Goal: Task Accomplishment & Management: Manage account settings

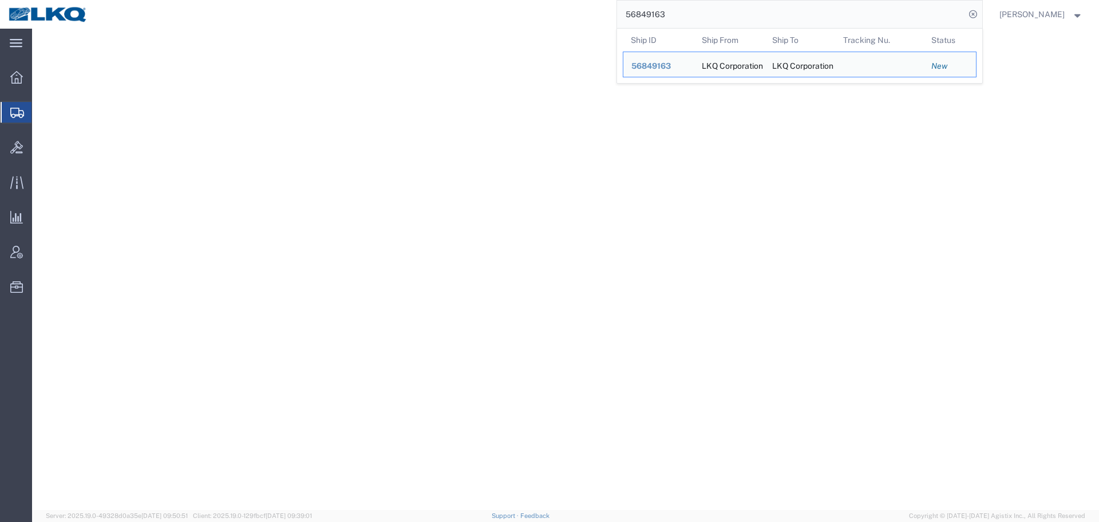
select select "PSNS"
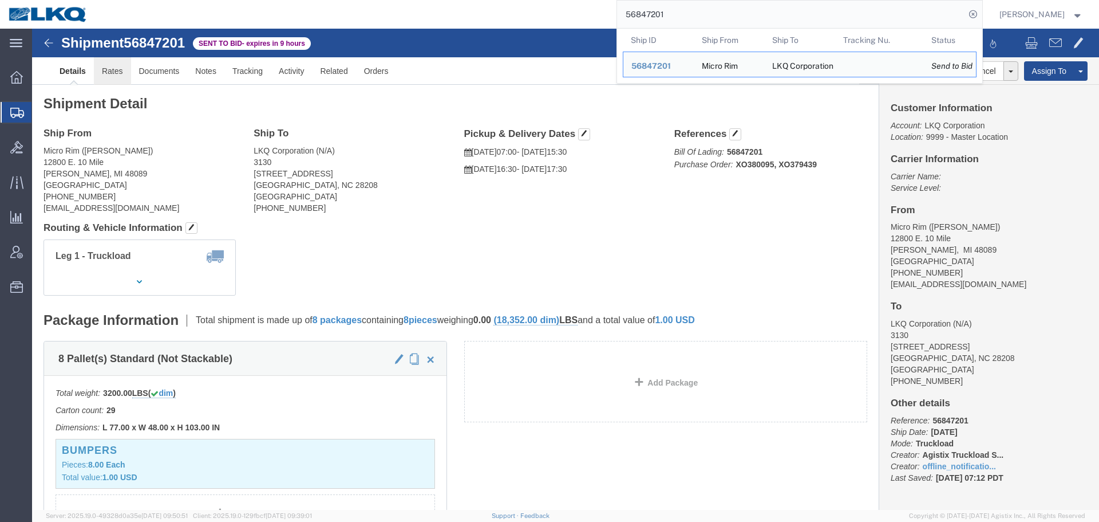
click link "Rates"
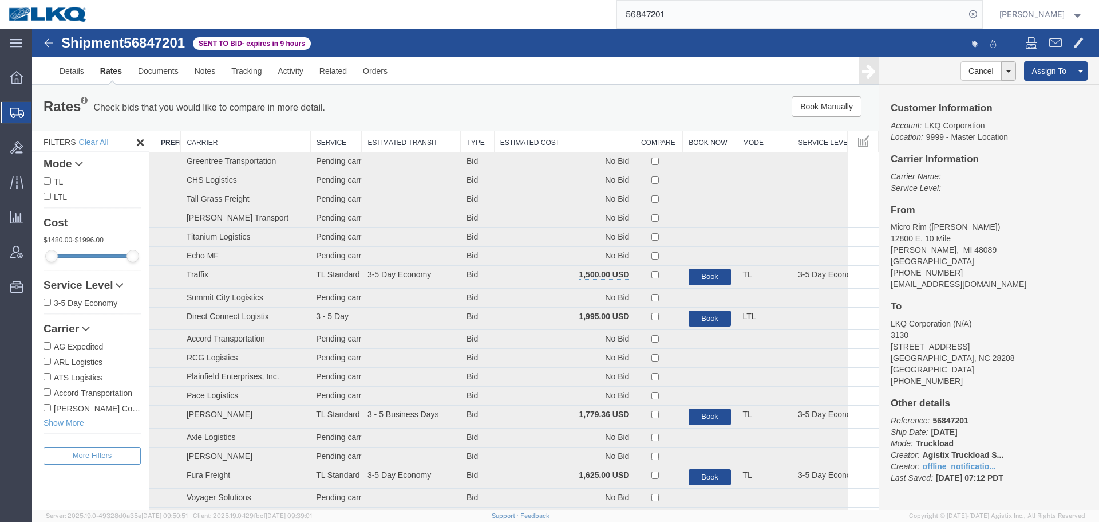
click at [557, 136] on th "Estimated Cost" at bounding box center [564, 141] width 141 height 21
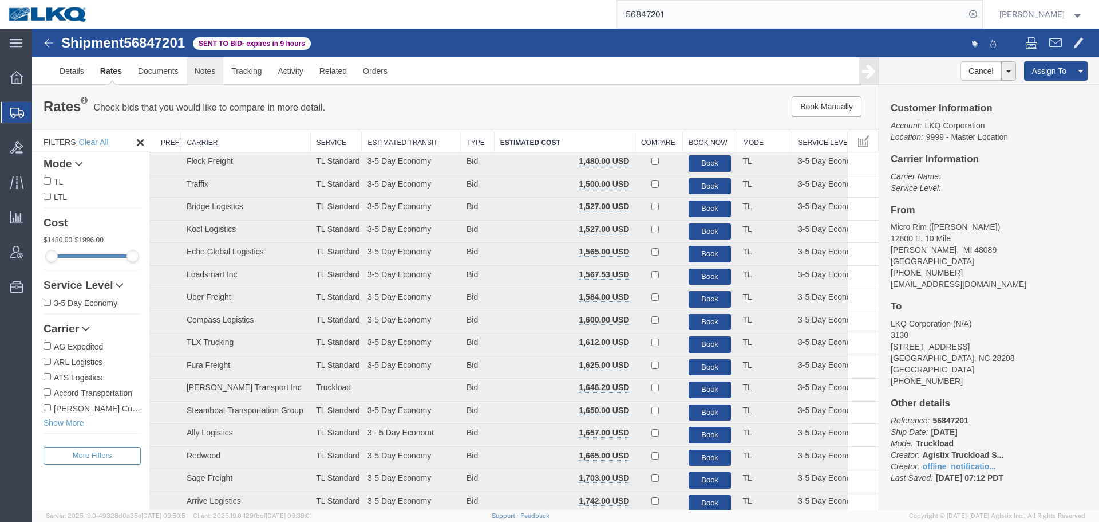
click at [210, 74] on link "Notes" at bounding box center [205, 70] width 37 height 27
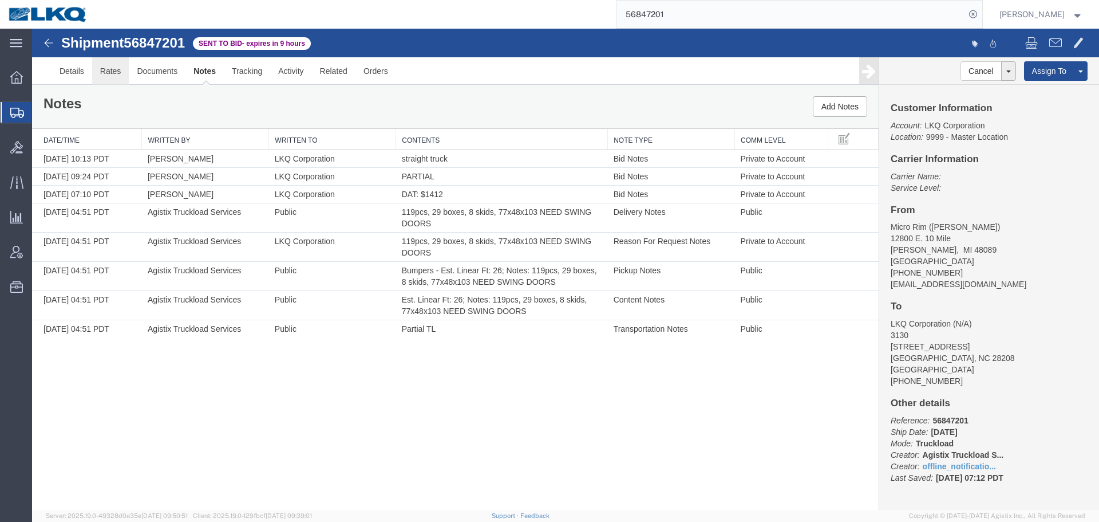
click at [109, 72] on link "Rates" at bounding box center [110, 70] width 37 height 27
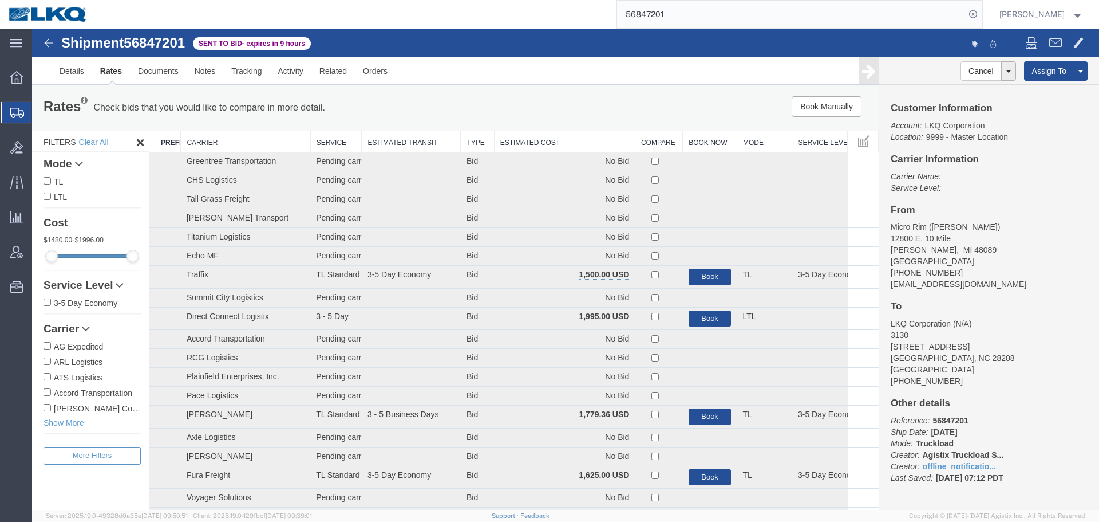
click at [519, 140] on th "Estimated Cost" at bounding box center [564, 141] width 141 height 21
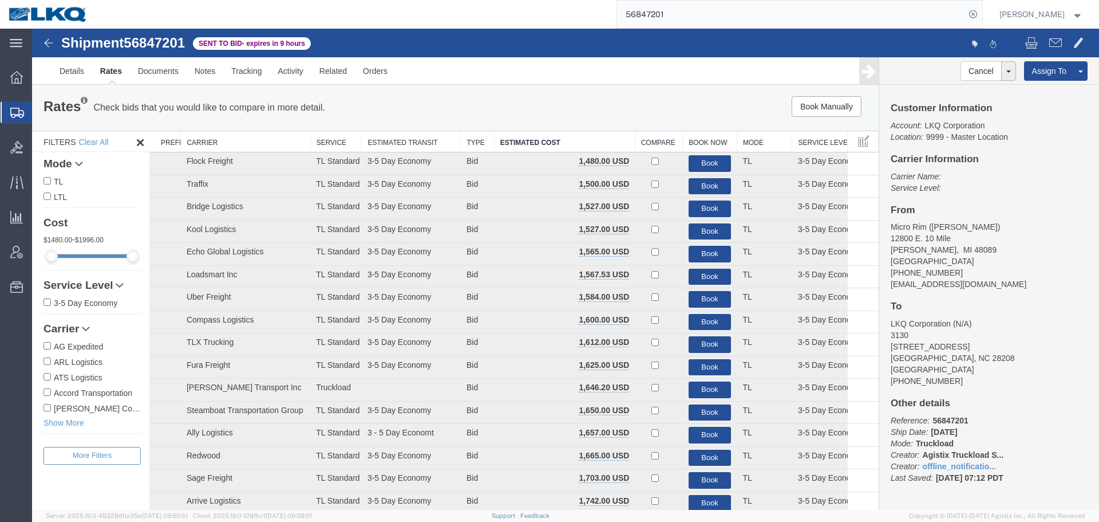
click at [559, 106] on div "Book Manually Pause Continue" at bounding box center [701, 106] width 350 height 21
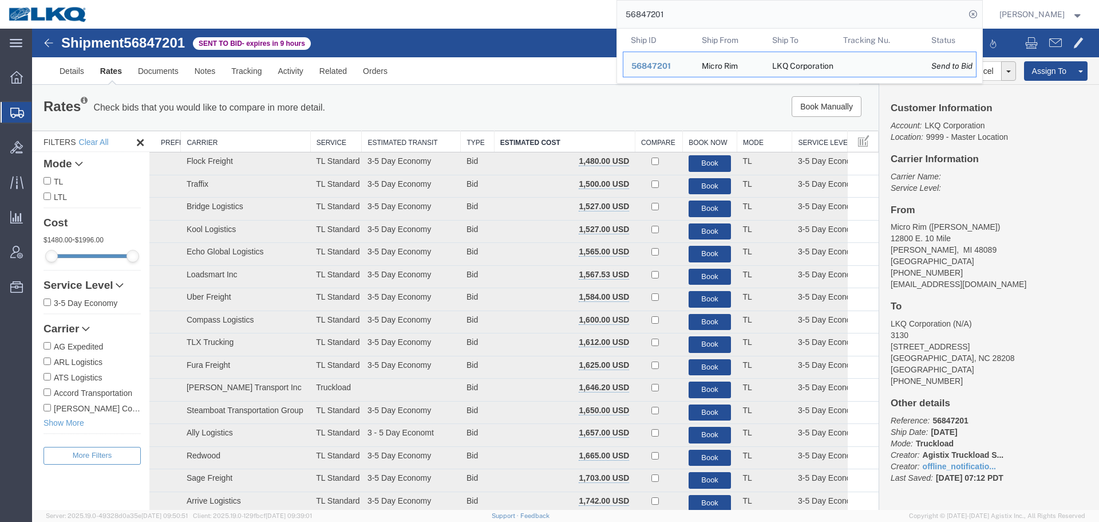
click at [681, 27] on input "56847201" at bounding box center [791, 14] width 348 height 27
paste input "37886"
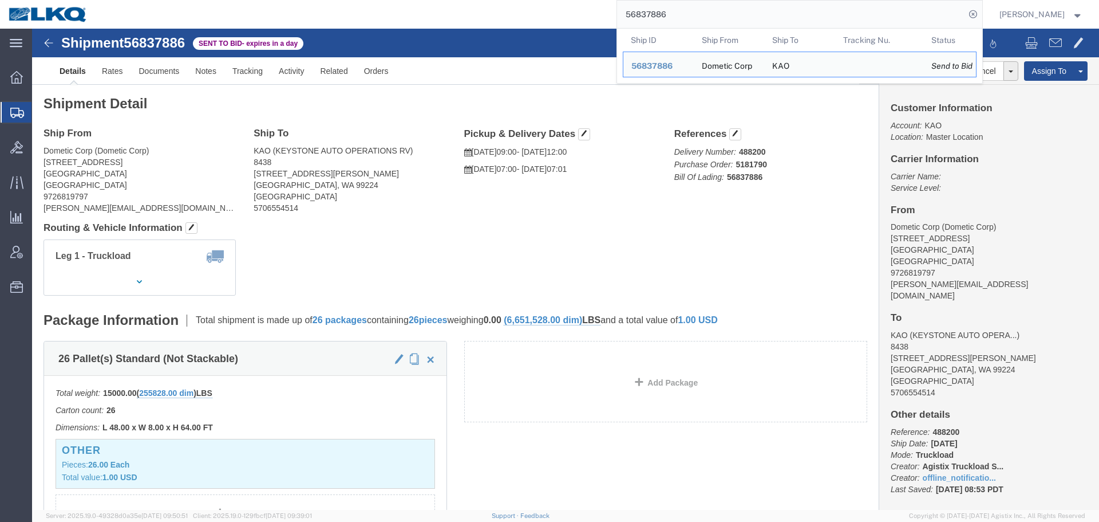
click div "Leg 1 - Truckload Vehicle 1: Standard Dry Van (53 Feet) Number of trucks: 1"
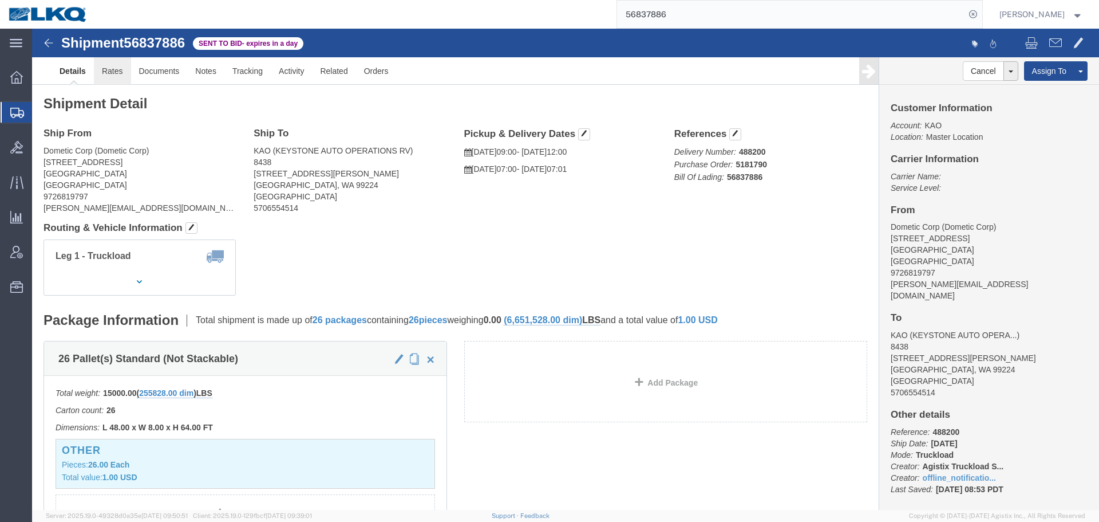
click link "Rates"
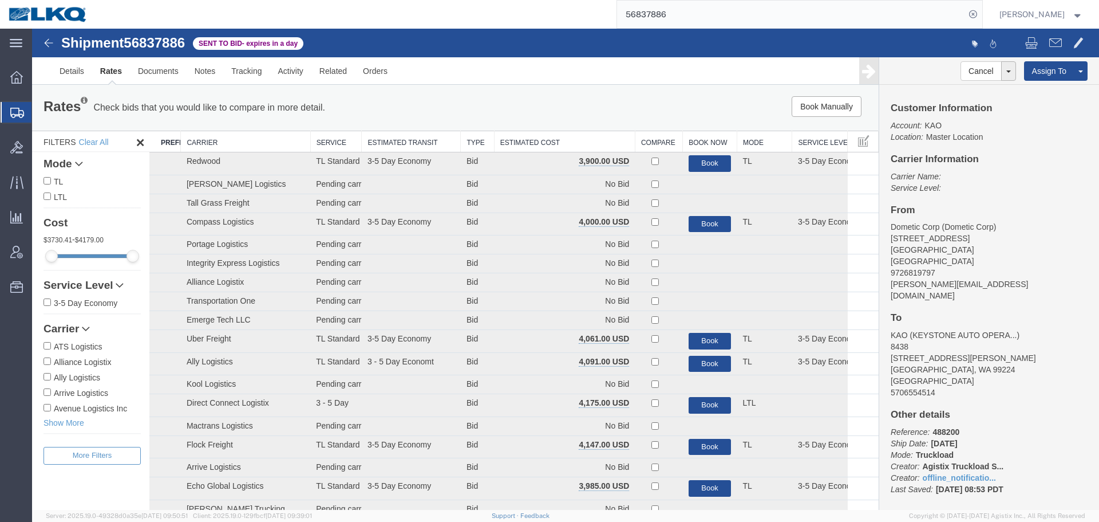
click at [500, 145] on th "Estimated Cost" at bounding box center [564, 141] width 141 height 21
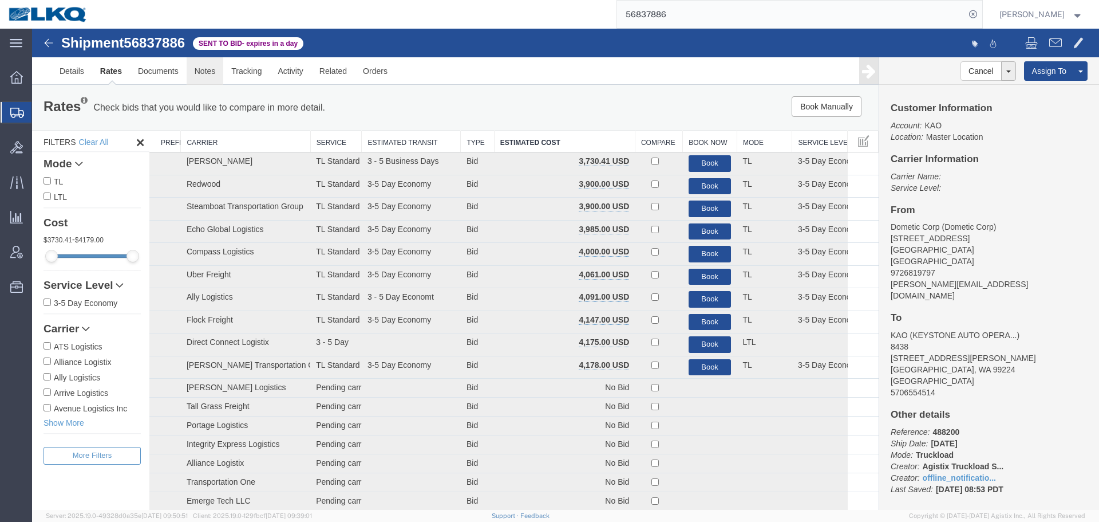
click at [207, 83] on link "Notes" at bounding box center [205, 70] width 37 height 27
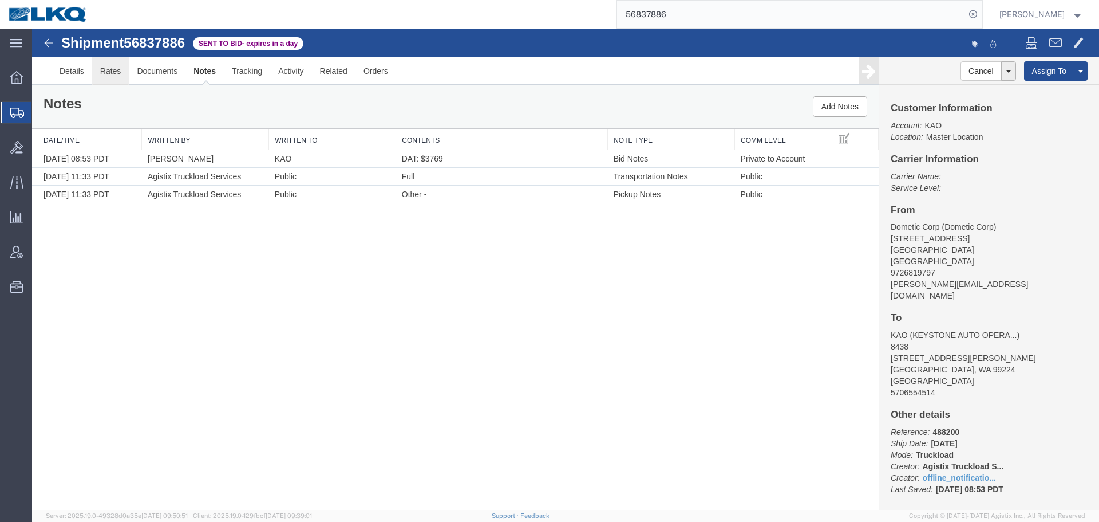
click at [123, 70] on link "Rates" at bounding box center [110, 70] width 37 height 27
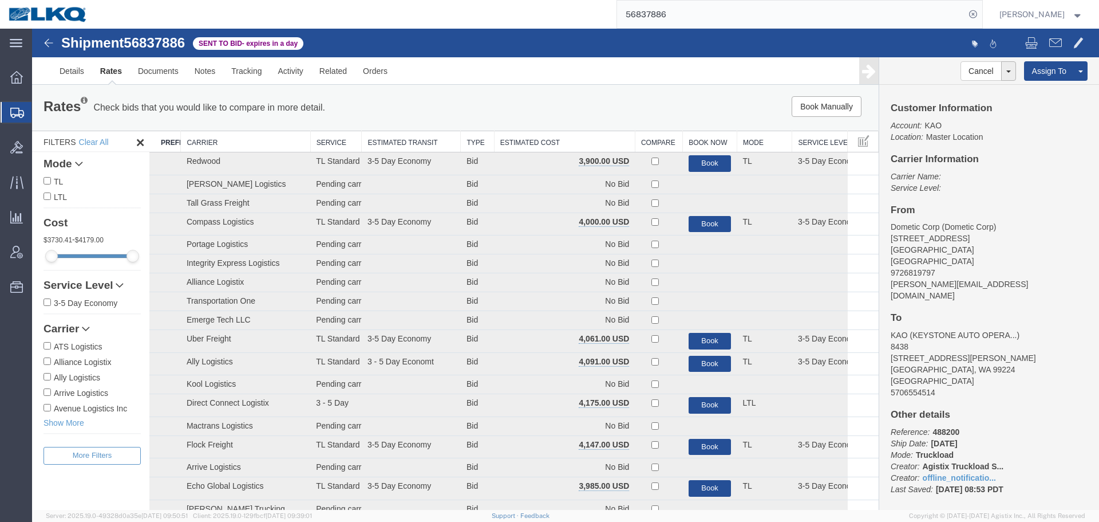
click at [582, 140] on th "Estimated Cost" at bounding box center [564, 141] width 141 height 21
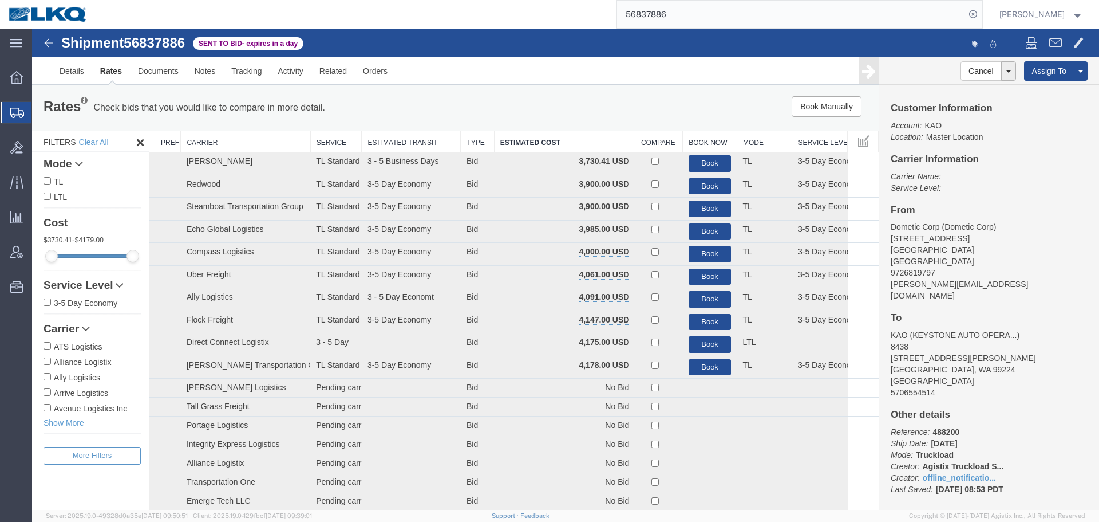
click at [599, 131] on th "Estimated Cost" at bounding box center [564, 141] width 141 height 21
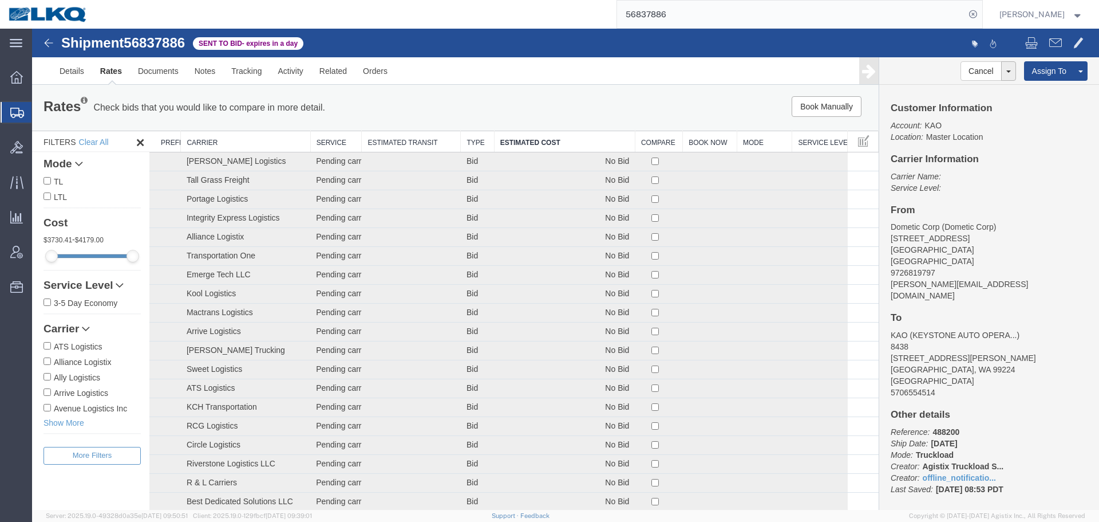
click at [604, 133] on th "Estimated Cost" at bounding box center [564, 141] width 141 height 21
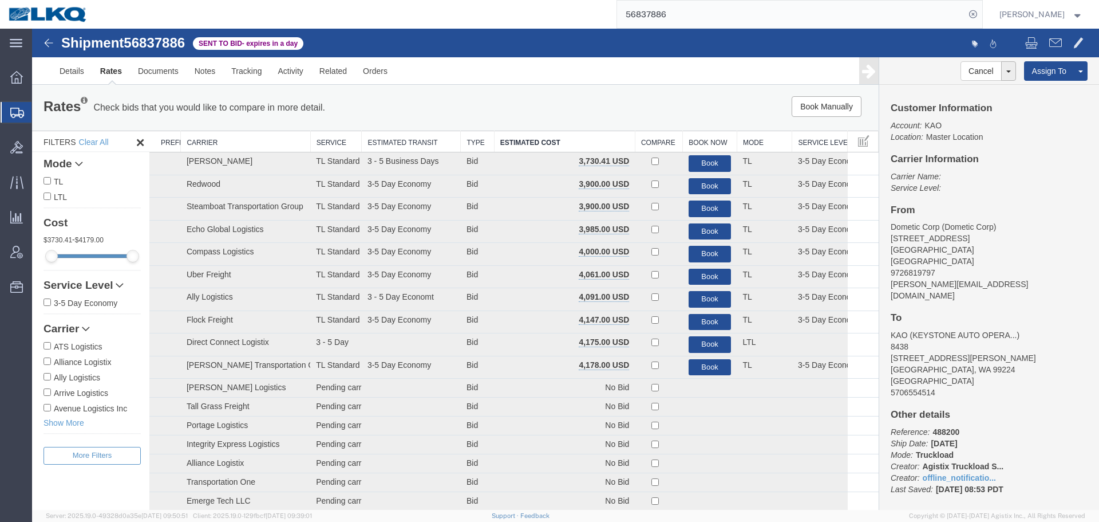
click at [556, 104] on div "Book Manually Pause Continue" at bounding box center [701, 106] width 350 height 21
click at [709, 10] on input "56837886" at bounding box center [791, 14] width 348 height 27
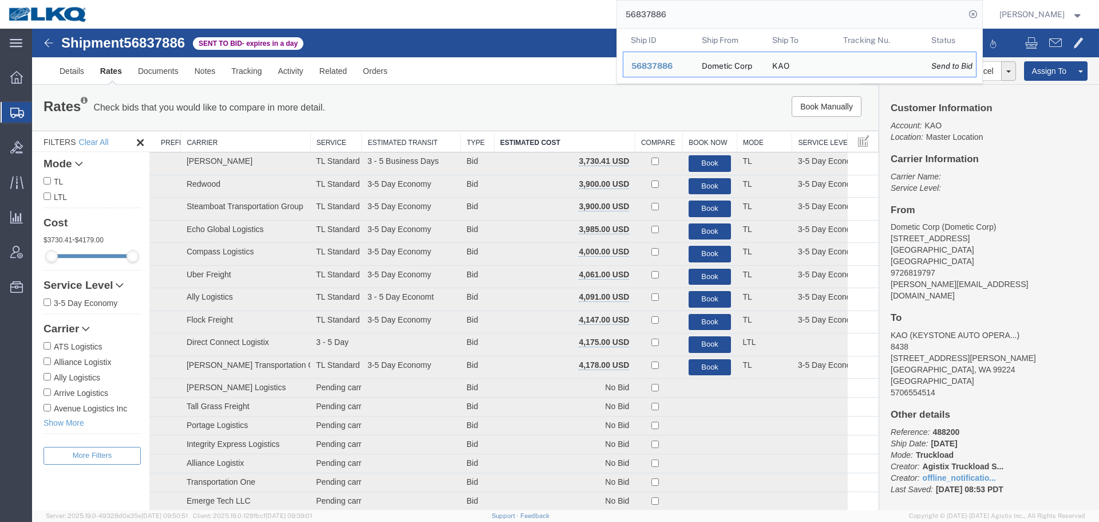
paste input "49222"
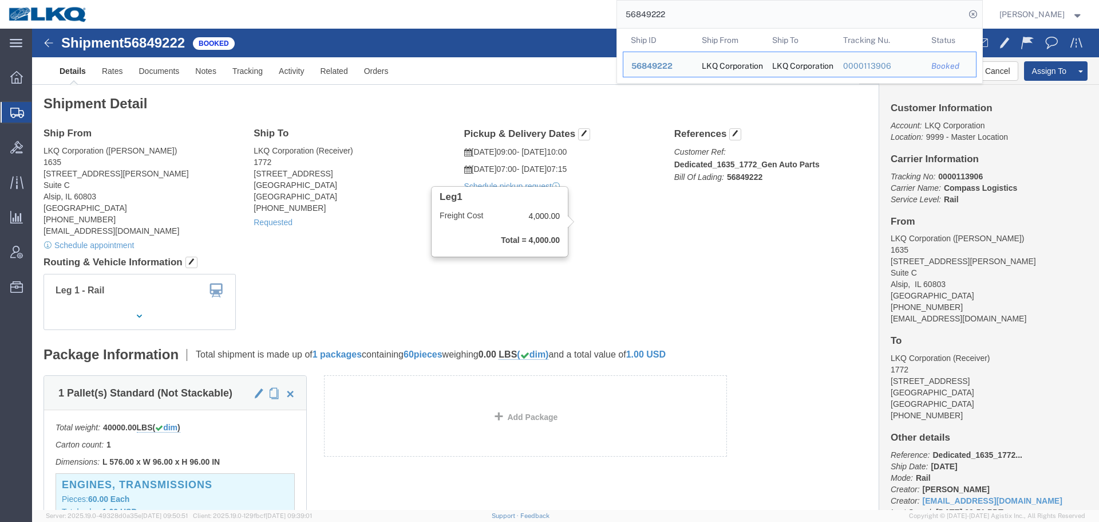
click at [791, 21] on input "56849222" at bounding box center [791, 14] width 348 height 27
paste input "495299"
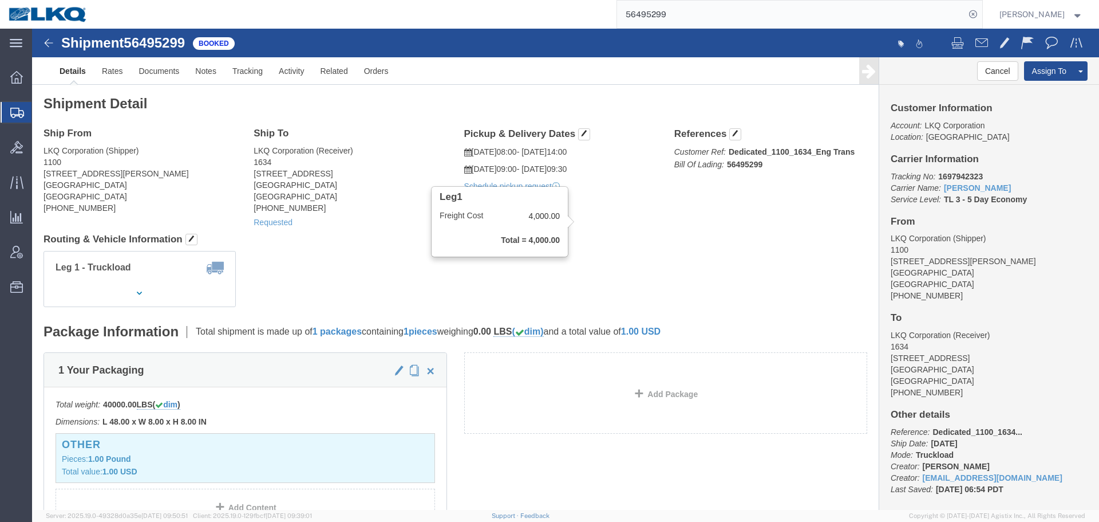
click div "Leg1 Freight Cost 4,000.00 Total = 4,000.00"
click strong "Total = 4,000.00"
click link "Rates"
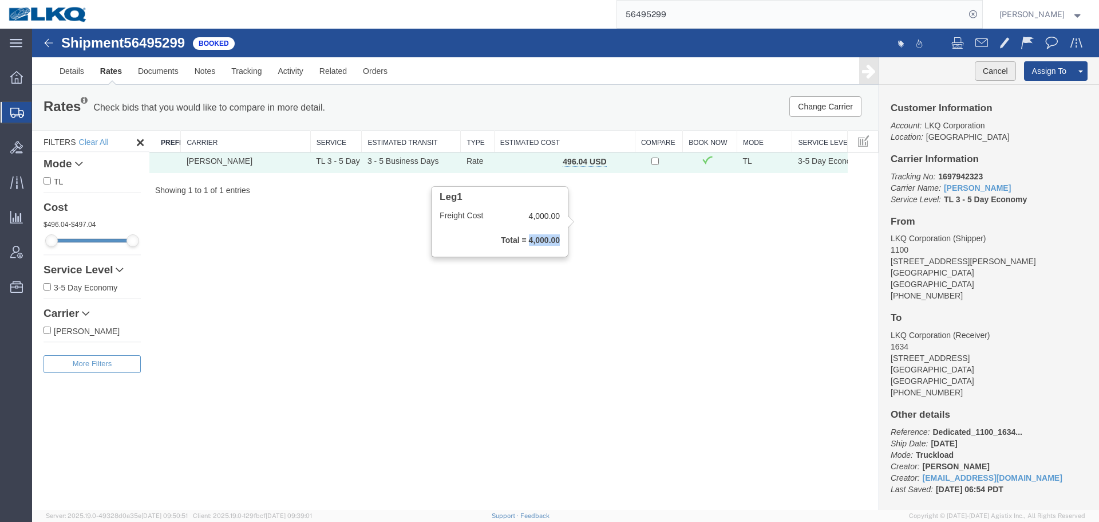
click at [984, 66] on button "Cancel" at bounding box center [995, 70] width 41 height 19
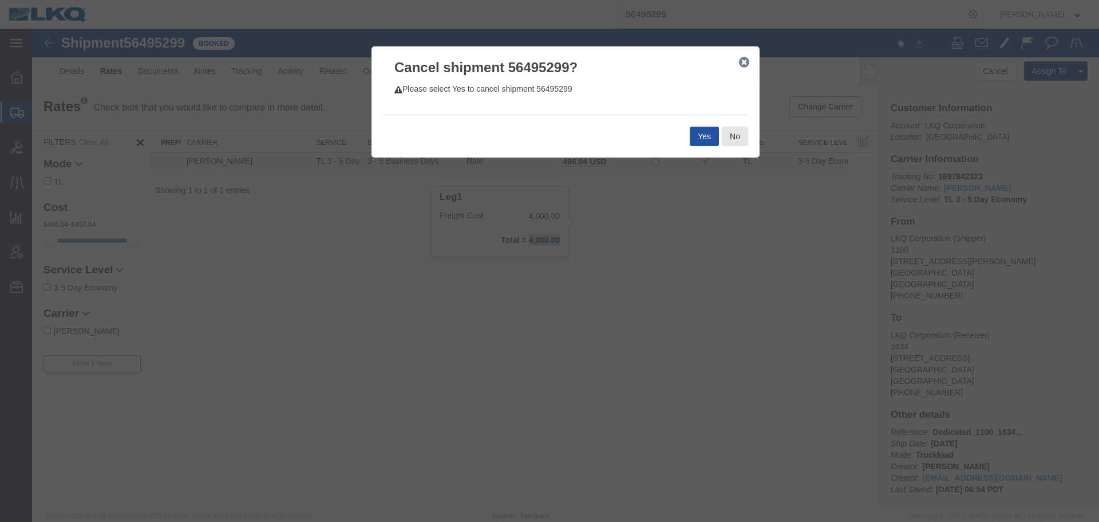
click at [699, 140] on button "Yes" at bounding box center [704, 136] width 29 height 19
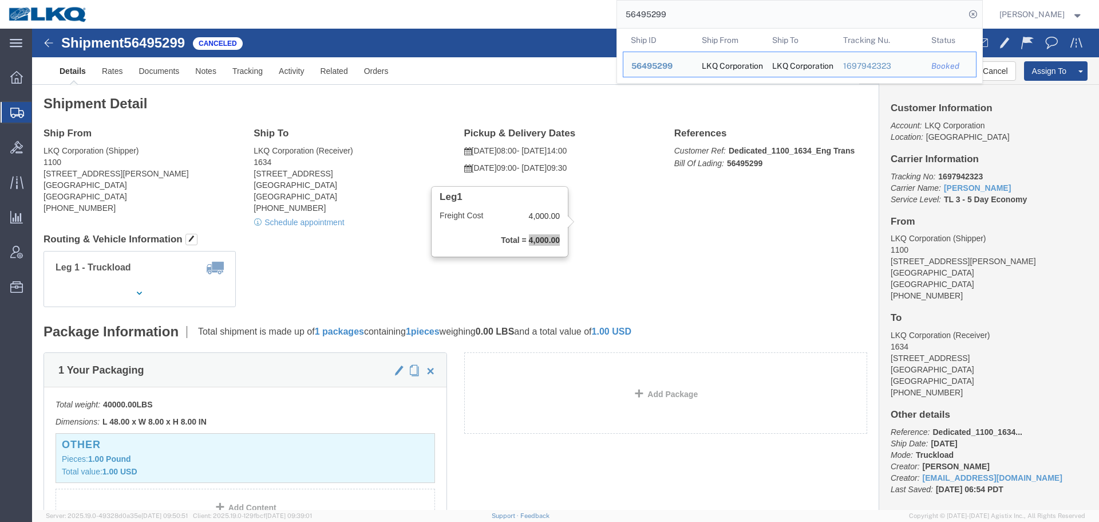
click at [718, 13] on input "56495299" at bounding box center [791, 14] width 348 height 27
paste input "67710"
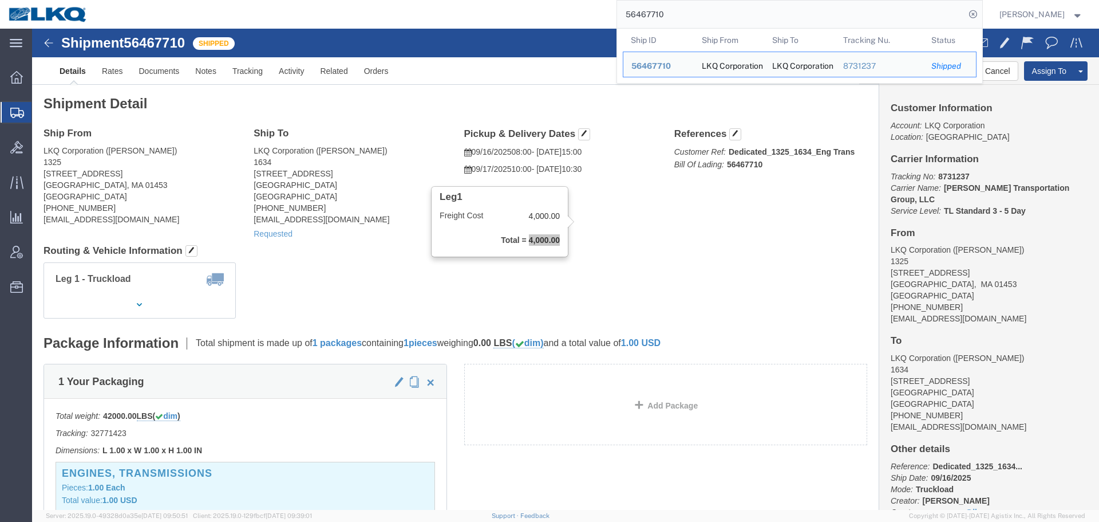
paste input "824835"
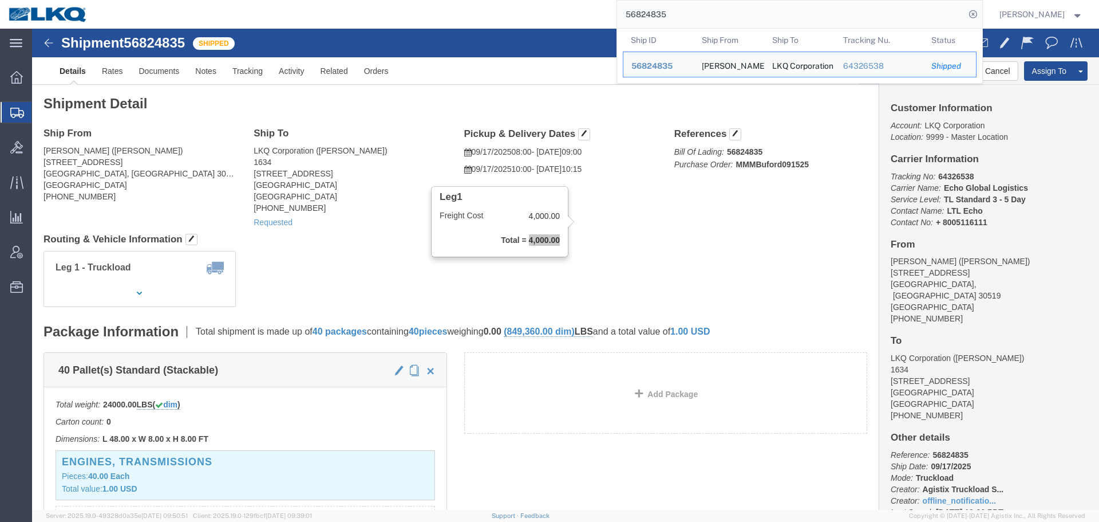
click at [740, 5] on input "56824835" at bounding box center [791, 14] width 348 height 27
paste input "50512"
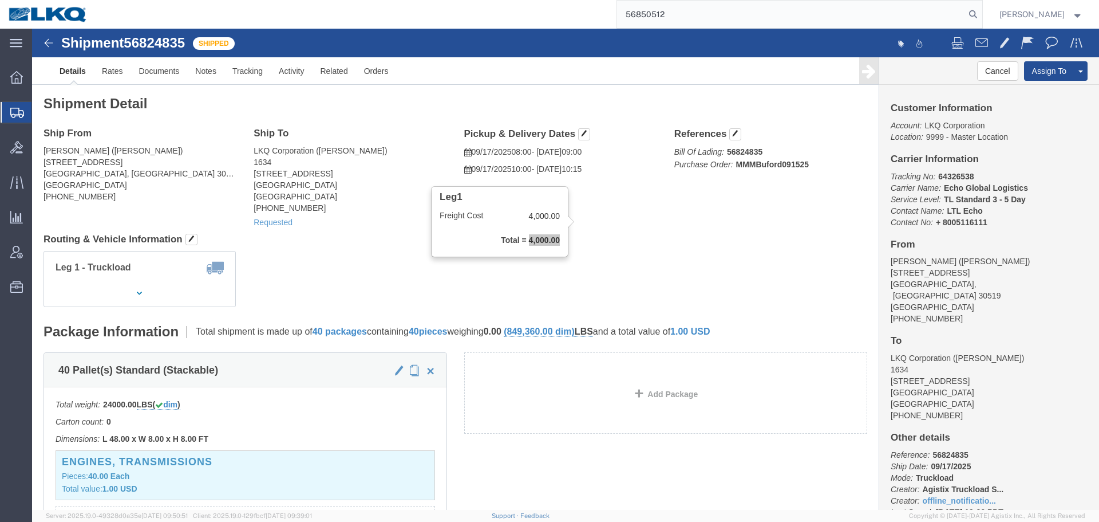
type input "56850512"
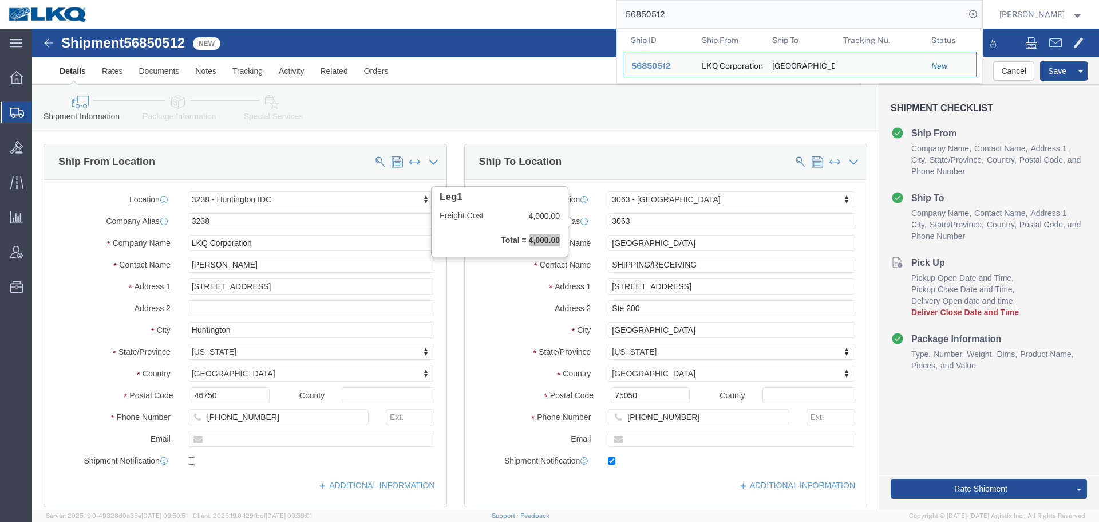
select select "27940"
select select "27788"
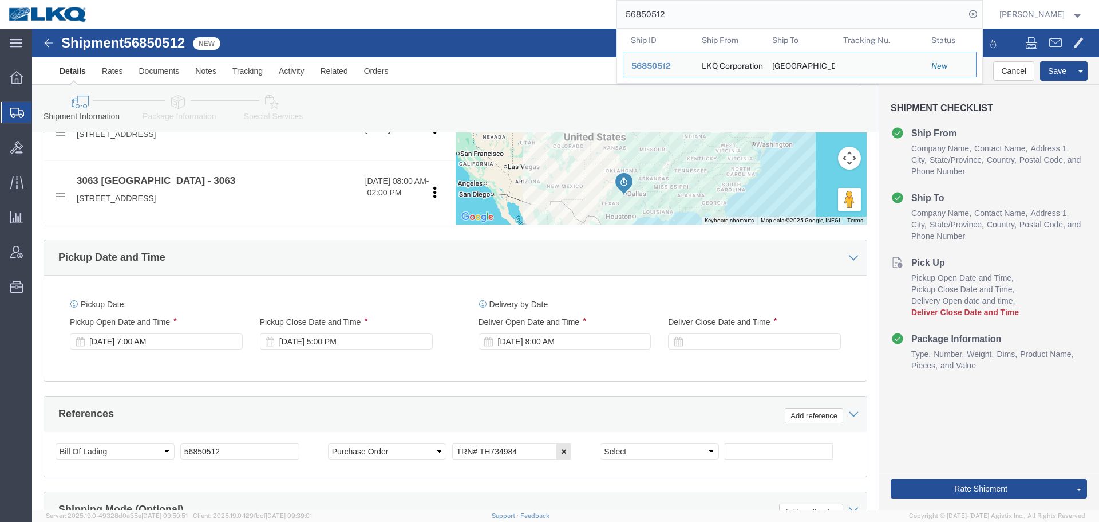
scroll to position [573, 0]
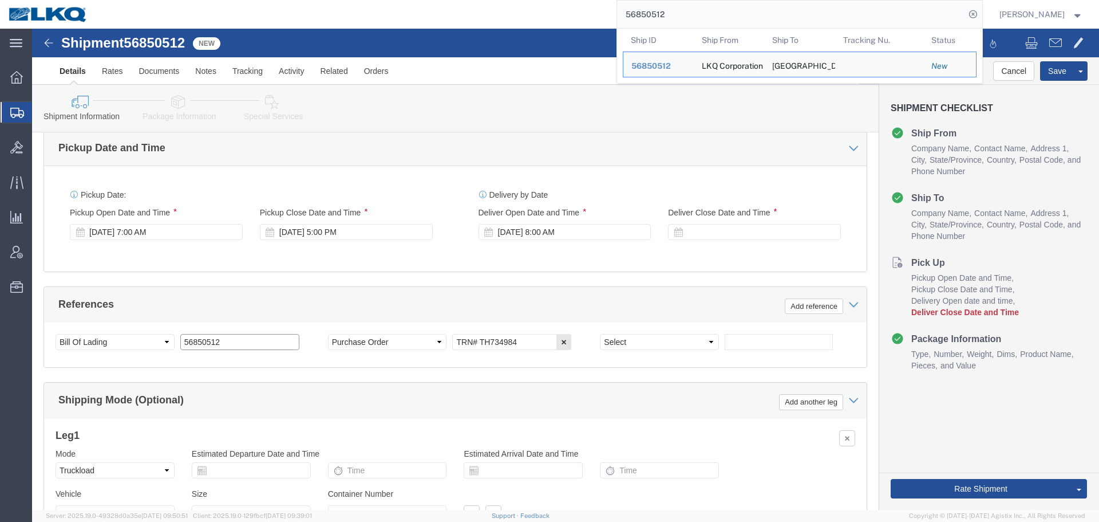
click input "56850512"
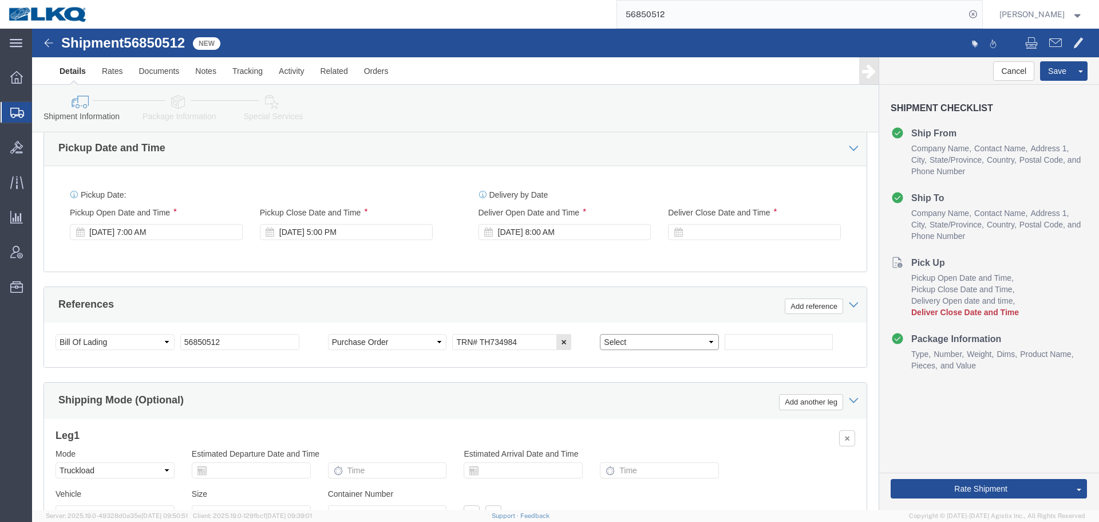
click select "Select Account Type Activity ID Airline Appointment Number ASN Batch Request # …"
select select "BOL"
click select "Select Account Type Activity ID Airline Appointment Number ASN Batch Request # …"
click input "text"
paste input "56850512"
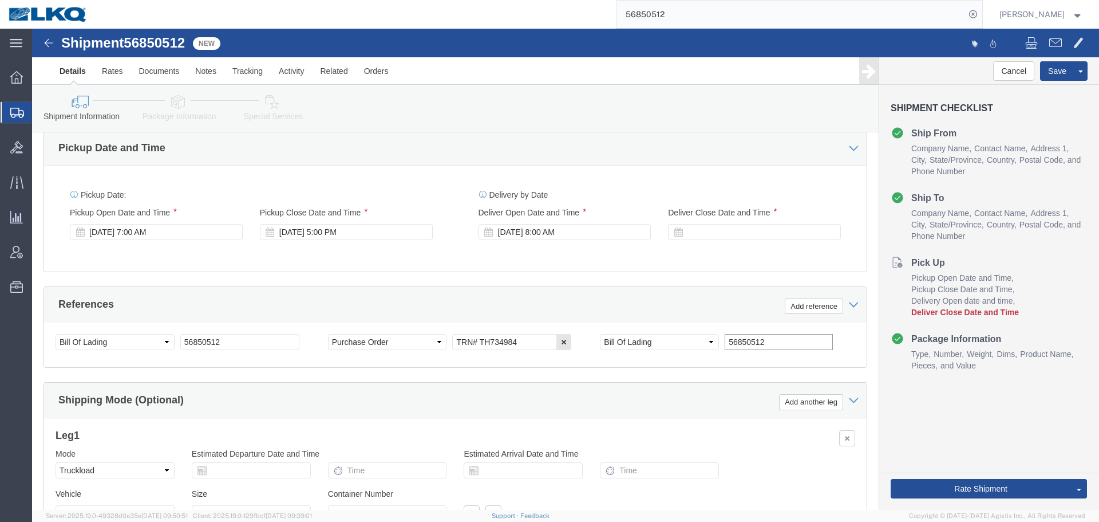
type input "56850512"
click select "Select Account Type Activity ID Airline Appointment Number ASN Batch Request # …"
select select "QUOTENUM"
click select "Select Account Type Activity ID Airline Appointment Number ASN Batch Request # …"
click input "56850512"
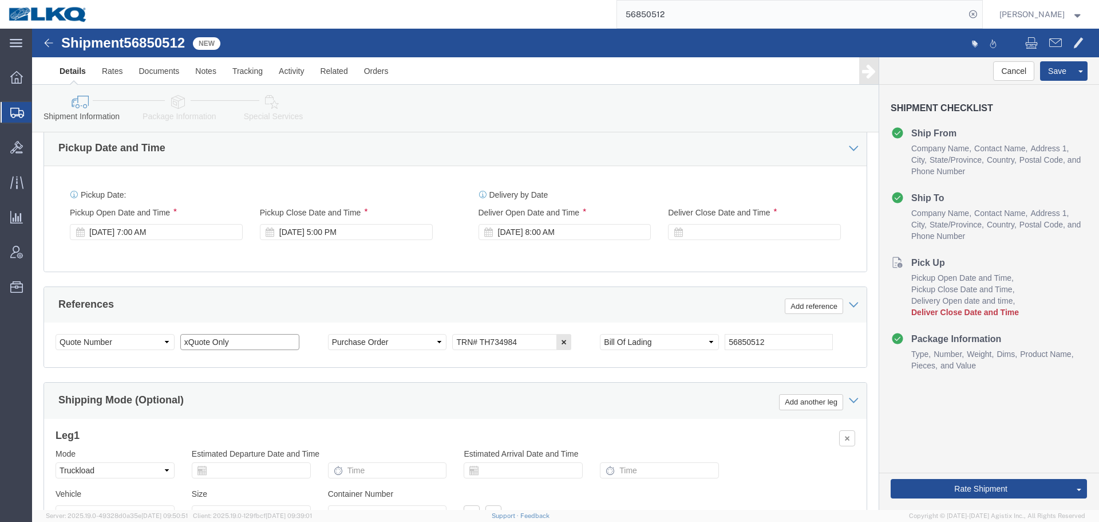
type input "xQuote Only"
click button "Save"
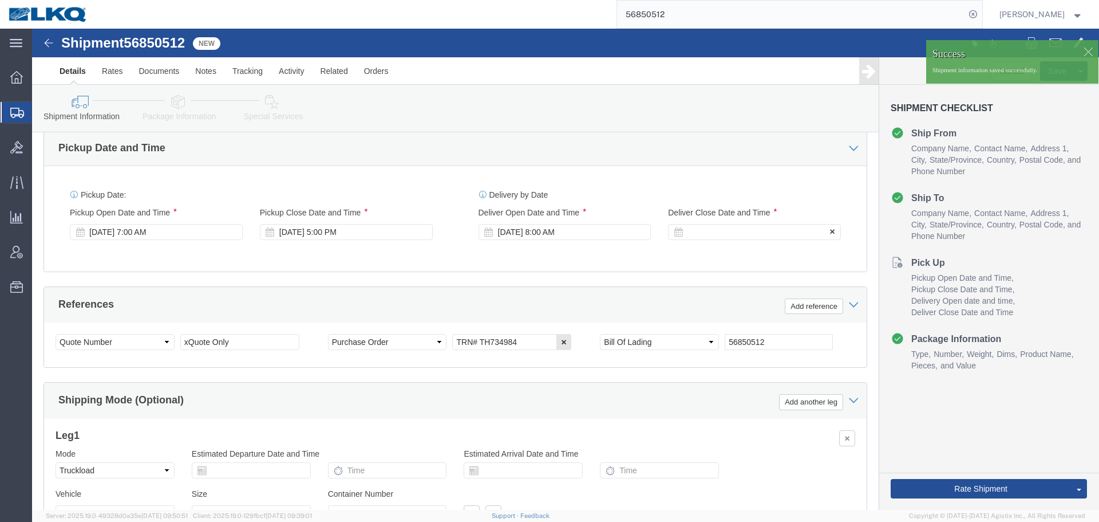
click div
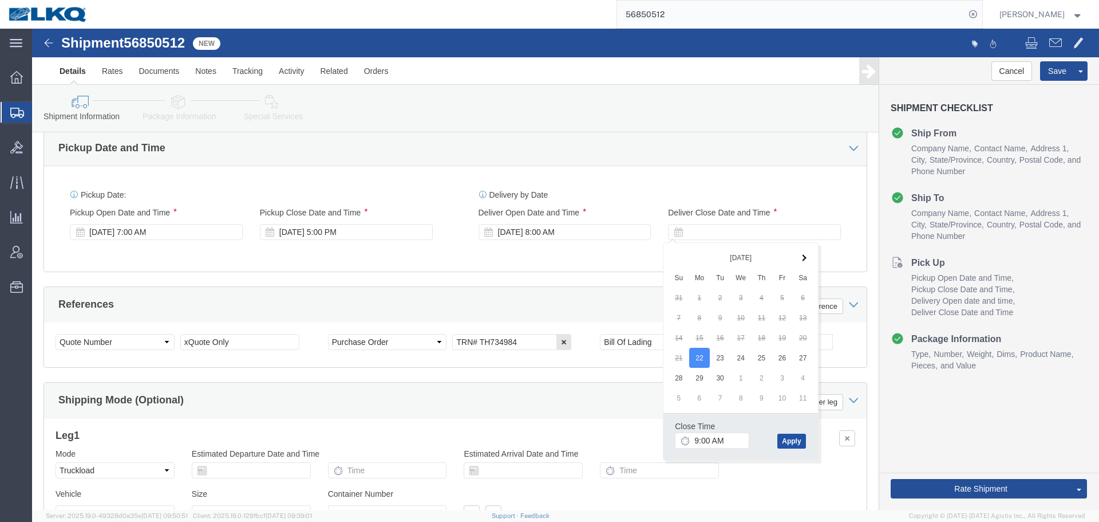
click button "Apply"
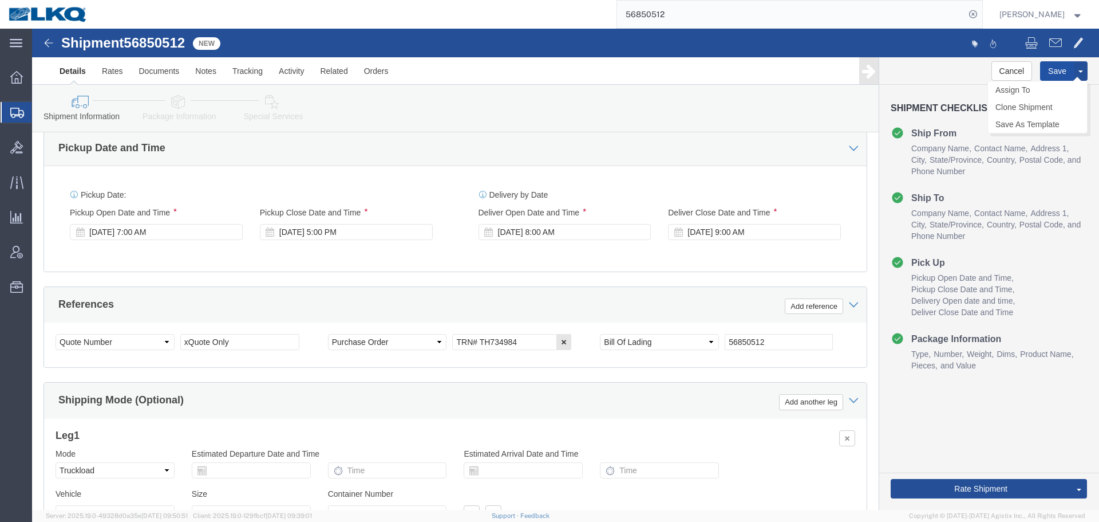
click button "Save"
type button "Save"
click link "Send To Bid"
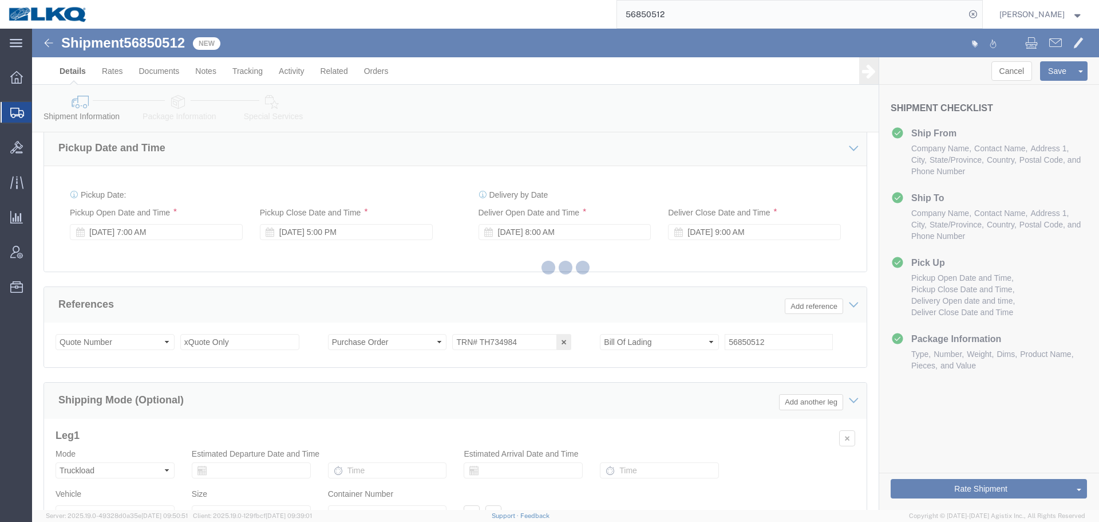
select select "TL"
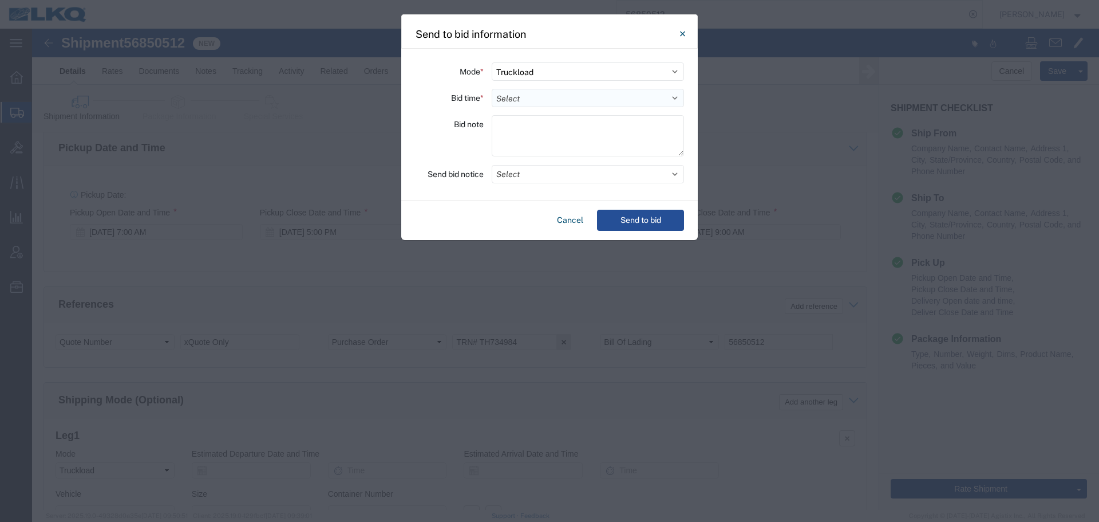
click at [511, 97] on select "Select 30 Min (Rush) 1 Hour (Rush) 2 Hours (Rush) 4 Hours (Rush) 8 Hours (Rush)…" at bounding box center [588, 98] width 192 height 18
select select "24"
click at [492, 89] on select "Select 30 Min (Rush) 1 Hour (Rush) 2 Hours (Rush) 4 Hours (Rush) 8 Hours (Rush)…" at bounding box center [588, 98] width 192 height 18
click at [565, 183] on button "Select" at bounding box center [588, 174] width 192 height 18
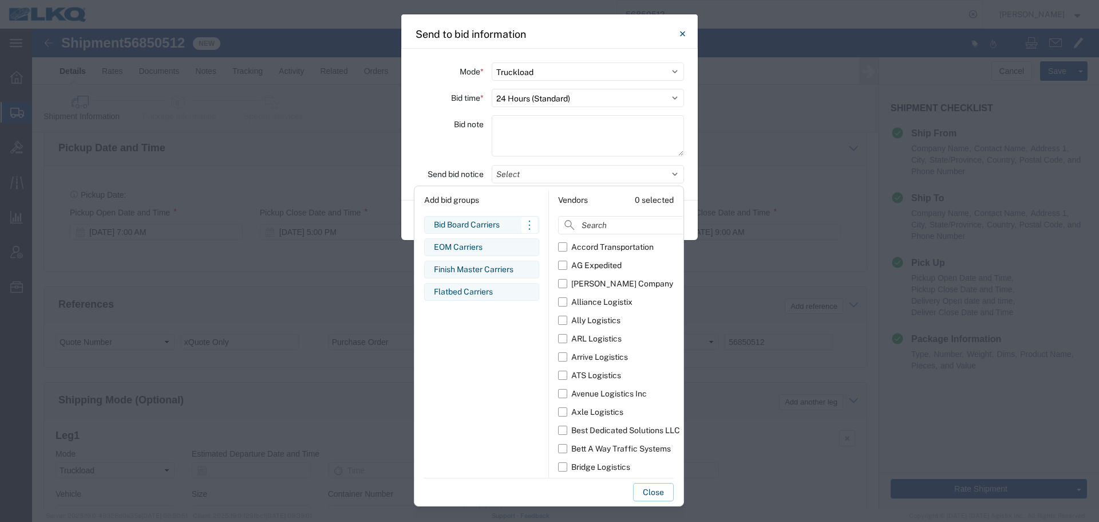
click at [478, 221] on div "Bid Board Carriers" at bounding box center [482, 225] width 96 height 12
click at [464, 148] on div "Bid note" at bounding box center [449, 137] width 69 height 45
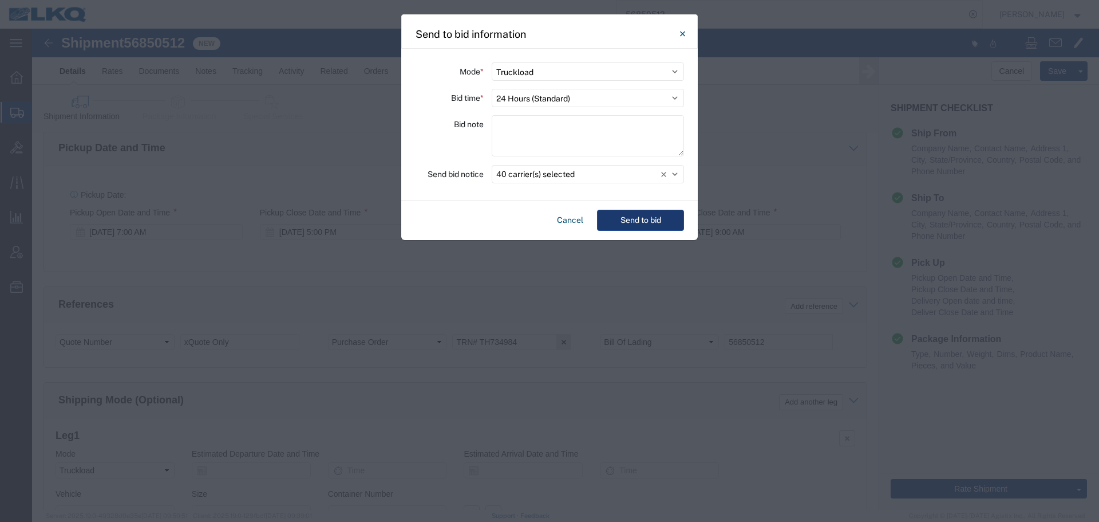
drag, startPoint x: 692, startPoint y: 197, endPoint x: 677, endPoint y: 218, distance: 25.8
click at [692, 203] on agx-send-to-bid "Mode * Select Small Parcel Truckload Air Rail Less than Truckload Ocean Freight…" at bounding box center [549, 144] width 297 height 191
click at [677, 218] on button "Send to bid" at bounding box center [640, 220] width 87 height 21
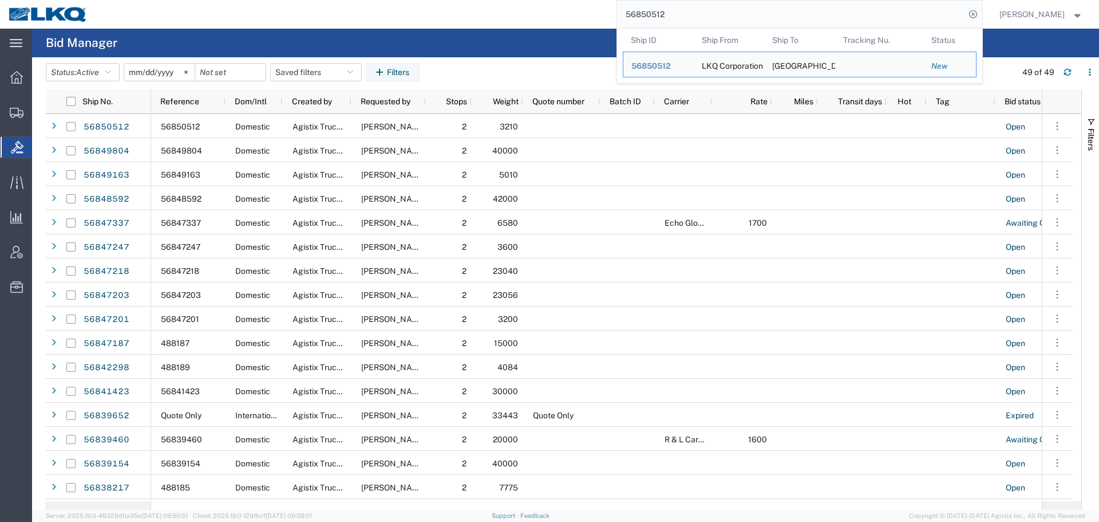
click at [695, 18] on input "56850512" at bounding box center [791, 14] width 348 height 27
paste input "47201"
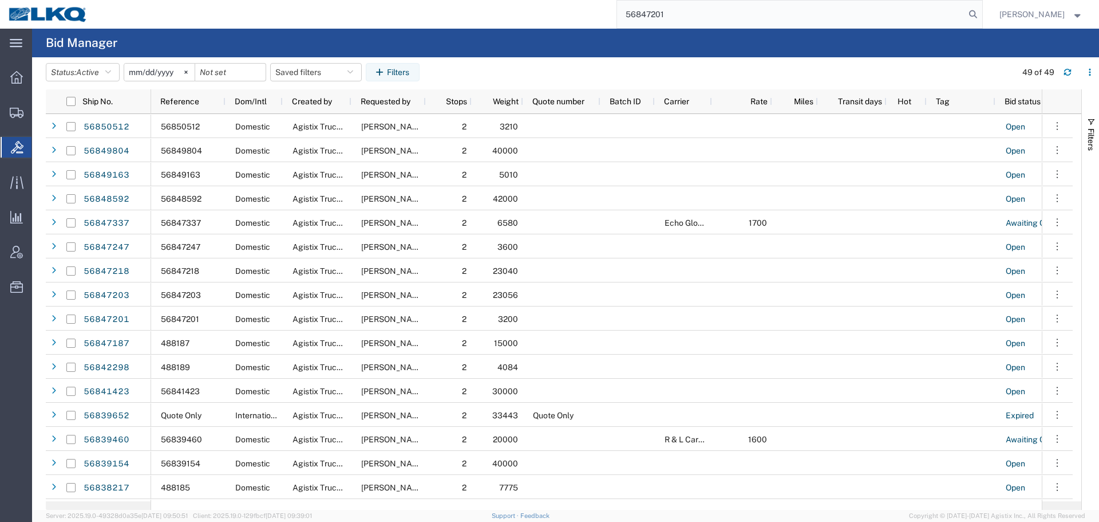
type input "56847201"
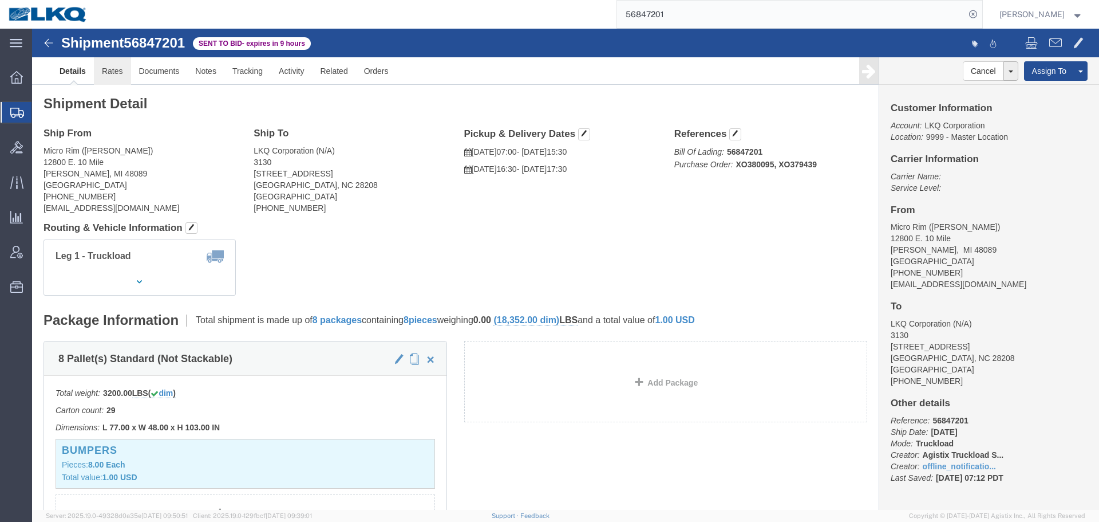
drag, startPoint x: 74, startPoint y: 48, endPoint x: 142, endPoint y: 86, distance: 78.5
click link "Rates"
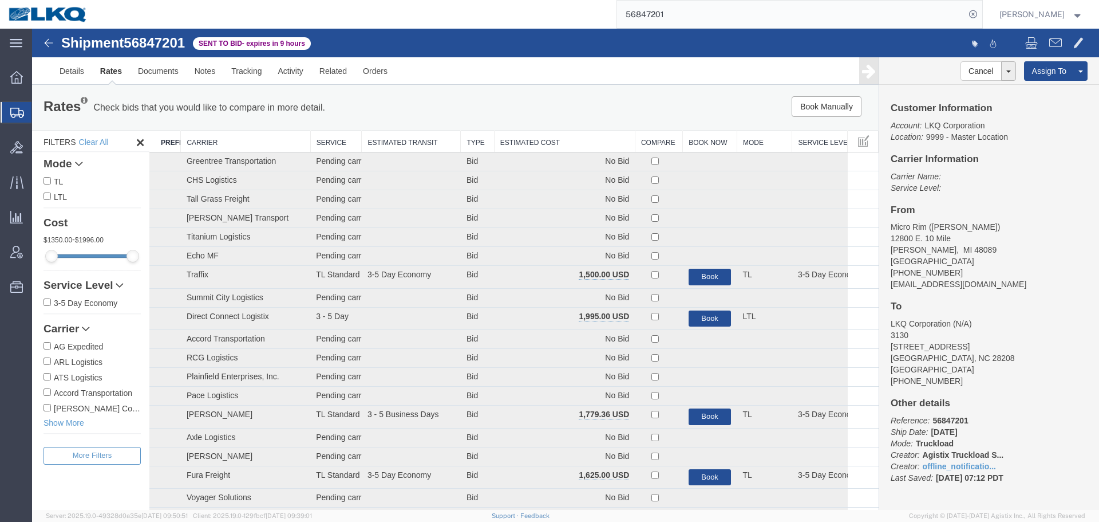
click at [514, 139] on th "Estimated Cost" at bounding box center [564, 141] width 141 height 21
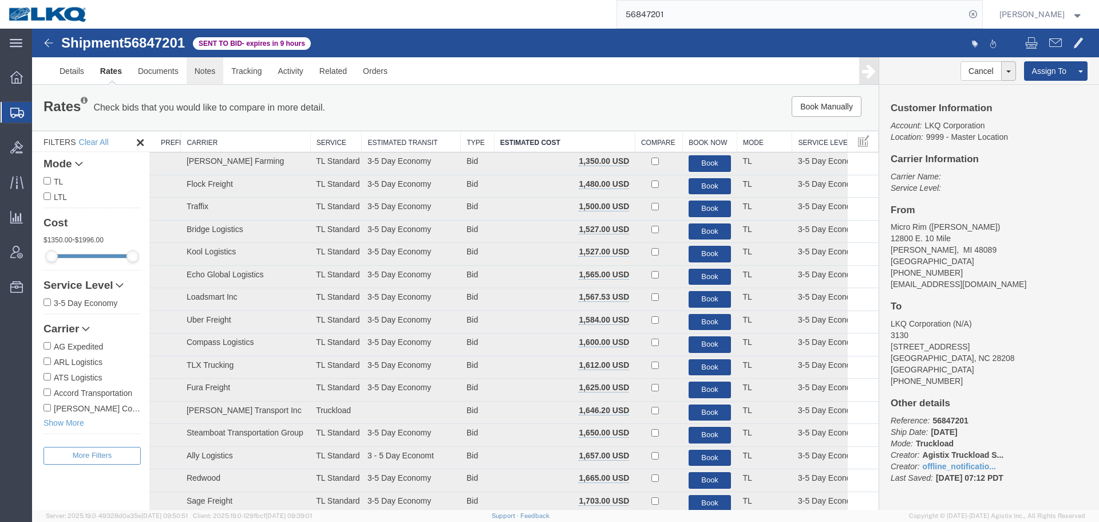
click at [197, 72] on link "Notes" at bounding box center [205, 70] width 37 height 27
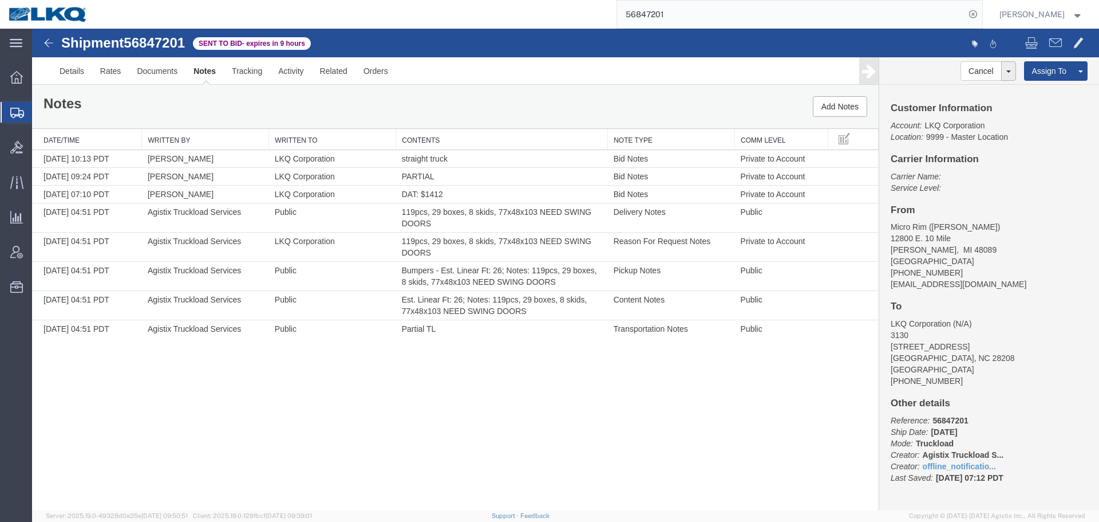
click at [149, 45] on span "56847201" at bounding box center [154, 42] width 61 height 15
copy span "56847201"
click at [117, 71] on link "Rates" at bounding box center [110, 70] width 37 height 27
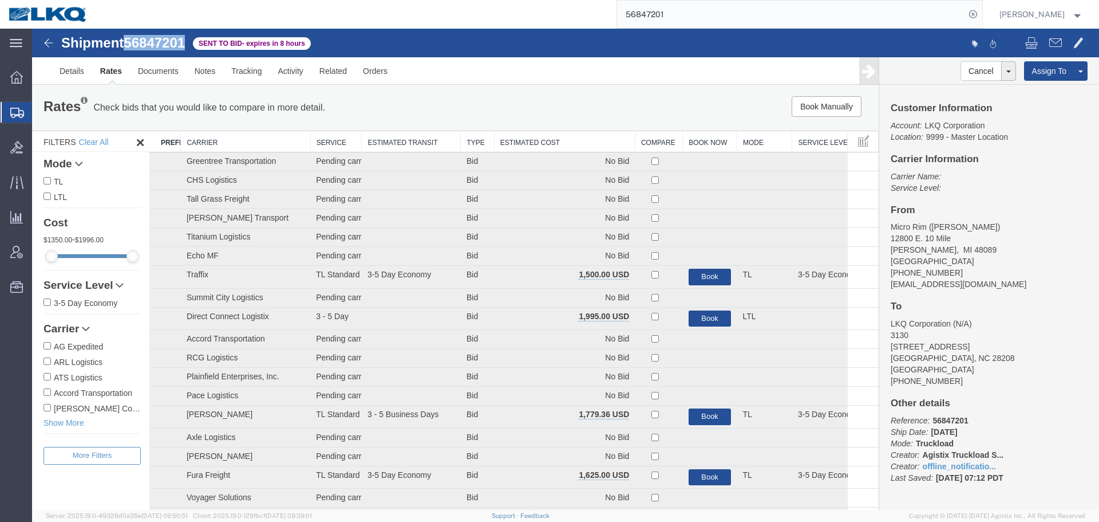
click at [555, 140] on th "Estimated Cost" at bounding box center [564, 141] width 141 height 21
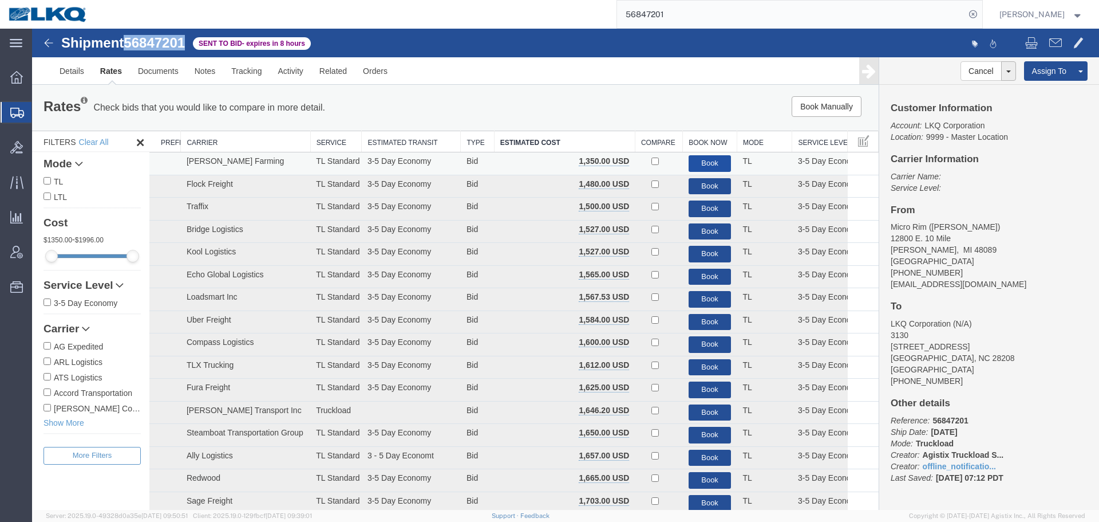
click at [697, 164] on button "Book" at bounding box center [710, 163] width 43 height 17
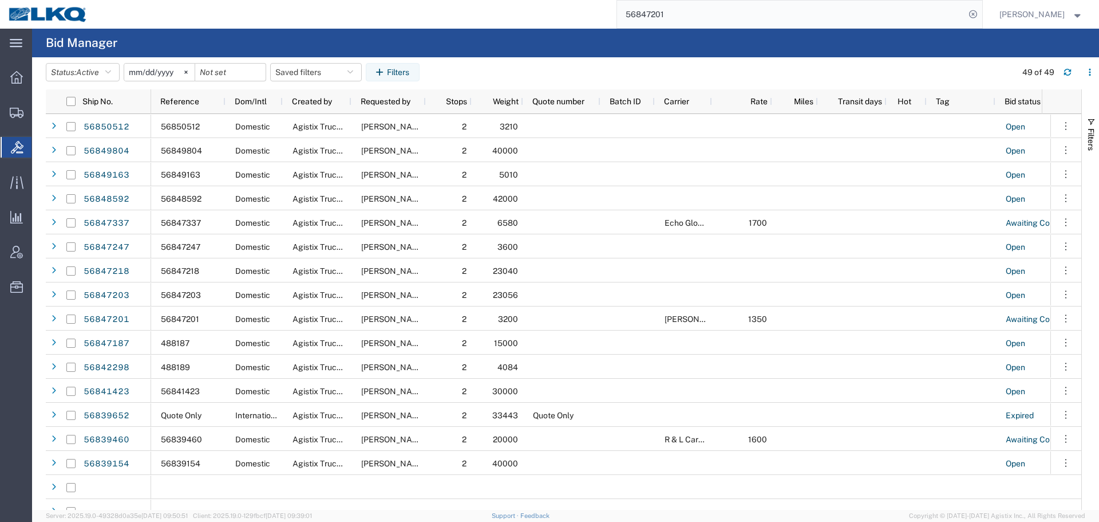
click at [748, 8] on input "56847201" at bounding box center [791, 14] width 348 height 27
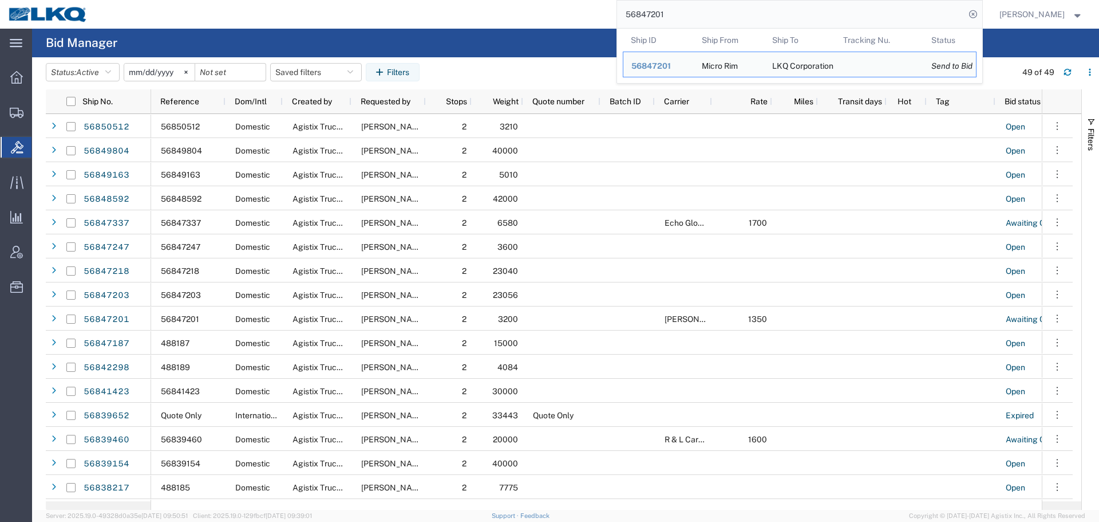
paste input "37886"
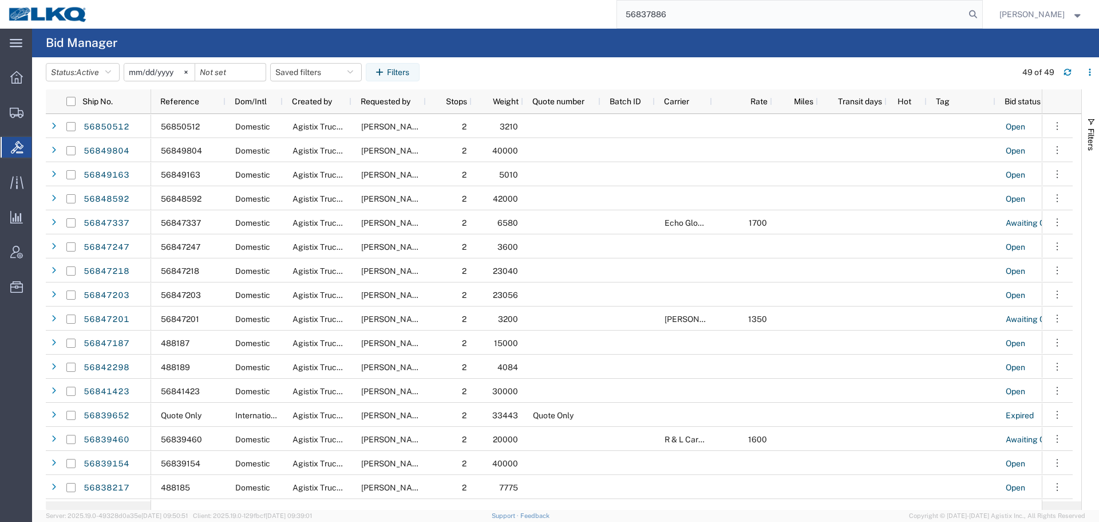
type input "56837886"
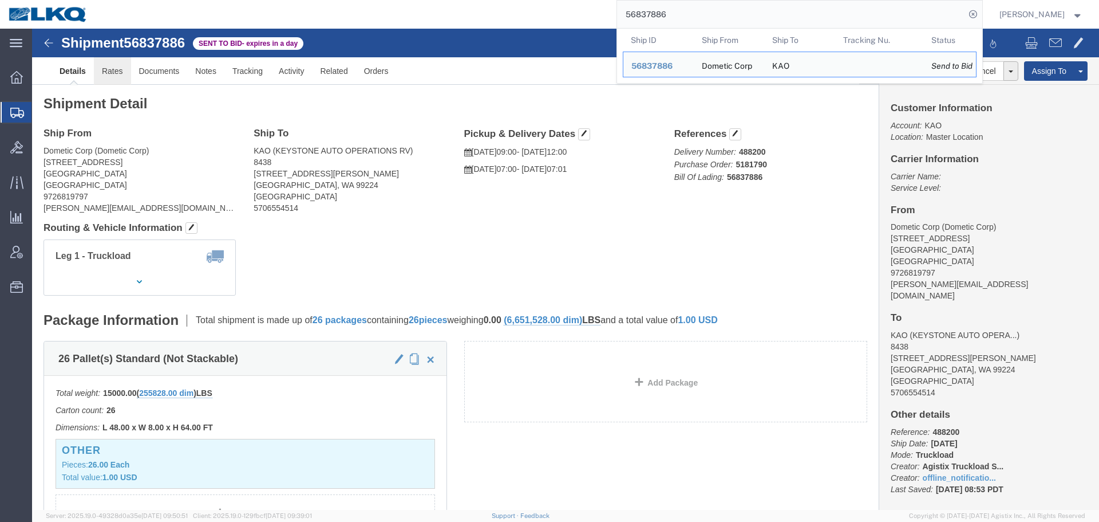
click link "Rates"
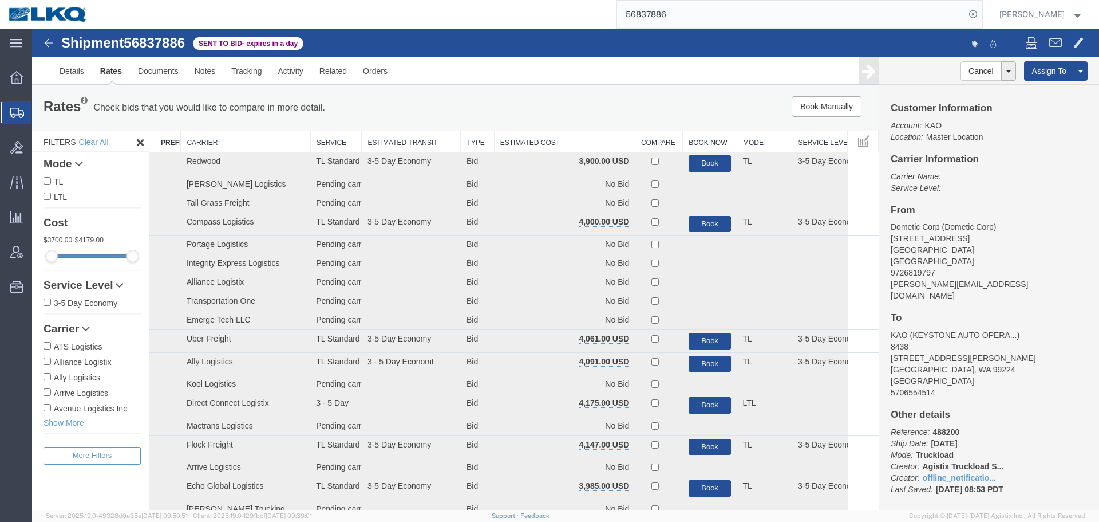
click at [548, 140] on th "Estimated Cost" at bounding box center [564, 141] width 141 height 21
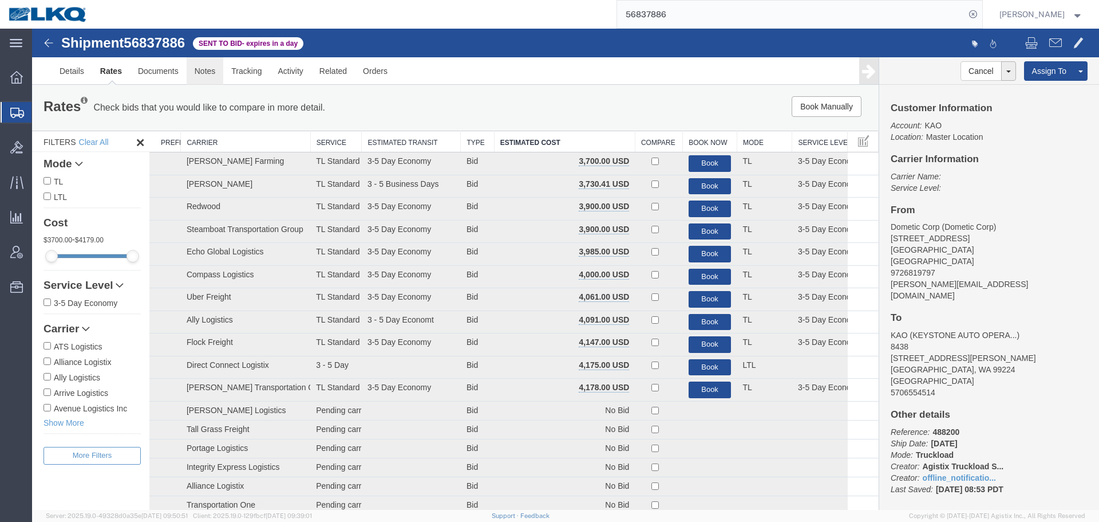
click at [198, 73] on link "Notes" at bounding box center [205, 70] width 37 height 27
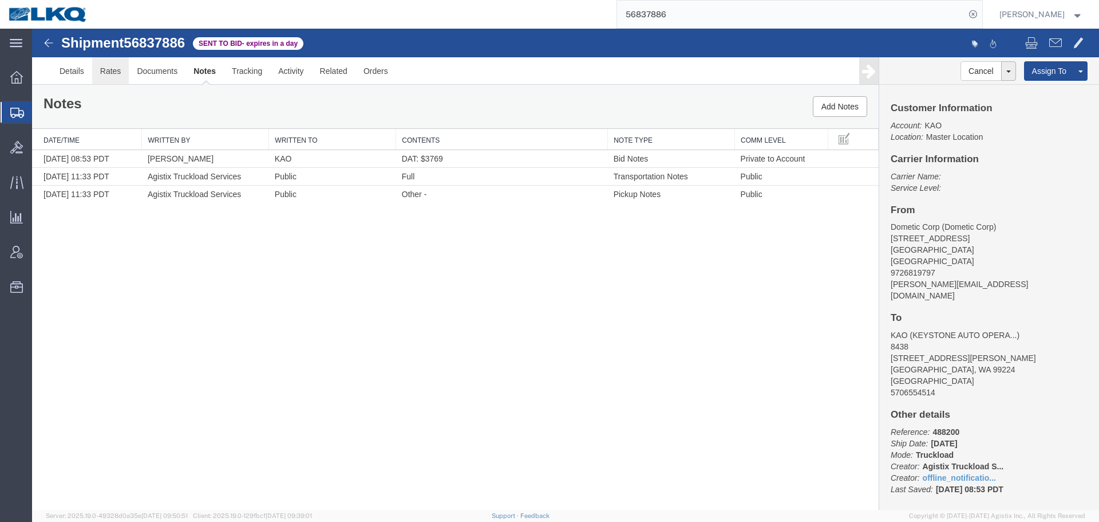
click at [109, 69] on link "Rates" at bounding box center [110, 70] width 37 height 27
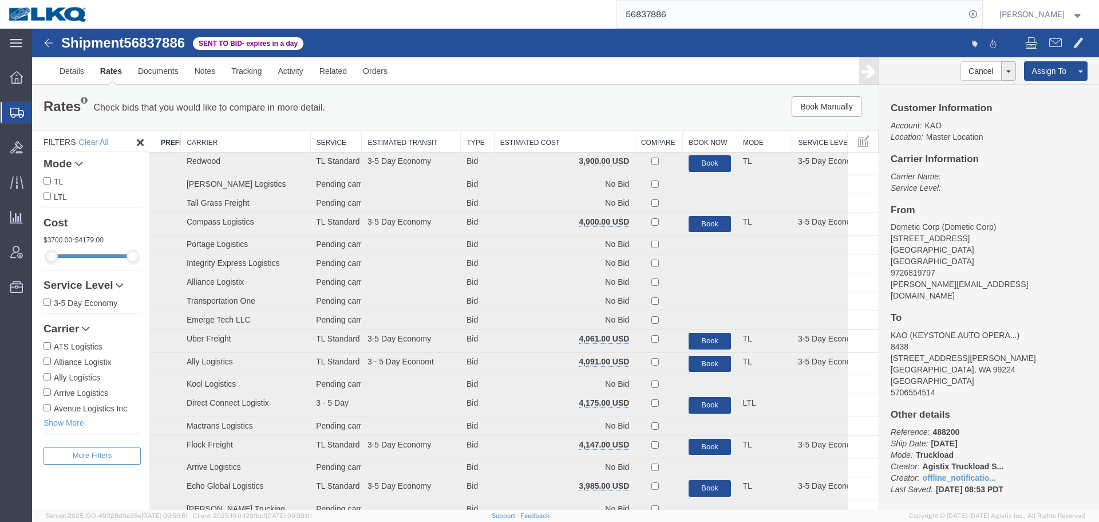
click at [534, 140] on th "Estimated Cost" at bounding box center [564, 141] width 141 height 21
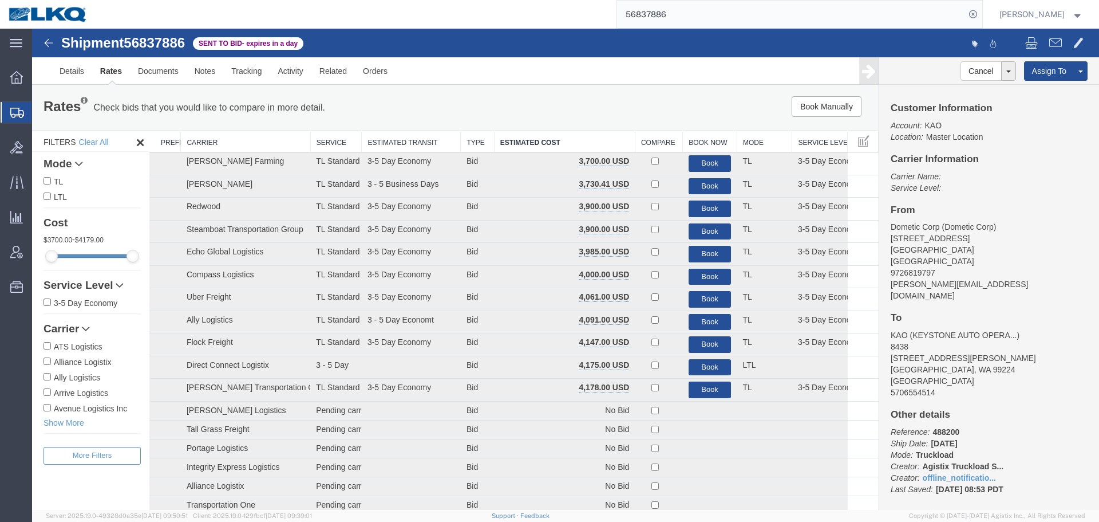
click at [165, 34] on div "Shipment 56837886 36 of 36 Sent to Bid - expires in a day Details Rates Documen…" at bounding box center [565, 57] width 1067 height 56
click at [165, 41] on span "56837886" at bounding box center [154, 42] width 61 height 15
copy span "56837886"
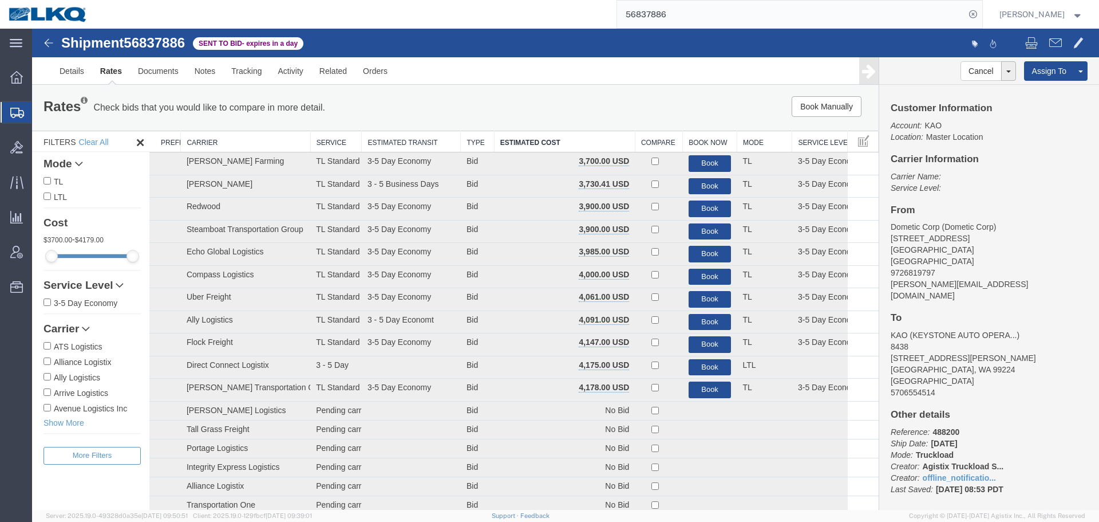
click at [709, 40] on div at bounding box center [832, 44] width 533 height 24
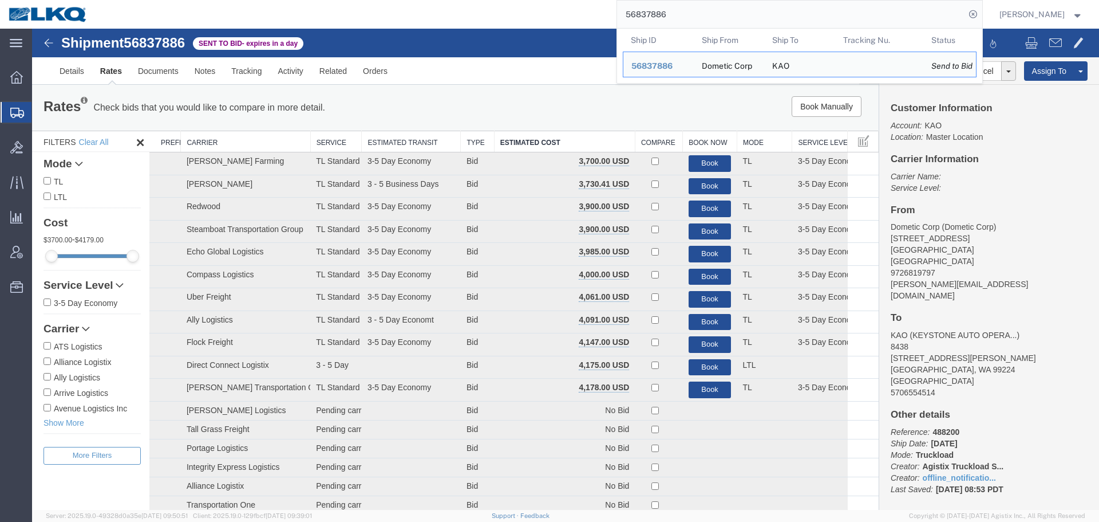
click at [686, 7] on input "56837886" at bounding box center [791, 14] width 348 height 27
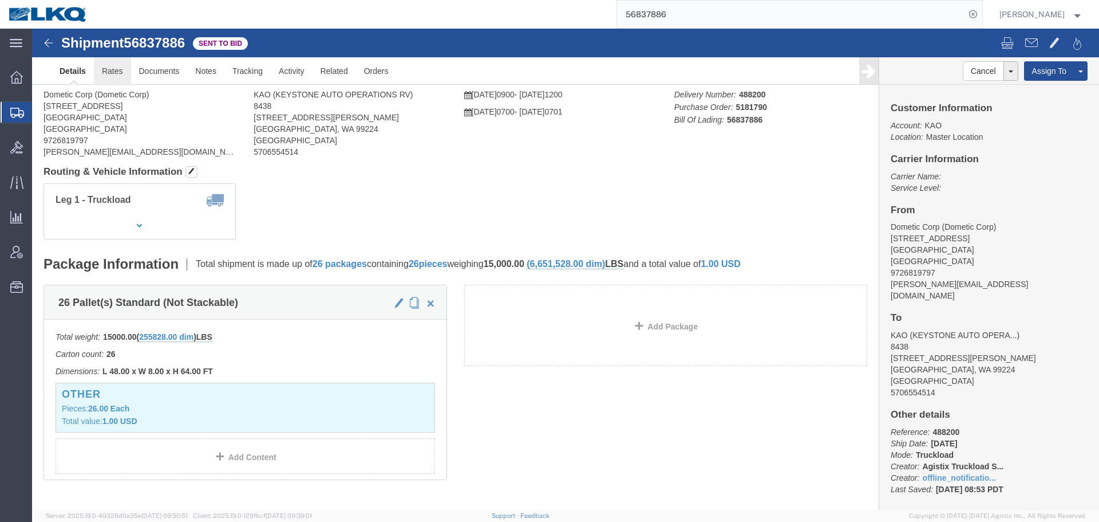
click link "Rates"
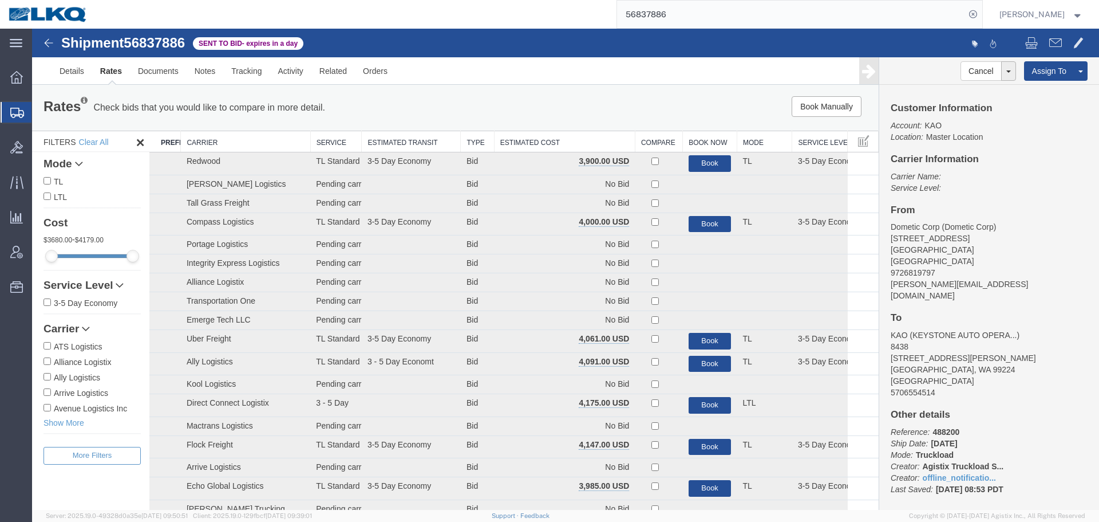
click at [570, 139] on th "Estimated Cost" at bounding box center [564, 141] width 141 height 21
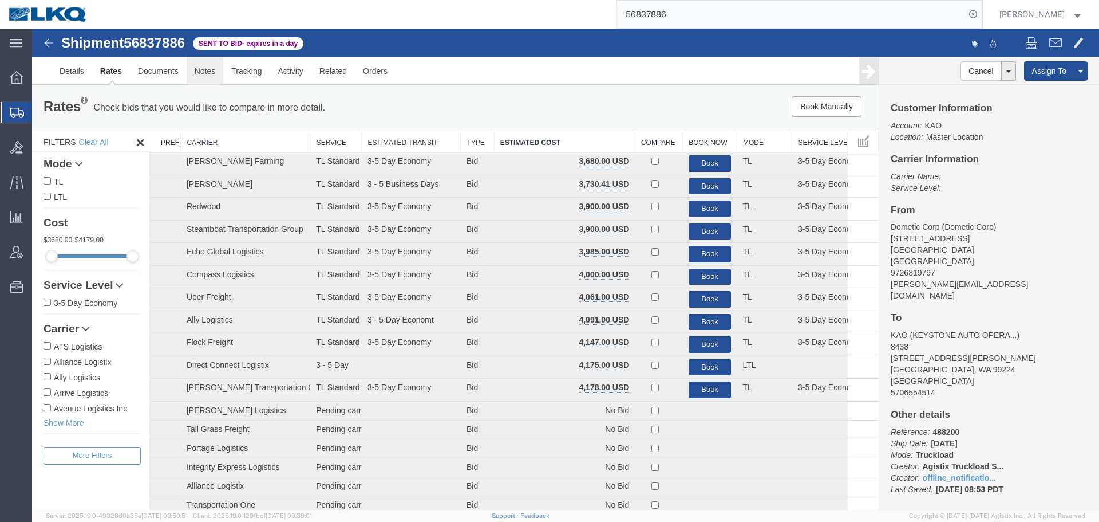
click at [204, 77] on link "Notes" at bounding box center [205, 70] width 37 height 27
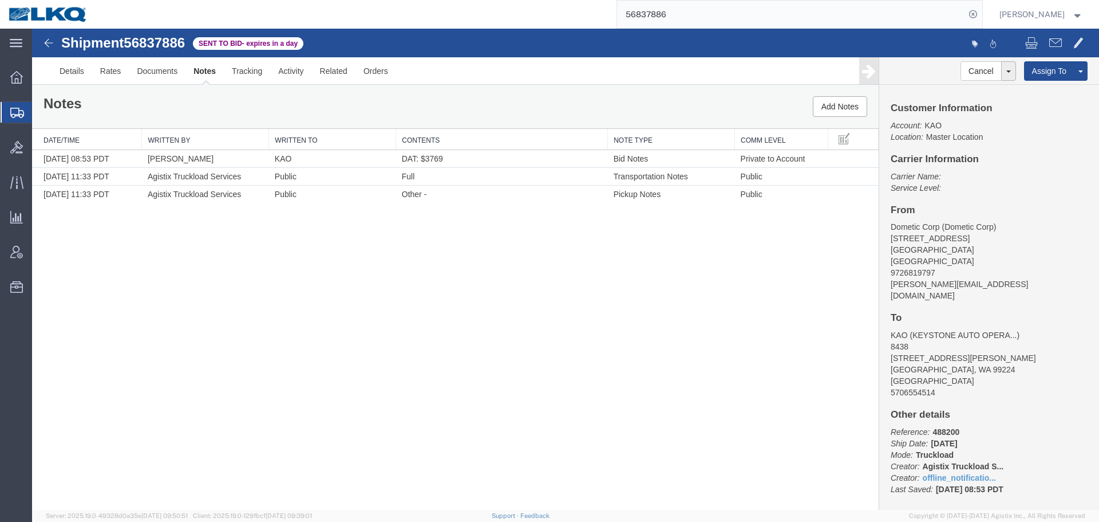
click at [719, 257] on div "Shipment 56837886 3 of 3 Sent to Bid - expires in a day Details Rates Documents…" at bounding box center [565, 269] width 1067 height 481
click at [659, 312] on div "Shipment 56837886 3 of 3 Sent to Bid - expires in a day Details Rates Documents…" at bounding box center [565, 269] width 1067 height 481
click at [111, 76] on link "Rates" at bounding box center [110, 70] width 37 height 27
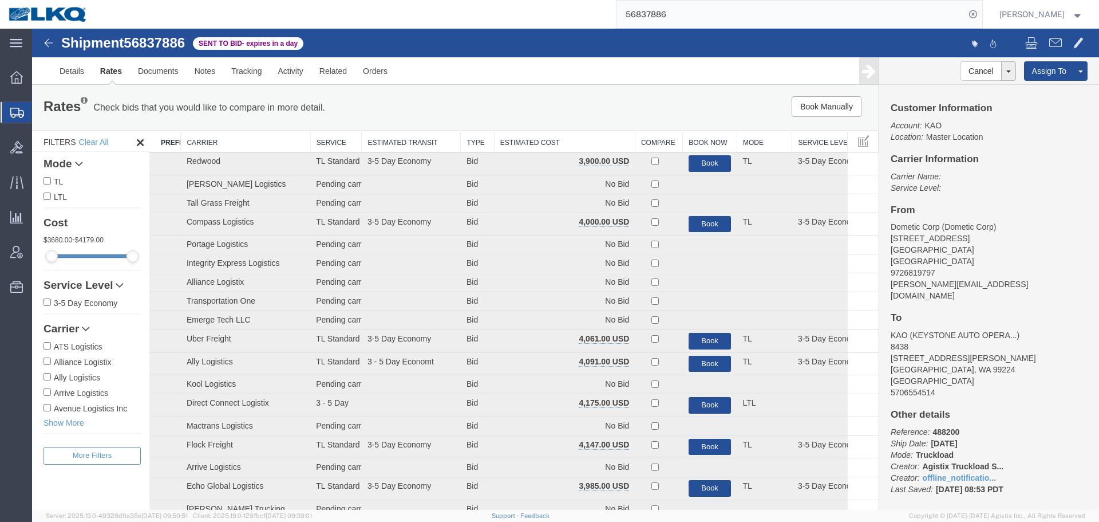
click at [598, 146] on th "Estimated Cost" at bounding box center [564, 141] width 141 height 21
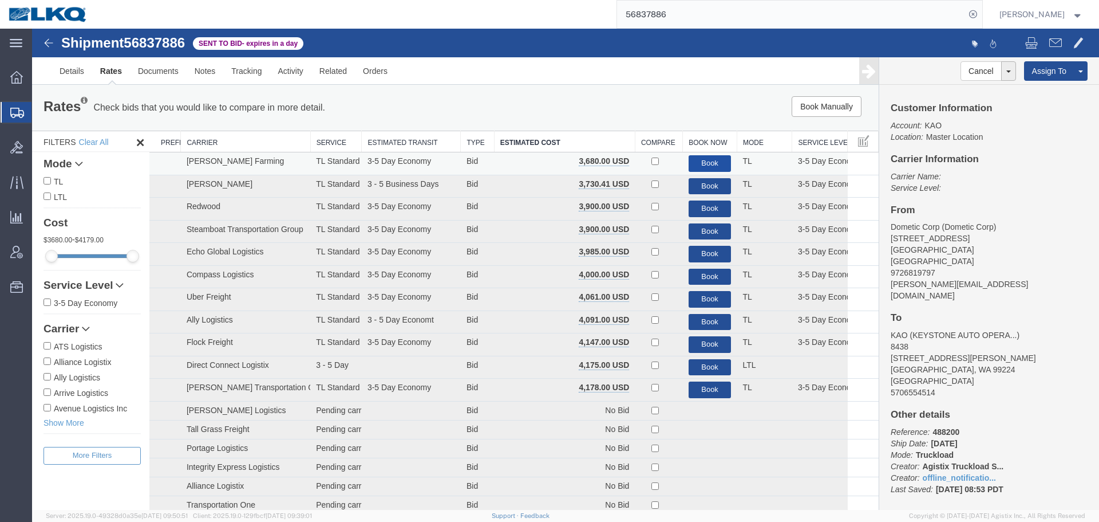
click at [695, 164] on button "Book" at bounding box center [710, 163] width 43 height 17
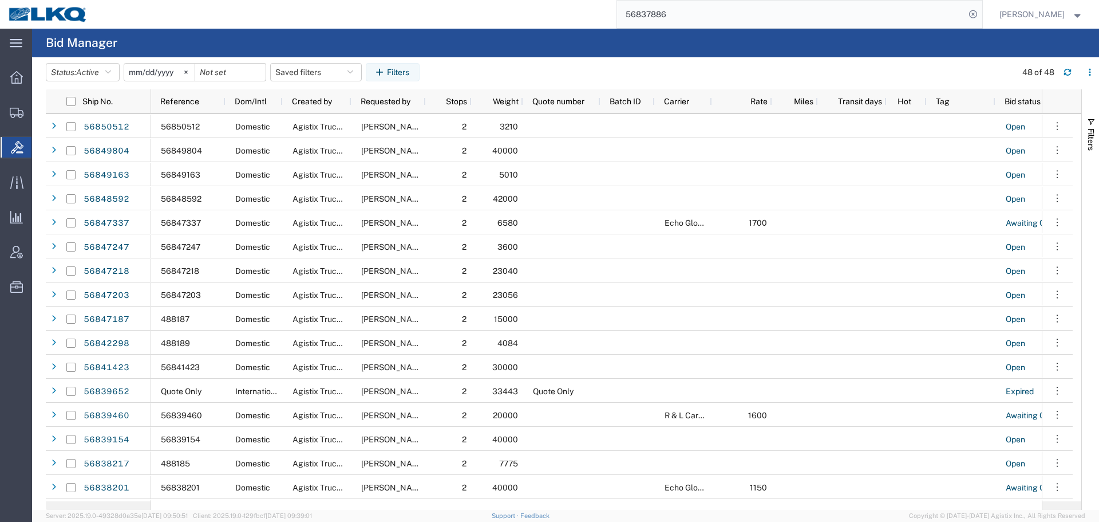
click at [763, 9] on input "56837886" at bounding box center [791, 14] width 348 height 27
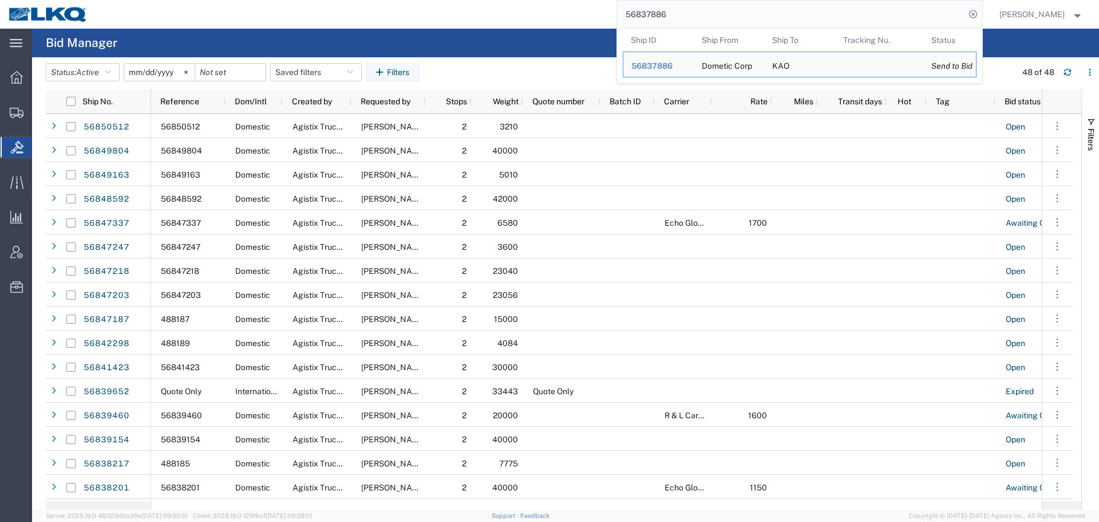
paste input "523561"
type input "56523561"
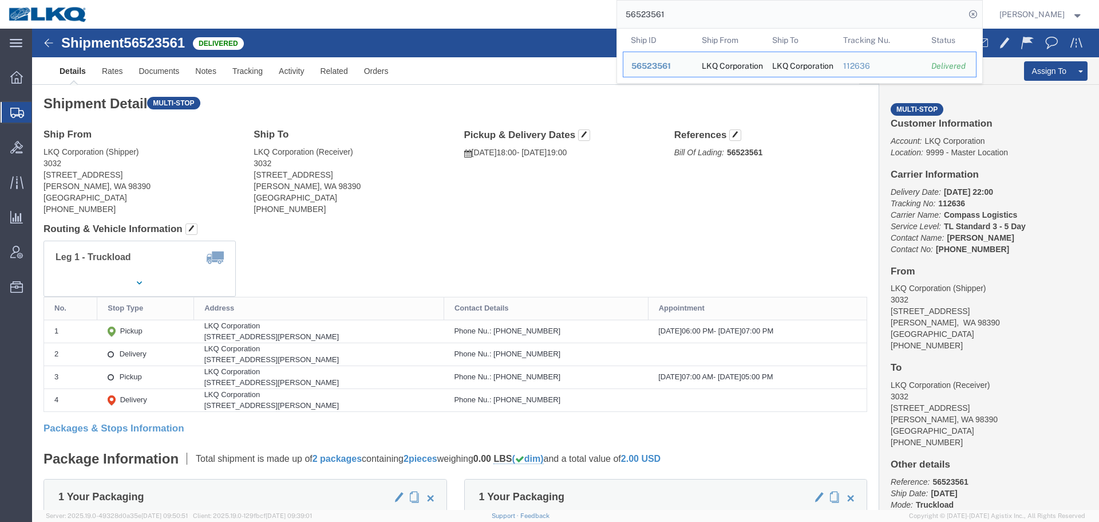
click div "Ship From LKQ Corporation (Shipper) 3032 4123 142nd Ave E Suite 100 Sumner, WA …"
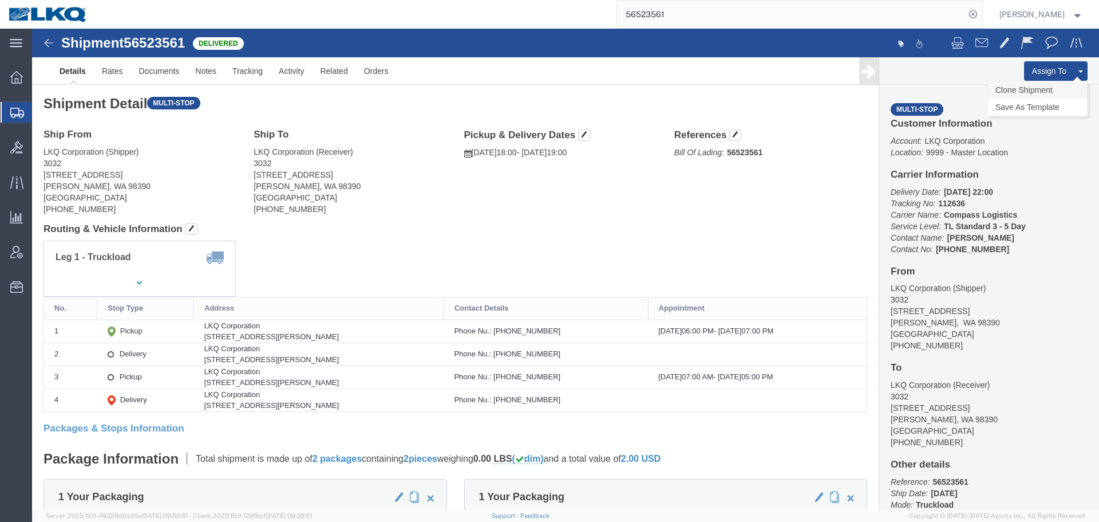
click link "Clone Shipment"
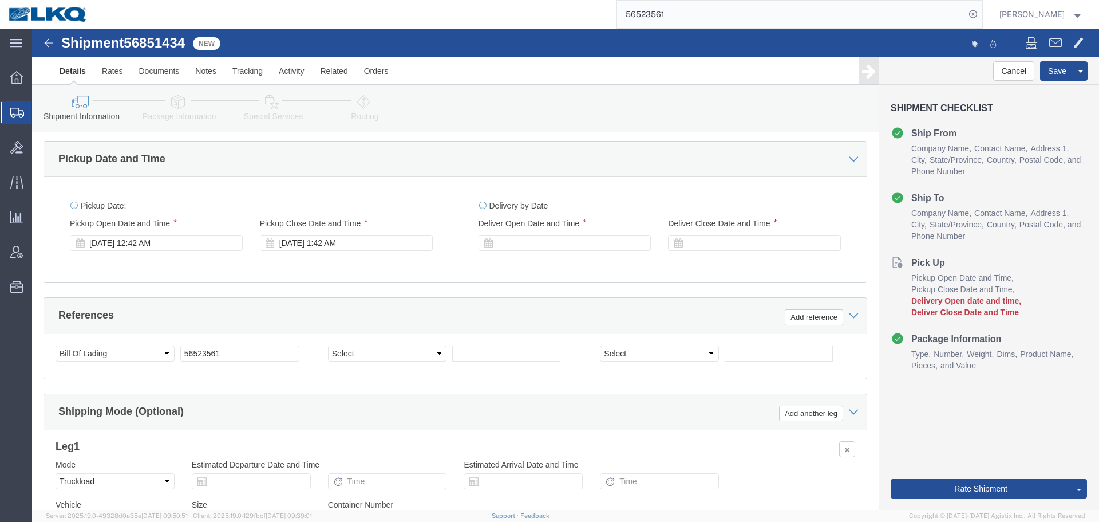
scroll to position [616, 0]
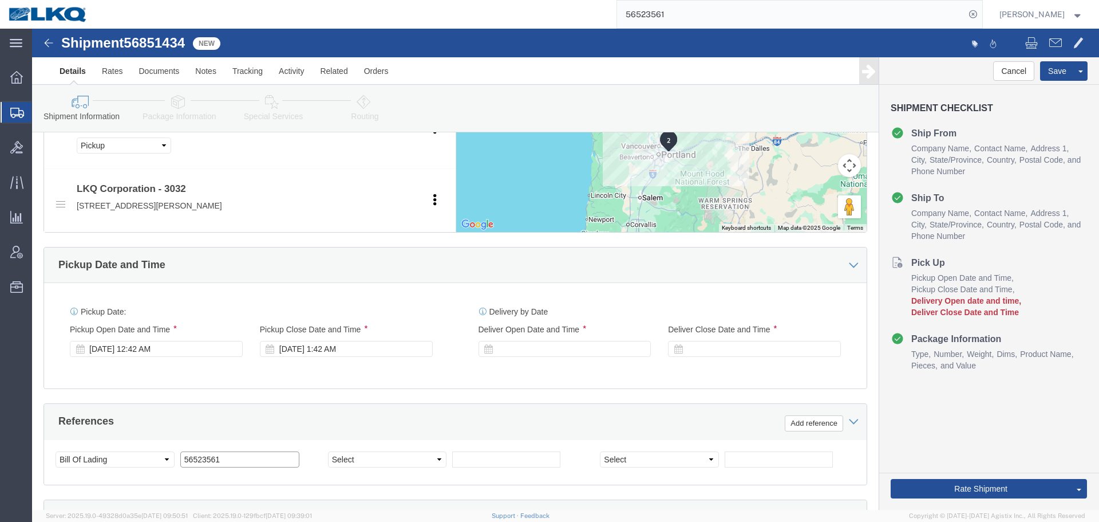
click input "56523561"
paste input "text"
type input "56523561"
select select "28720"
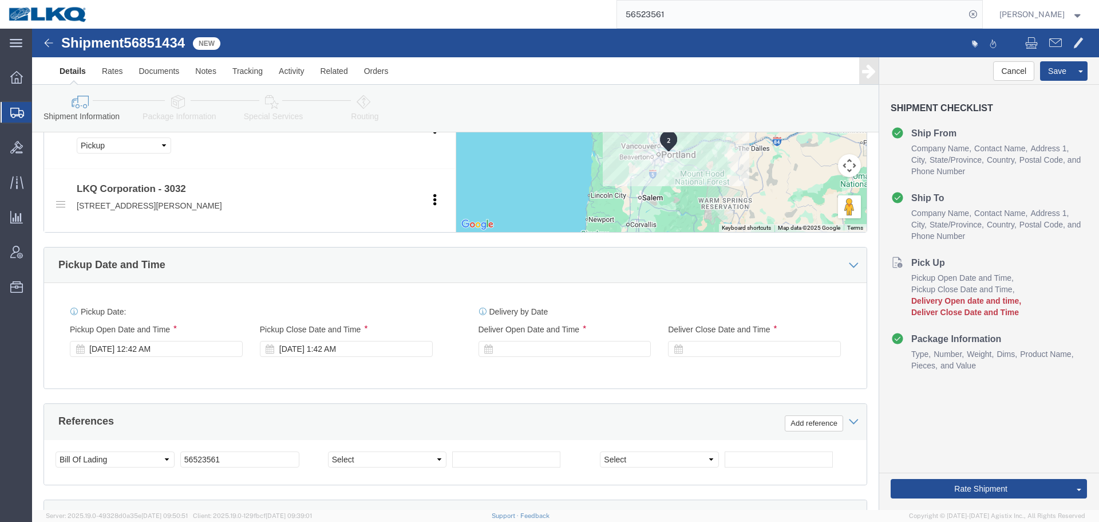
click span "56851434"
copy span "56851434"
click input "56523561"
paste input "851434"
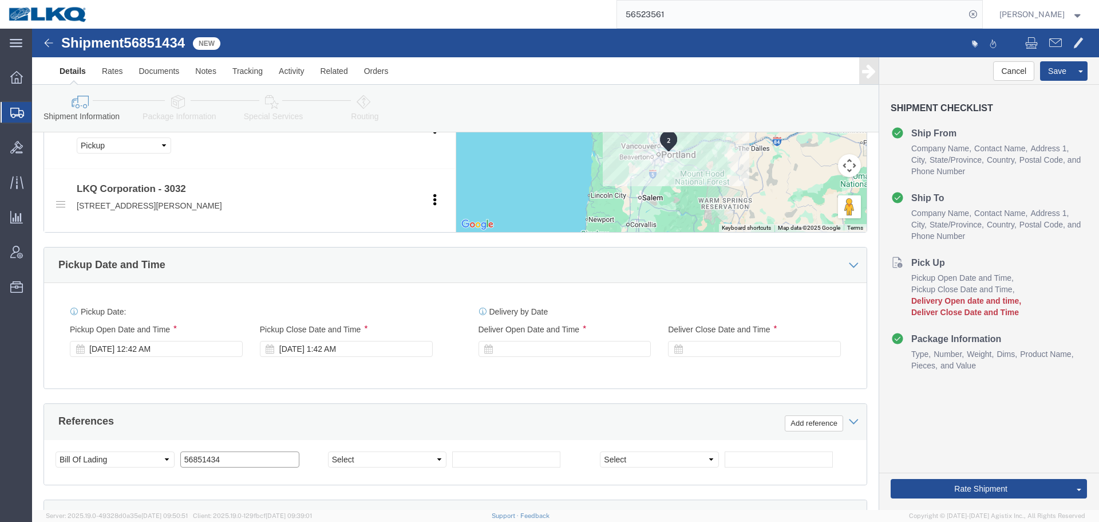
type input "56851434"
click div "Sep 18 2025 12:42 AM"
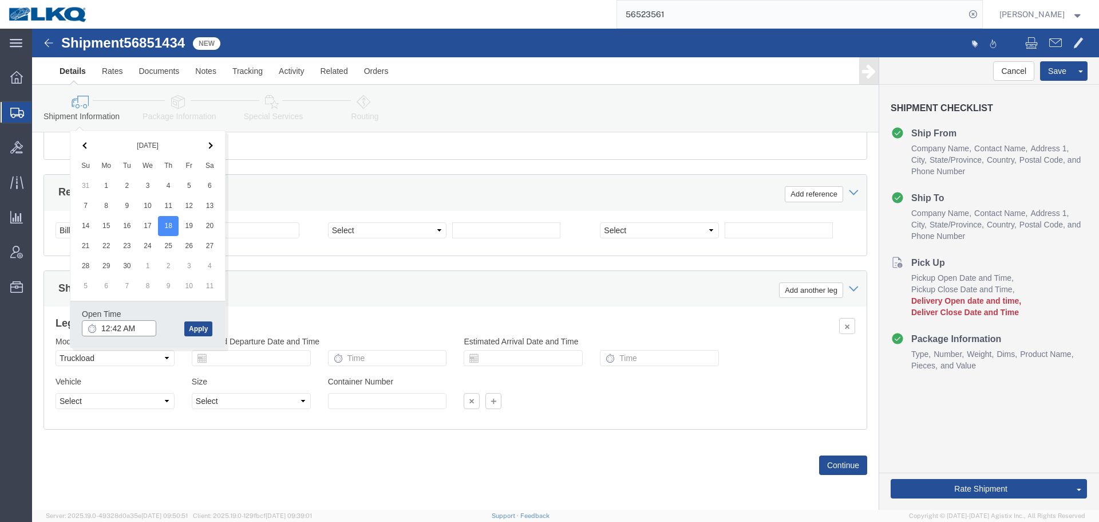
click input "12:42 AM"
type input "4:00 PM"
click button "Apply"
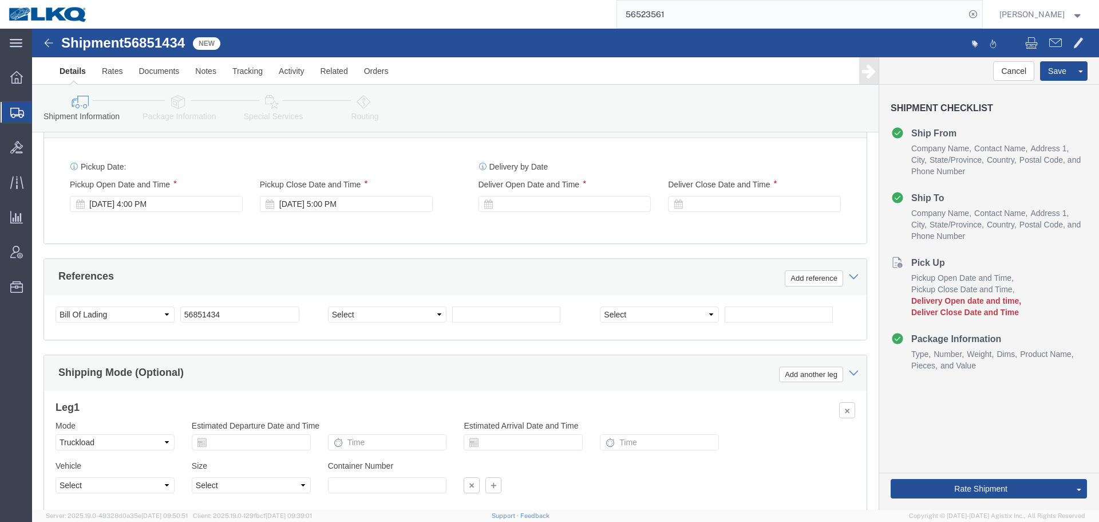
scroll to position [616, 0]
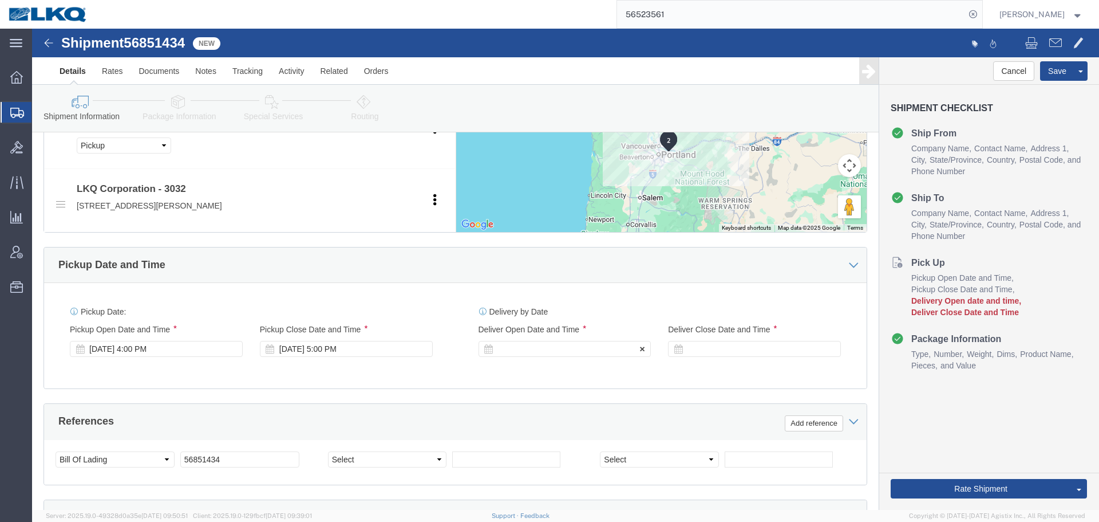
click div
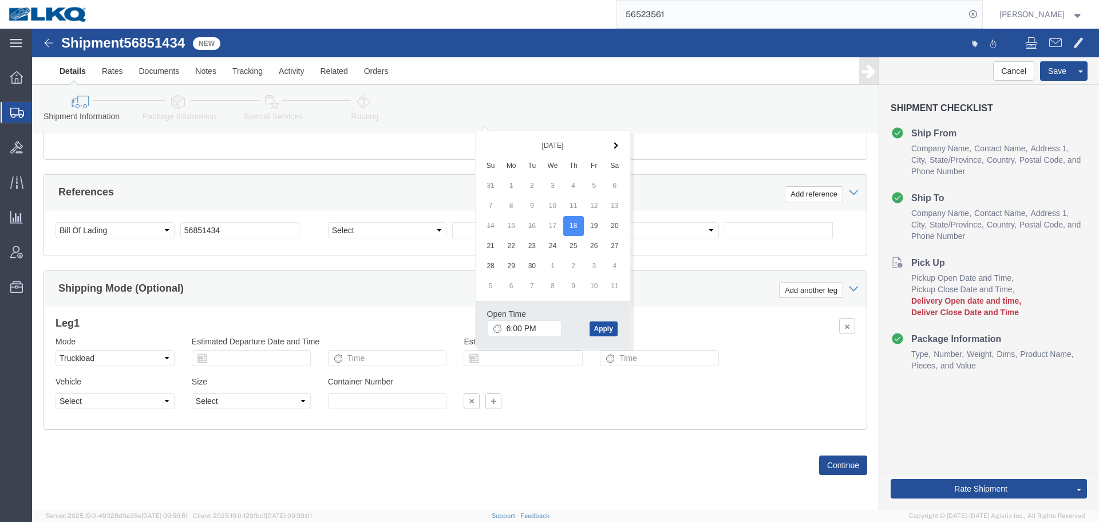
click button "Apply"
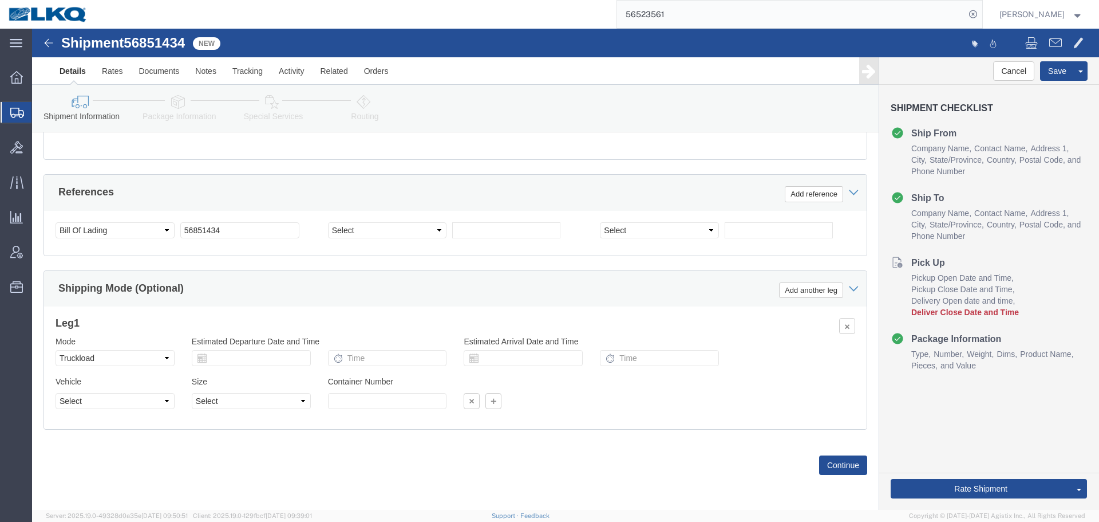
scroll to position [616, 0]
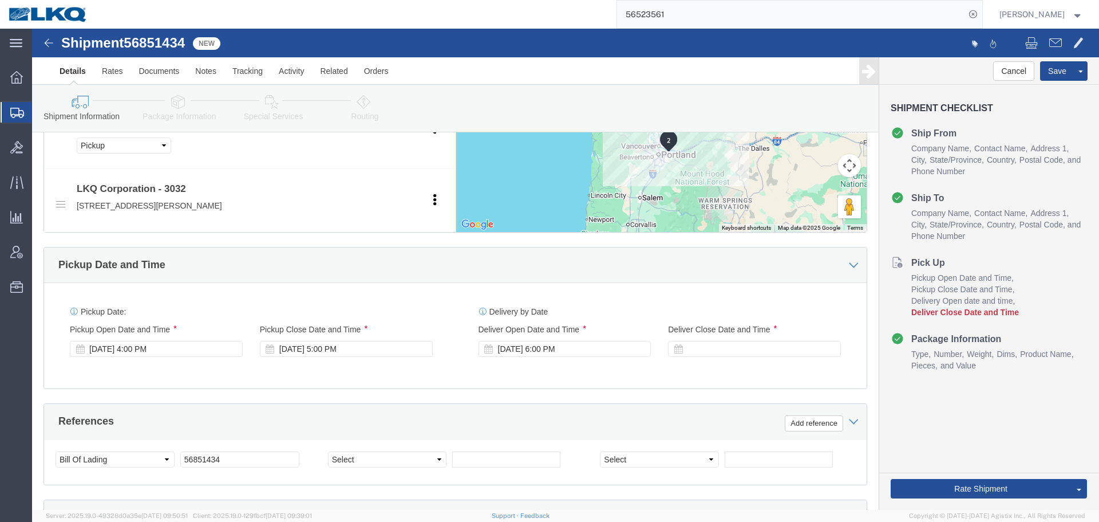
click div "Delivery Start Date Delivery Start Time Deliver Open Date and Time Sep 18 2025 …"
click div
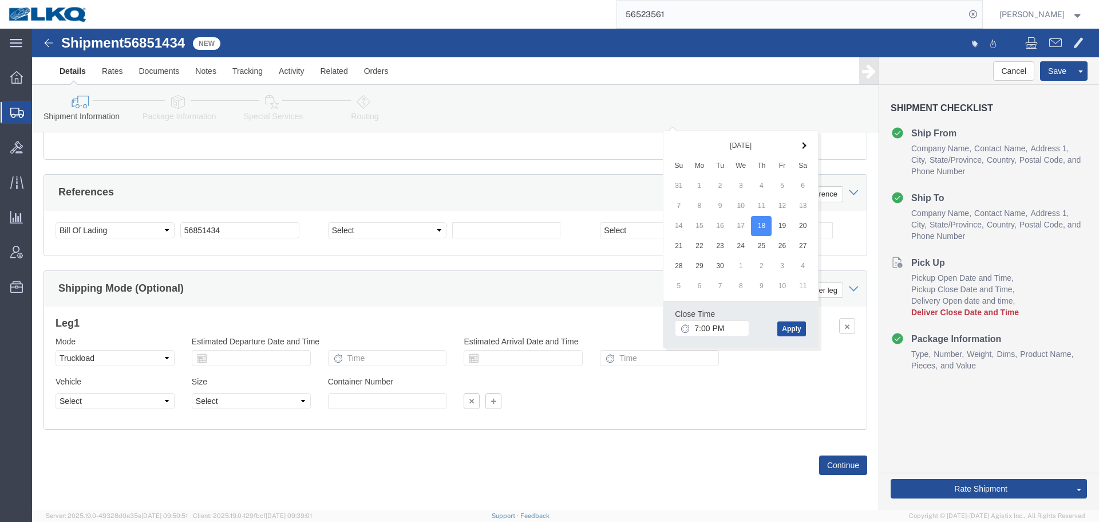
click button "Apply"
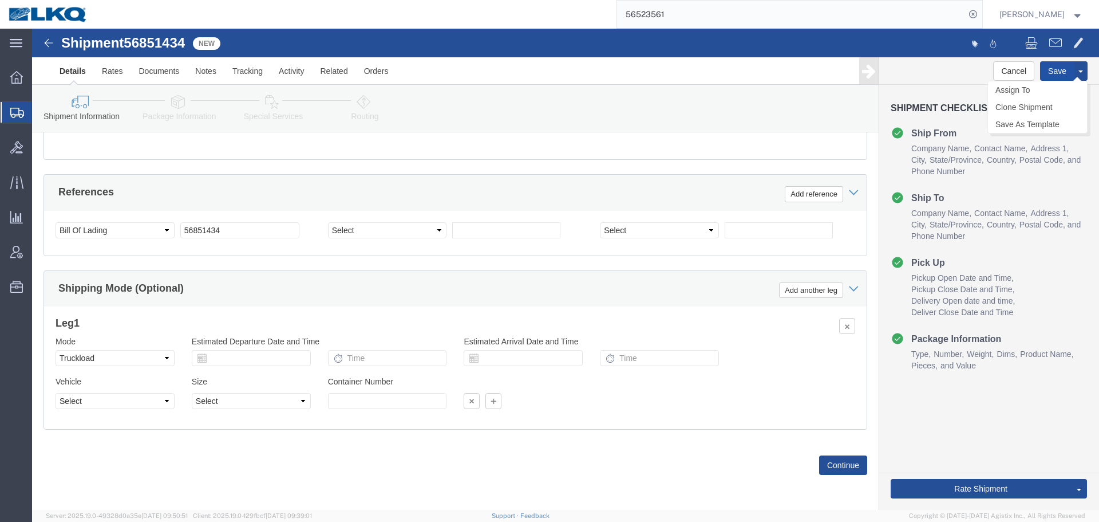
click button "Save"
type button "Save"
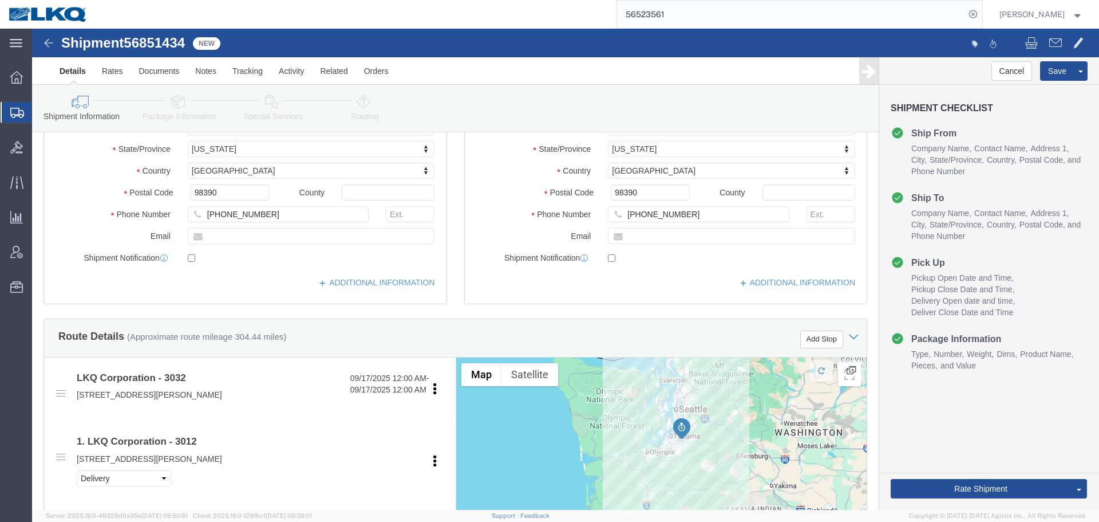
scroll to position [515, 0]
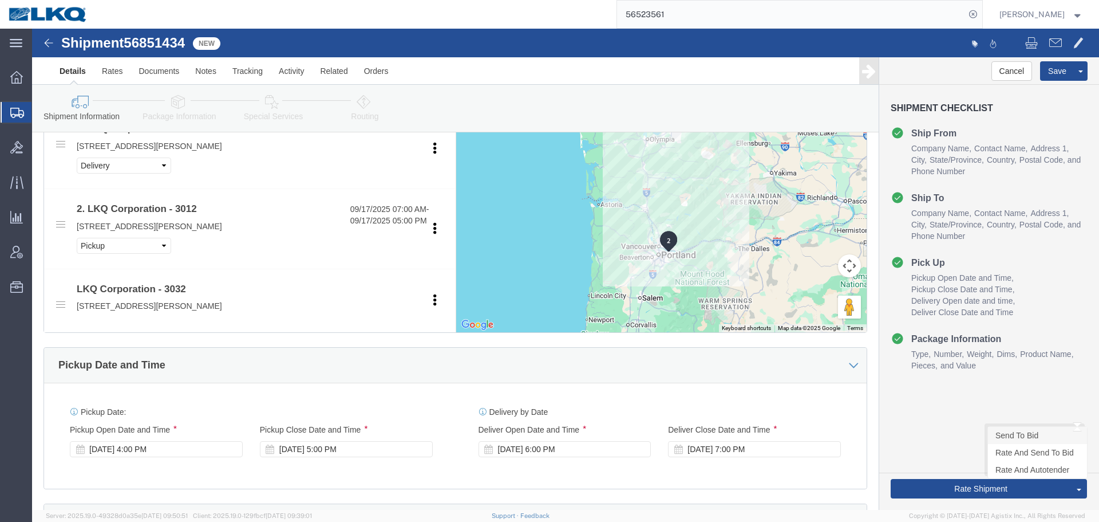
click link "Send To Bid"
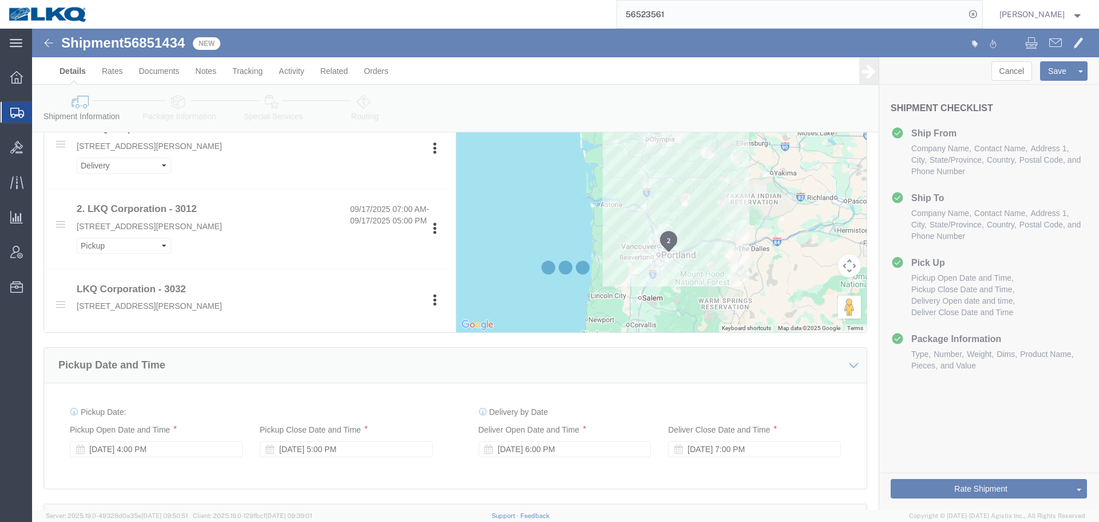
select select "28720"
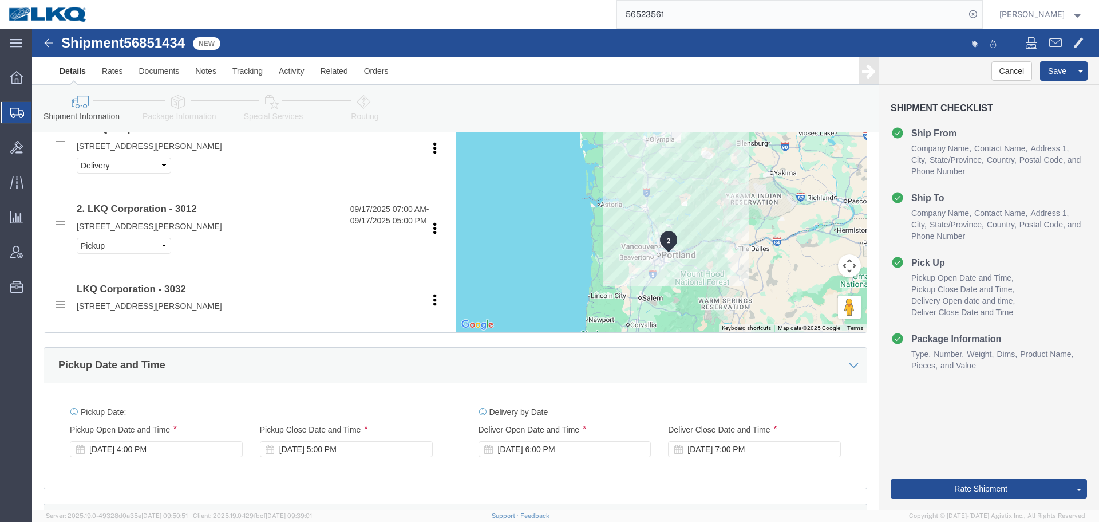
select select "TL"
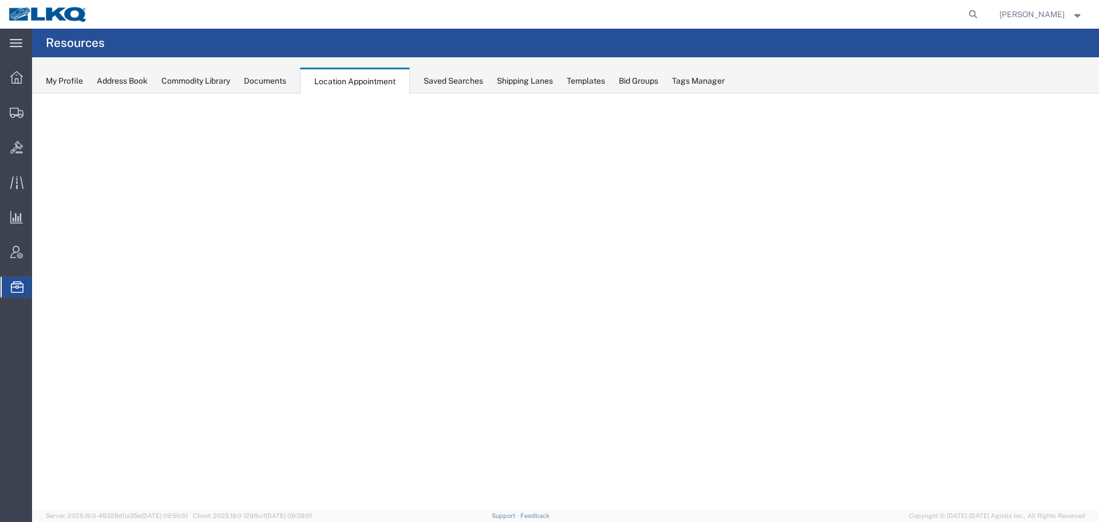
select select "27634"
select select "agendaWeek"
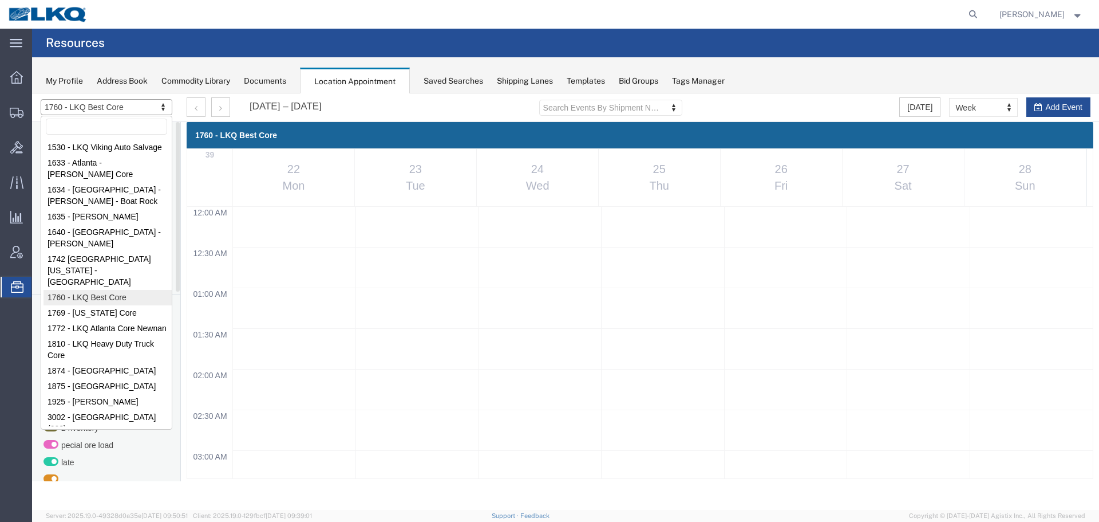
scroll to position [947, 0]
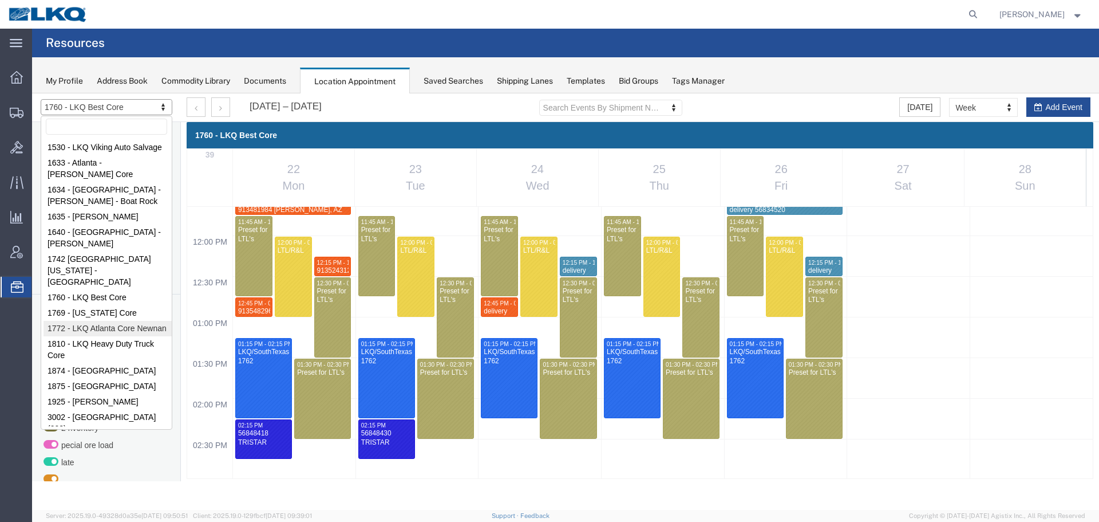
select select "30704"
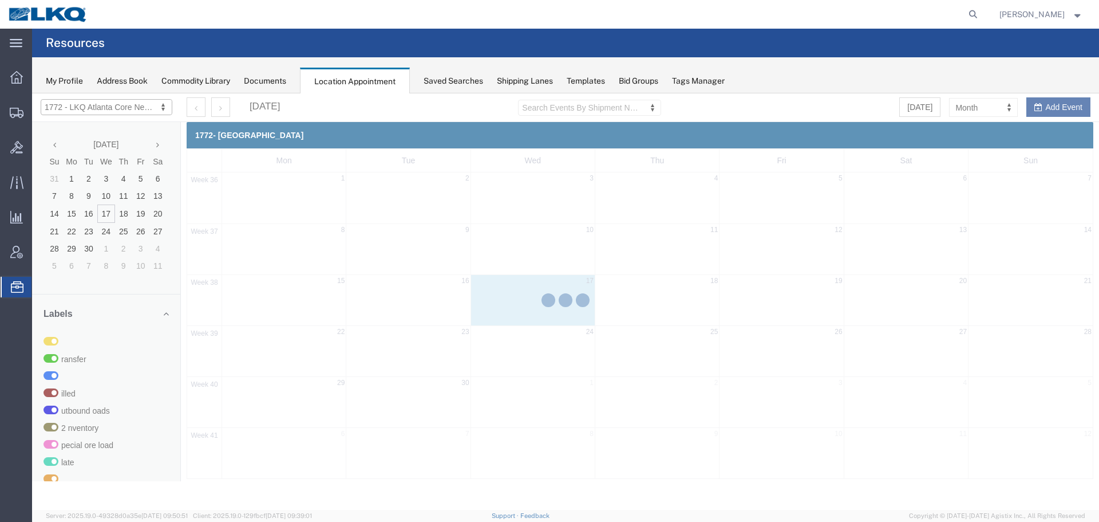
click at [977, 111] on div at bounding box center [565, 301] width 1067 height 416
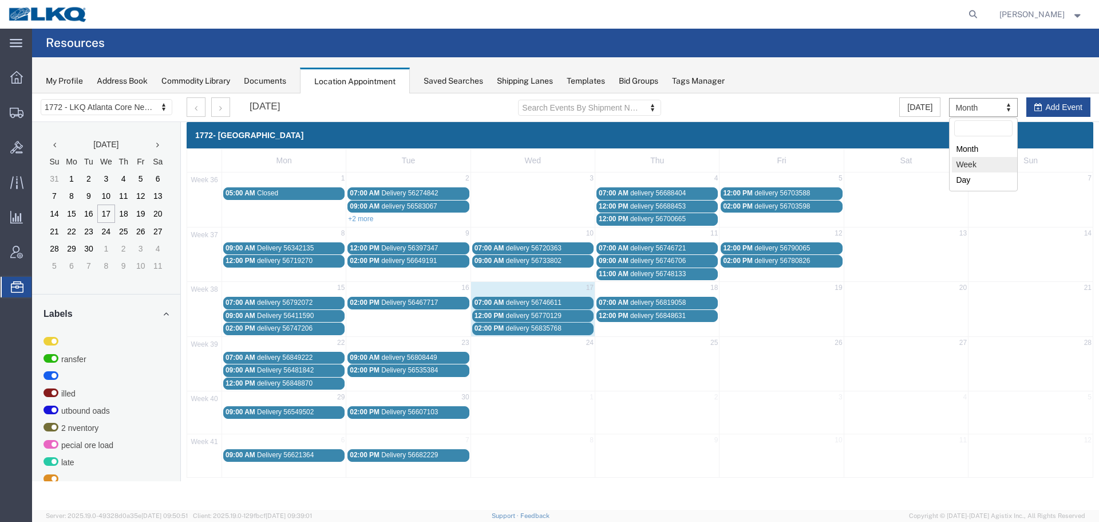
select select "agendaWeek"
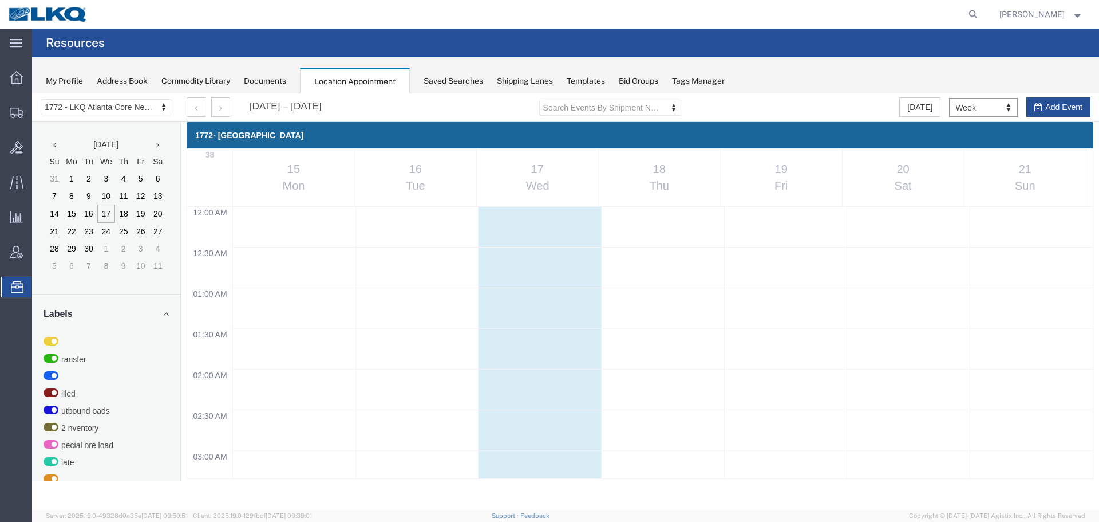
scroll to position [488, 0]
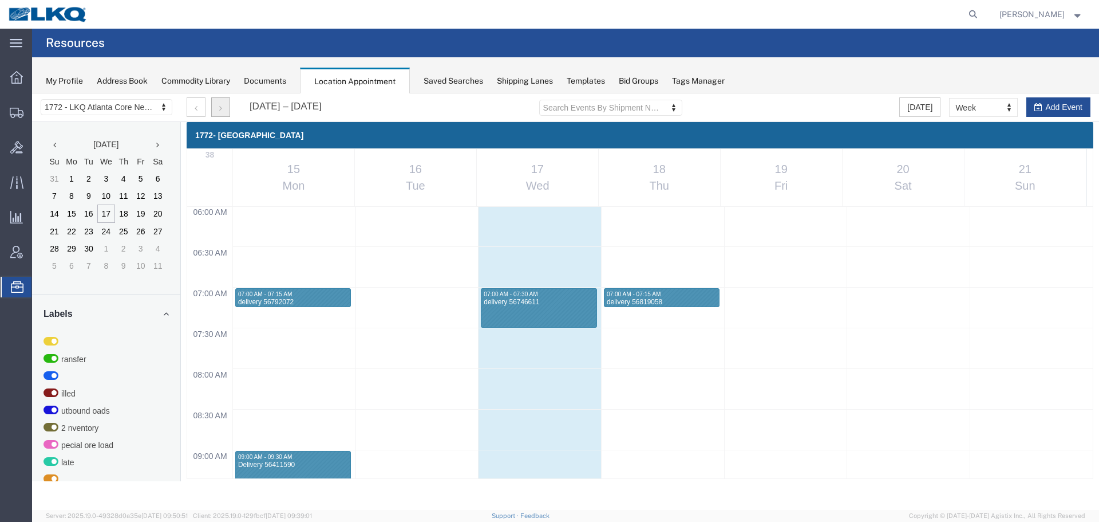
click at [225, 104] on button "button" at bounding box center [220, 106] width 19 height 19
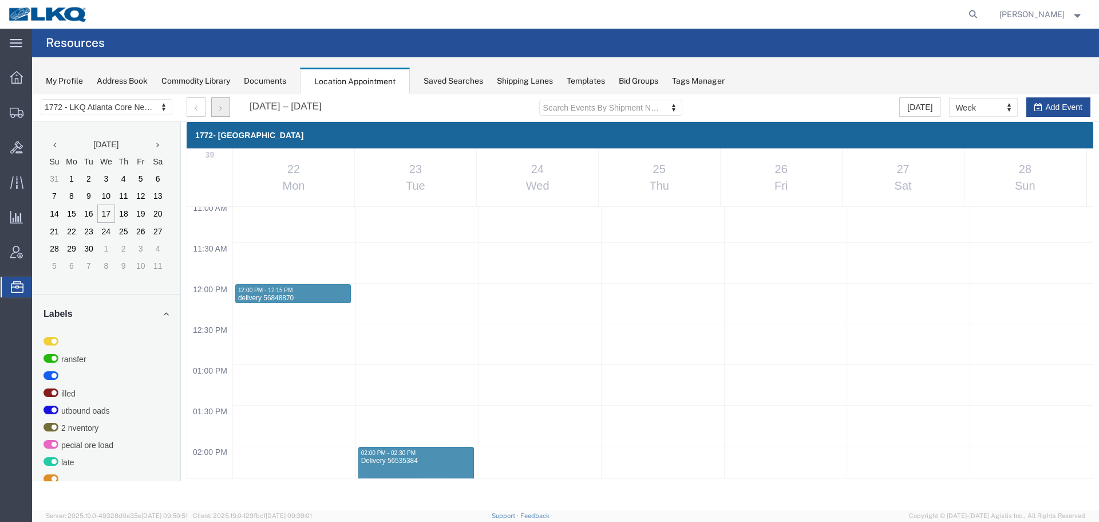
scroll to position [1004, 0]
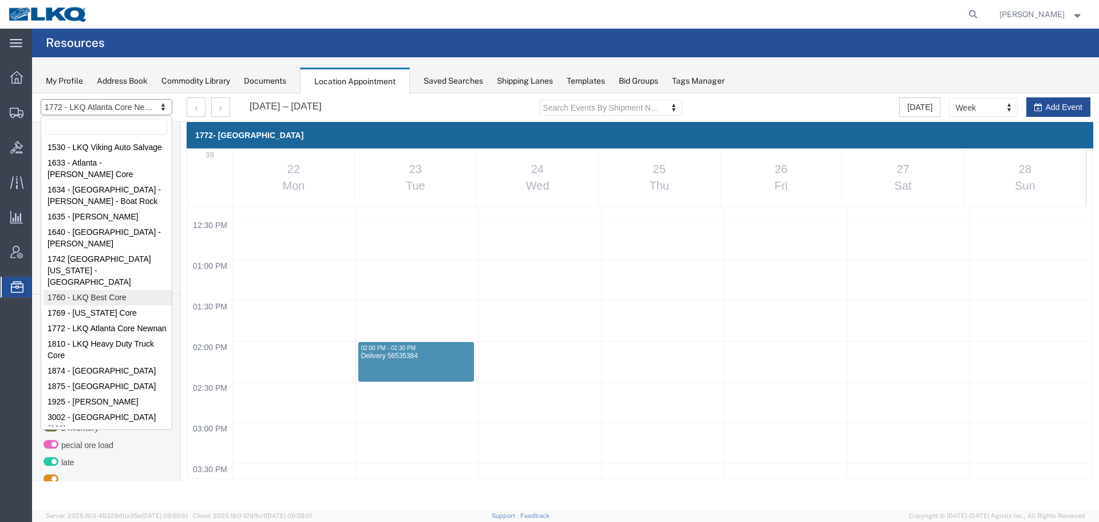
select select "27634"
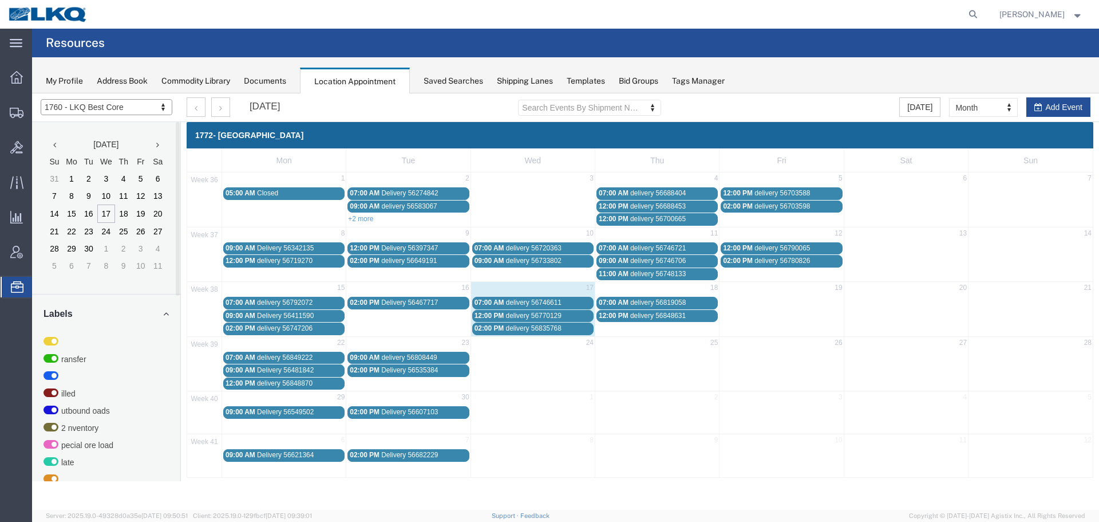
click at [971, 106] on div at bounding box center [565, 301] width 1067 height 416
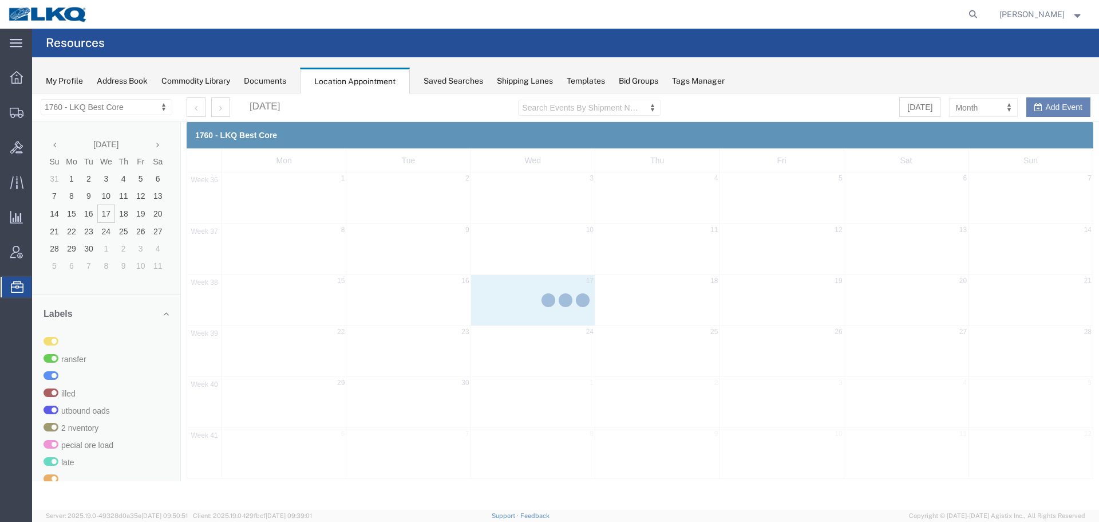
click at [964, 106] on div at bounding box center [565, 301] width 1067 height 416
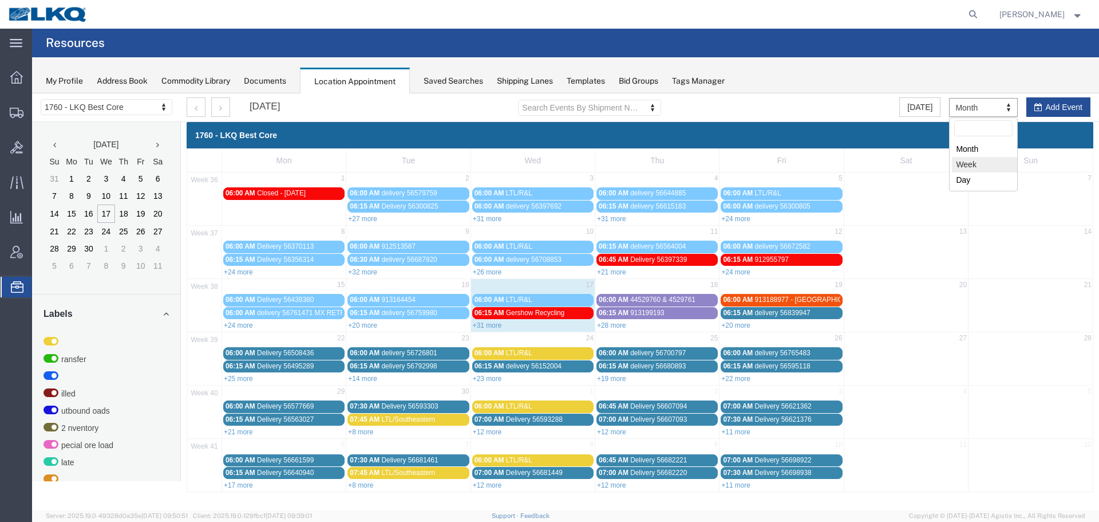
select select "agendaWeek"
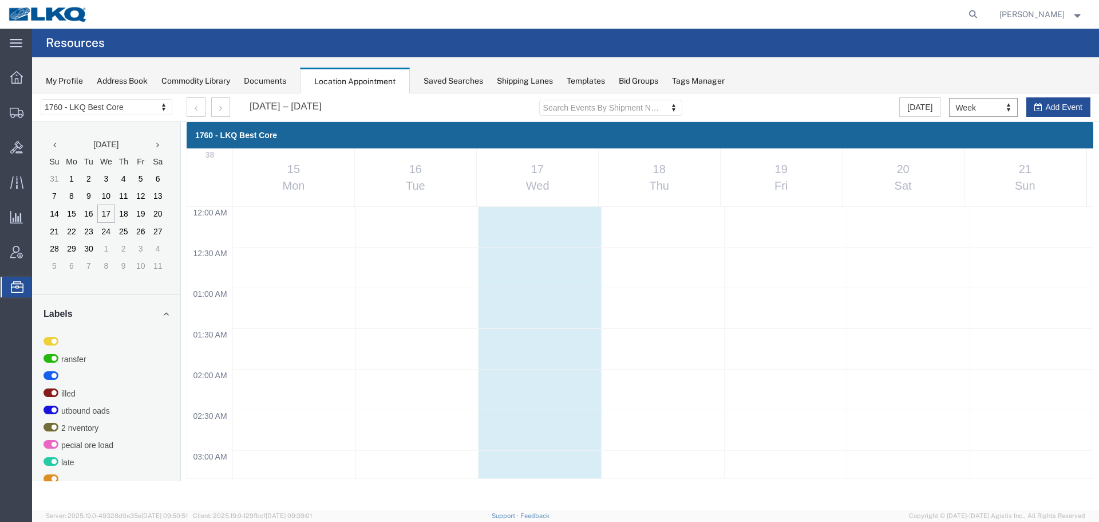
scroll to position [488, 0]
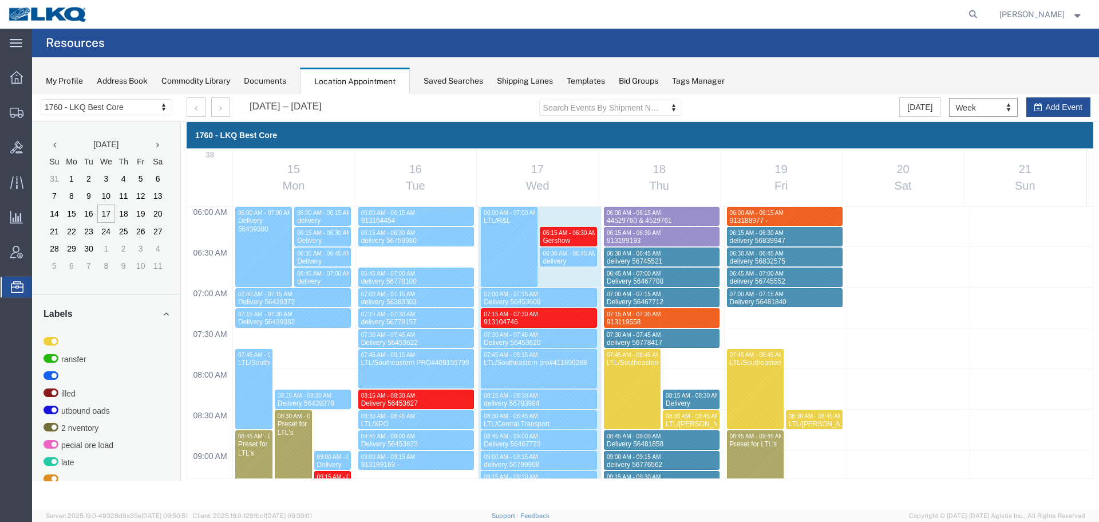
click at [876, 67] on div "My Profile Address Book Commodity Library Documents Location Appointment Saved …" at bounding box center [565, 75] width 1067 height 36
click at [221, 115] on button "button" at bounding box center [220, 106] width 19 height 19
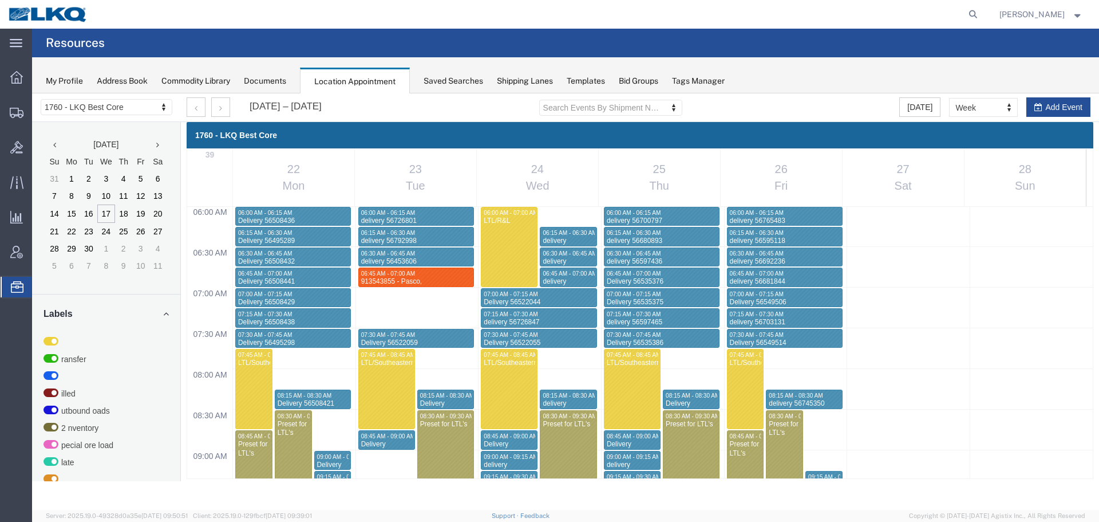
click at [179, 110] on div "Sep 22 – 28, 2025 Search Events By Shipment Number Clear Filter Today Week Mont…" at bounding box center [638, 107] width 921 height 29
click at [194, 108] on button "button" at bounding box center [196, 106] width 19 height 19
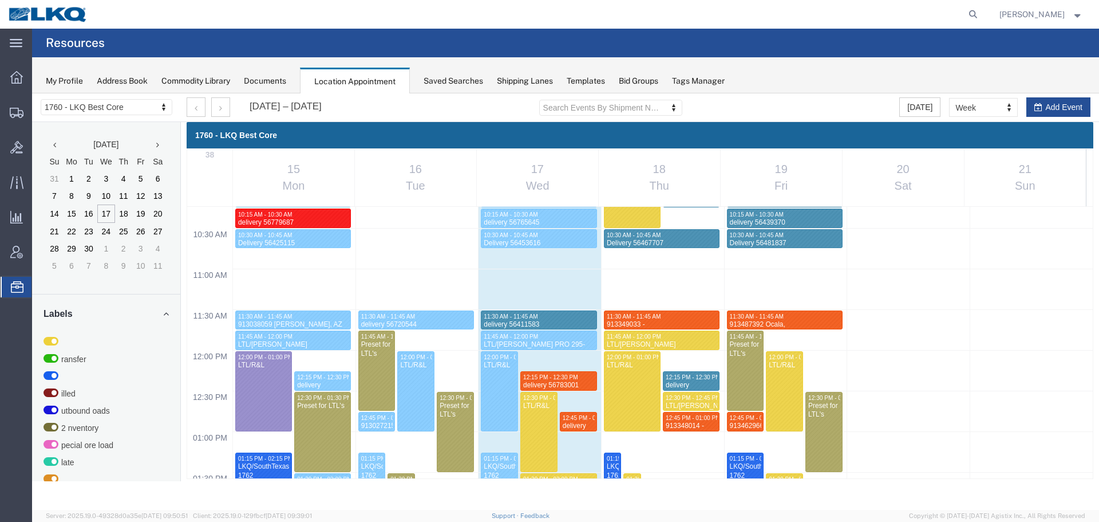
scroll to position [468, 0]
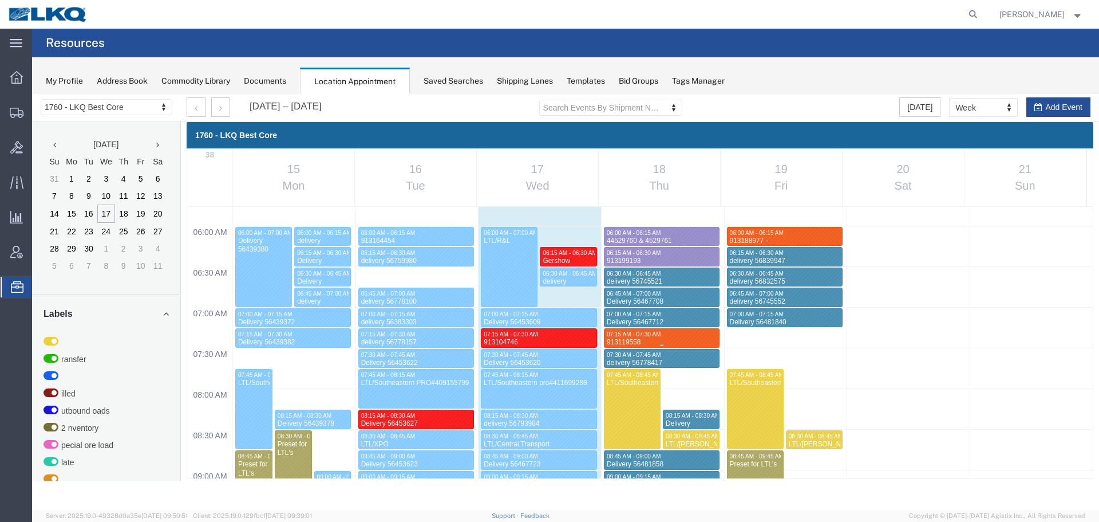
click at [651, 340] on div "913119558" at bounding box center [661, 342] width 111 height 9
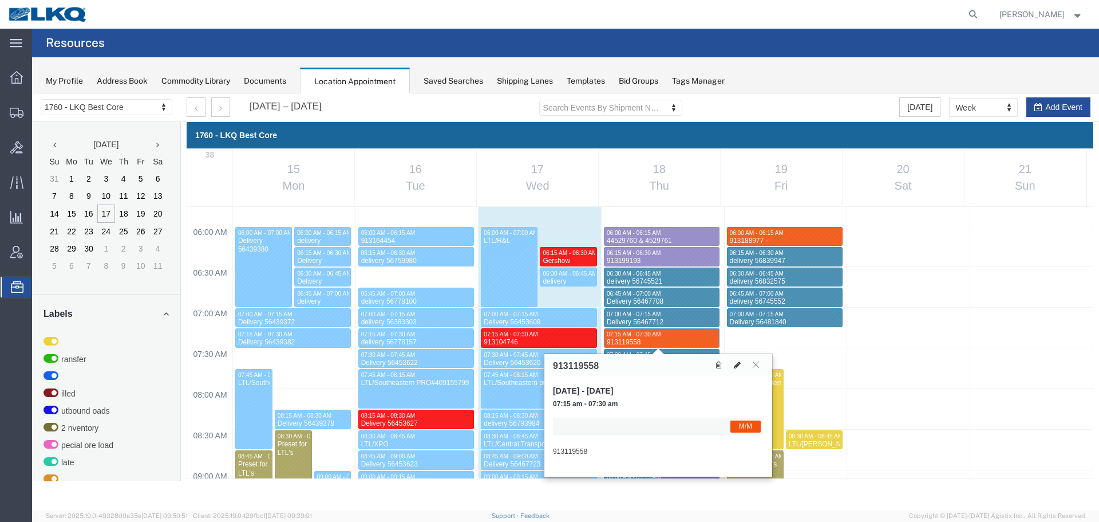
click at [739, 364] on icon at bounding box center [737, 365] width 7 height 8
select select "1"
select select "24"
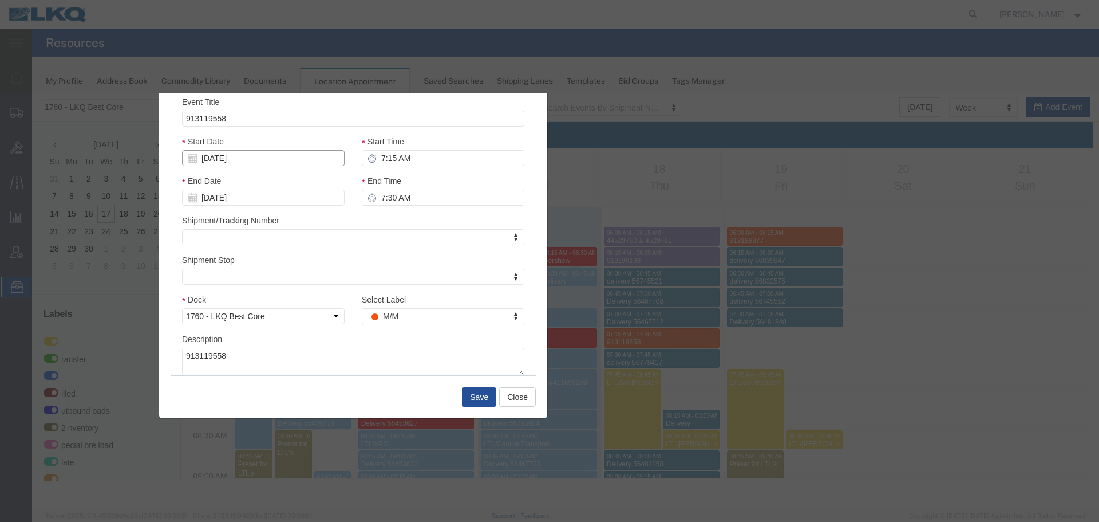
click at [221, 158] on input "[DATE]" at bounding box center [263, 158] width 163 height 16
click at [259, 136] on div "Start Date 09/18/2025" at bounding box center [263, 150] width 163 height 31
click at [213, 160] on input "[DATE]" at bounding box center [263, 158] width 163 height 16
click at [347, 215] on div "Shipment/Tracking Number Shipment/Tracking Number Shipment/Tracking Number" at bounding box center [353, 229] width 342 height 31
click at [252, 160] on input "[DATE]" at bounding box center [263, 158] width 163 height 16
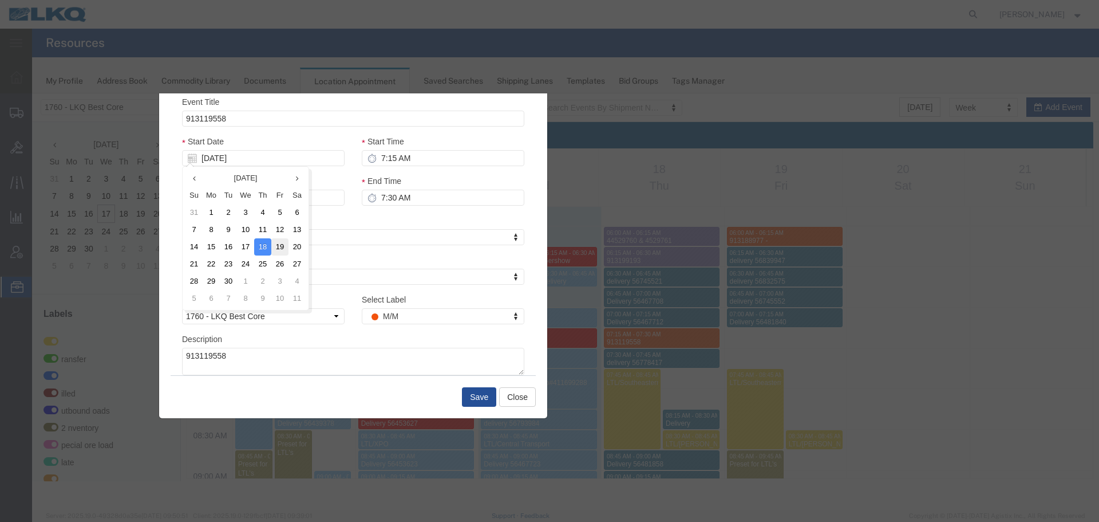
click at [278, 250] on td "19" at bounding box center [279, 246] width 17 height 17
type input "[DATE]"
click at [530, 397] on button "Close" at bounding box center [517, 396] width 37 height 19
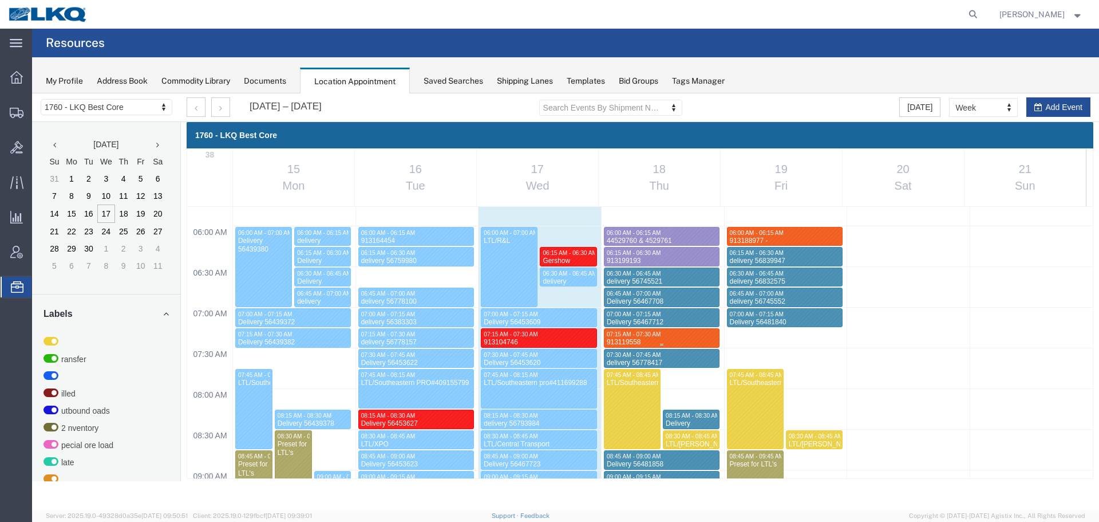
click at [683, 332] on div "07:15 AM - 07:30 AM" at bounding box center [661, 333] width 111 height 7
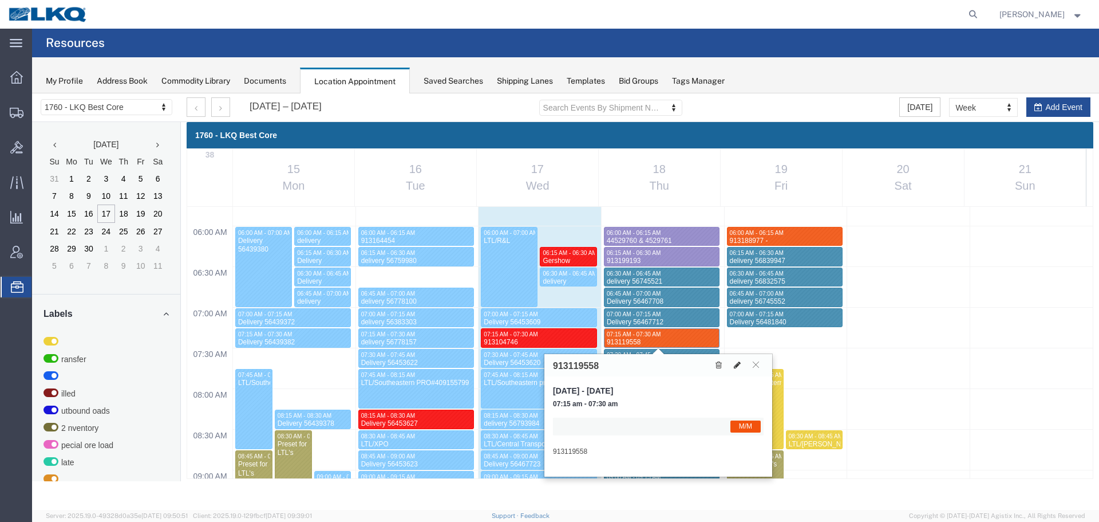
click at [737, 364] on icon at bounding box center [737, 365] width 7 height 8
select select "1"
select select "24"
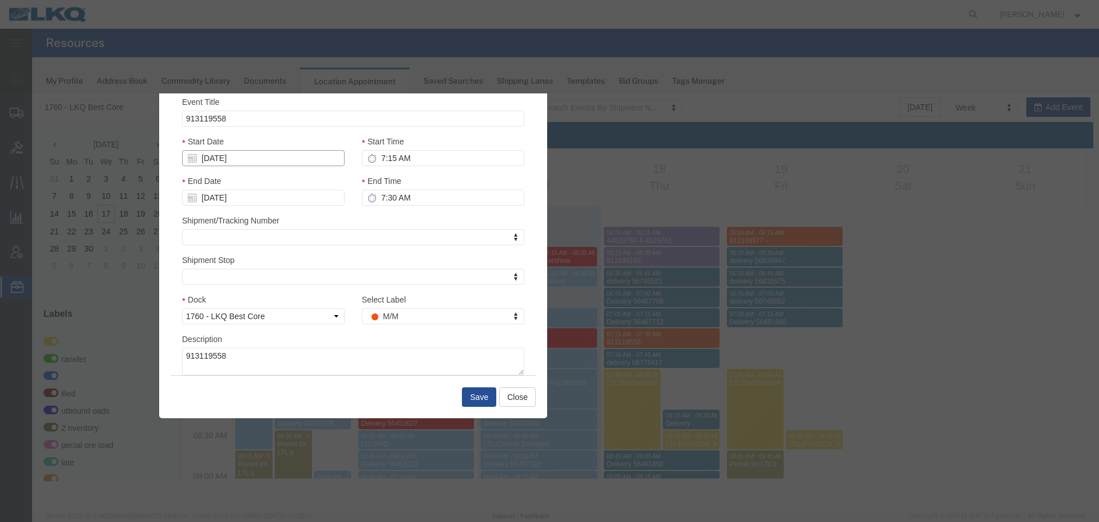
click at [232, 159] on input "[DATE]" at bounding box center [263, 158] width 163 height 16
click at [281, 245] on td "19" at bounding box center [279, 246] width 17 height 17
type input "[DATE]"
click at [444, 166] on input "7:15 AM" at bounding box center [443, 158] width 163 height 16
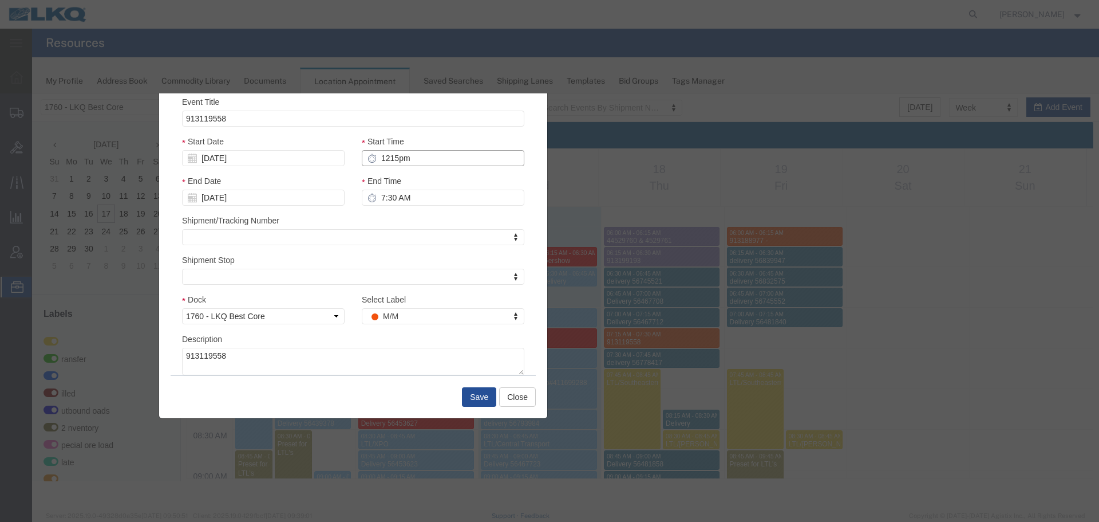
type input "12:15 PM"
type input "1:15 PM"
type input "12:15 PM"
click at [401, 200] on input "1:15 PM" at bounding box center [443, 198] width 163 height 16
click at [398, 191] on input "12:30 AM" at bounding box center [443, 198] width 163 height 16
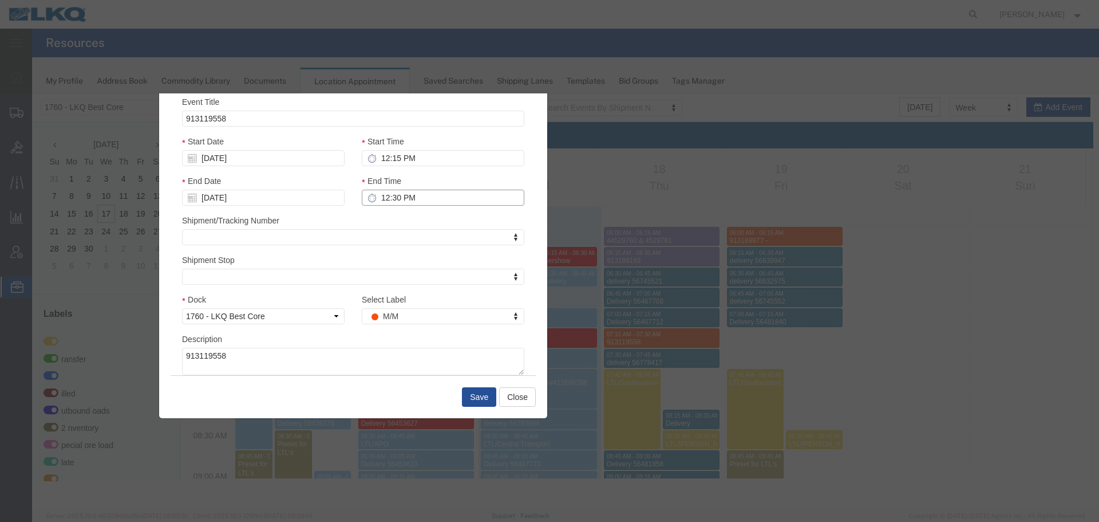
type input "12:30 PM"
click at [362, 103] on div "Event Title 913119558" at bounding box center [353, 111] width 342 height 31
click at [484, 394] on button "Save" at bounding box center [479, 396] width 34 height 19
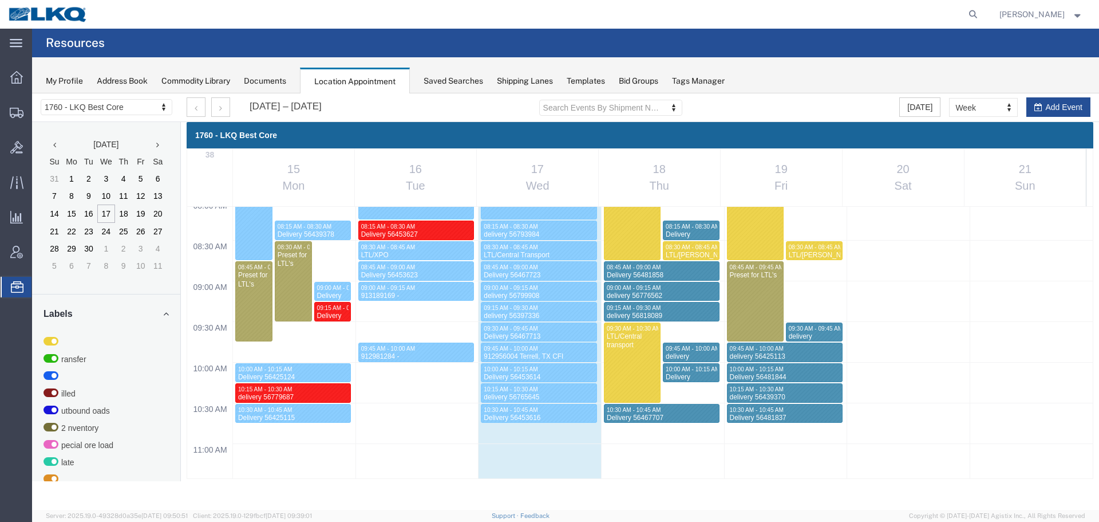
scroll to position [869, 0]
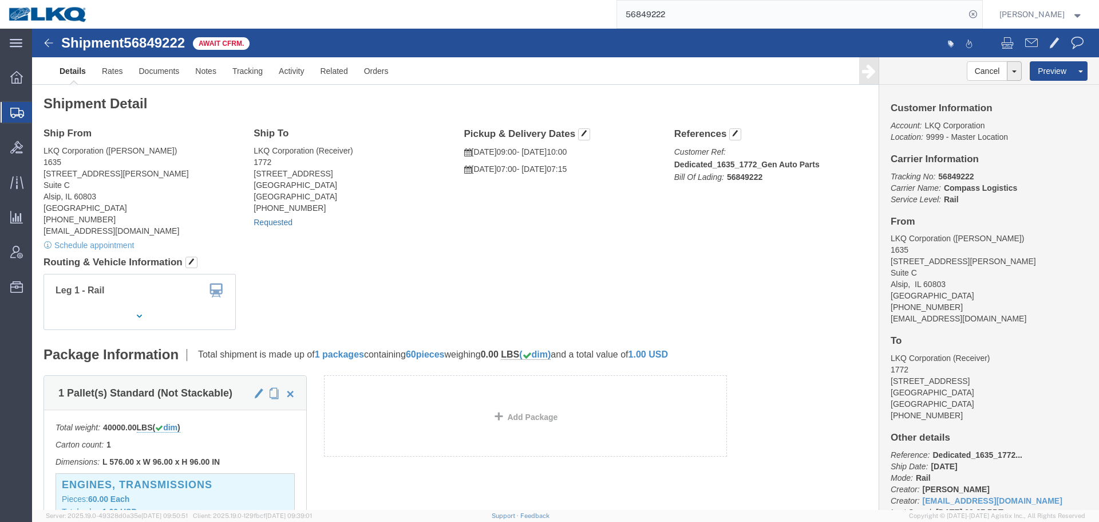
click link "Requested"
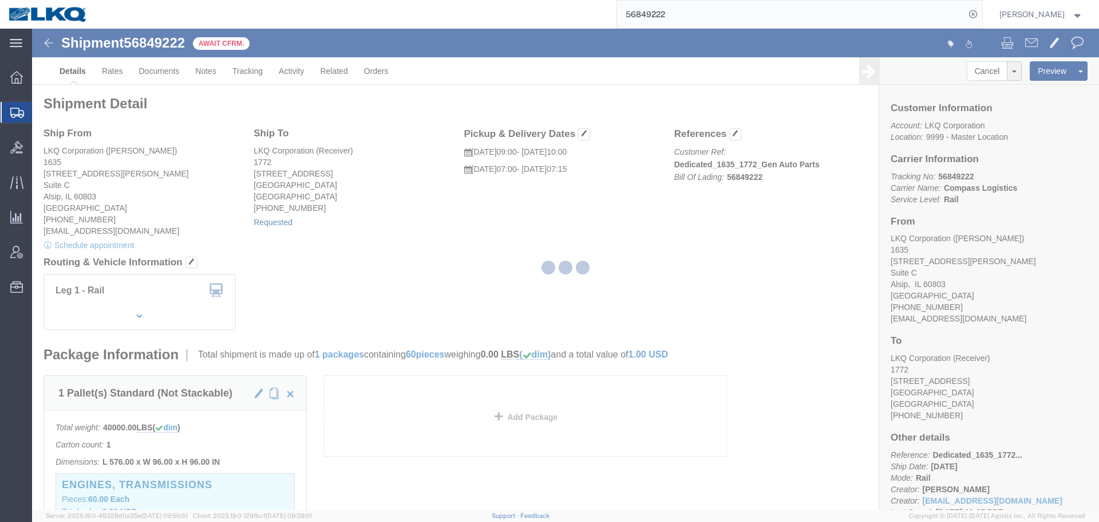
select select "1"
select select
select select "15"
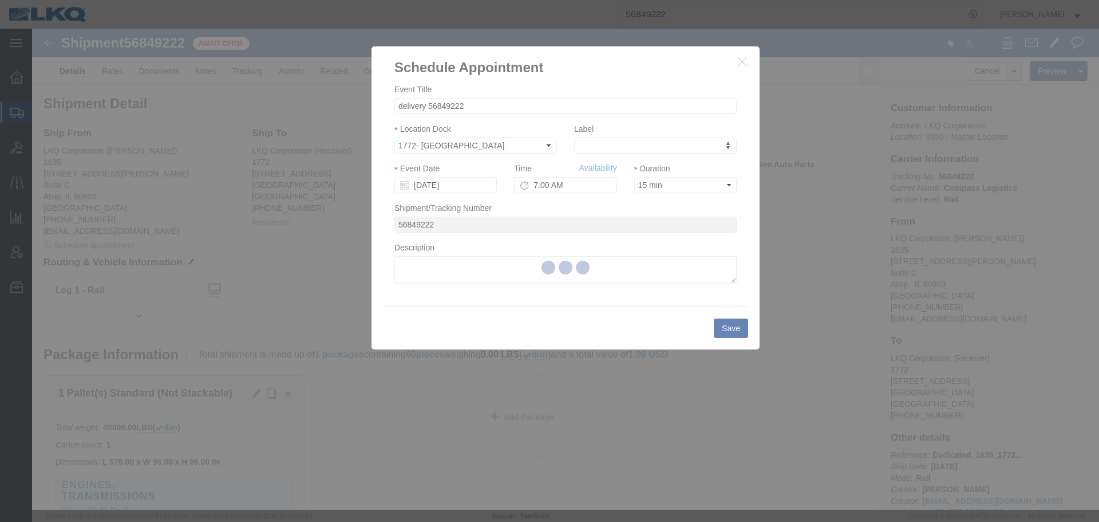
click at [557, 183] on div at bounding box center [565, 269] width 1067 height 481
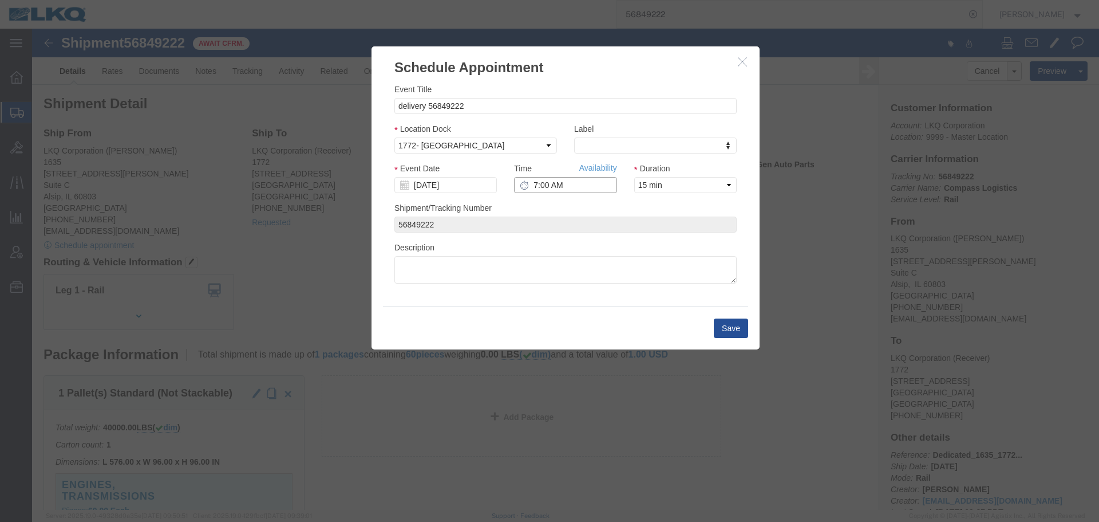
click input "7:00 AM"
type input "2:00 PM"
click button "Save"
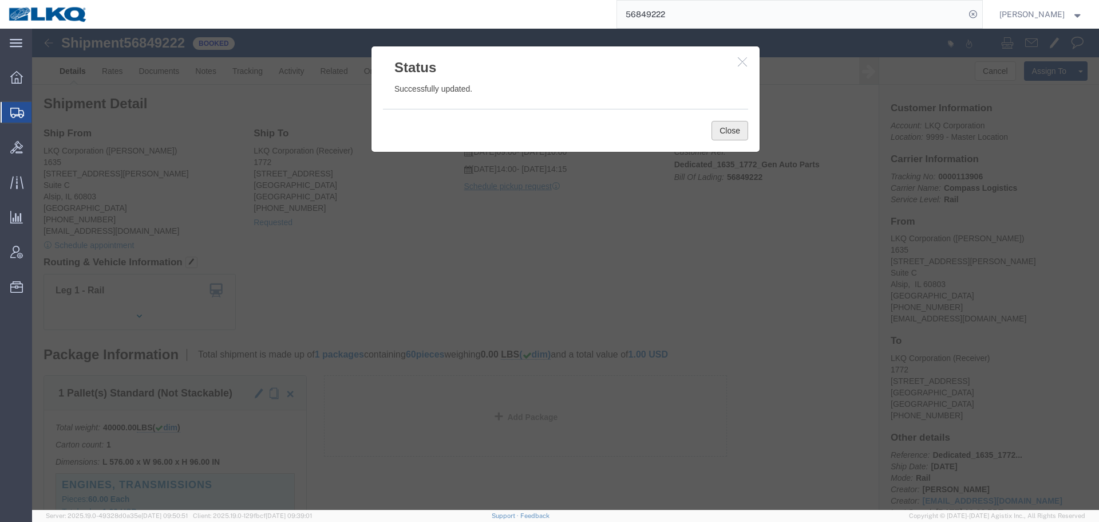
drag, startPoint x: 687, startPoint y: 101, endPoint x: 778, endPoint y: 1, distance: 135.4
click button "Close"
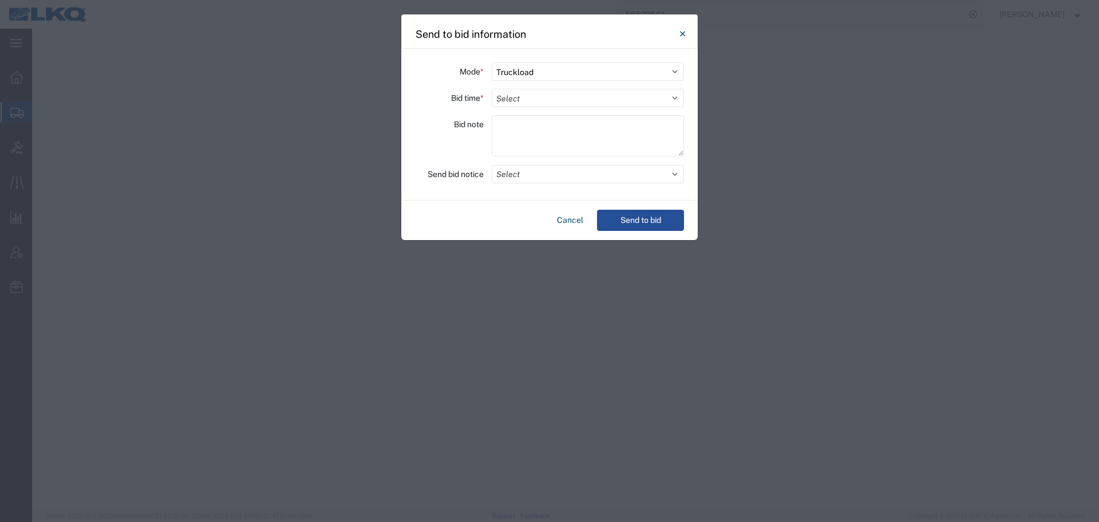
select select "TL"
select select "28720"
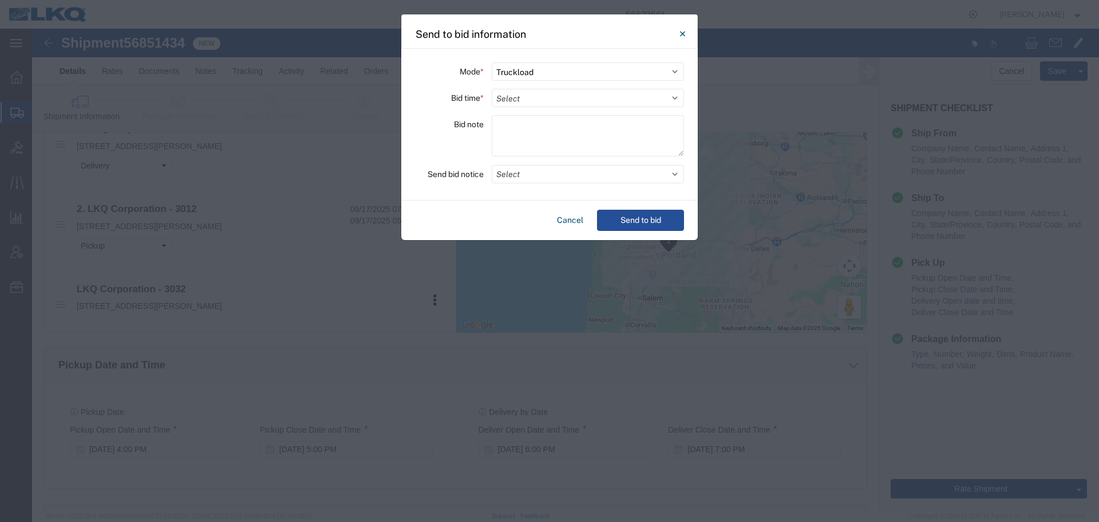
scroll to position [515, 0]
click at [537, 100] on select "Select 30 Min (Rush) 1 Hour (Rush) 2 Hours (Rush) 4 Hours (Rush) 8 Hours (Rush)…" at bounding box center [588, 98] width 192 height 18
select select "16"
click at [492, 89] on select "Select 30 Min (Rush) 1 Hour (Rush) 2 Hours (Rush) 4 Hours (Rush) 8 Hours (Rush)…" at bounding box center [588, 98] width 192 height 18
click at [537, 175] on button "Select" at bounding box center [588, 174] width 192 height 18
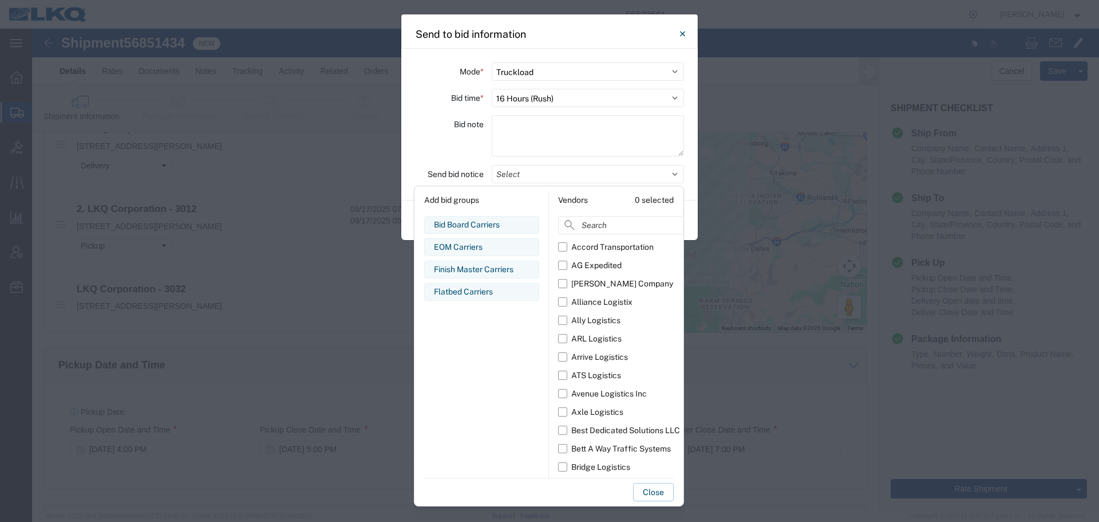
drag, startPoint x: 604, startPoint y: 223, endPoint x: 610, endPoint y: 235, distance: 13.6
click at [604, 223] on input at bounding box center [646, 225] width 176 height 18
type input "comp"
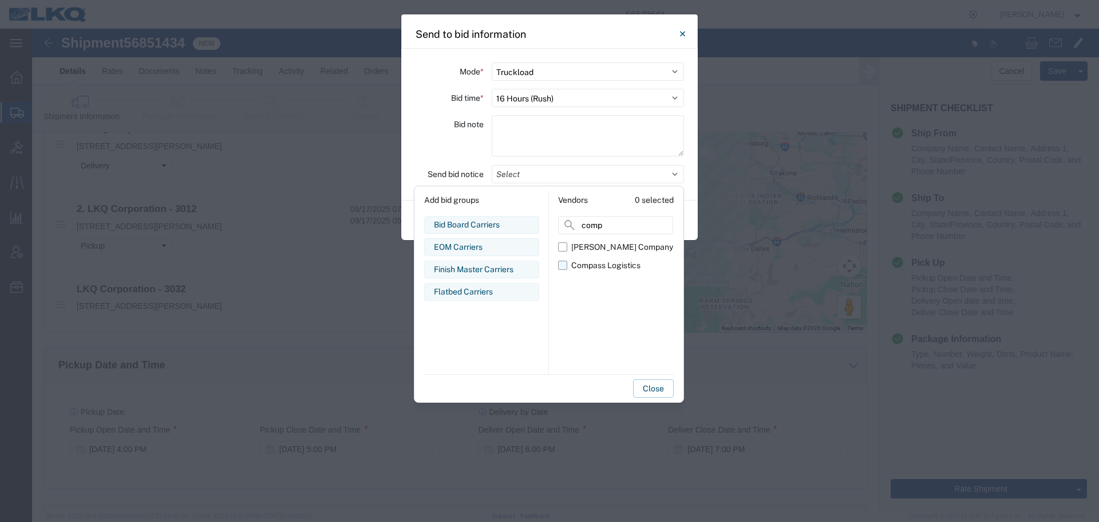
click at [606, 265] on div "Compass Logistics" at bounding box center [605, 265] width 69 height 12
click at [0, 0] on input "Compass Logistics" at bounding box center [0, 0] width 0 height 0
click at [431, 140] on div "Bid note" at bounding box center [449, 137] width 69 height 45
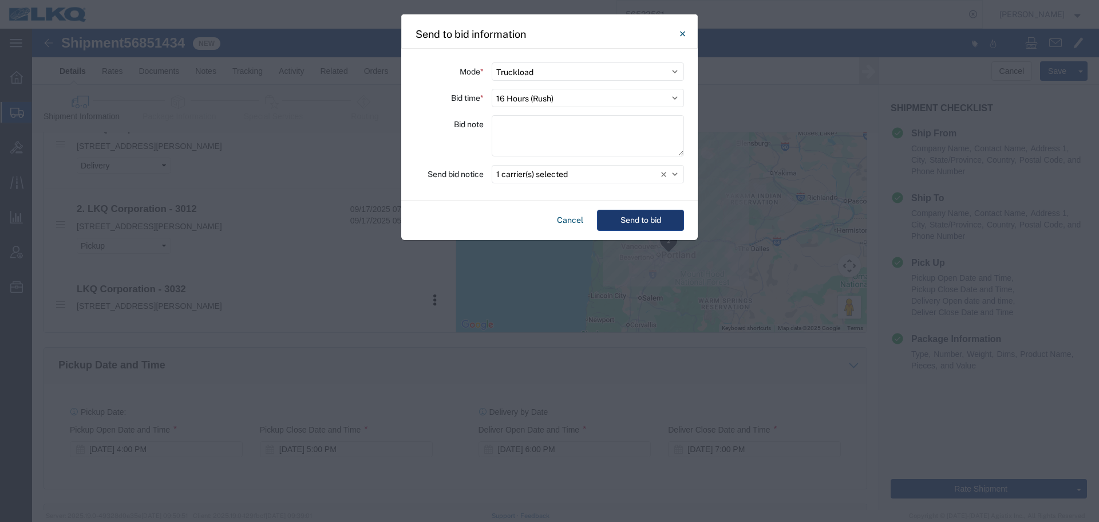
click at [625, 227] on button "Send to bid" at bounding box center [640, 220] width 87 height 21
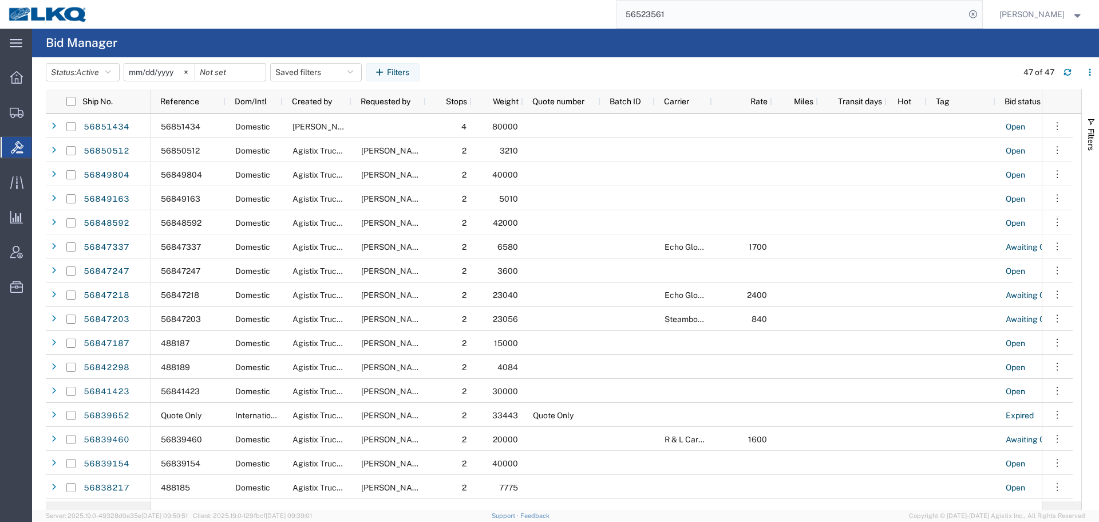
click at [707, 20] on input "56523561" at bounding box center [791, 14] width 348 height 27
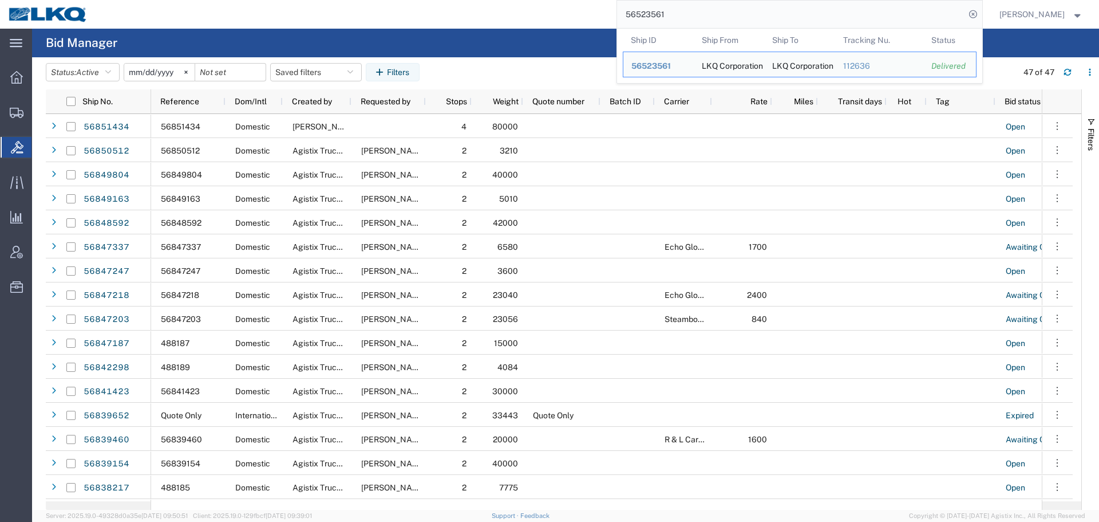
paste input "386091"
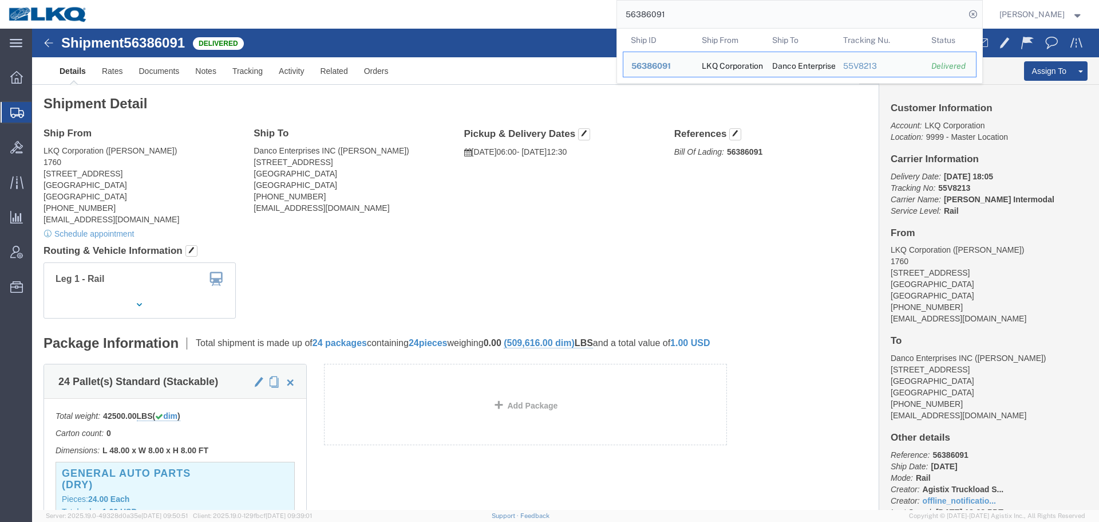
click div "Ship From LKQ Corporation (rafael jr) 1760 1710 W Mount Houston Rd Houston, TX …"
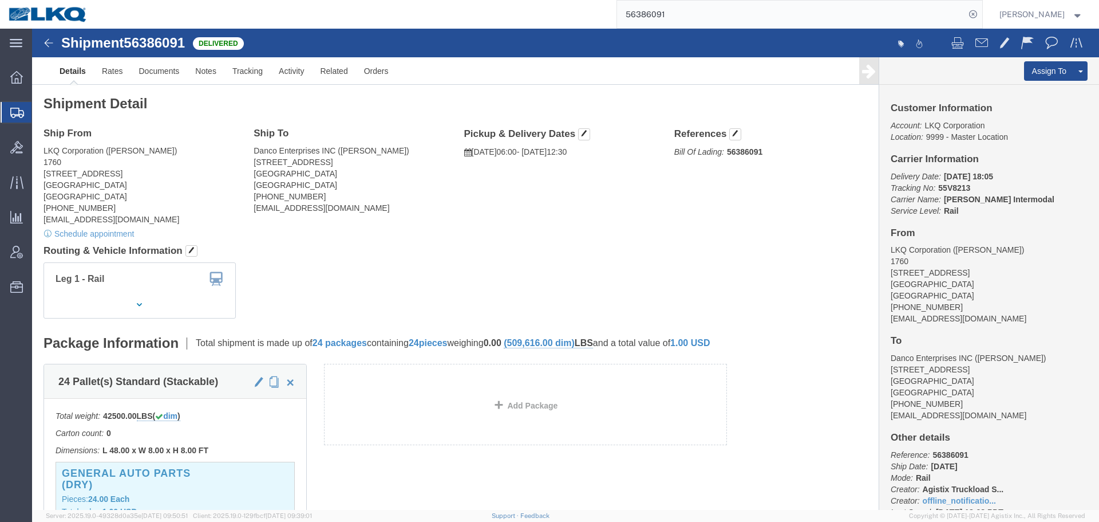
click address "LKQ Corporation (rafael jr) 1760 1710 W Mount Houston Rd Houston, TX 77038 Unit…"
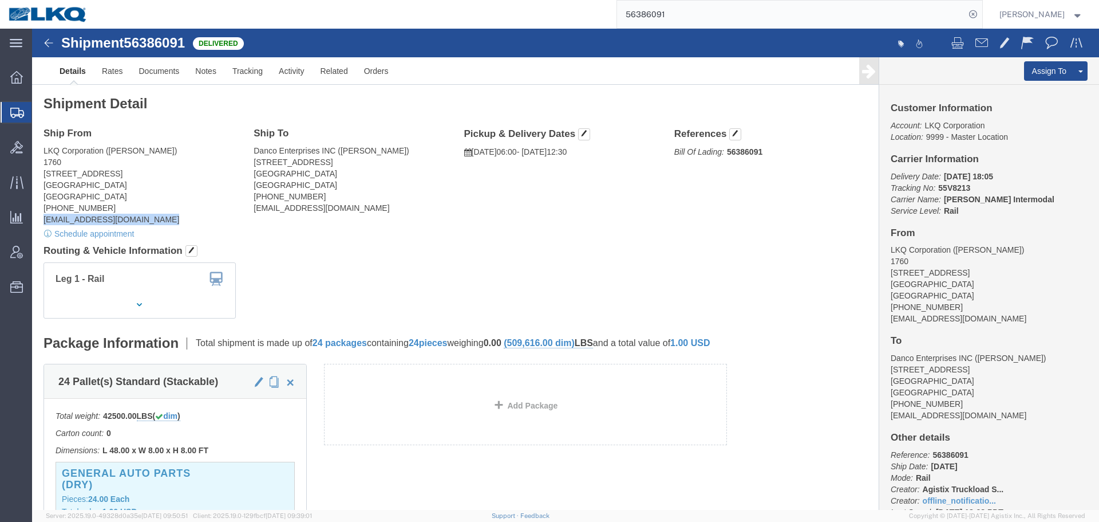
click address "LKQ Corporation (rafael jr) 1760 1710 W Mount Houston Rd Houston, TX 77038 Unit…"
copy address "rxcanales@lkqcorp.com"
click at [778, 2] on input "56386091" at bounding box center [791, 14] width 348 height 27
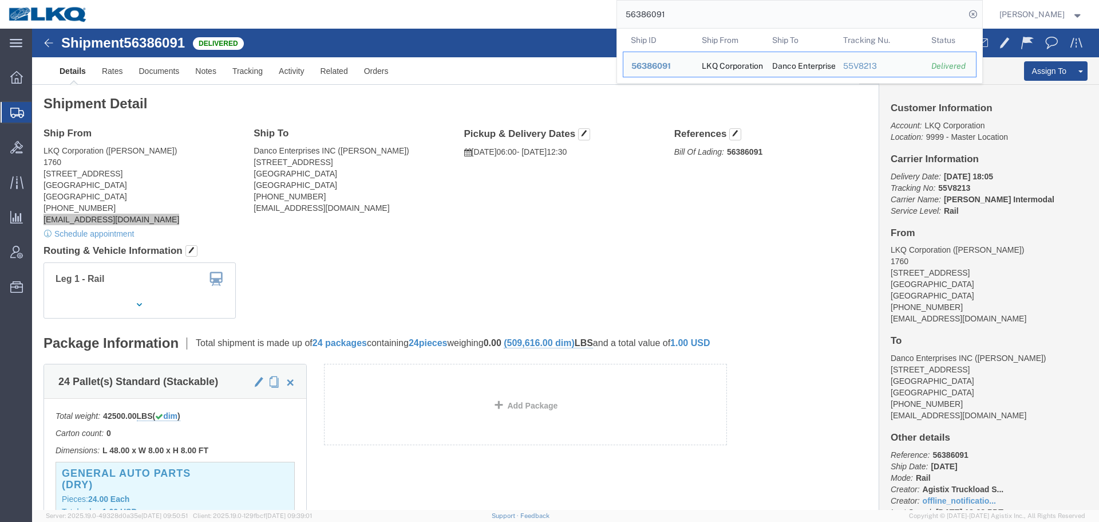
paste input "821064"
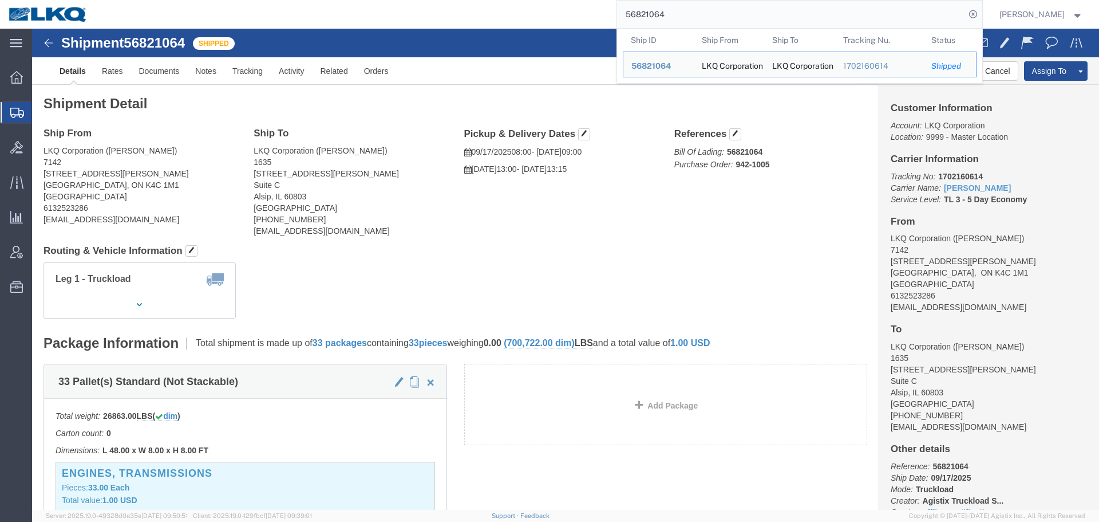
click address "LKQ Corporation (Sean Ghazarian) 7142 2104 Dunning Road Ottawa, ON K4C 1M1 Cana…"
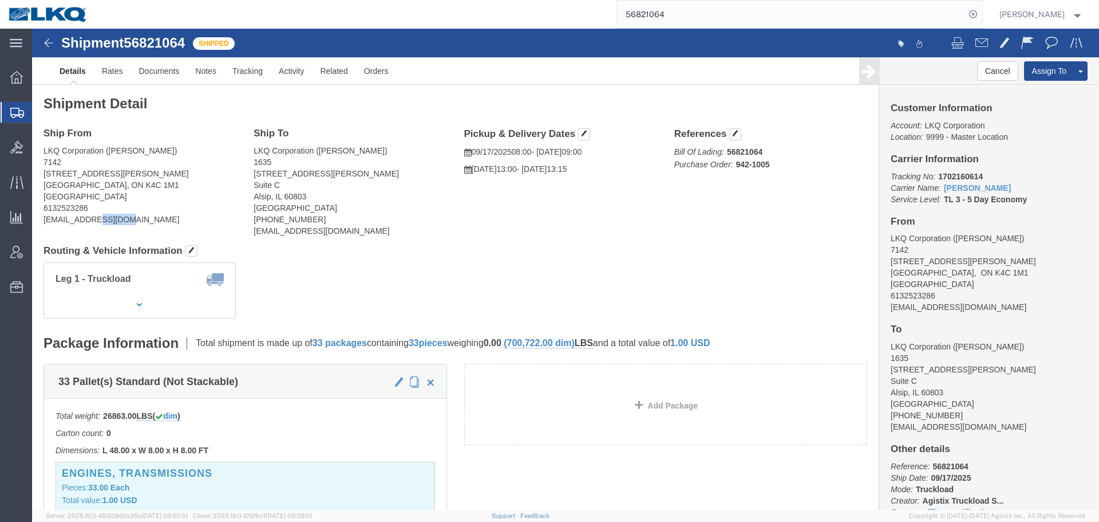
click address "LKQ Corporation (Sean Ghazarian) 7142 2104 Dunning Road Ottawa, ON K4C 1M1 Cana…"
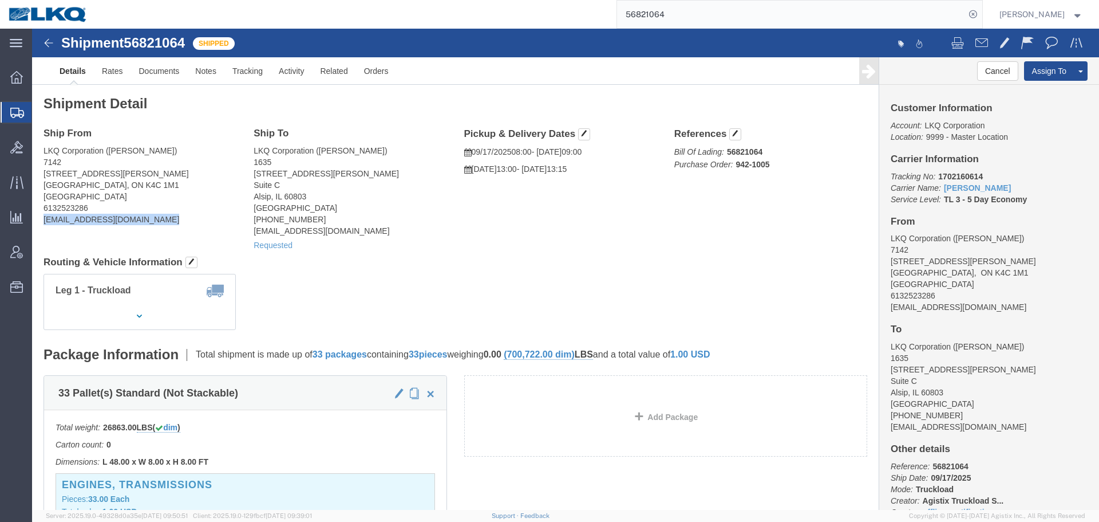
click address "LKQ Corporation (Sean Ghazarian) 7142 2104 Dunning Road Ottawa, ON K4C 1M1 Cana…"
copy div "sxghazarian@lkqcorp.com"
click div "Shipment 56821064 Shipped Details Rates Documents Notes Tracking Activity Relat…"
click at [663, 10] on input "56821064" at bounding box center [791, 14] width 348 height 27
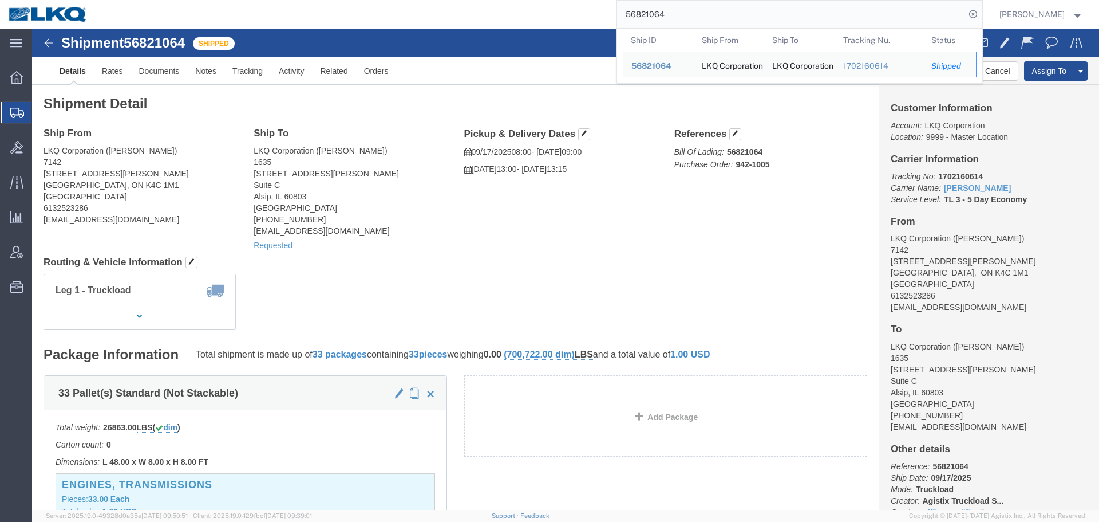
paste input "439369"
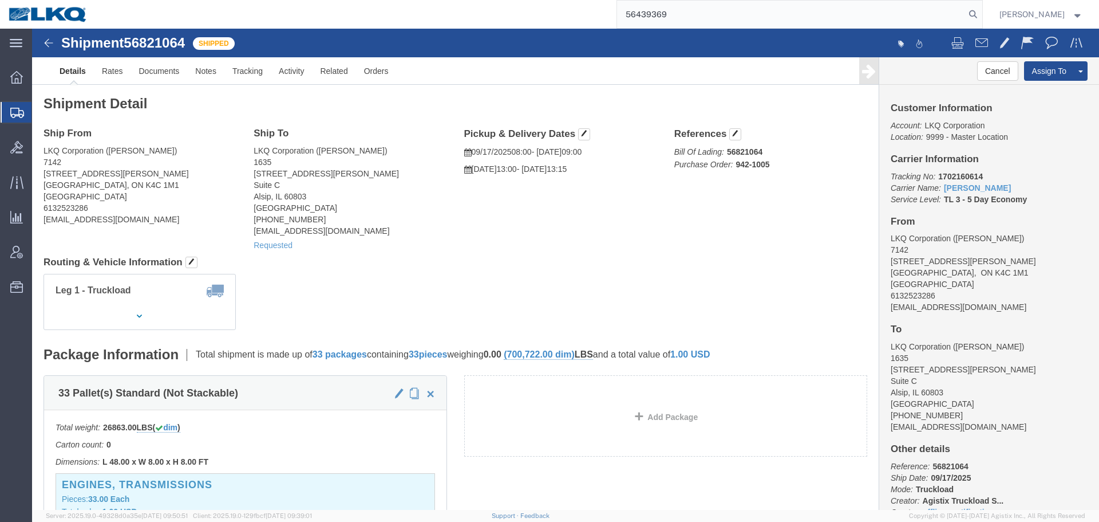
type input "56439369"
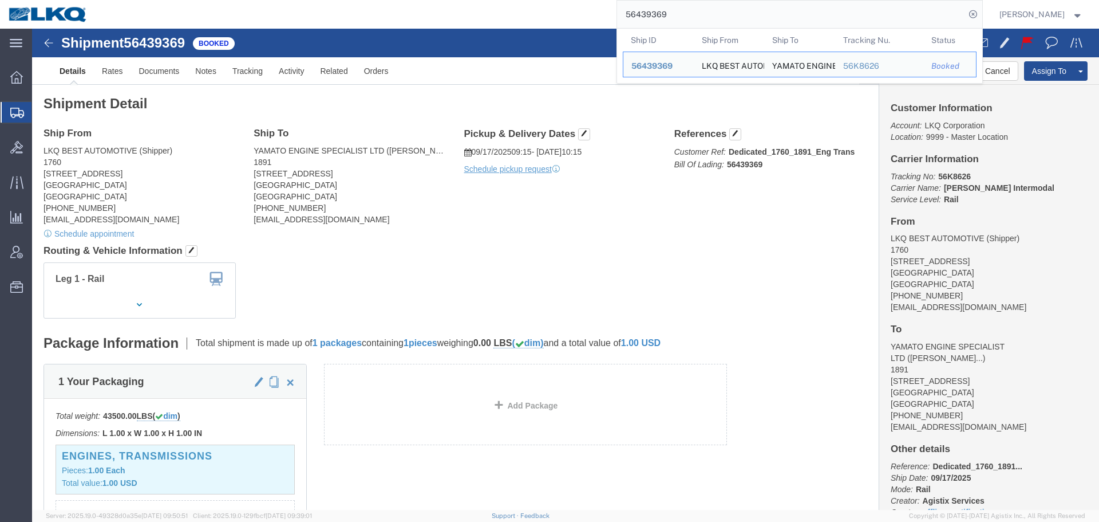
click div "Shipment Detail Ship From LKQ BEST AUTOMOTIVE (Shipper) 1760 1710 WEST MOUNT HO…"
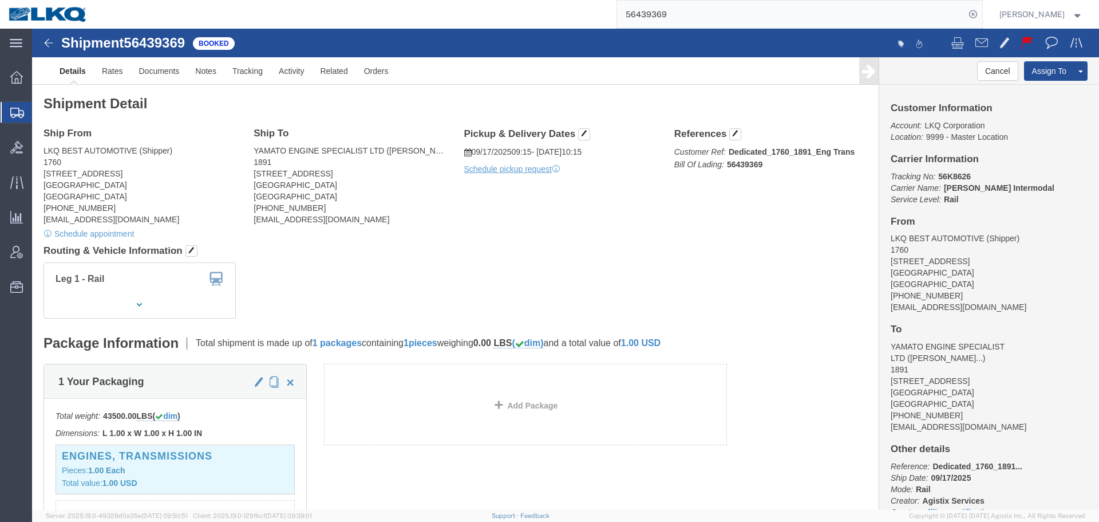
click h4 "Routing & Vehicle Information"
click button "button"
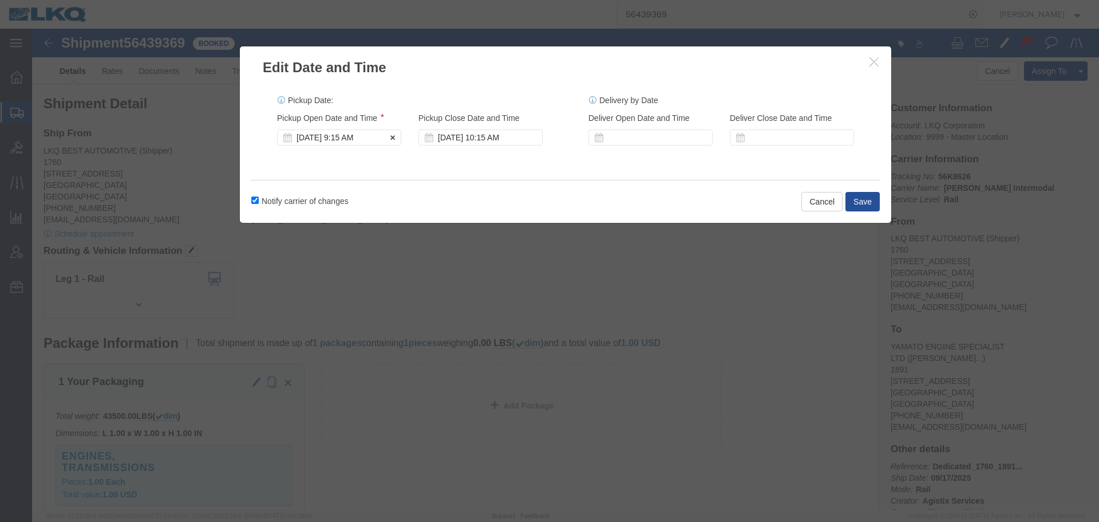
click div "Sep 17 2025 9:15 AM"
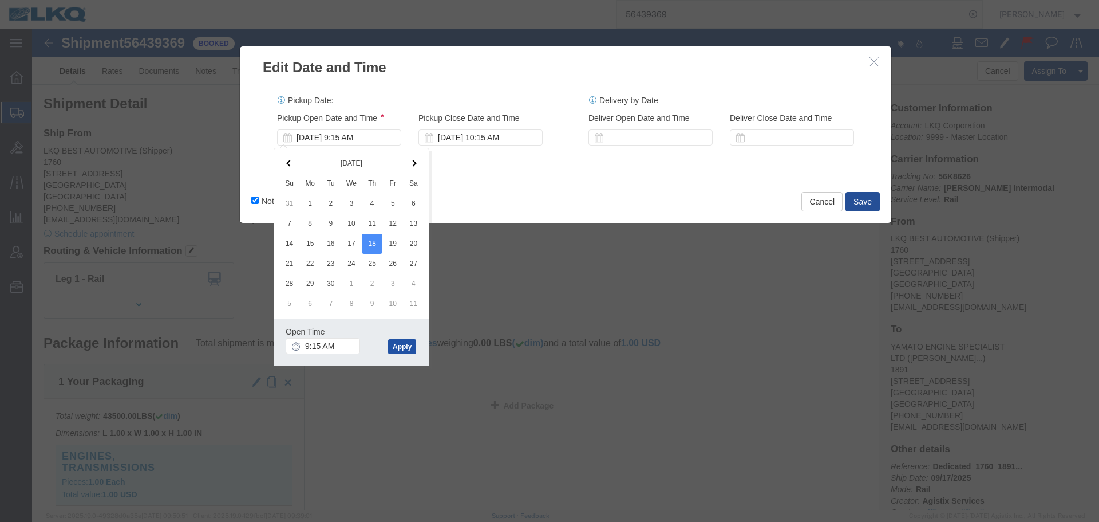
click button "Apply"
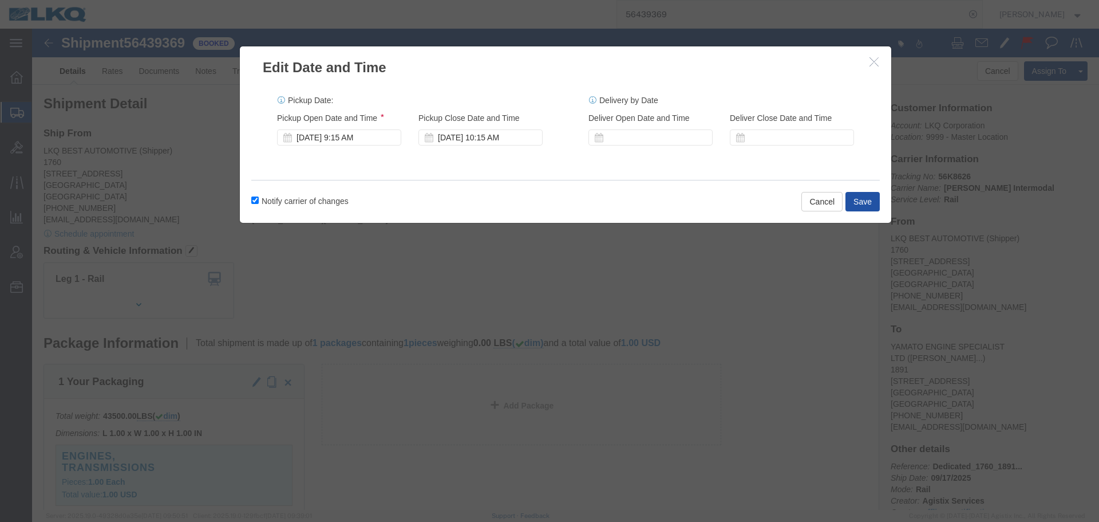
click button "Save"
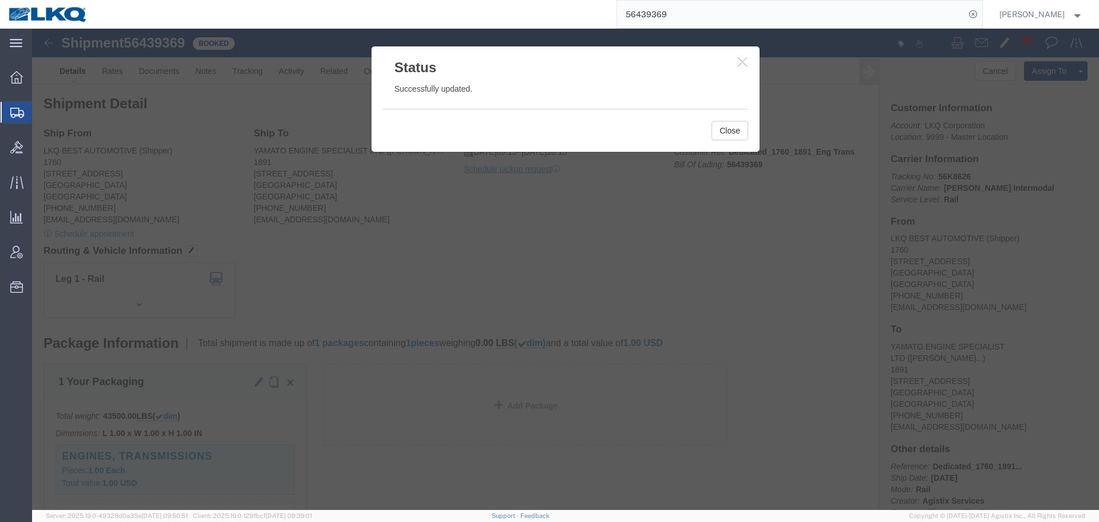
click at [687, 15] on input "56439369" at bounding box center [791, 14] width 348 height 27
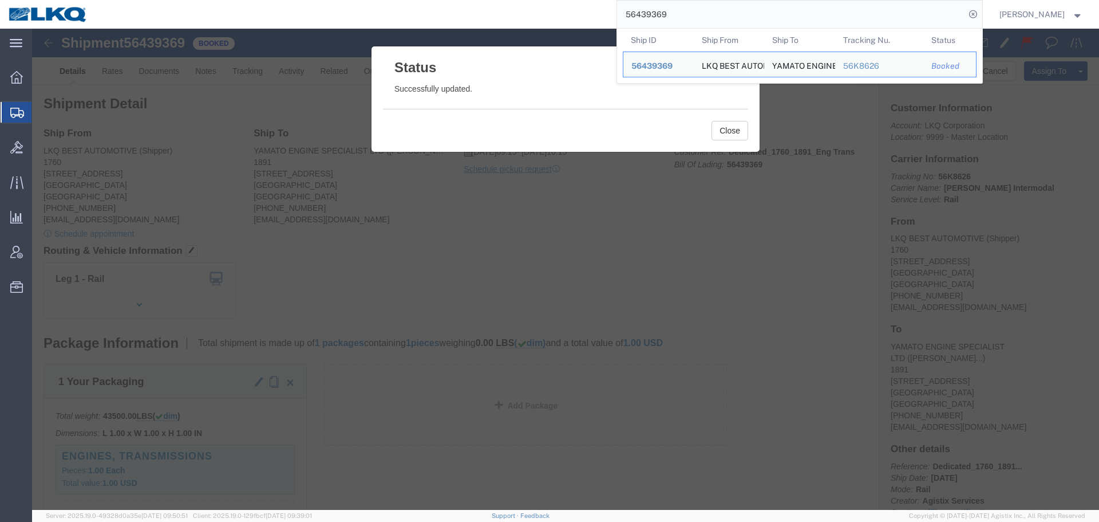
paste input "851434"
type input "56851434"
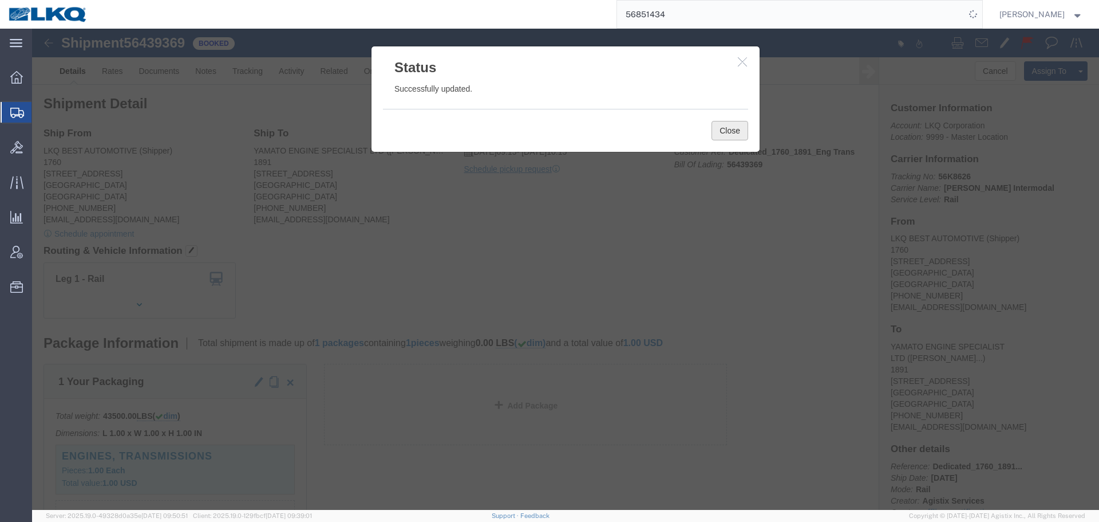
click button "Close"
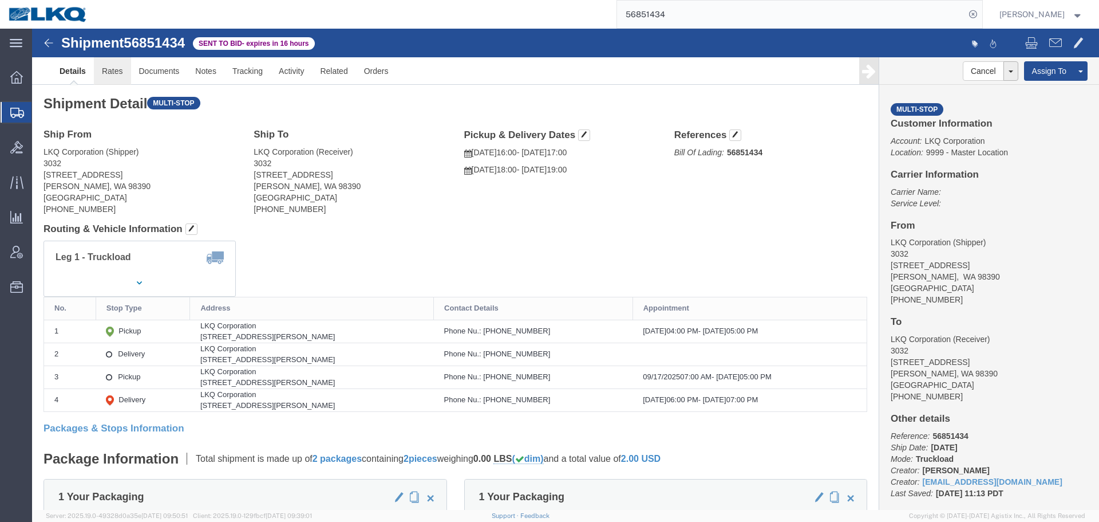
click link "Rates"
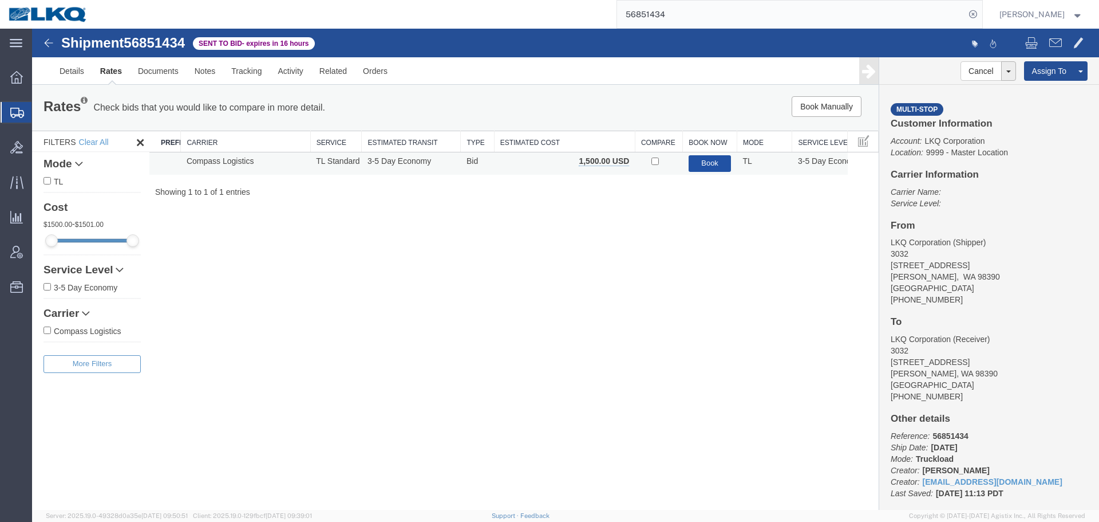
click at [696, 163] on button "Book" at bounding box center [710, 163] width 43 height 17
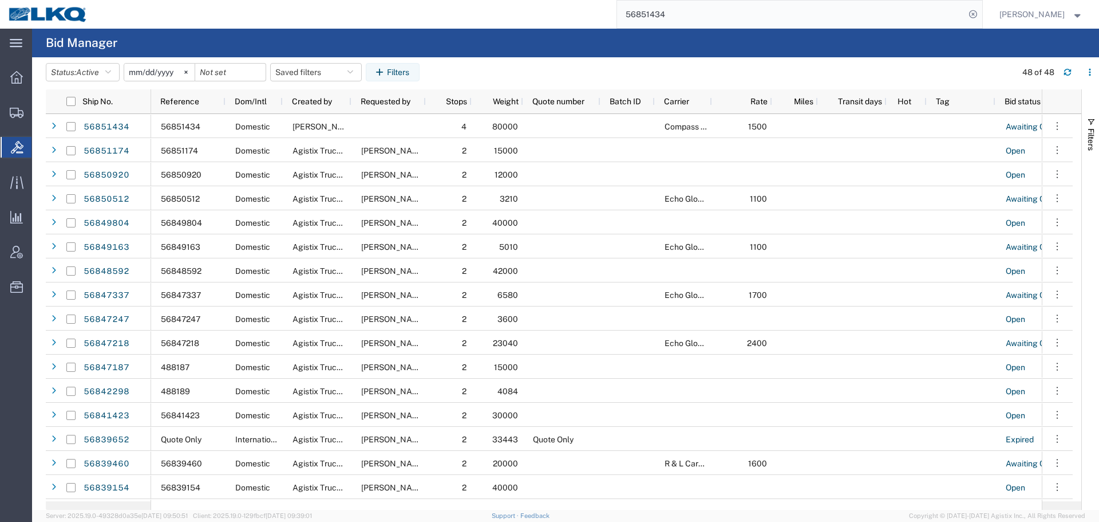
click at [746, 8] on input "56851434" at bounding box center [791, 14] width 348 height 27
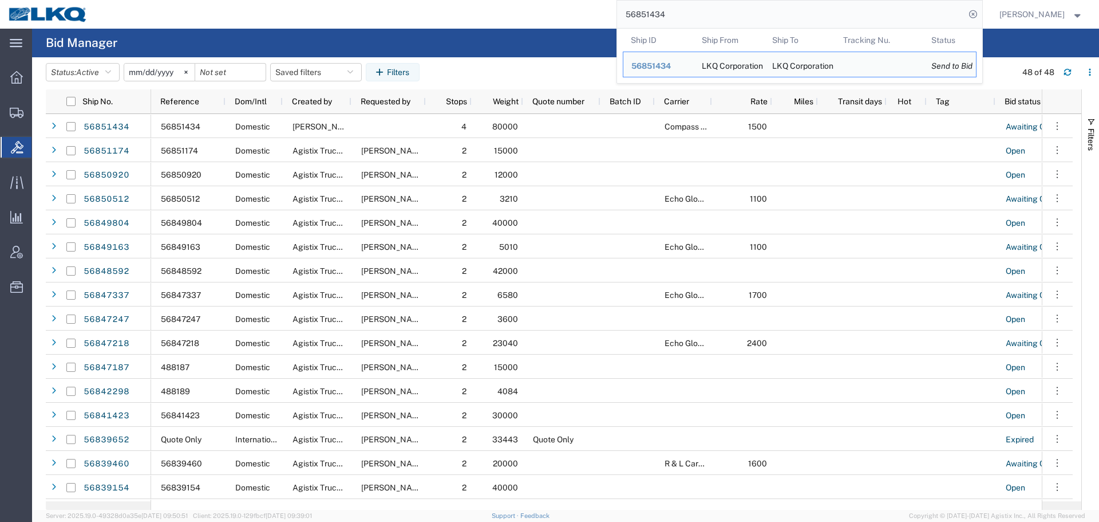
paste input "43351"
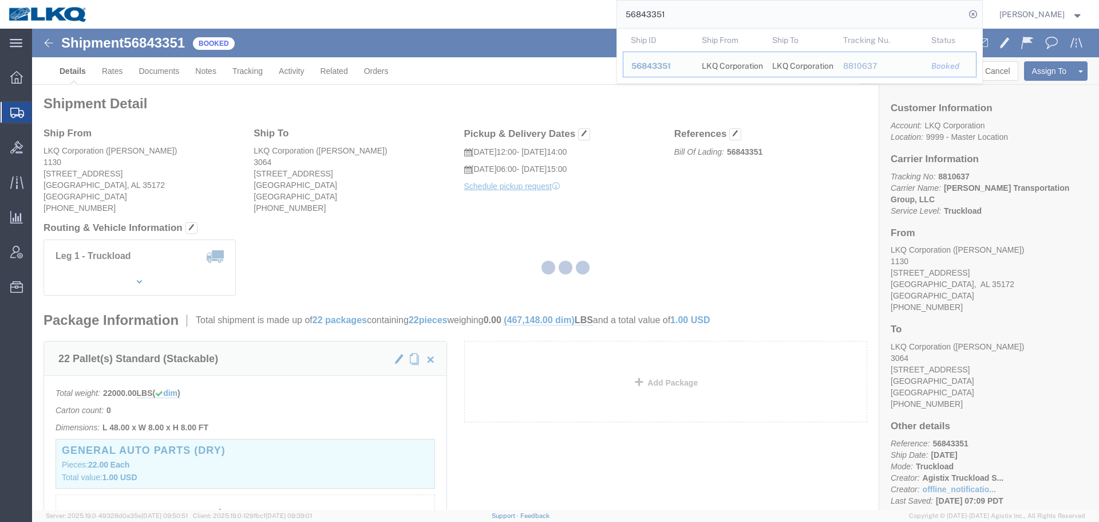
click at [704, 11] on input "56843351" at bounding box center [791, 14] width 348 height 27
paste input "28"
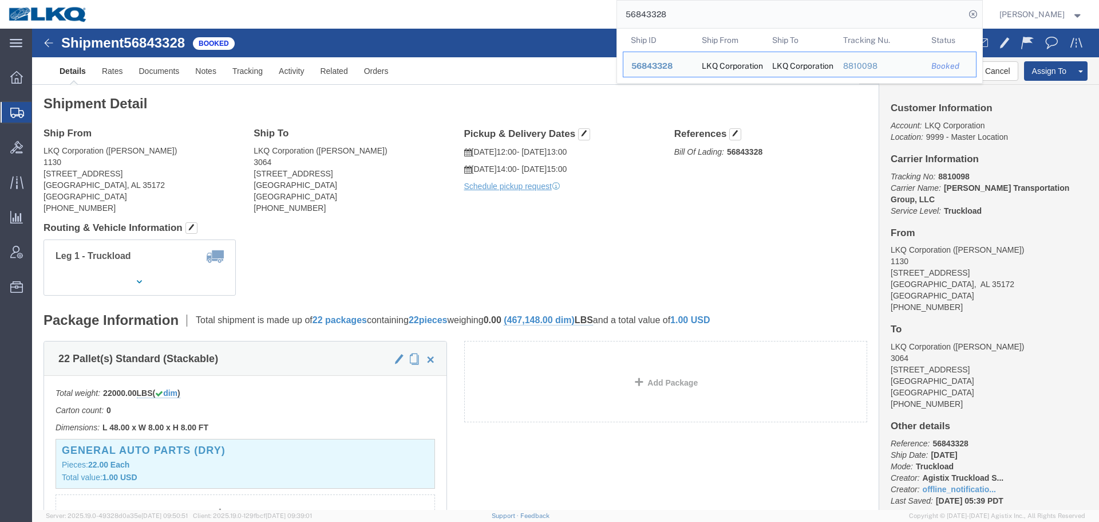
paste input "51"
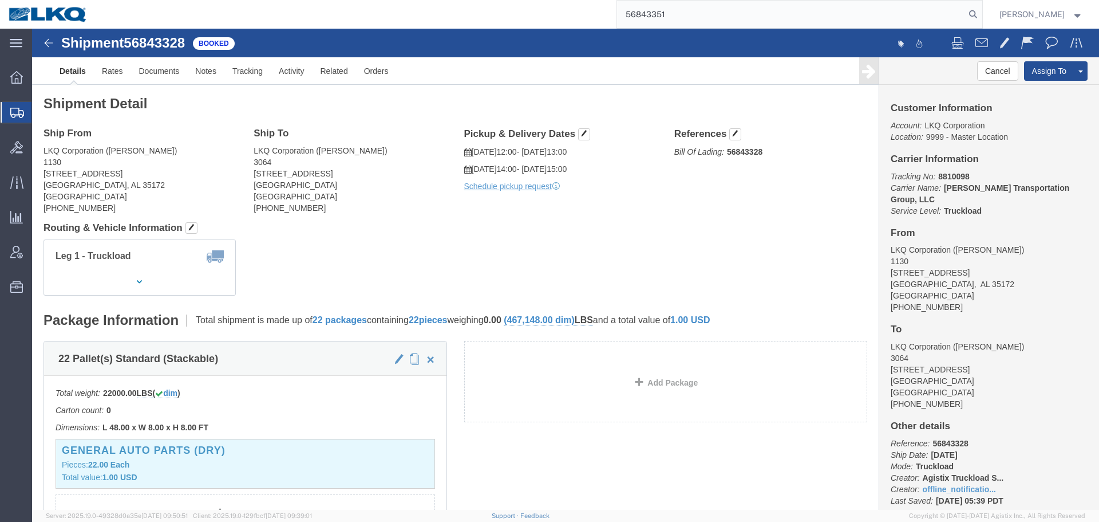
type input "56843351"
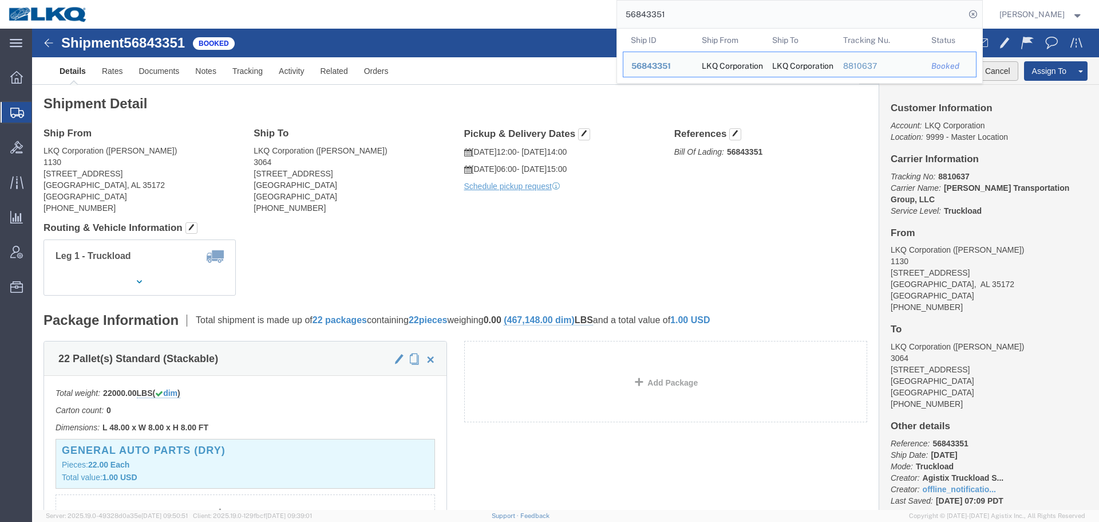
click button "Cancel"
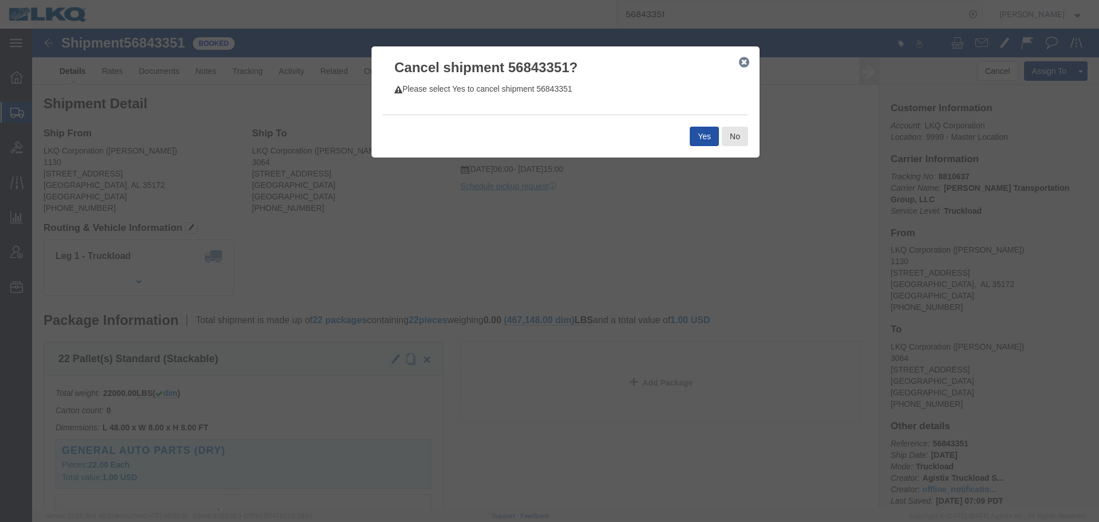
click button "Yes"
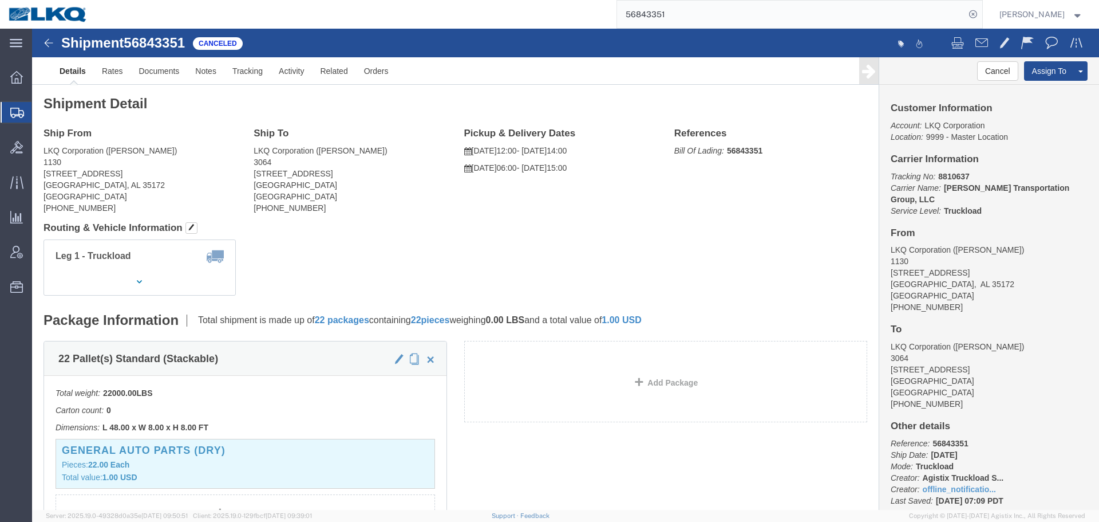
click at [733, 21] on input "56843351" at bounding box center [791, 14] width 348 height 27
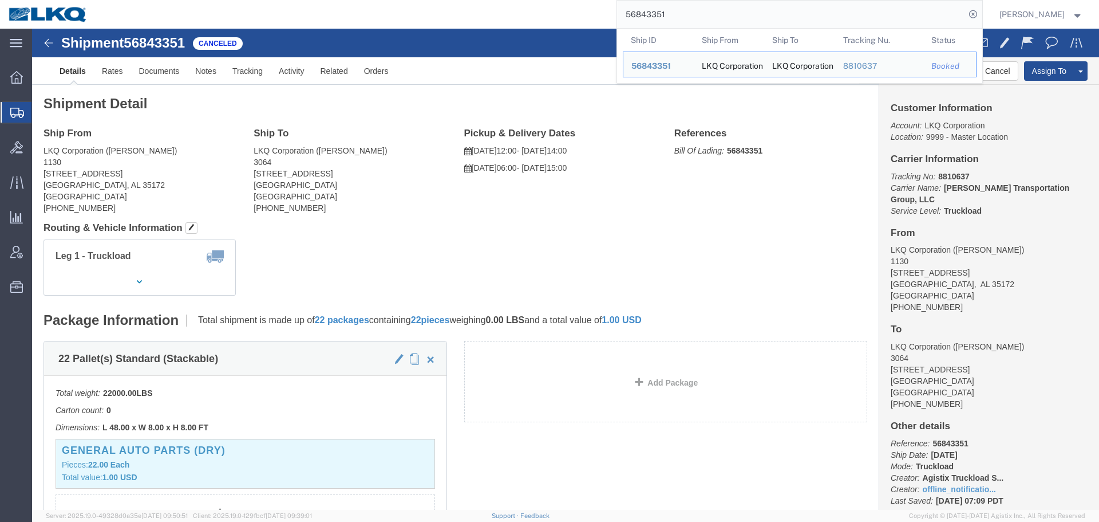
paste input "38000"
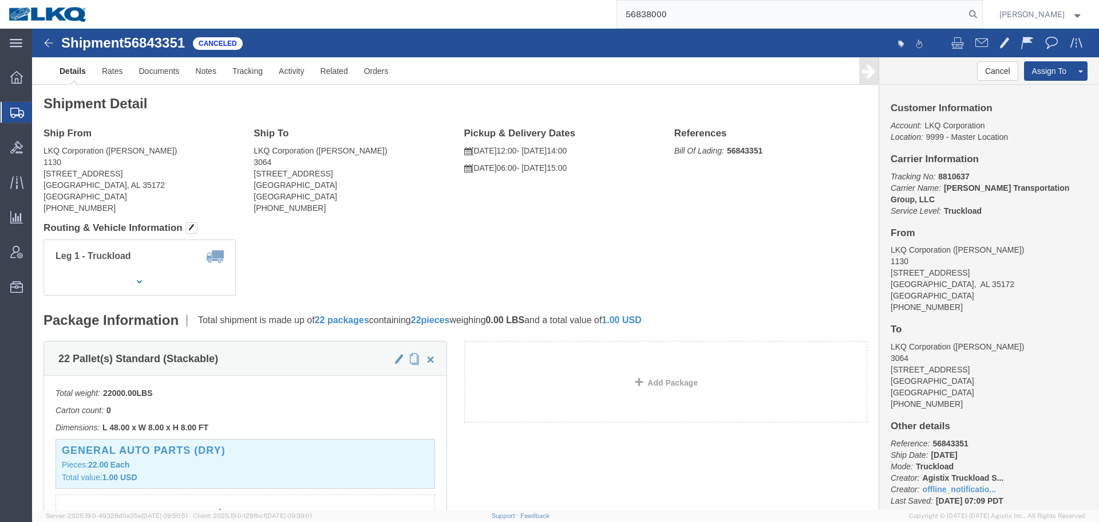
type input "56838000"
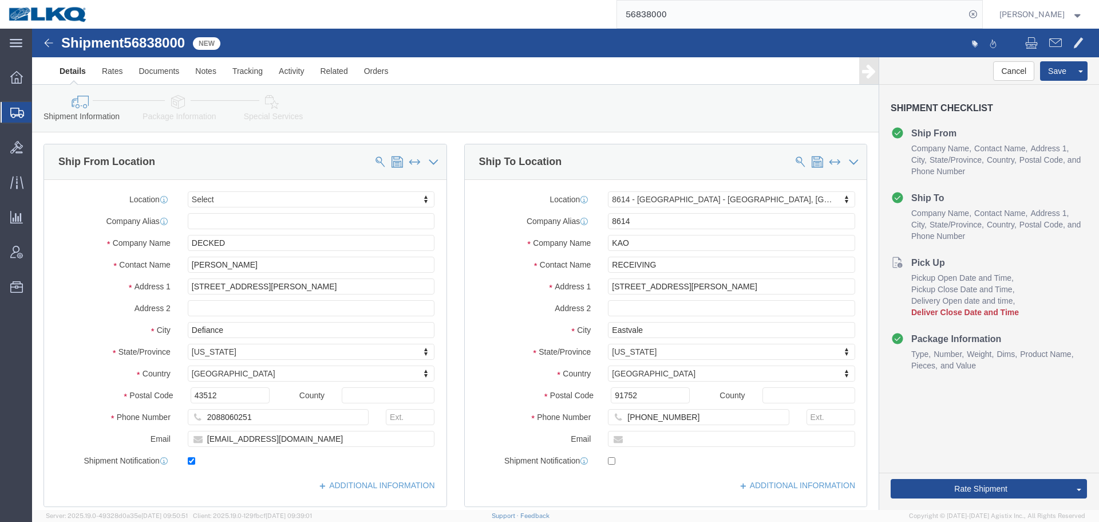
select select
select select "30605"
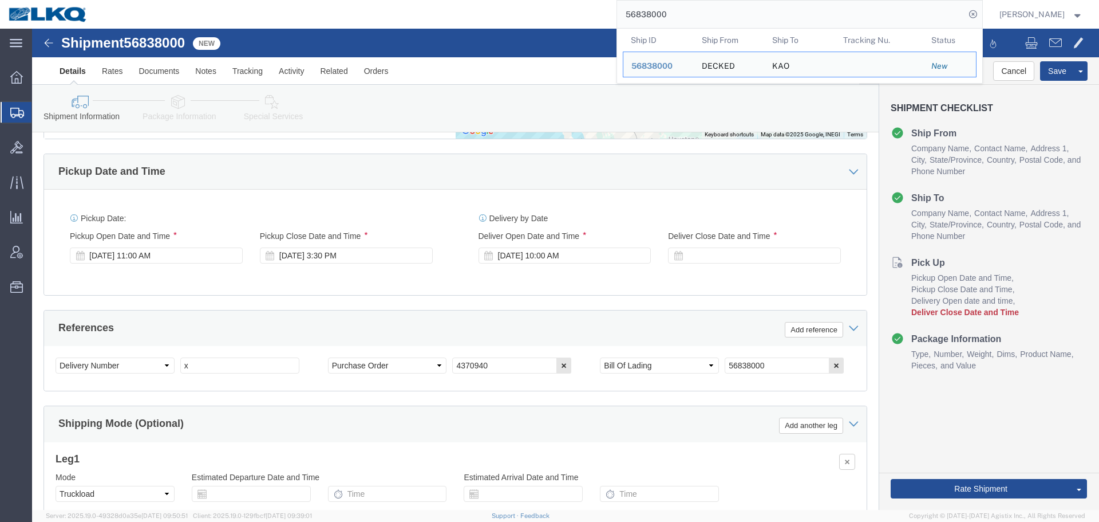
scroll to position [685, 0]
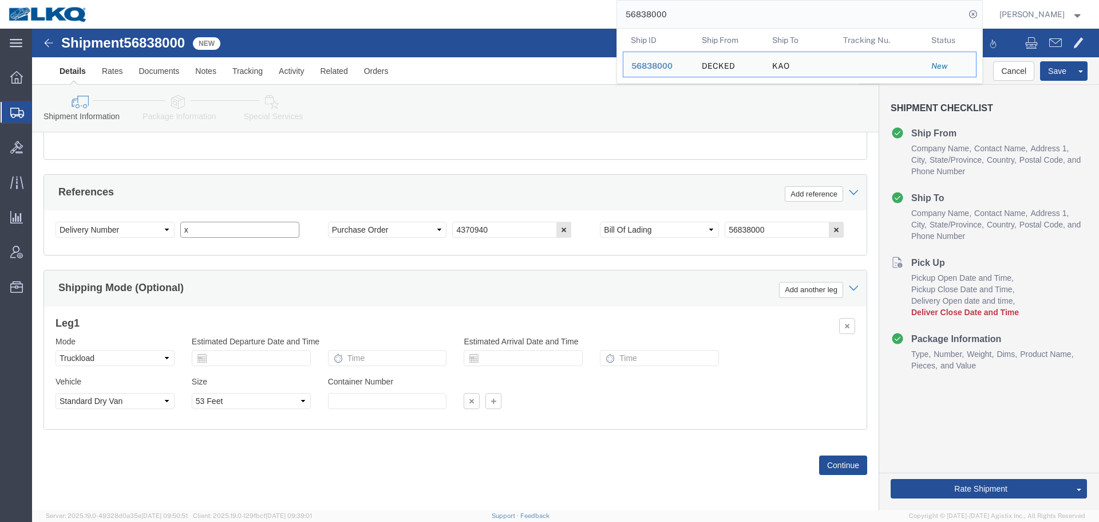
click input "x"
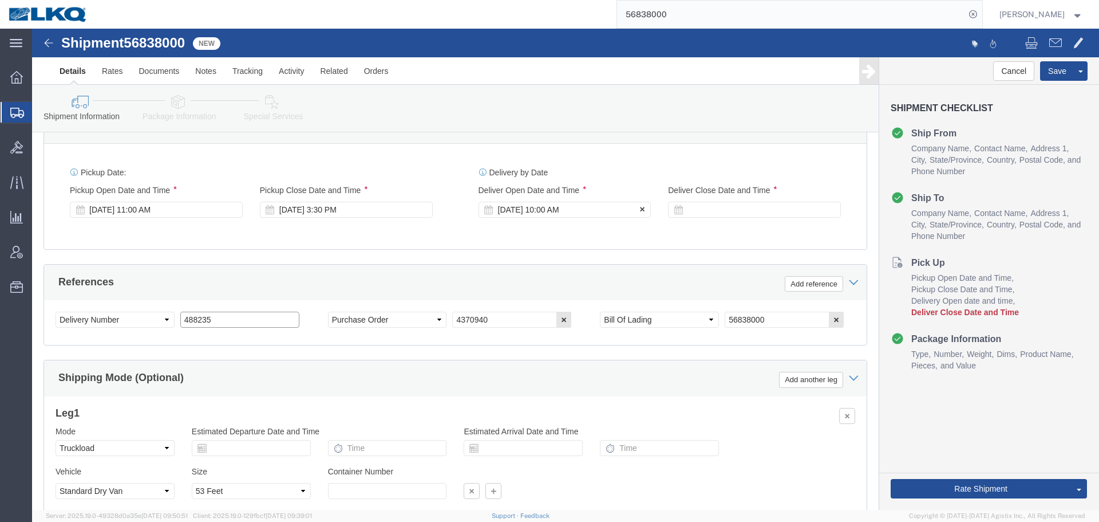
scroll to position [456, 0]
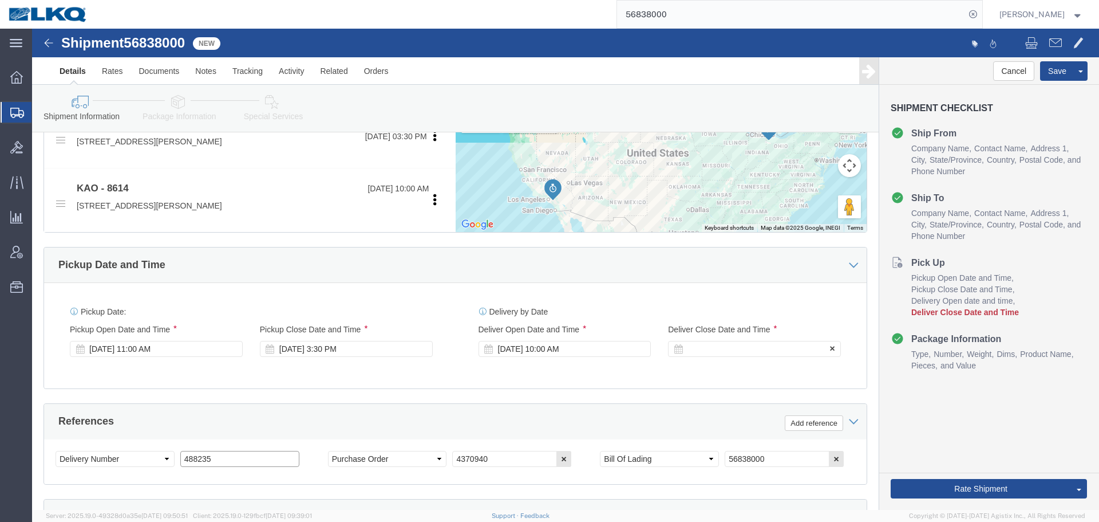
type input "488235"
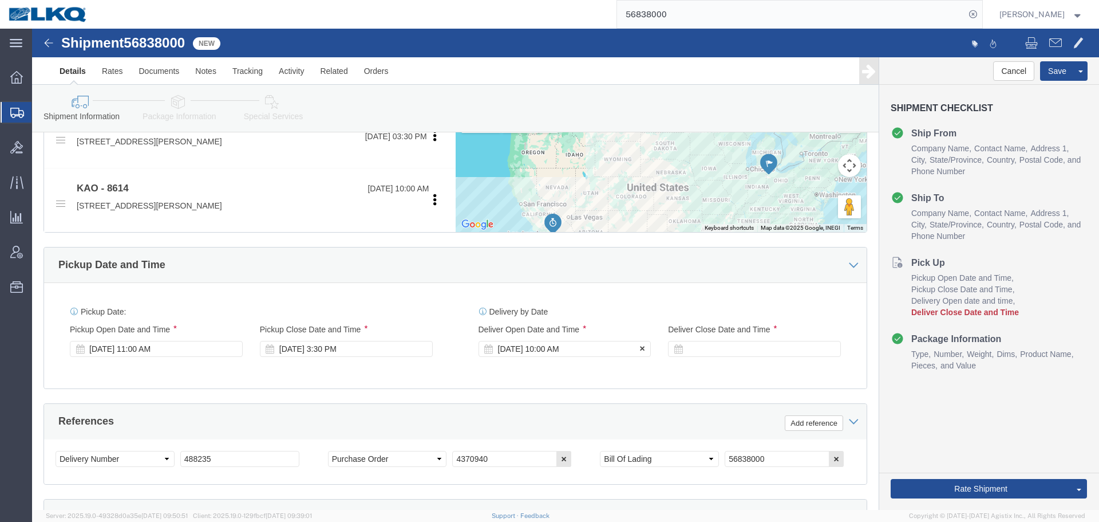
click div "Sep 29 2025 10:00 AM"
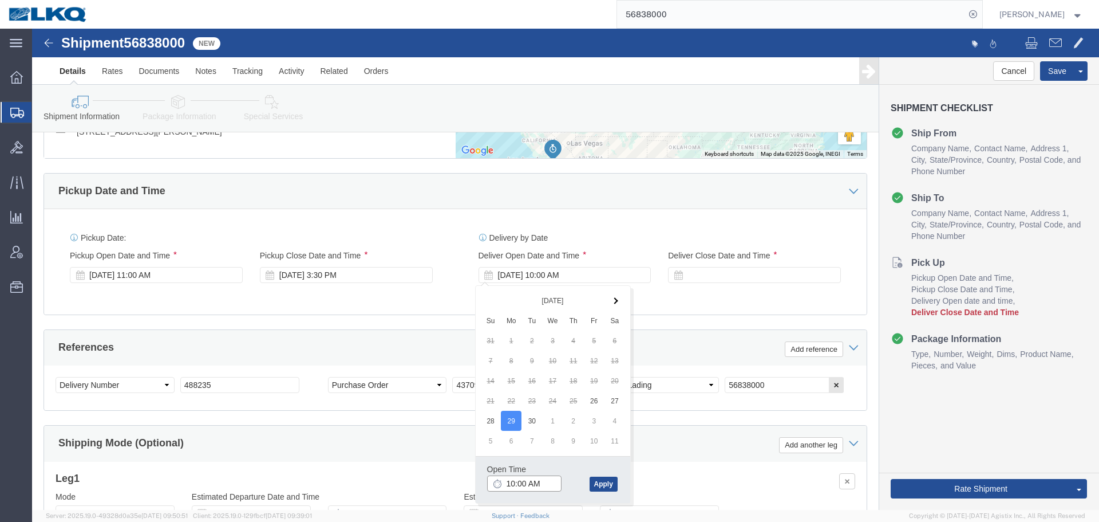
scroll to position [513, 0]
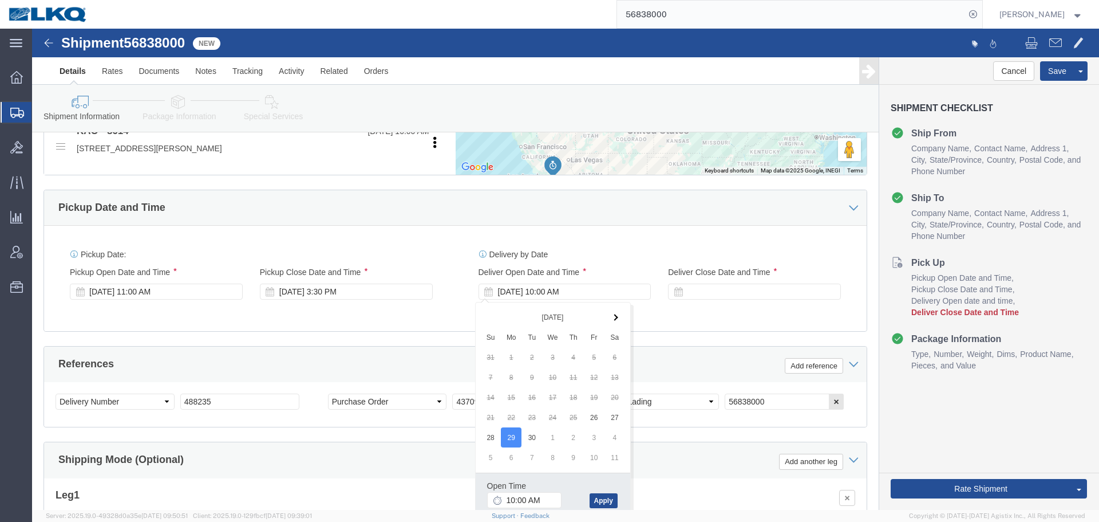
click div "Pickup Date: Pickup Start Date Pickup Start Time Pickup Open Date and Time Sep …"
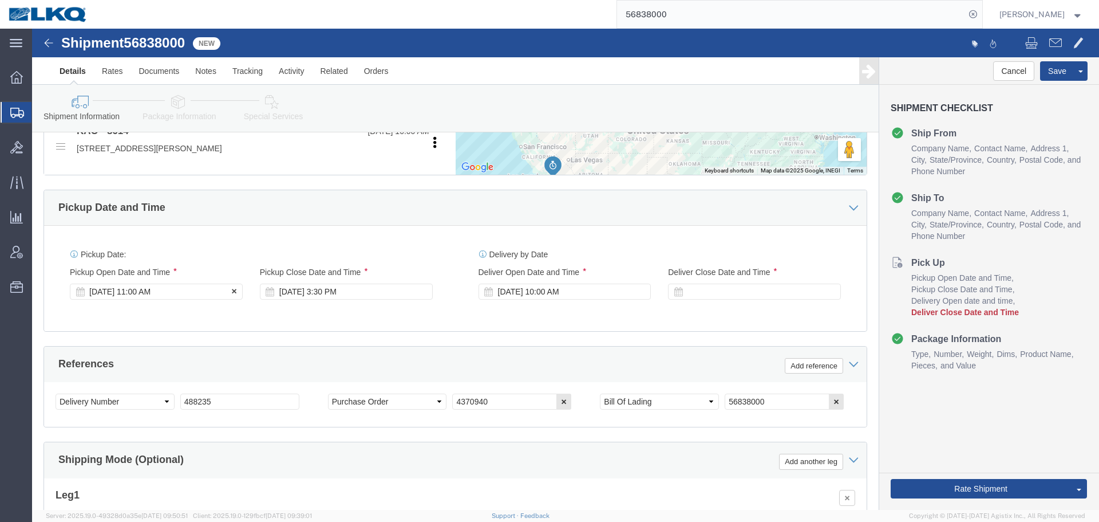
click div "Sep 19 2025 11:00 AM"
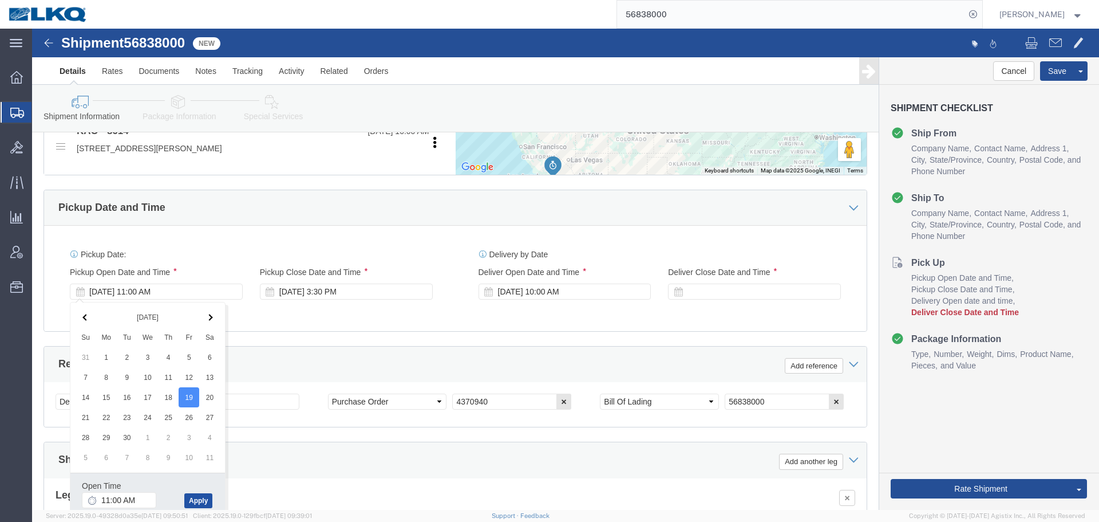
click button "Apply"
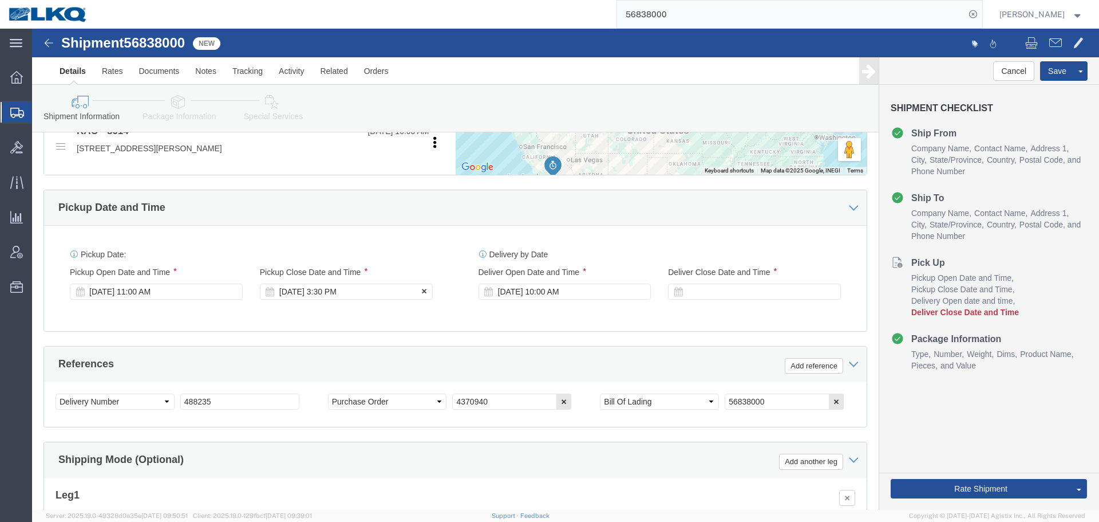
click div "Sep 26 2025 3:30 PM"
click button "Apply"
click div "Sep 29 2025 10:00 AM"
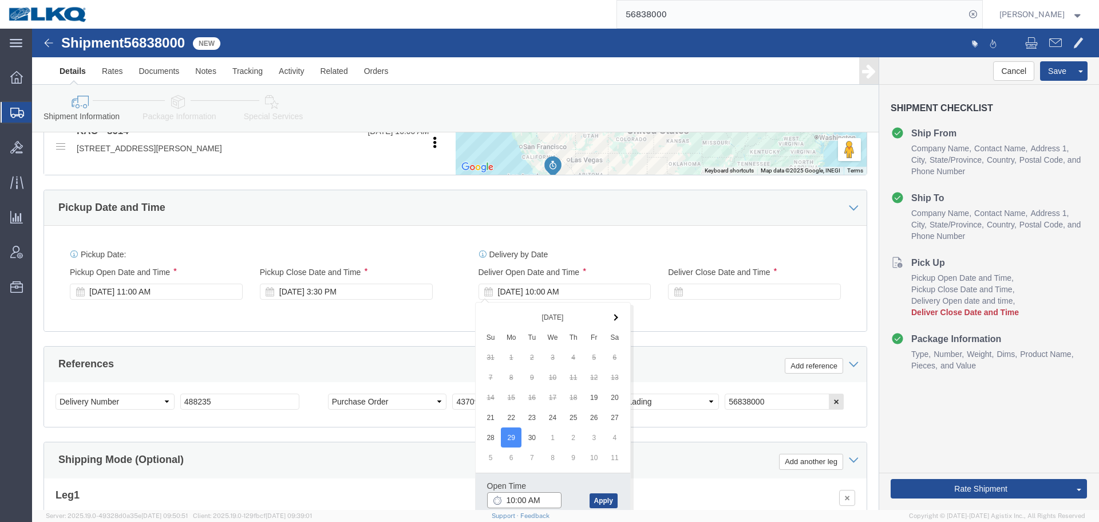
click input "10:00 AM"
type input "7:00 AM"
click button "Apply"
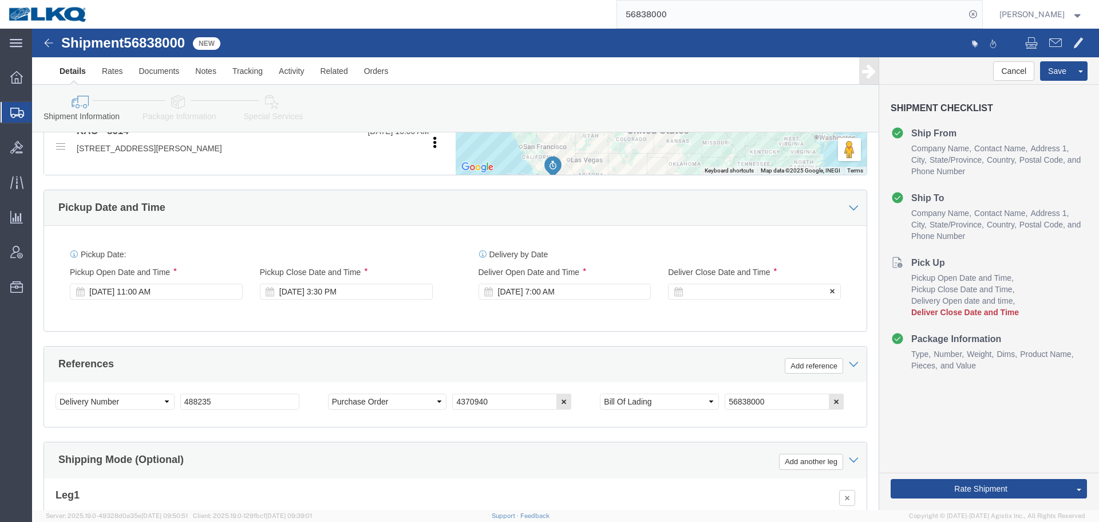
click div
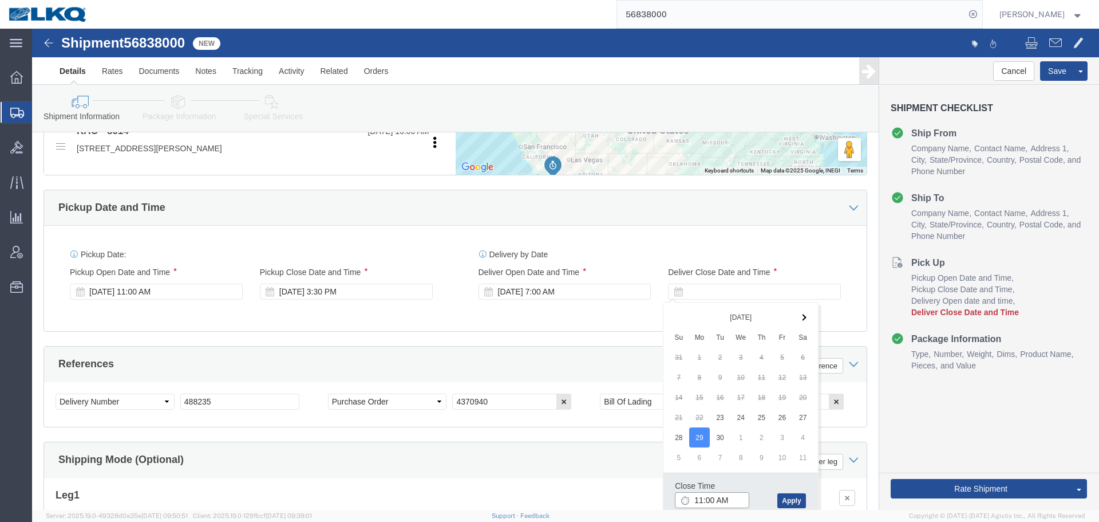
click input "11:00 AM"
click input "12:00 AM"
type input "7:01 AM"
click button "Apply"
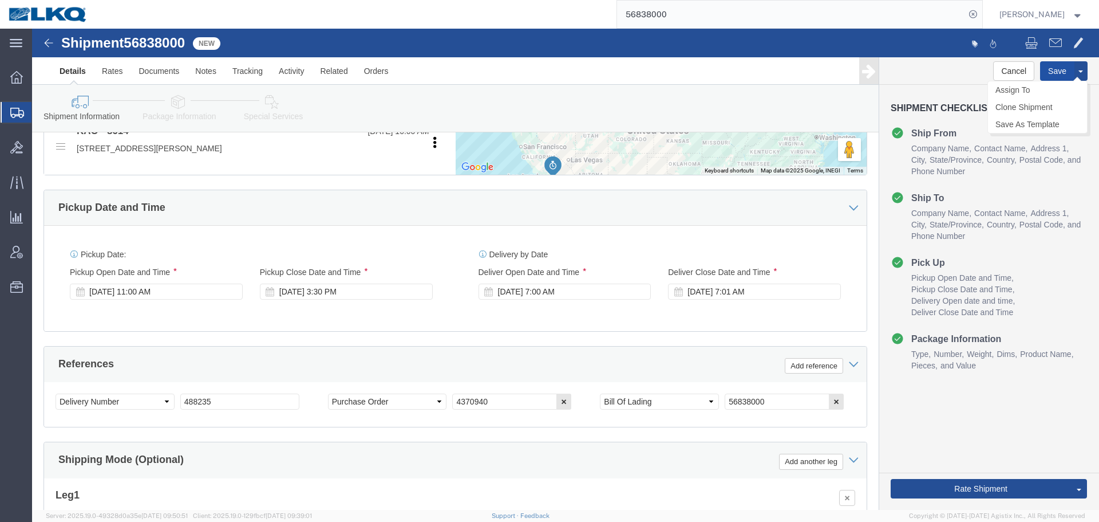
click button "Save"
type button "Save"
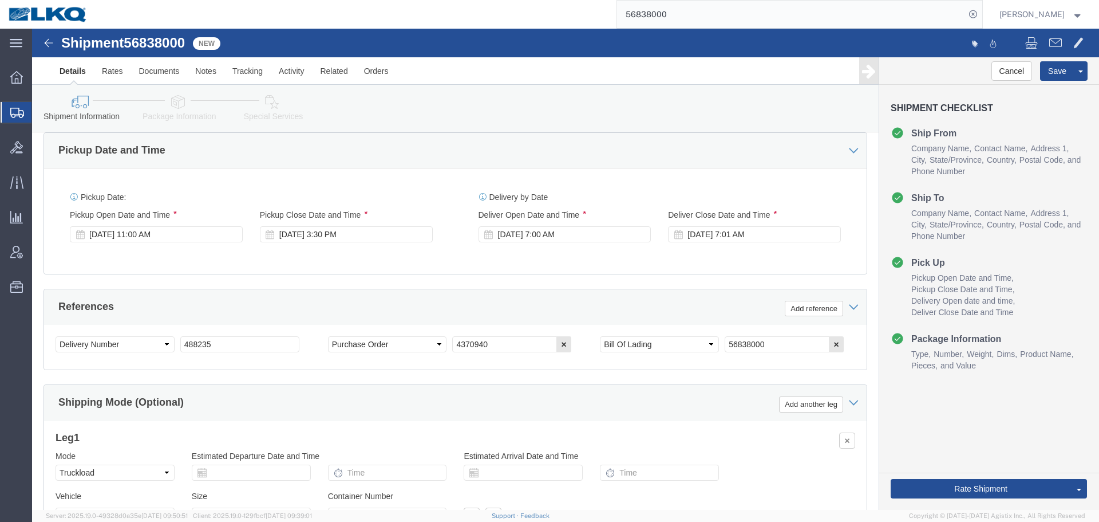
scroll to position [456, 0]
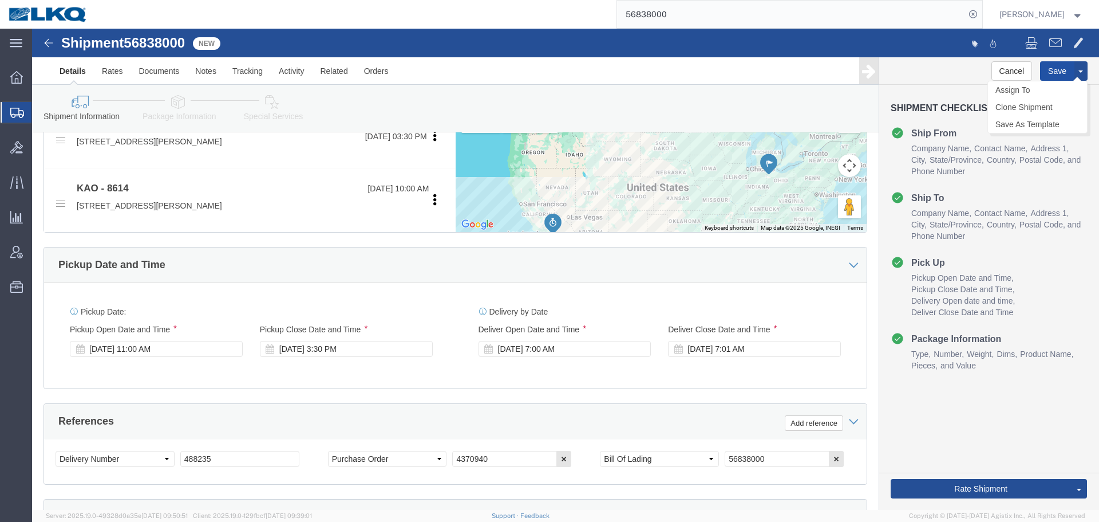
click button "Save"
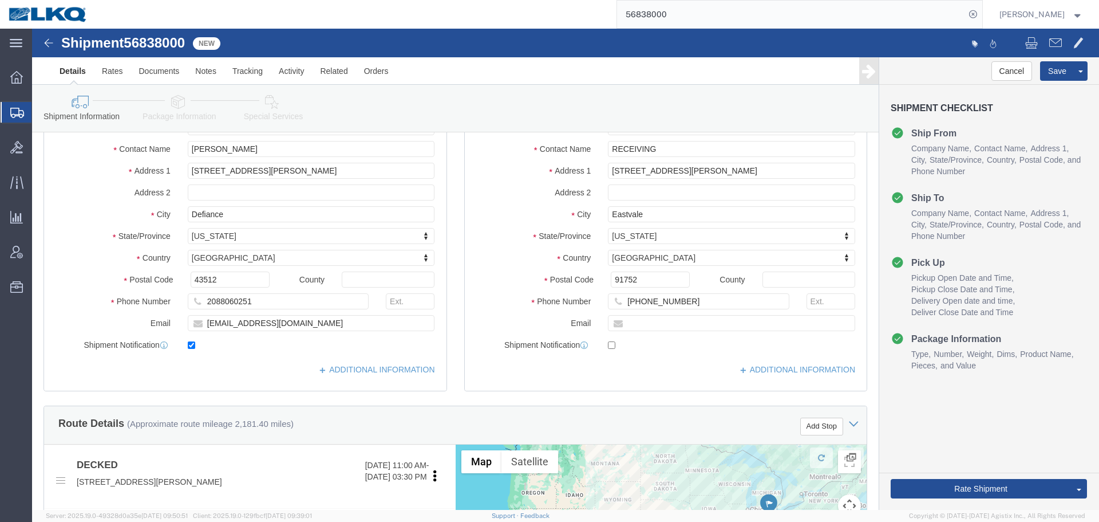
scroll to position [115, 0]
click input "keystone@decked.com"
click button "Save"
type button "Save"
click input "43512"
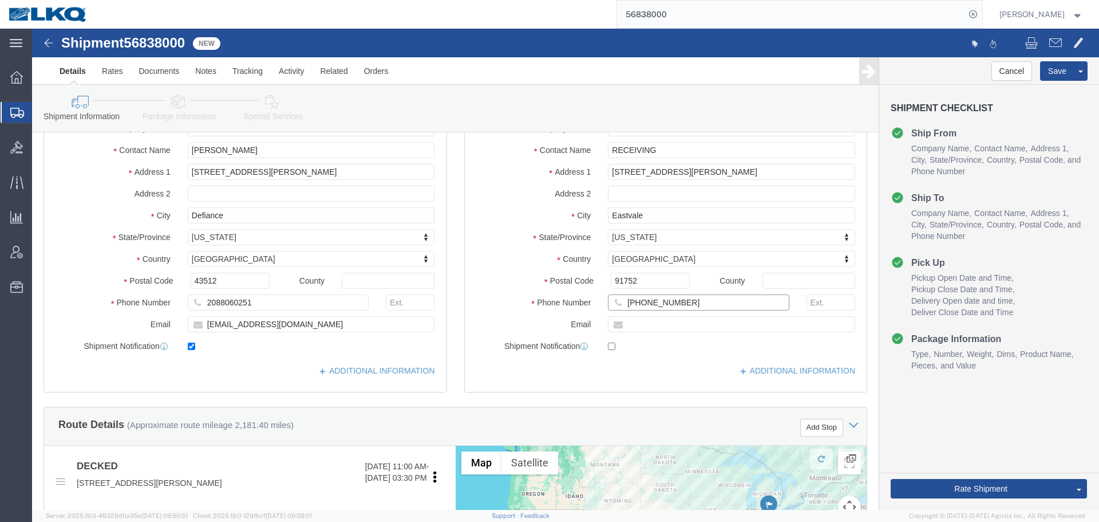
click input "951-277-5237"
drag, startPoint x: 618, startPoint y: 254, endPoint x: 505, endPoint y: 9, distance: 269.8
click input "91752"
click button
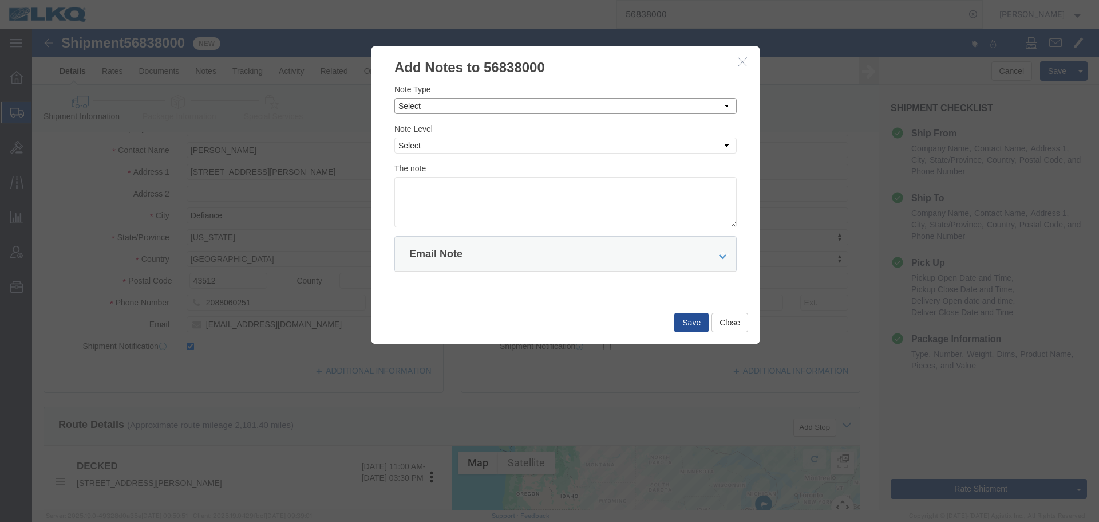
click select "Select Approval Bid Notes Carrier Change Notes Claim Notes Content Hazmat Notes…"
select select "BID_NOTES"
click select "Select Approval Bid Notes Carrier Change Notes Claim Notes Content Hazmat Notes…"
click select "Select Private to Account Private to Vendor Public"
select select "PRIVATE_TO_ACCOUNT"
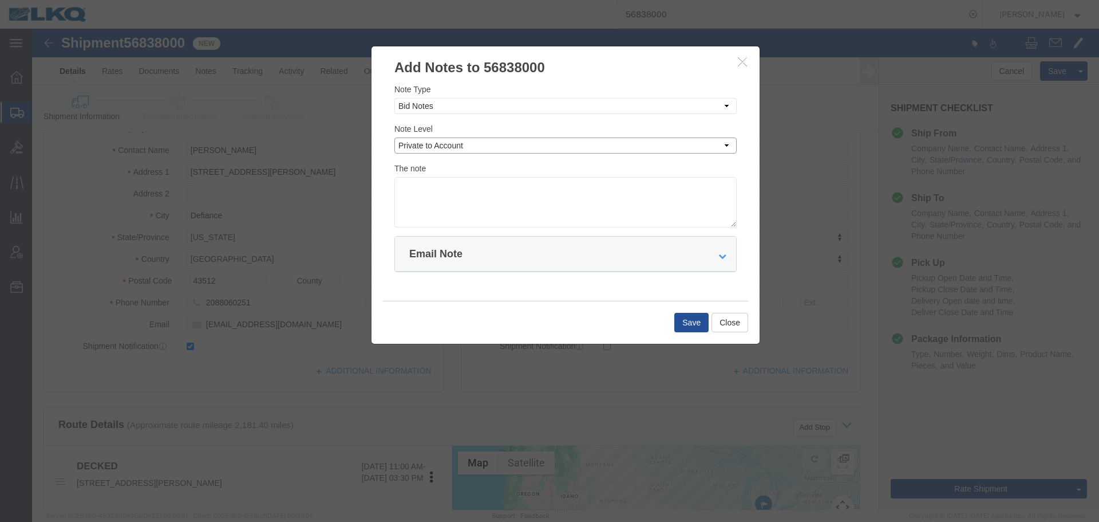
click select "Select Private to Account Private to Vendor Public"
click textarea
paste textarea "$3,295"
click textarea "DAT: $3,295"
type textarea "DAT: $3295"
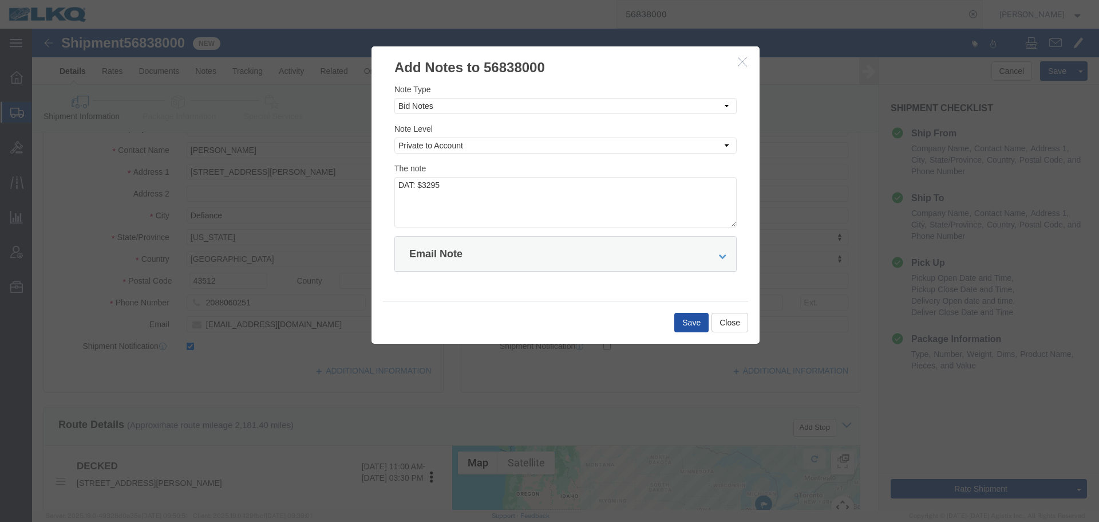
click button "Save"
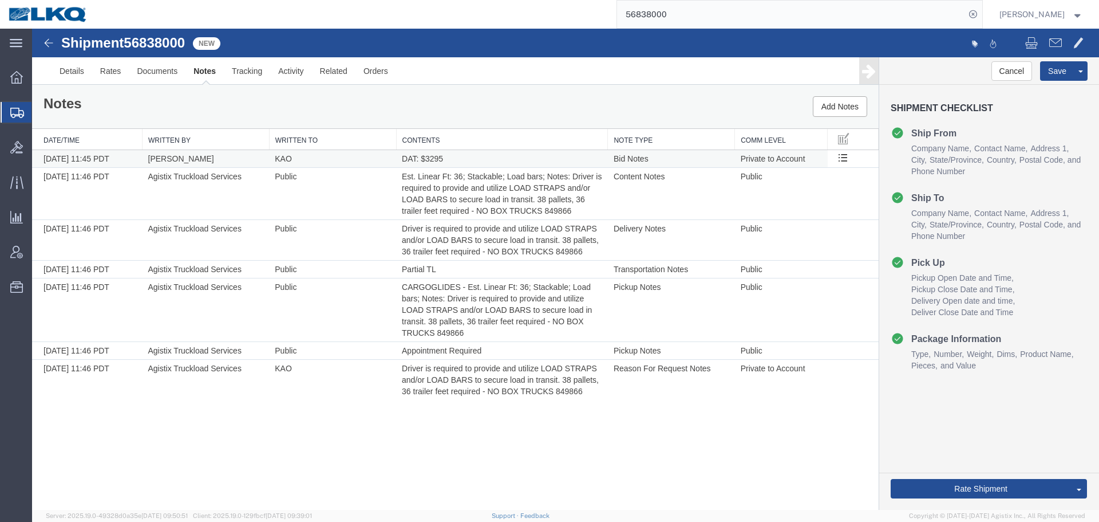
scroll to position [0, 0]
click at [1008, 436] on link "Send To Bid" at bounding box center [1037, 435] width 99 height 17
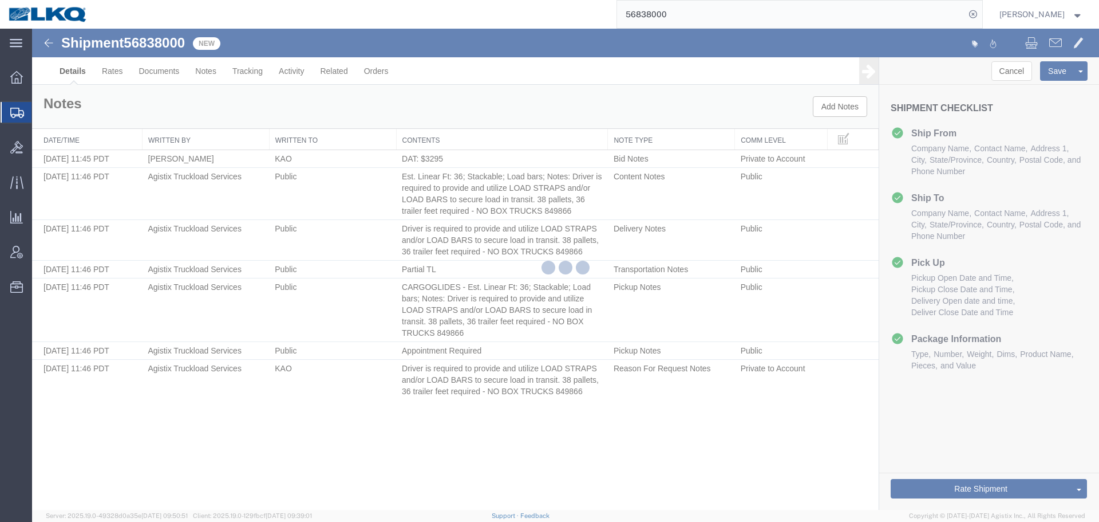
select select "30605"
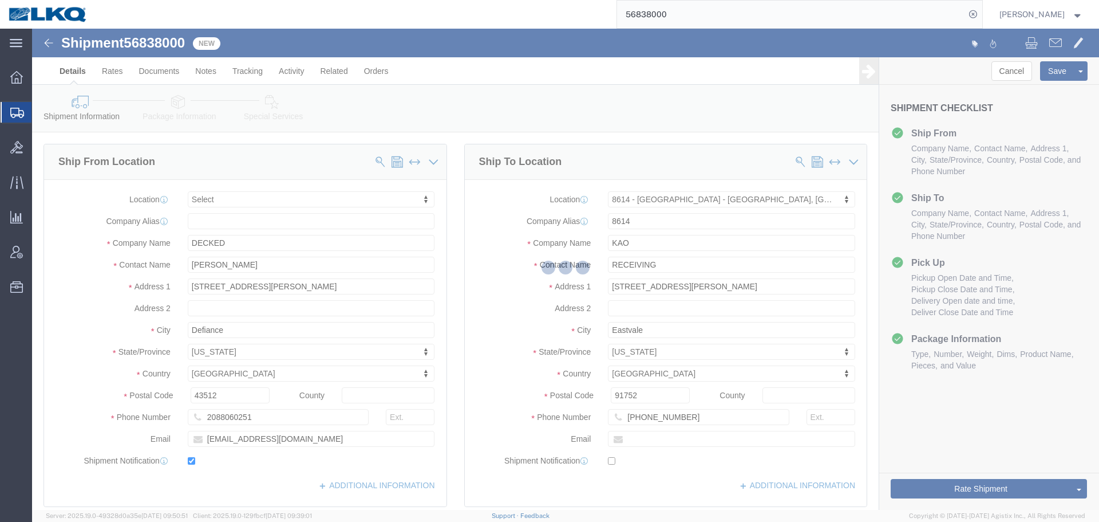
select select "TL"
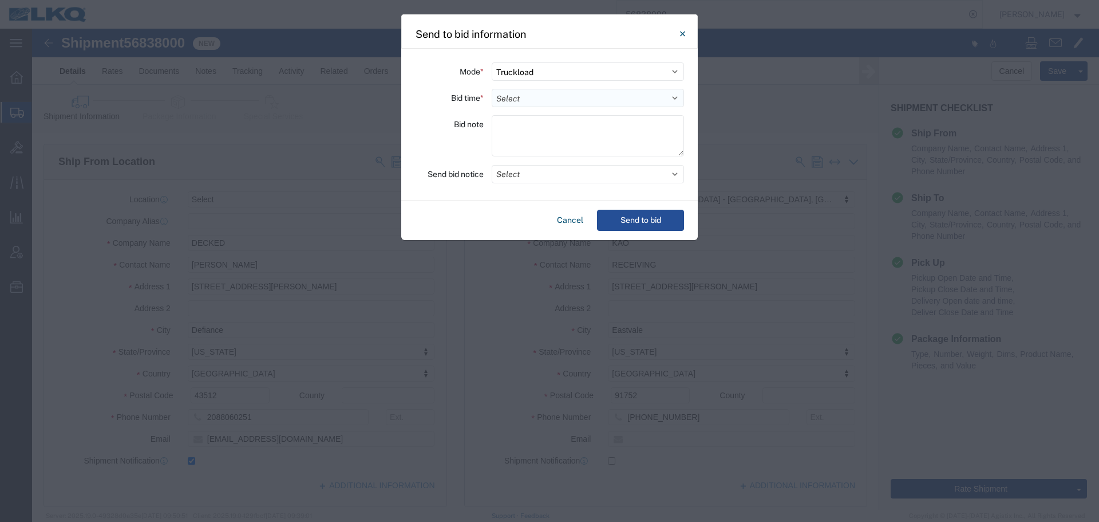
click at [541, 102] on select "Select 30 Min (Rush) 1 Hour (Rush) 2 Hours (Rush) 4 Hours (Rush) 8 Hours (Rush)…" at bounding box center [588, 98] width 192 height 18
select select "24"
click at [492, 89] on select "Select 30 Min (Rush) 1 Hour (Rush) 2 Hours (Rush) 4 Hours (Rush) 8 Hours (Rush)…" at bounding box center [588, 98] width 192 height 18
click at [534, 177] on button "Select" at bounding box center [588, 174] width 192 height 18
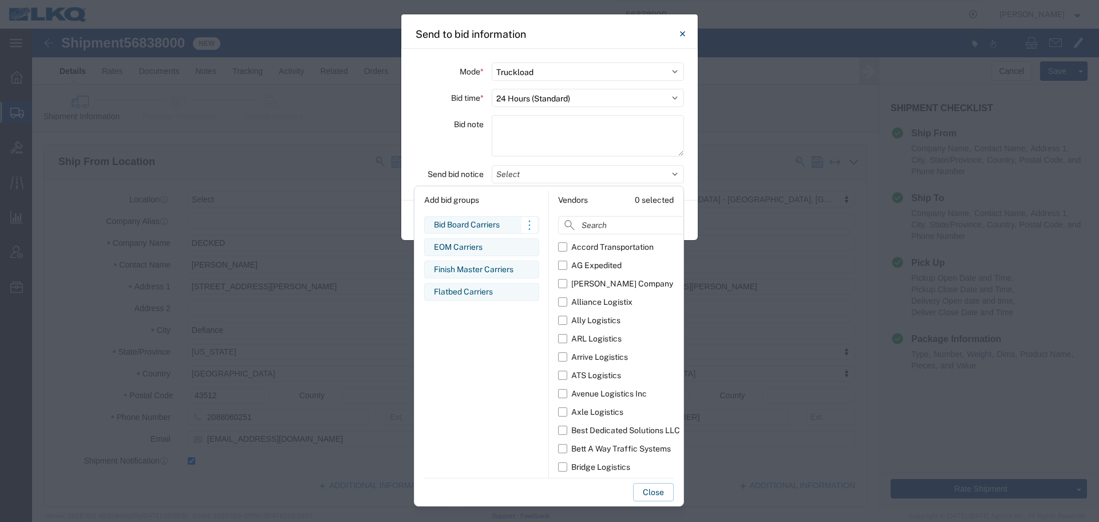
click at [490, 230] on div "Bid Board Carriers" at bounding box center [482, 225] width 96 height 12
click at [446, 159] on div "Bid note" at bounding box center [449, 137] width 69 height 45
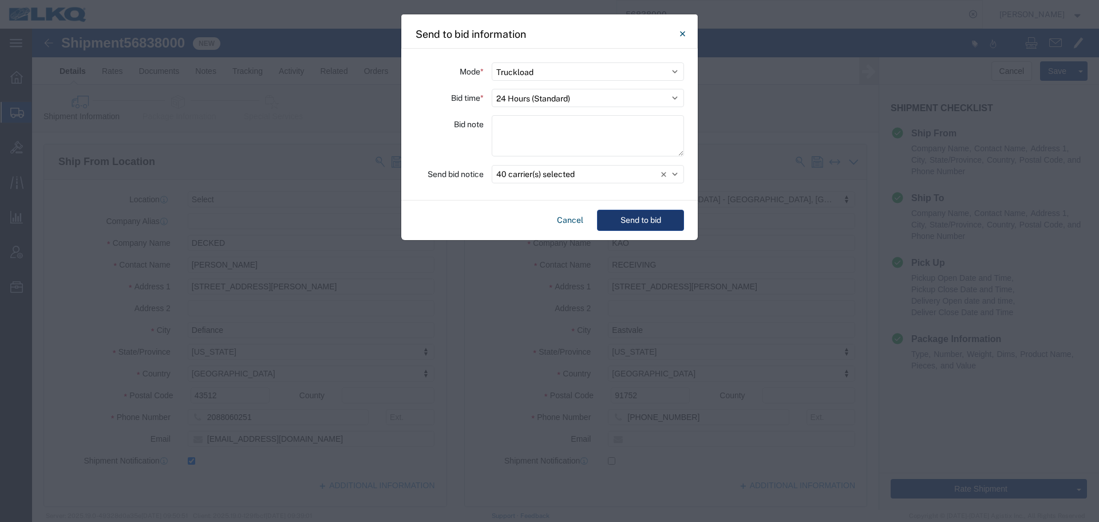
click at [629, 223] on button "Send to bid" at bounding box center [640, 220] width 87 height 21
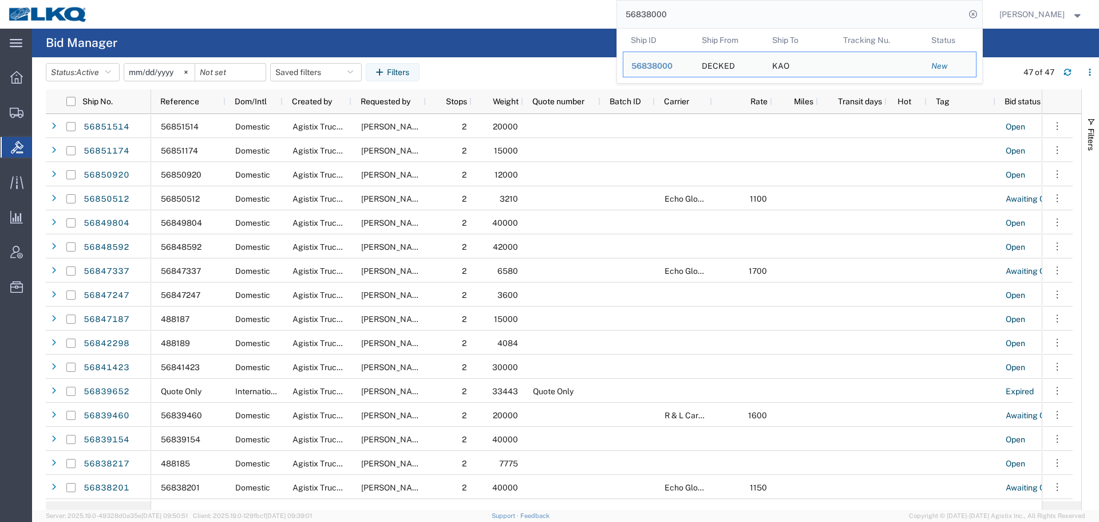
click at [736, 7] on input "56838000" at bounding box center [791, 14] width 348 height 27
paste input "64"
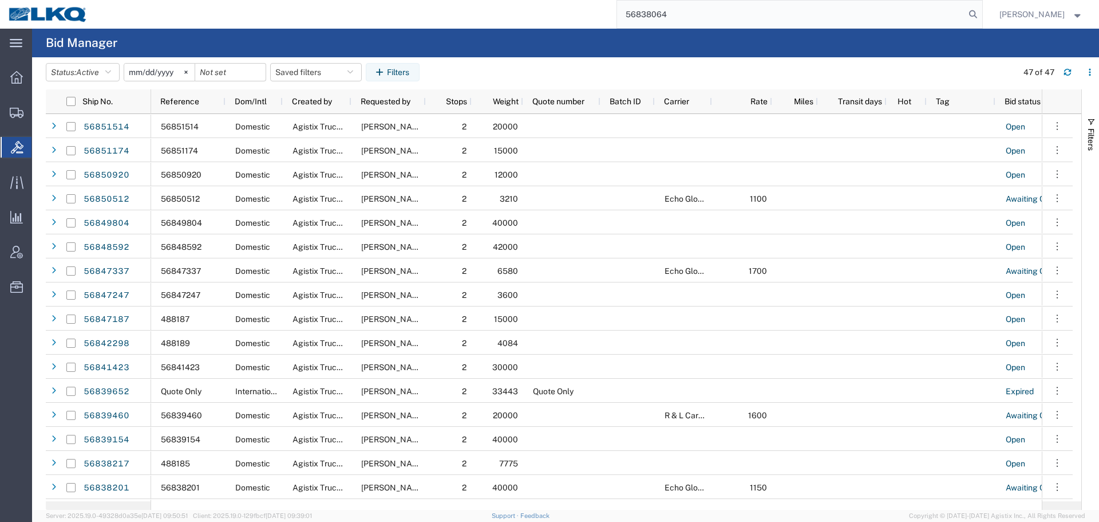
type input "56838064"
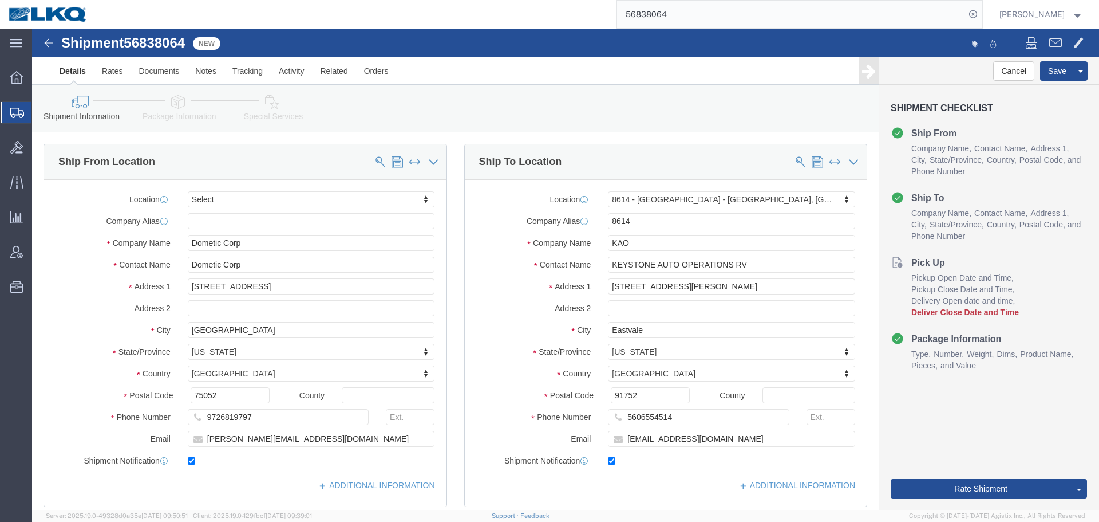
select select
select select "30605"
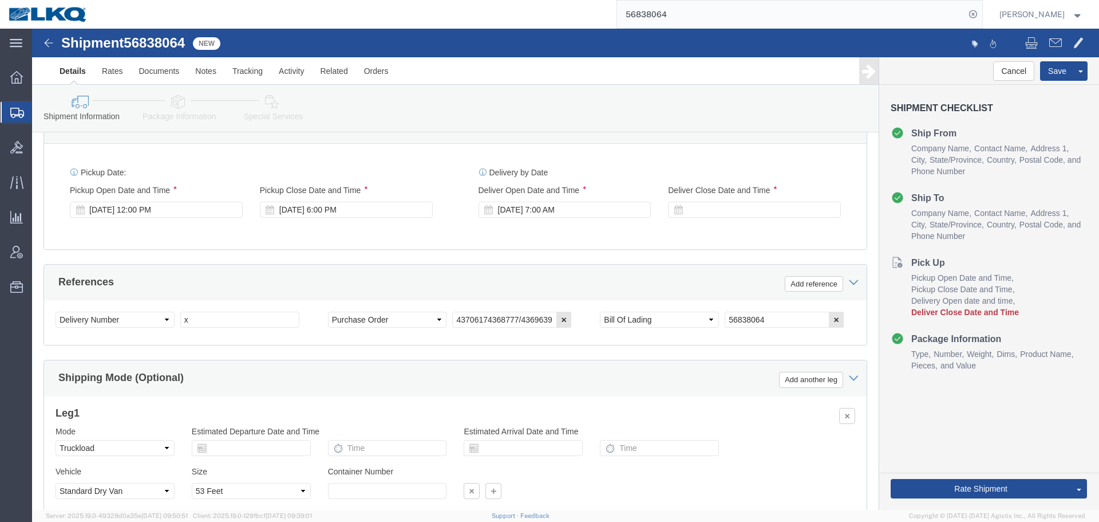
scroll to position [685, 0]
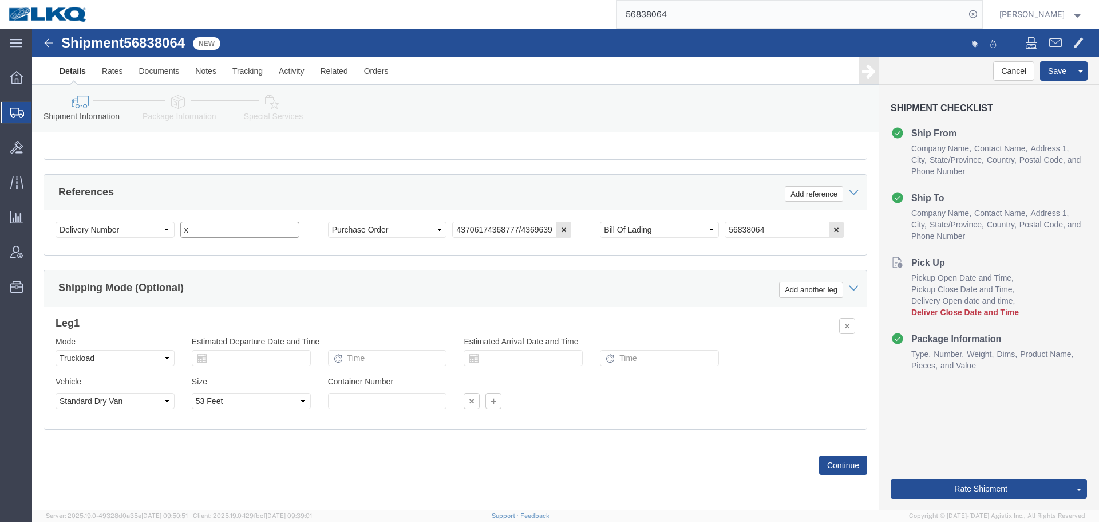
click input "x"
paste input "488237"
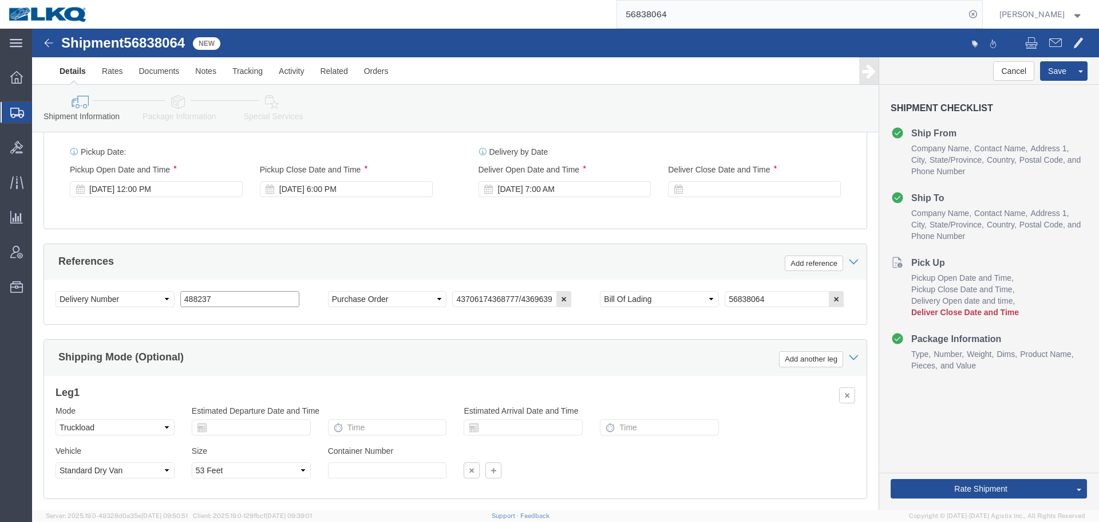
scroll to position [513, 0]
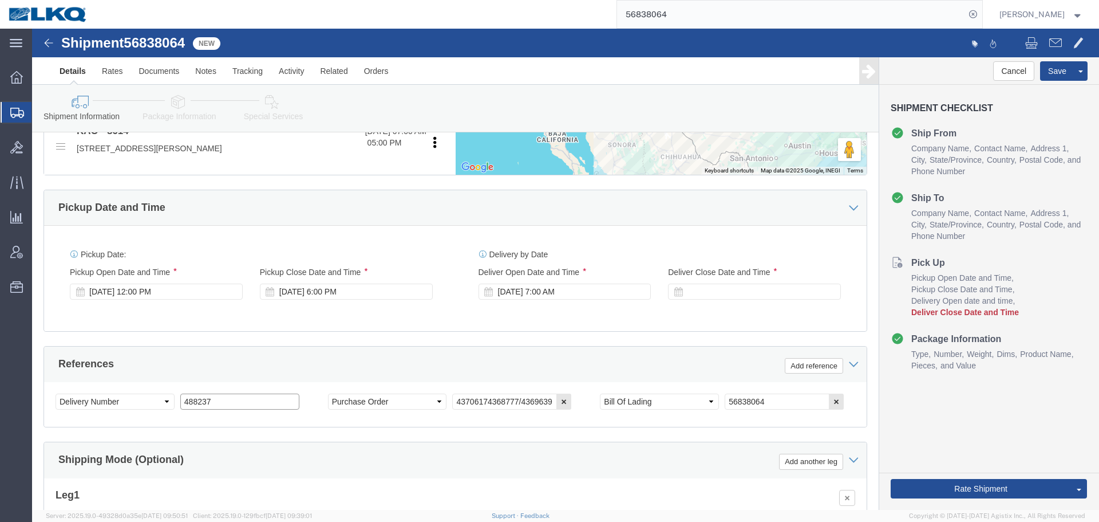
type input "488237"
click div "Sep 23 2025 7:00 AM"
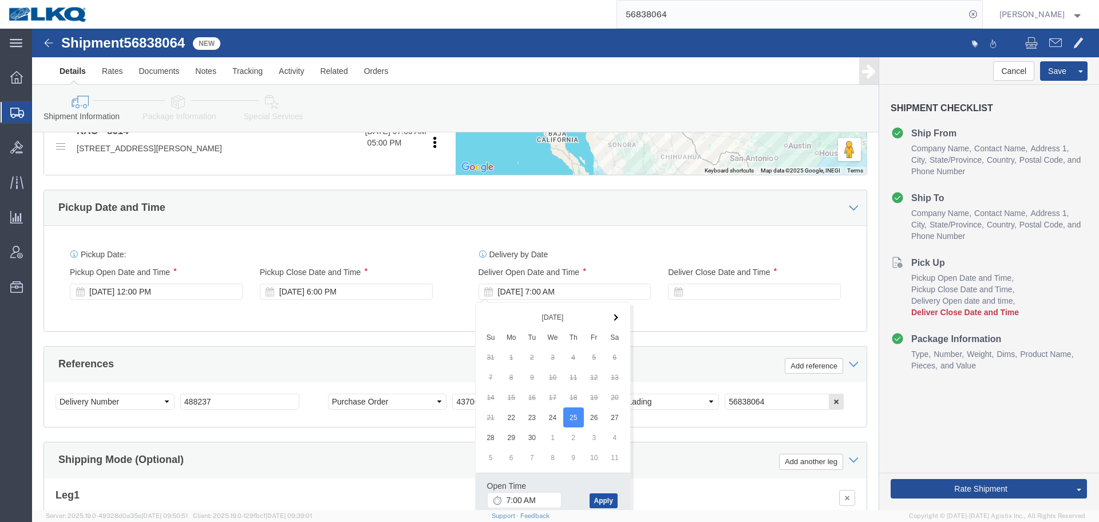
click button "Apply"
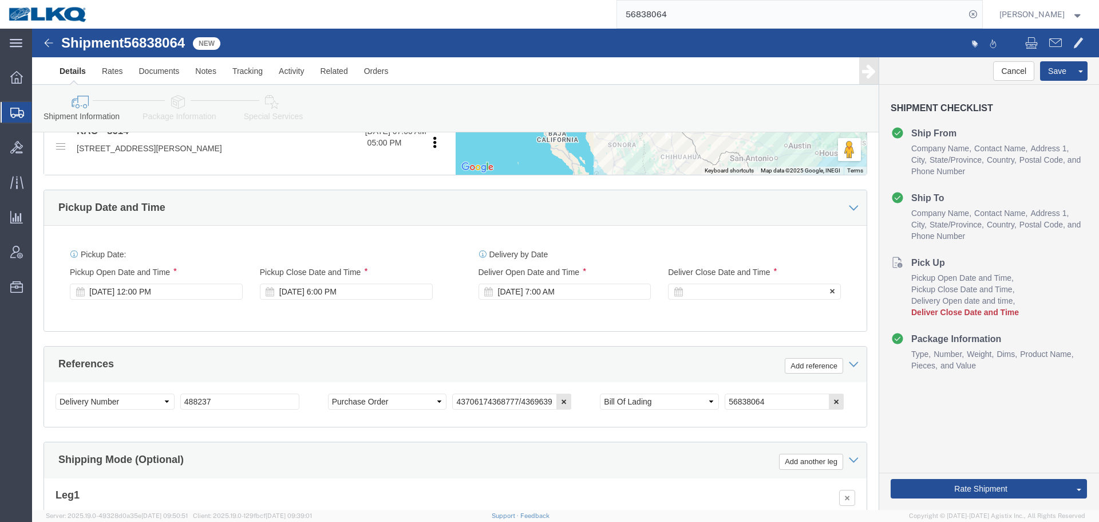
click div
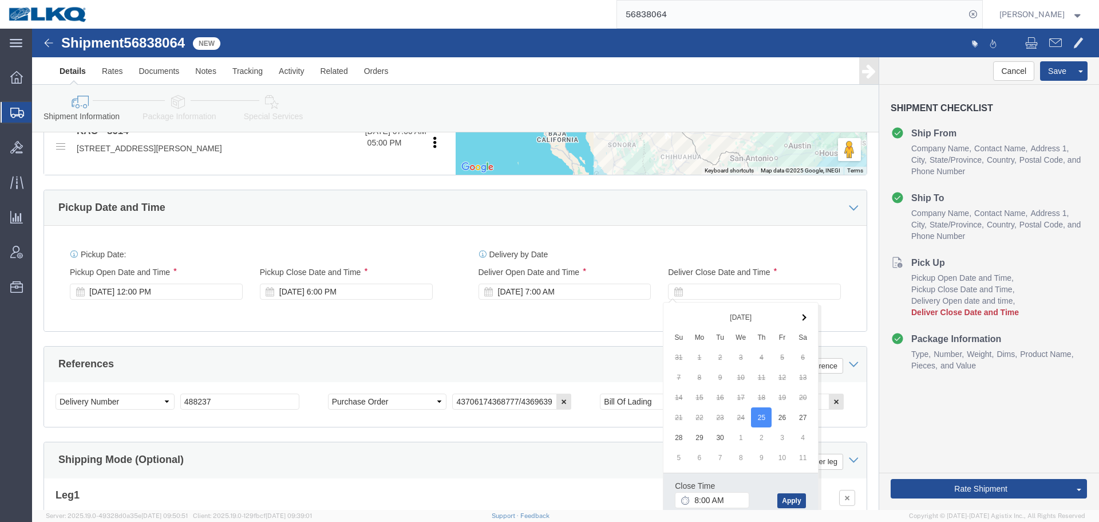
click div "Close Time 8:00 AM"
click input "8:00 AM"
type input "7:01 AM"
click button "Apply"
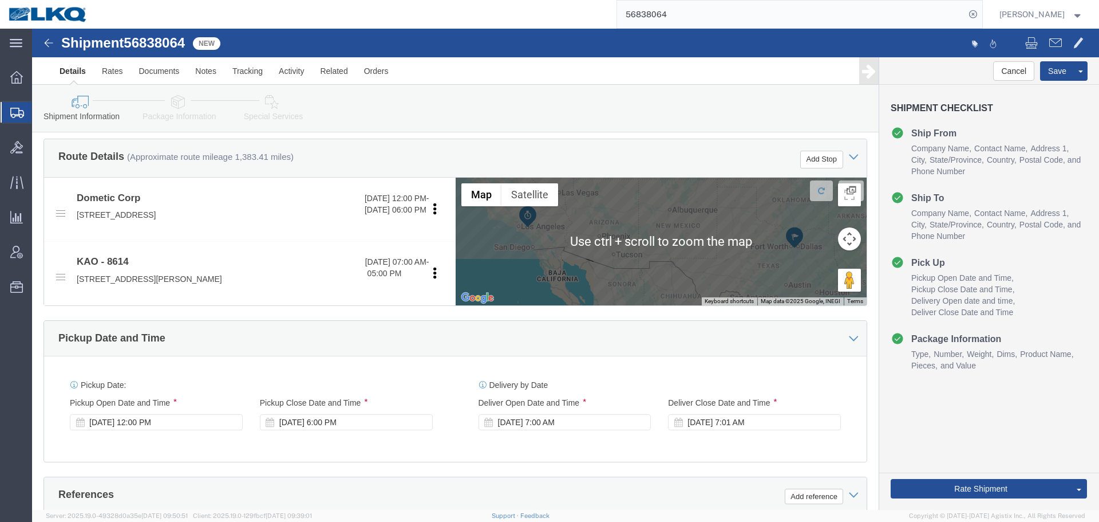
scroll to position [456, 0]
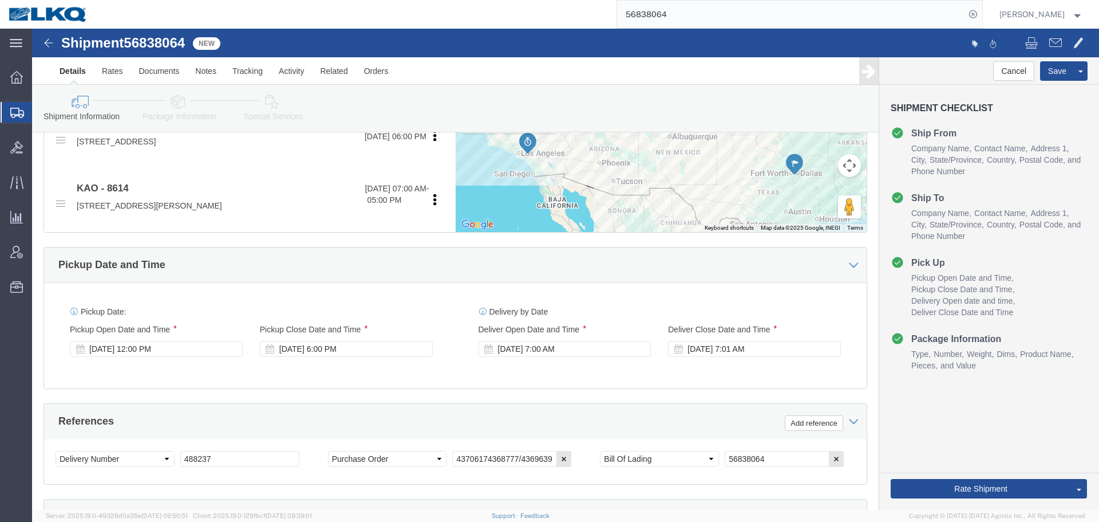
drag, startPoint x: 350, startPoint y: 347, endPoint x: 282, endPoint y: 328, distance: 71.3
click div "Pickup Date: Pickup Start Date Pickup Start Time Pickup Open Date and Time Sep …"
click div "[DATE] 6:00 PM"
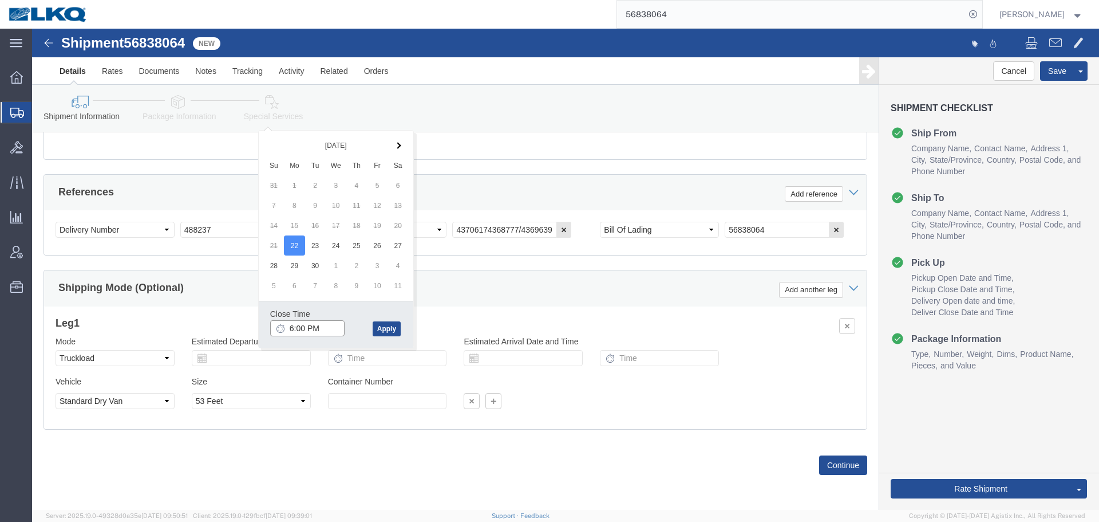
click input "6:00 PM"
type input "12:00 PM"
click button "Apply"
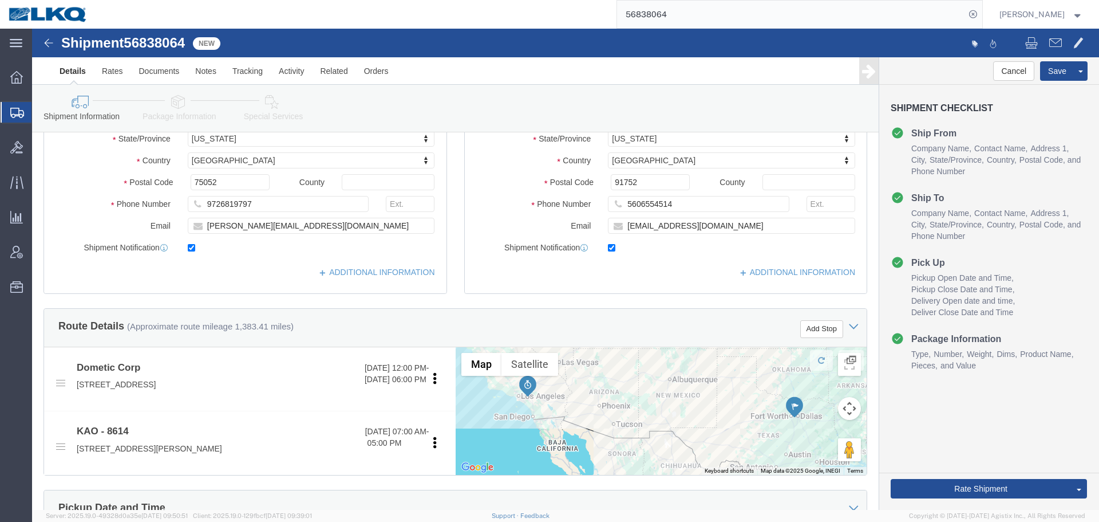
scroll to position [401, 0]
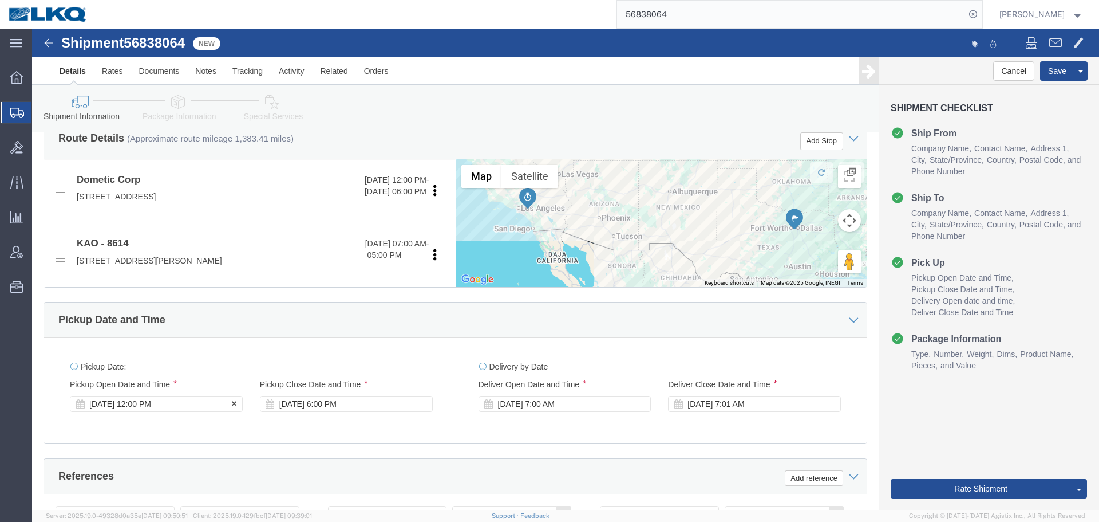
click div "Sep 22 2025 12:00 PM"
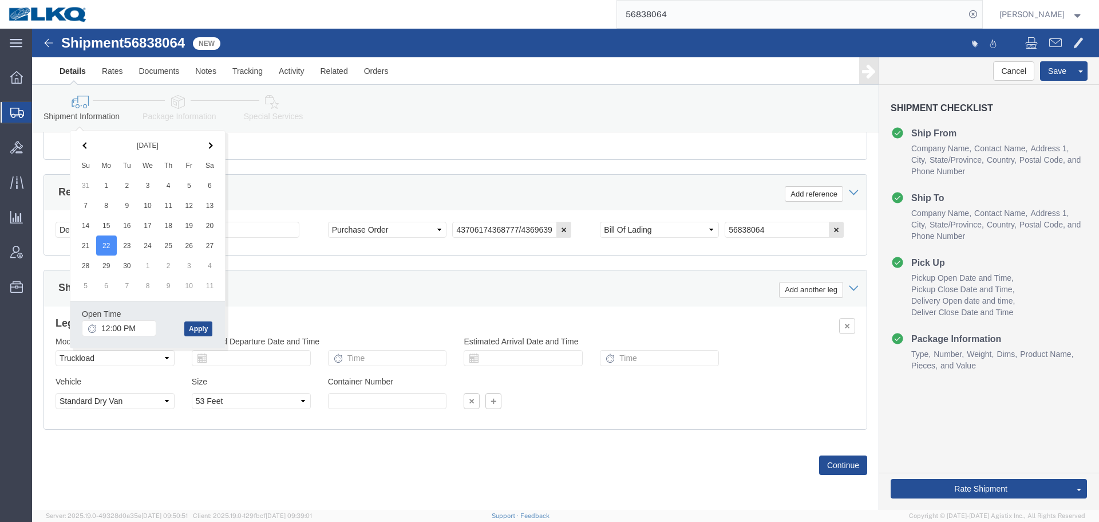
click div "Open Time 12:00 PM Sep 22 2025 12:00 PM - Sep 22 2025 12:00 PM Cancel Apply"
click input "12:00 PM"
type input "10:00 AM"
click div "Open Time 10:00 AM Sep 22 2025 12:00 PM - Sep 22 2025 12:00 PM Cancel Apply"
click button "Apply"
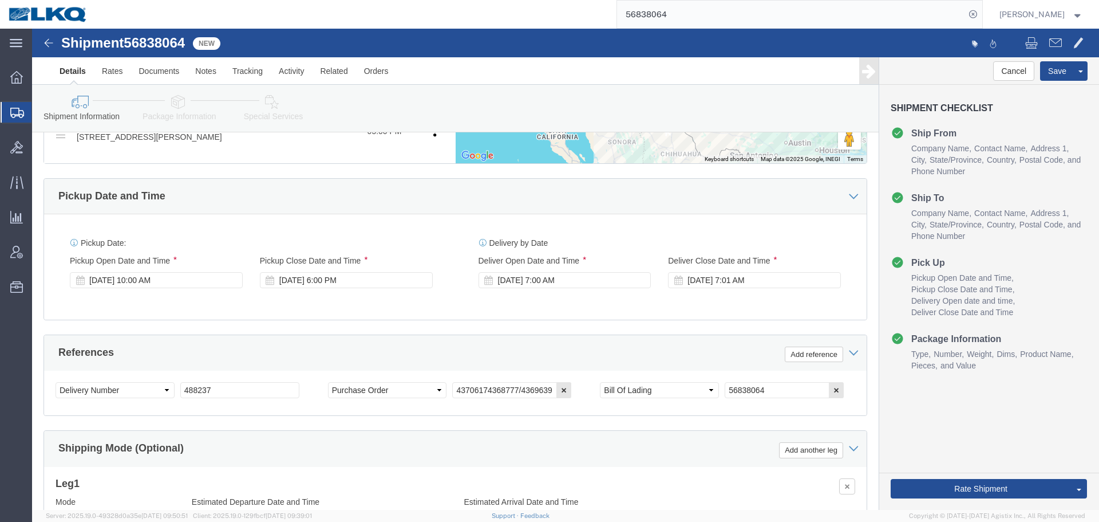
scroll to position [341, 0]
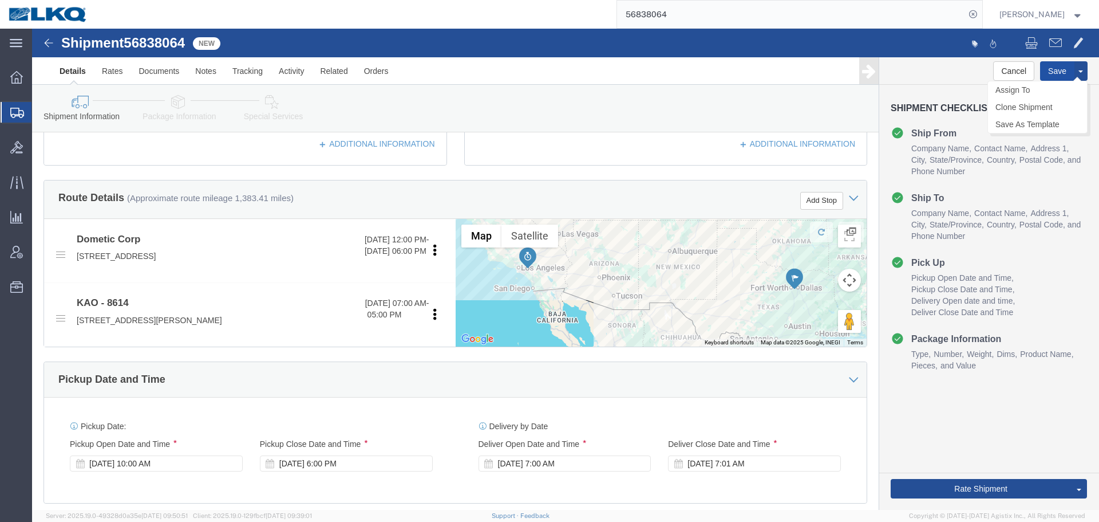
click button "Save"
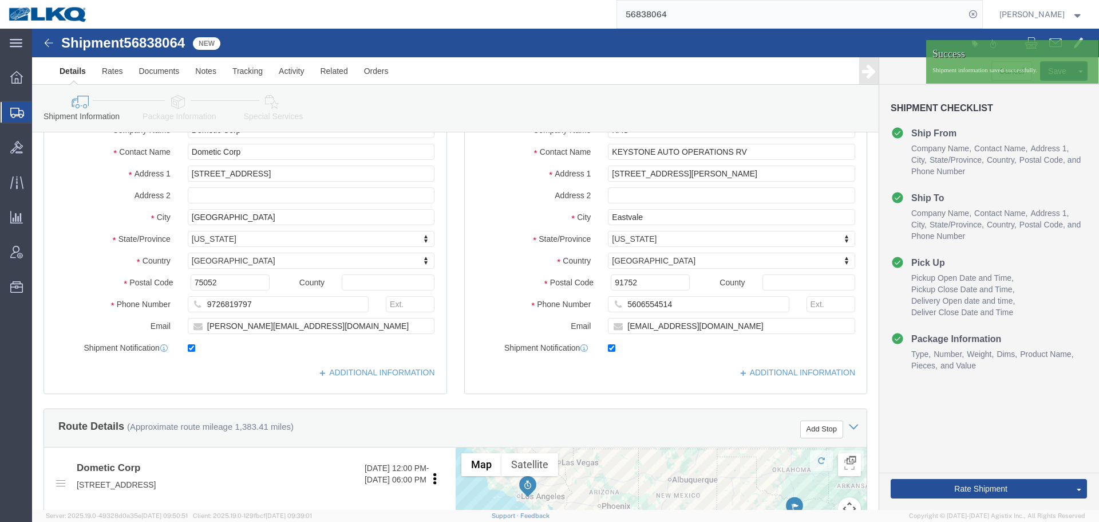
scroll to position [112, 0]
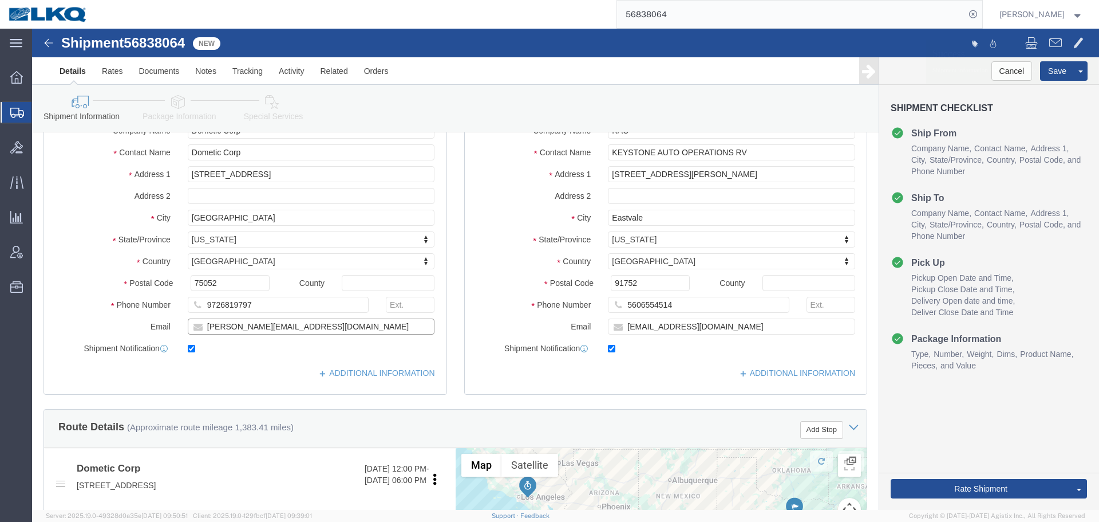
click input "[PERSON_NAME][EMAIL_ADDRESS][DOMAIN_NAME]"
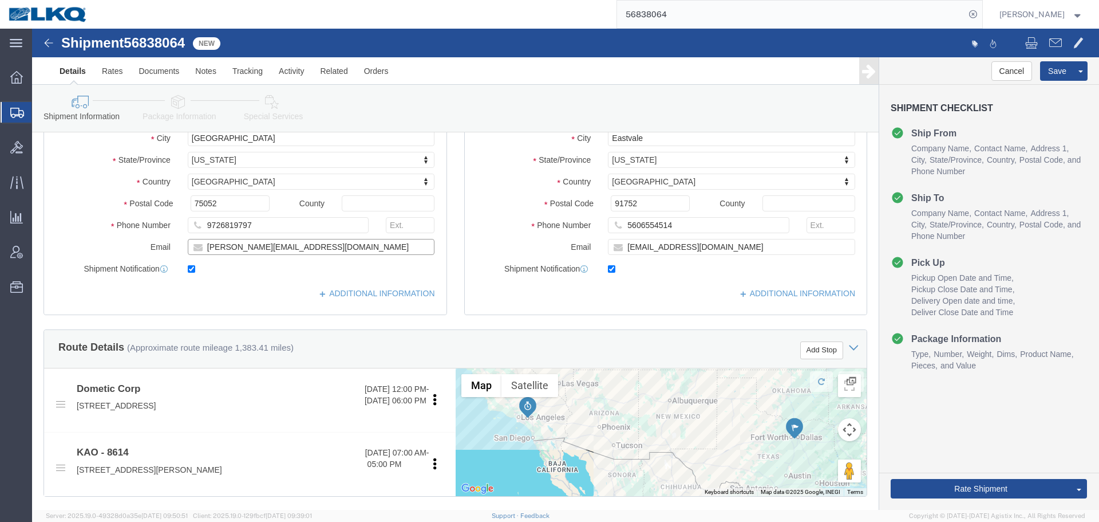
scroll to position [456, 0]
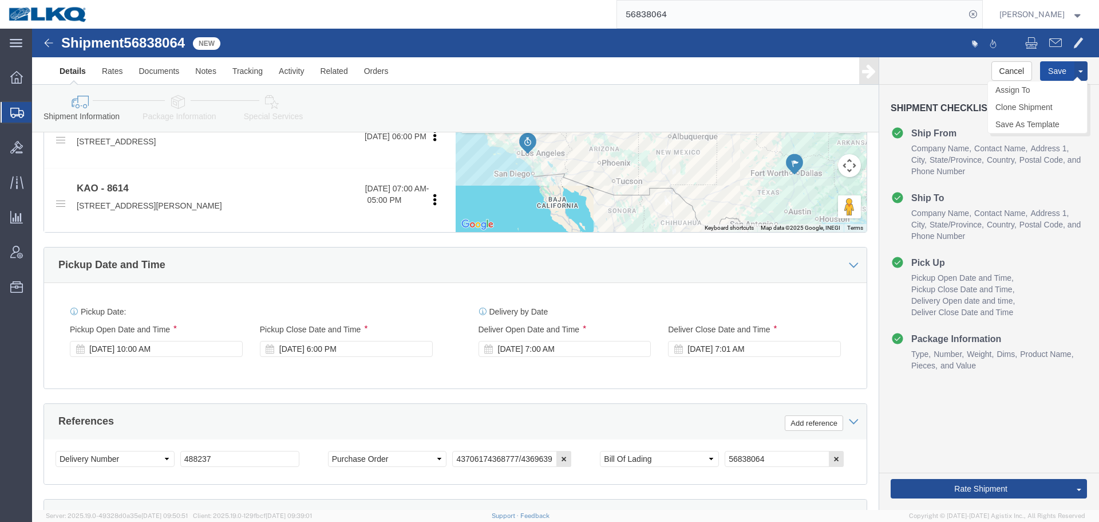
click button "Save"
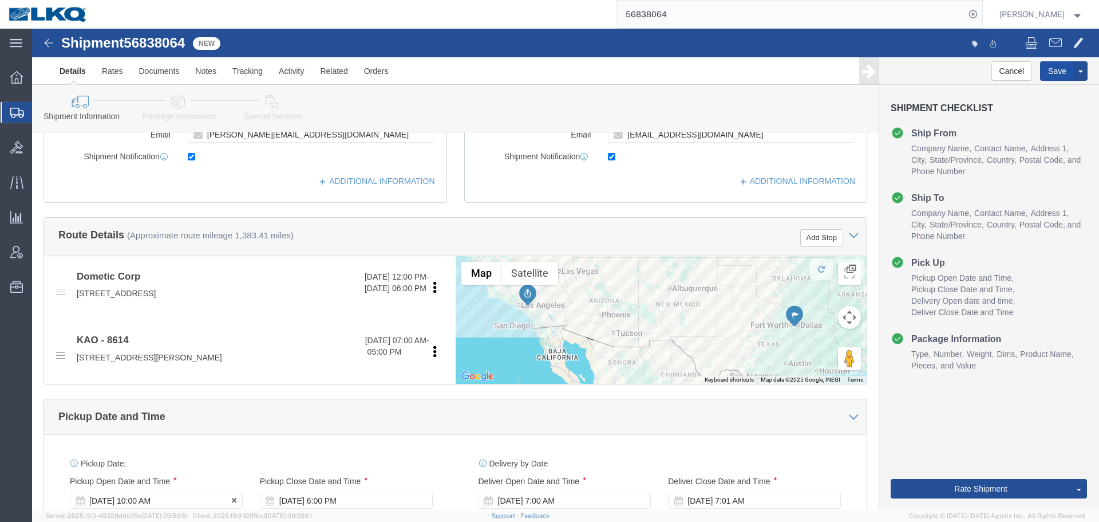
scroll to position [112, 0]
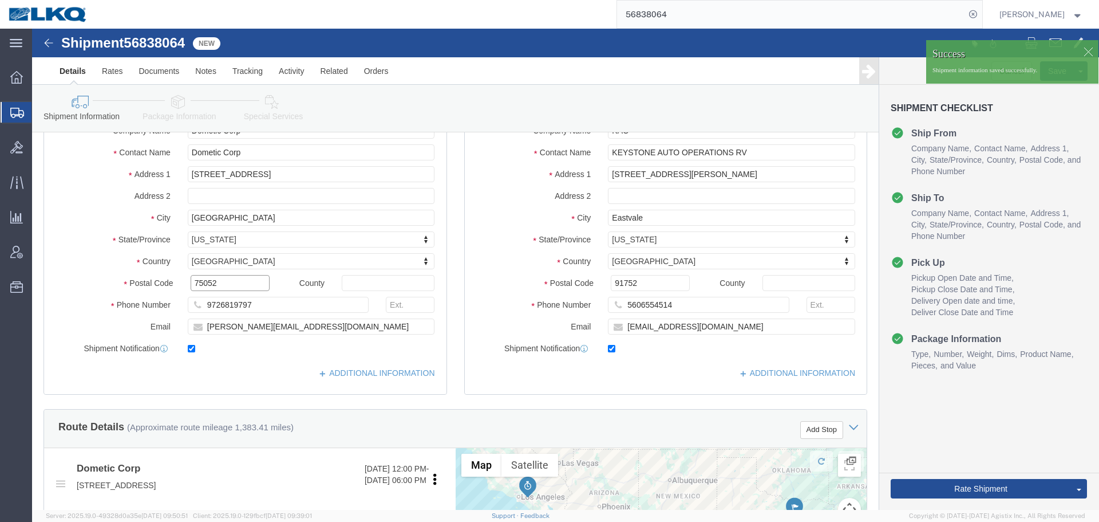
click input "75052"
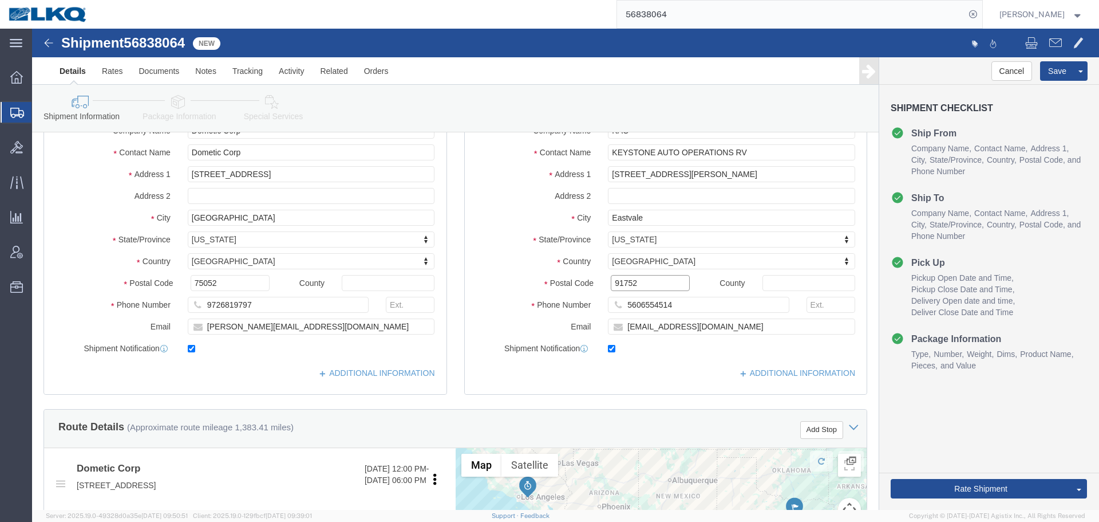
click input "91752"
click button
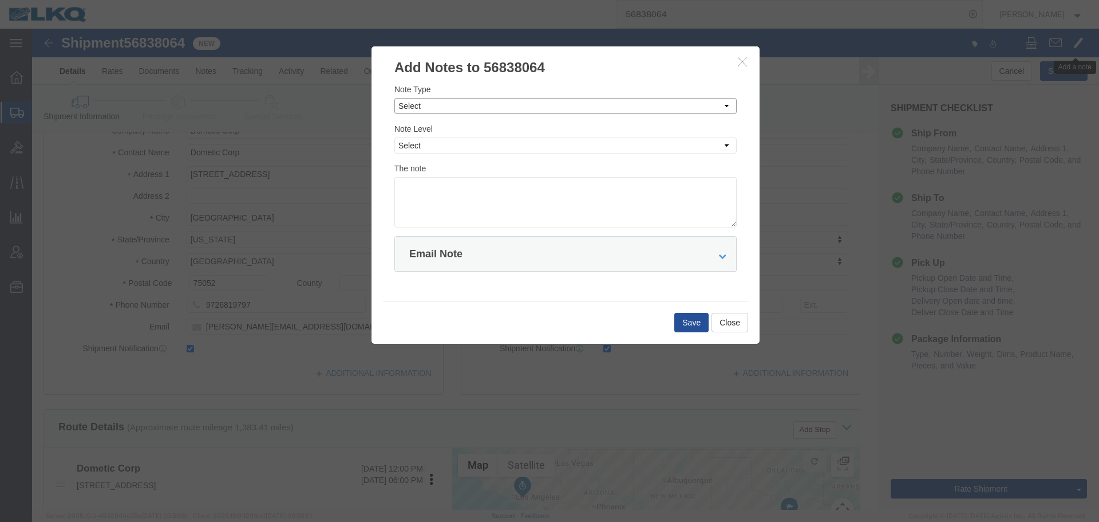
drag, startPoint x: 399, startPoint y: 72, endPoint x: 402, endPoint y: 82, distance: 10.1
click select "Select Approval Bid Notes Carrier Change Notes Claim Notes Content Hazmat Notes…"
select select "BID_NOTES"
click select "Select Approval Bid Notes Carrier Change Notes Claim Notes Content Hazmat Notes…"
click select "Select Private to Account Private to Vendor Public"
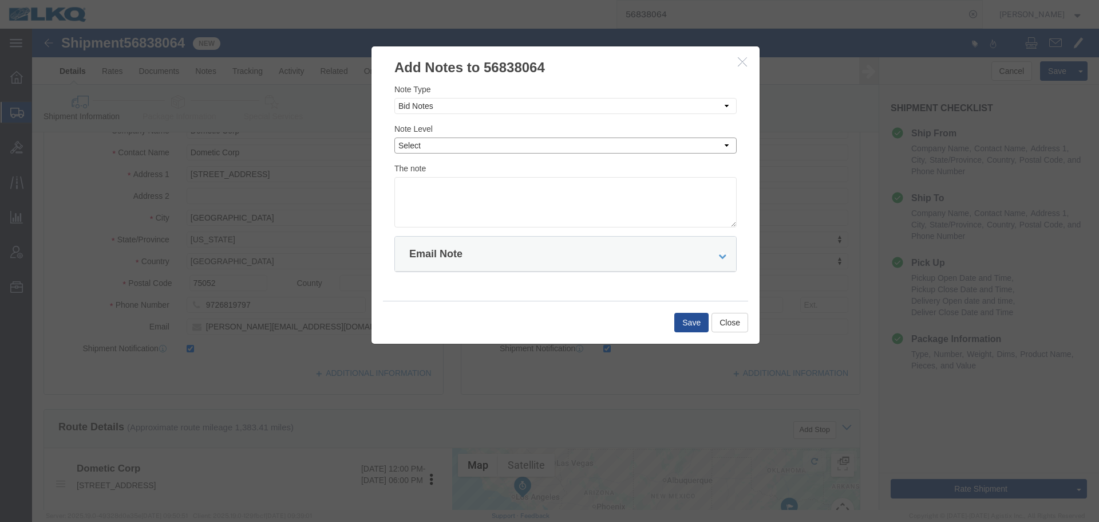
select select "PRIVATE_TO_ACCOUNT"
click select "Select Private to Account Private to Vendor Public"
click textarea
paste textarea "$1,506"
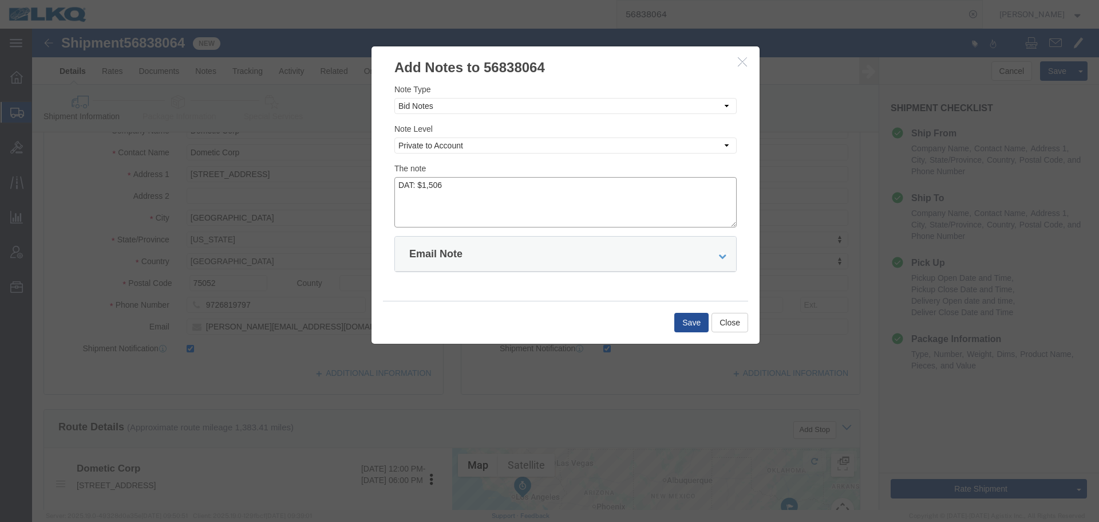
click textarea "DAT: $1,506"
type textarea "DAT: $1506"
click button "Save"
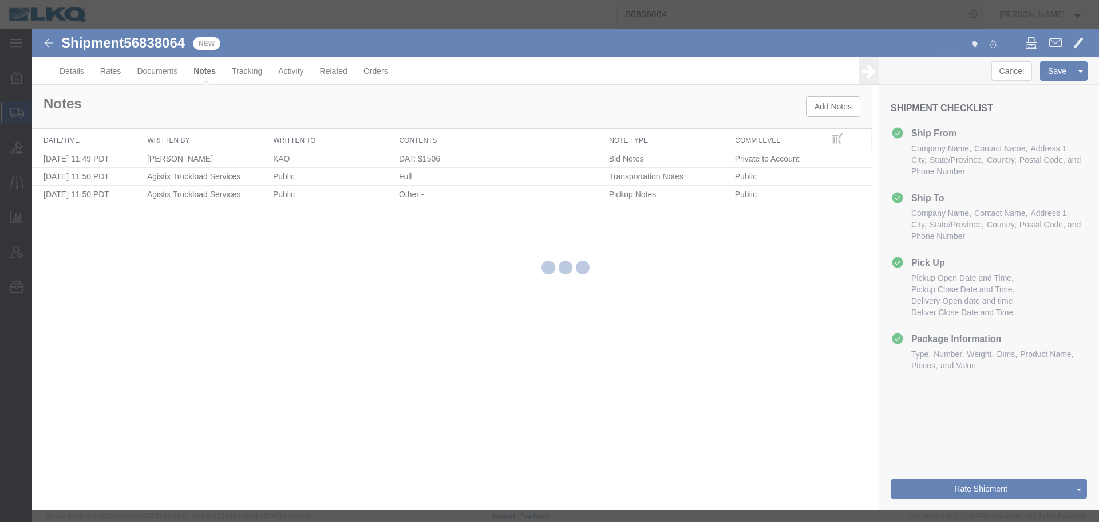
scroll to position [0, 0]
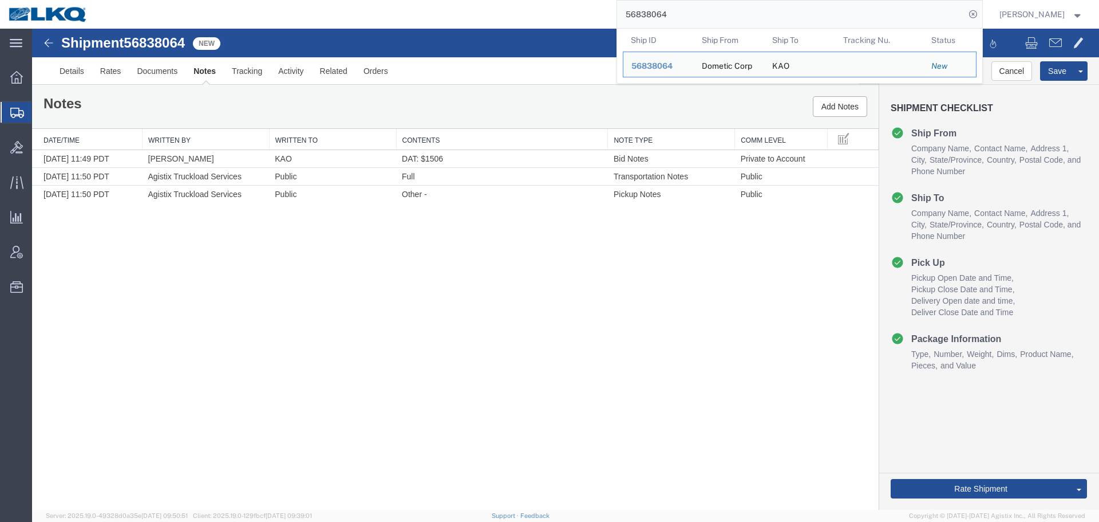
click at [764, 13] on input "56838064" at bounding box center [791, 14] width 348 height 27
paste input "23136"
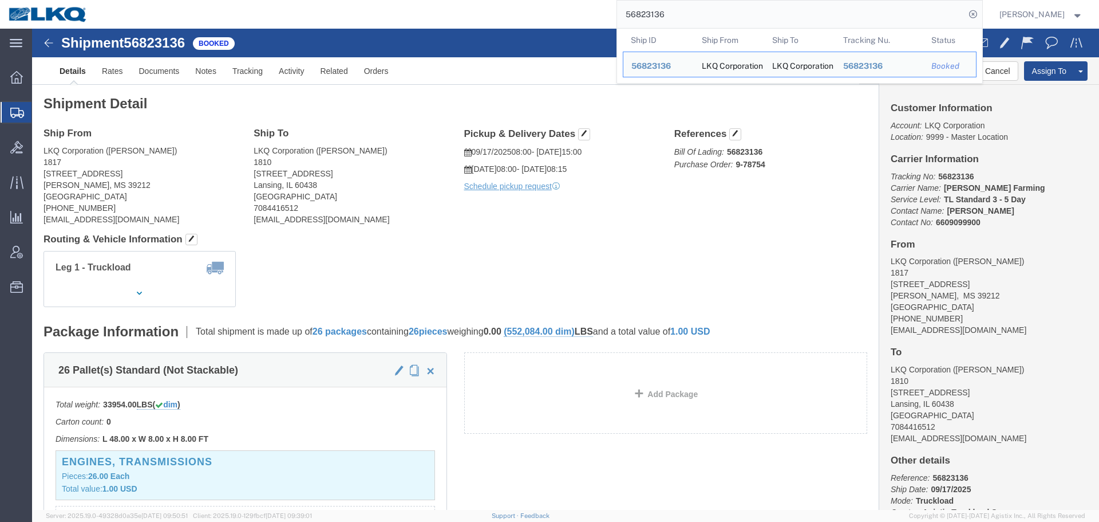
click address "LKQ Corporation (Pat Ricci) 1810 16801 Exchange Avenue Suite 1 Lansing, IL 6043…"
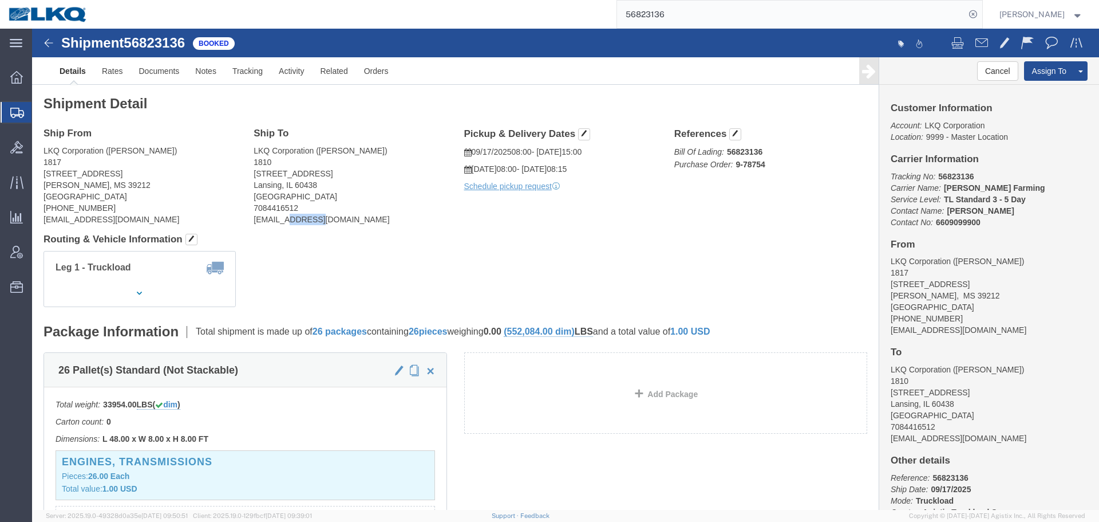
click address "LKQ Corporation (Pat Ricci) 1810 16801 Exchange Avenue Suite 1 Lansing, IL 6043…"
copy div "pgricci@lkqcorp.com"
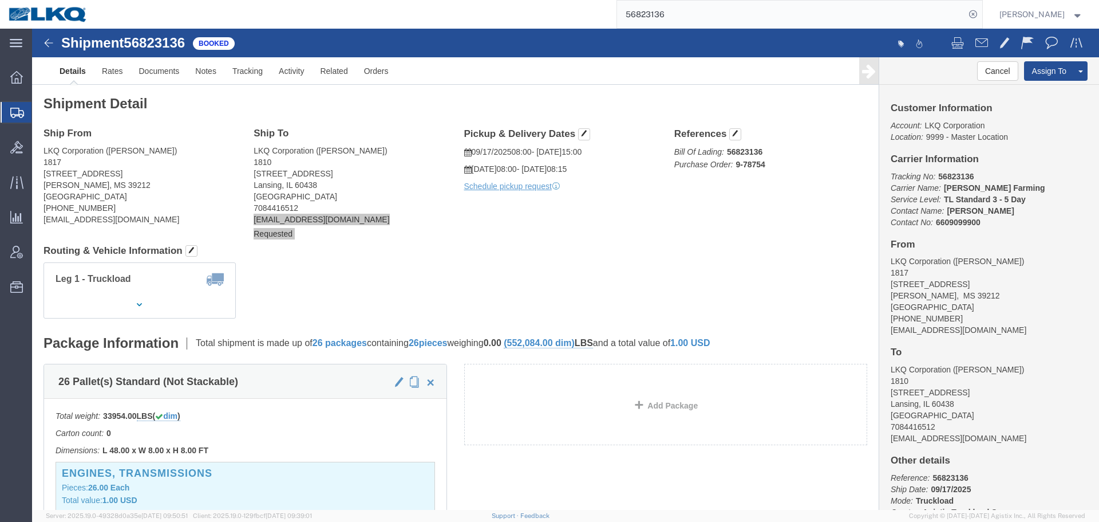
click at [774, 16] on input "56823136" at bounding box center [791, 14] width 348 height 27
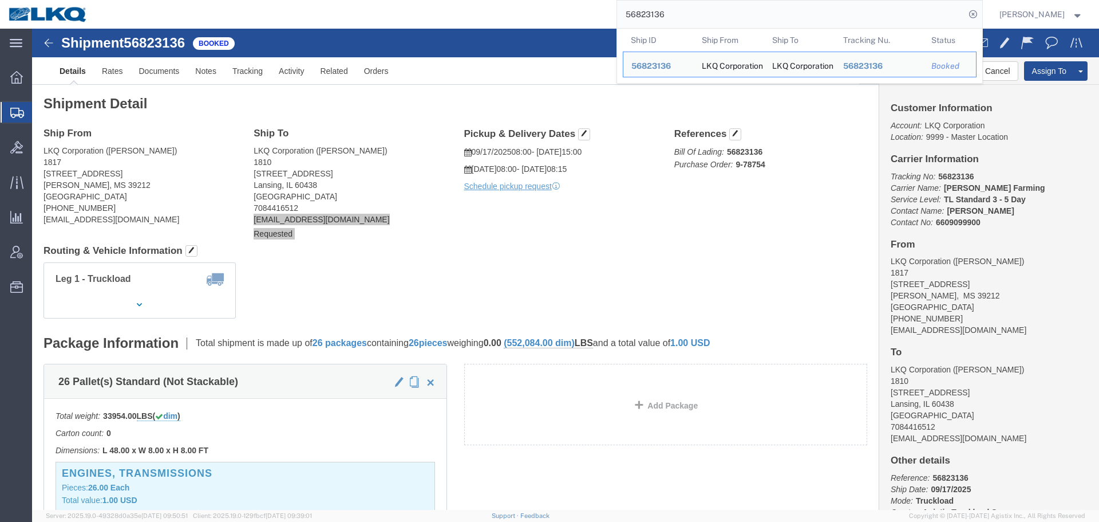
paste input "439369"
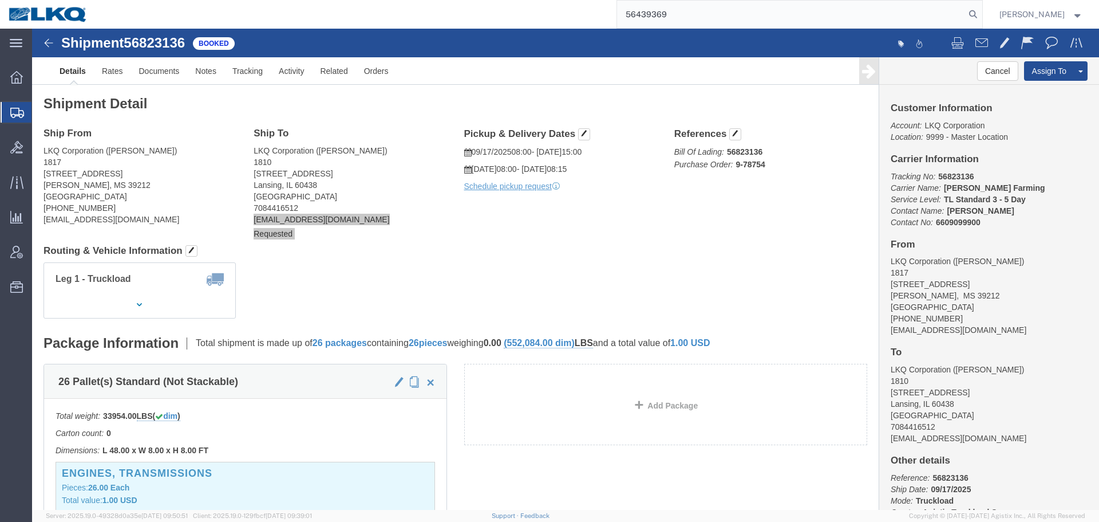
type input "56439369"
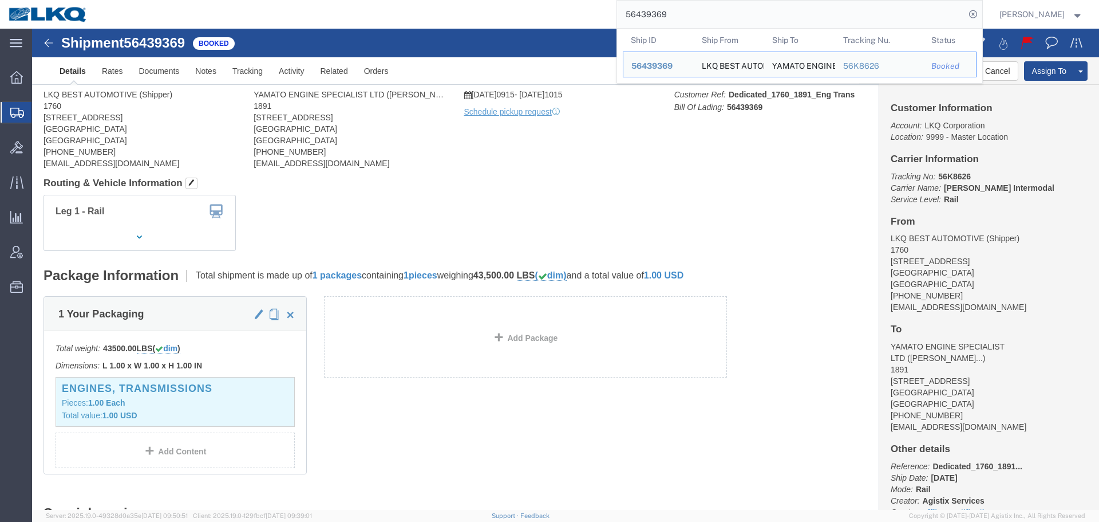
click div
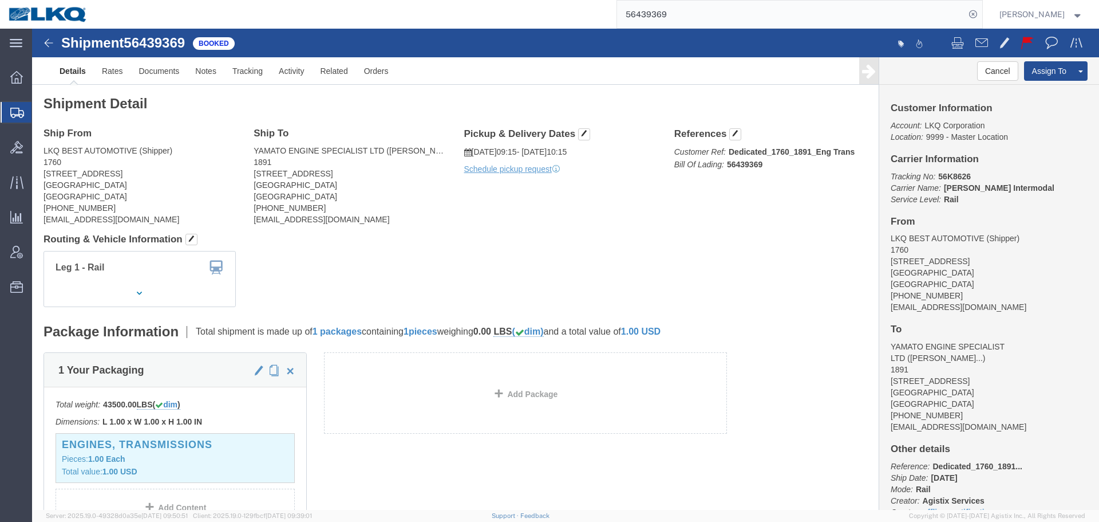
click div "Ship From LKQ BEST AUTOMOTIVE (Shipper) 1760 1710 WEST MOUNT HOUSTON RD Houston…"
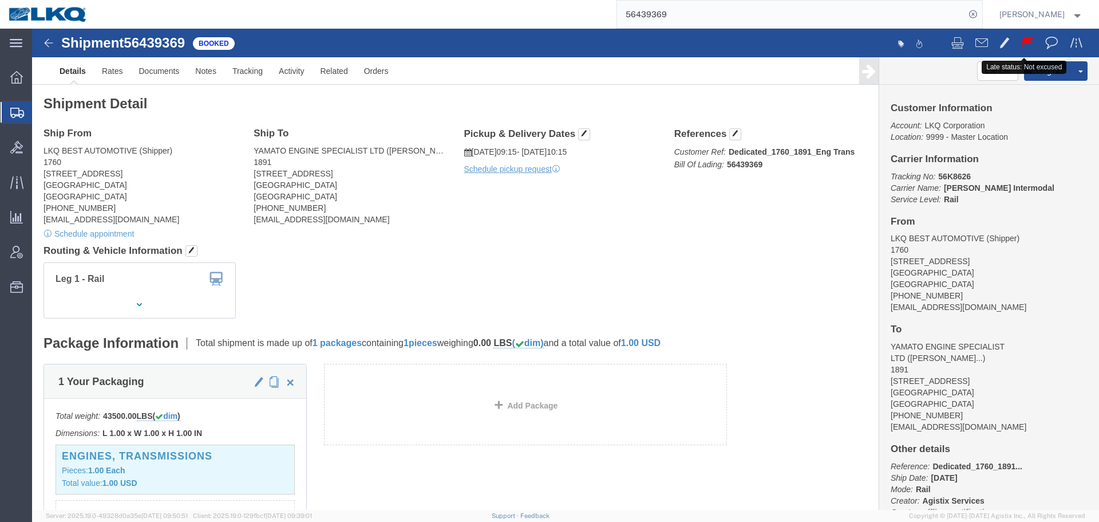
click button
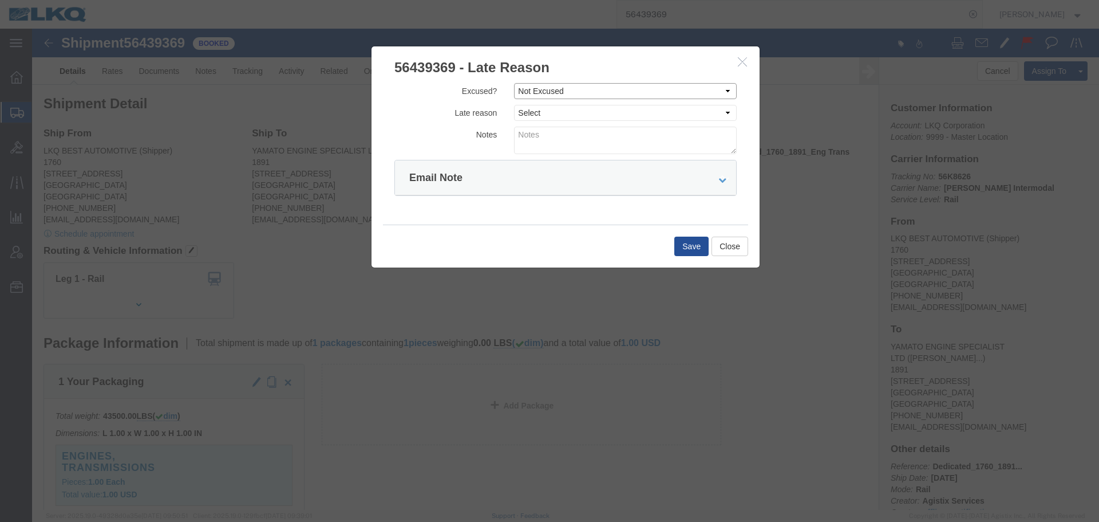
click select "Select Excused Not Excused"
select select "EXCUSED"
click select "Select Excused Not Excused"
click button "Save"
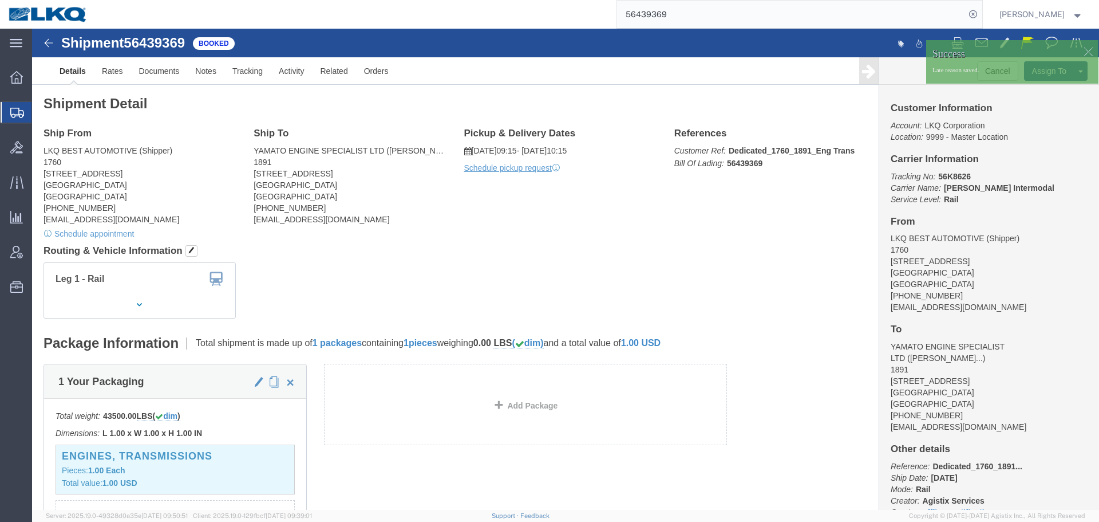
drag, startPoint x: 450, startPoint y: 191, endPoint x: 153, endPoint y: 107, distance: 308.3
click div "Ship From LKQ BEST AUTOMOTIVE (Shipper) 1760 1710 WEST MOUNT HOUSTON RD Houston…"
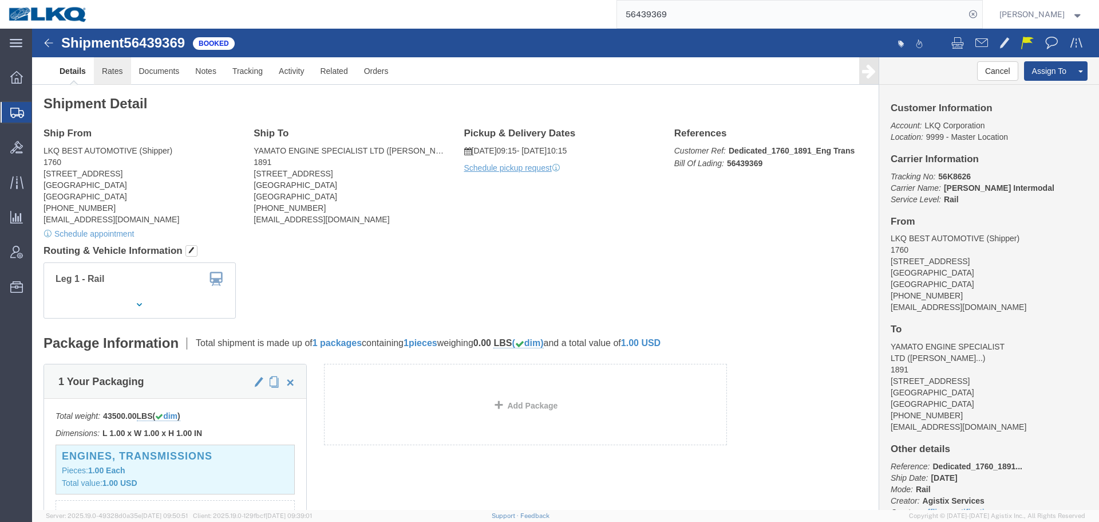
click link "Rates"
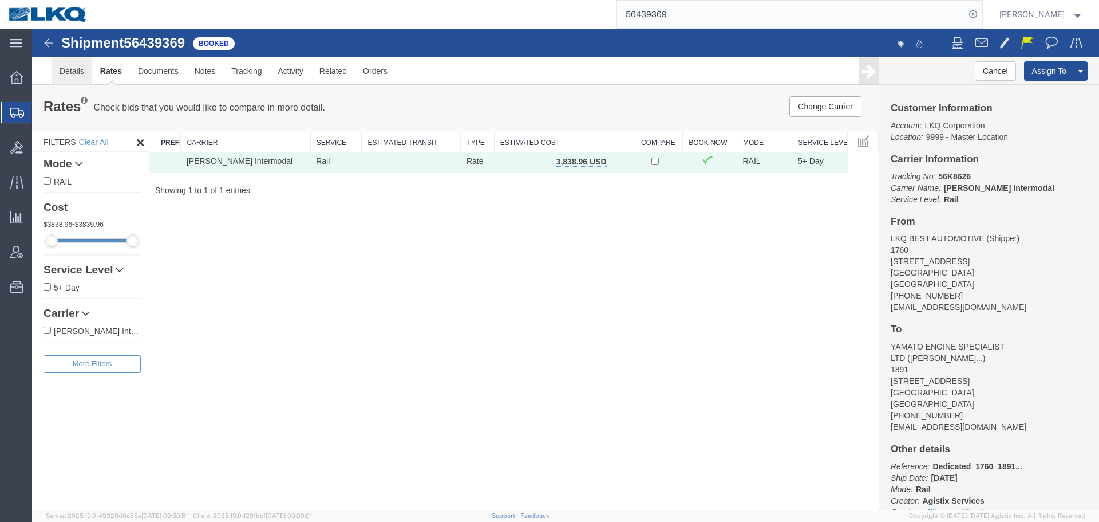
click at [77, 76] on link "Details" at bounding box center [72, 70] width 41 height 27
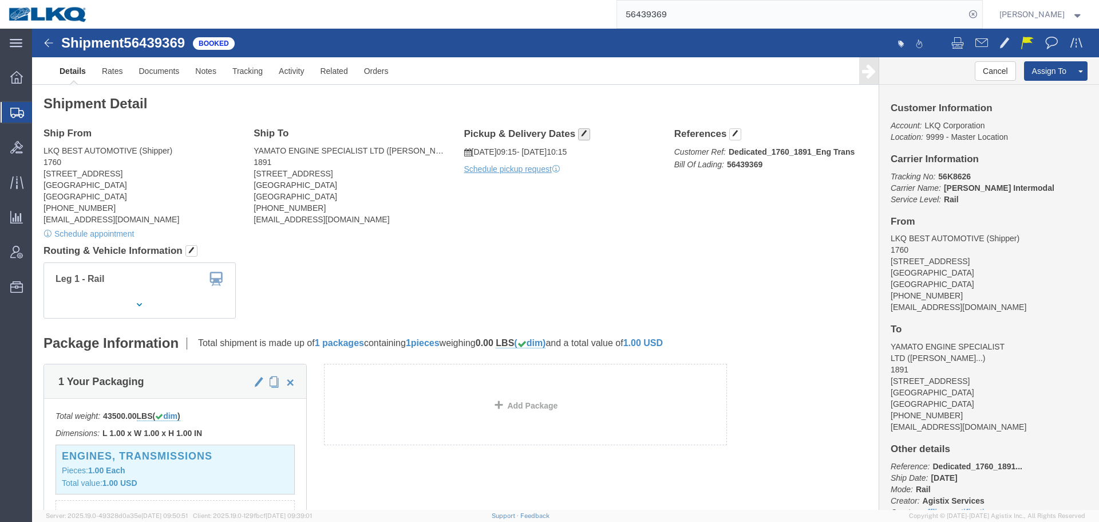
click span "button"
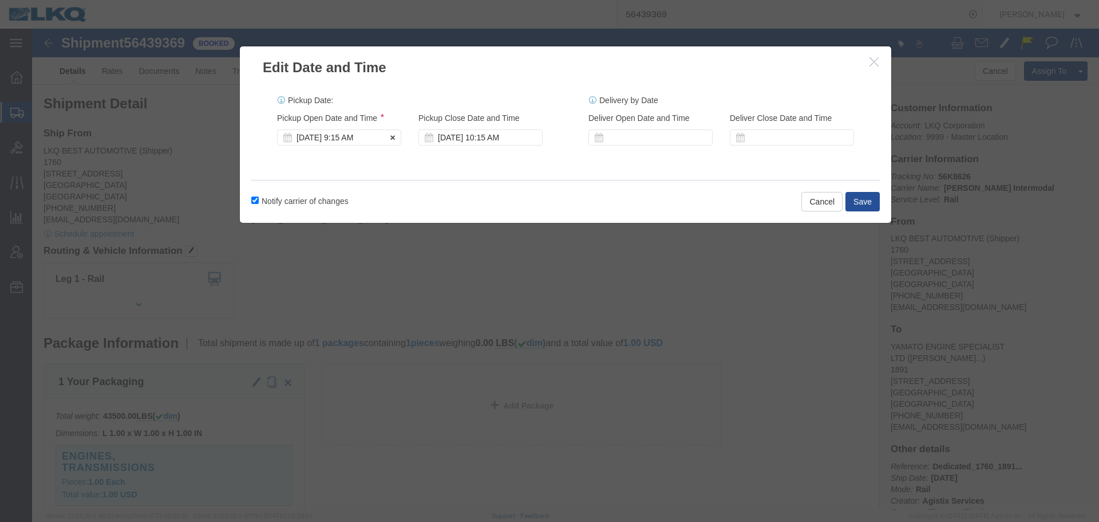
click div "Sep 18 2025 9:15 AM"
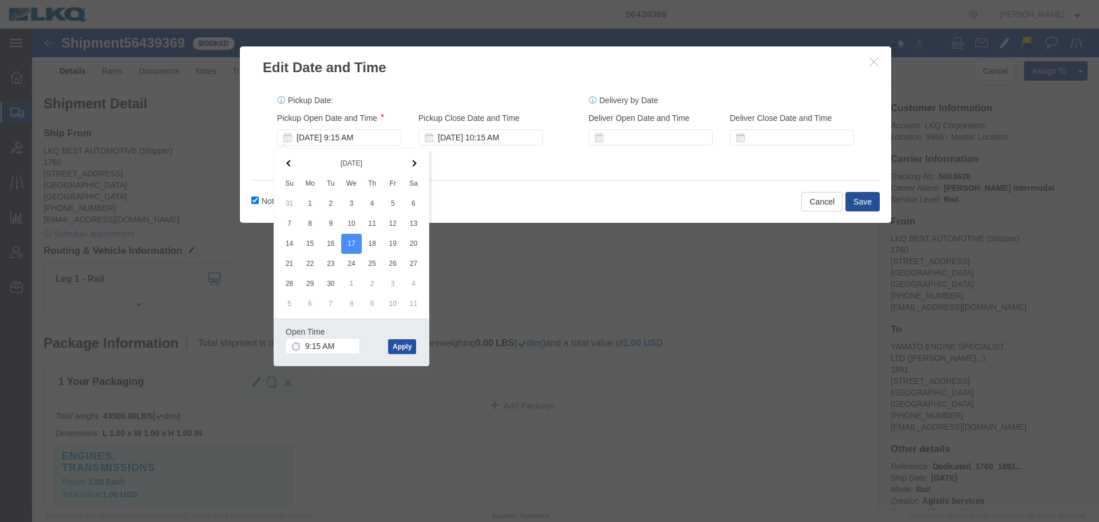
click button "Apply"
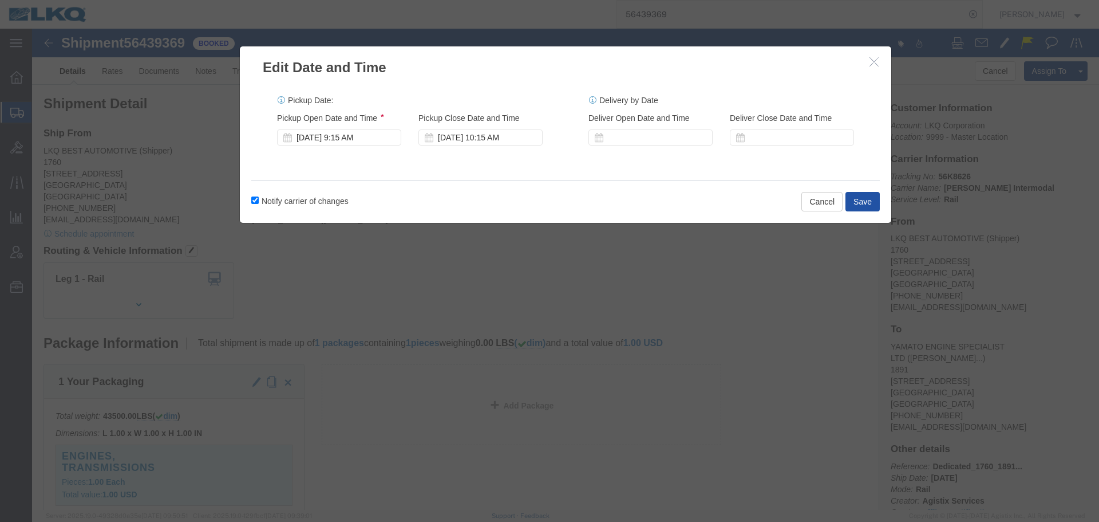
click button "Save"
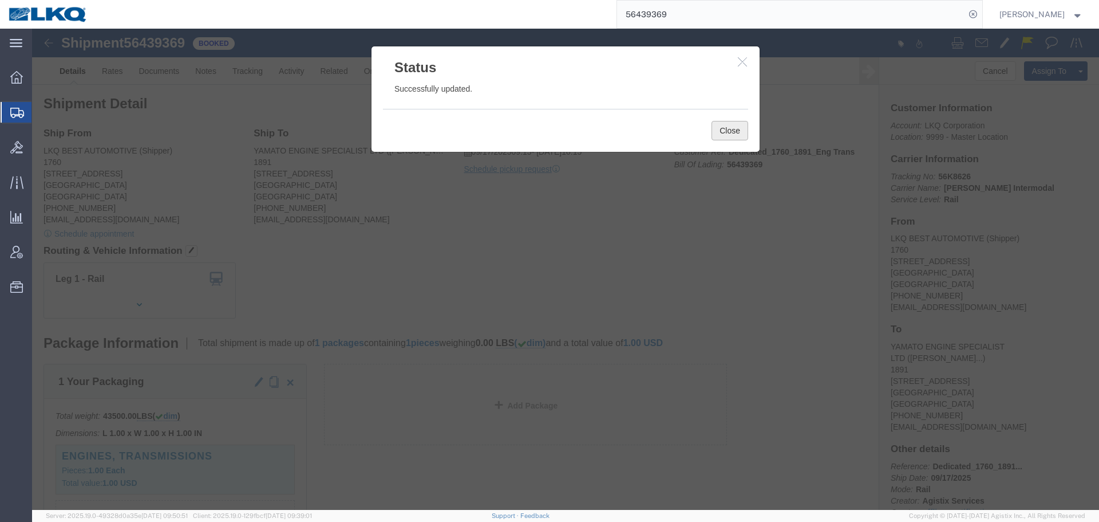
click button "Close"
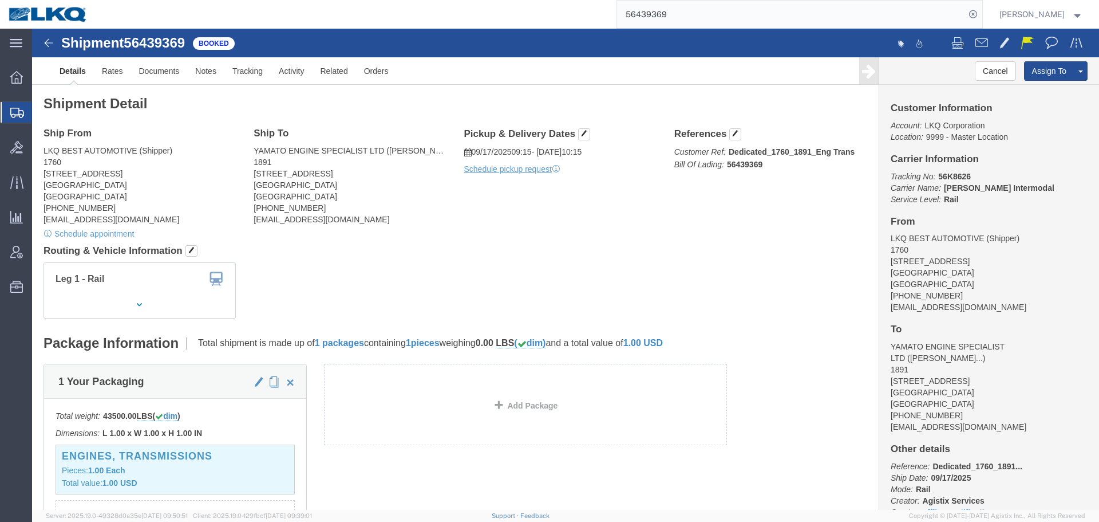
click at [717, 15] on input "56439369" at bounding box center [791, 14] width 348 height 27
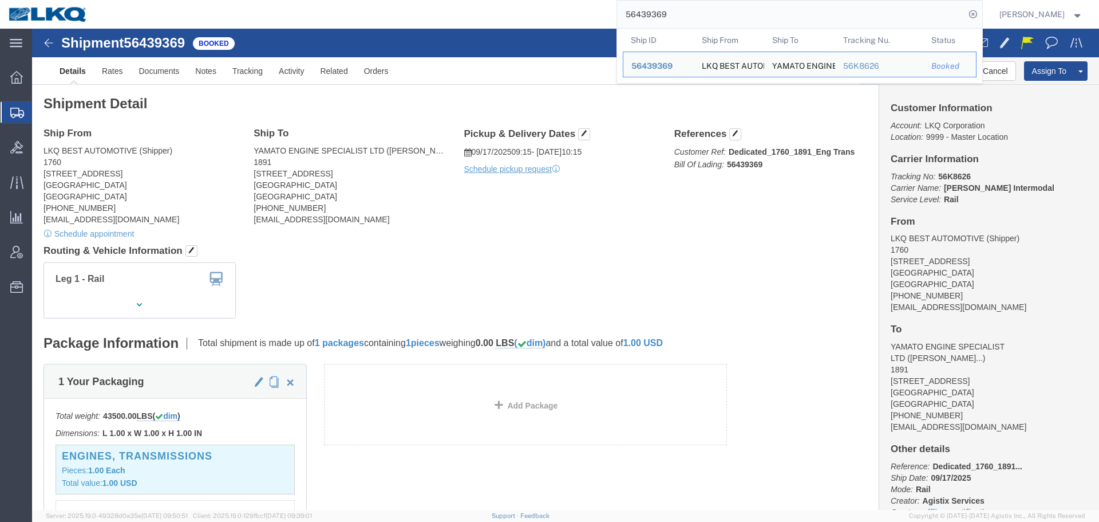
paste input "833634"
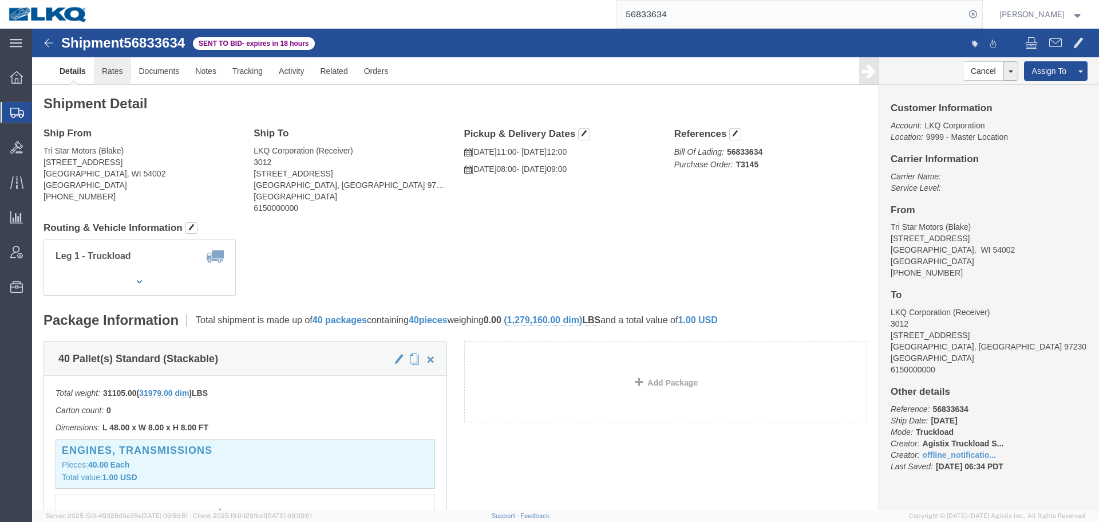
click link "Rates"
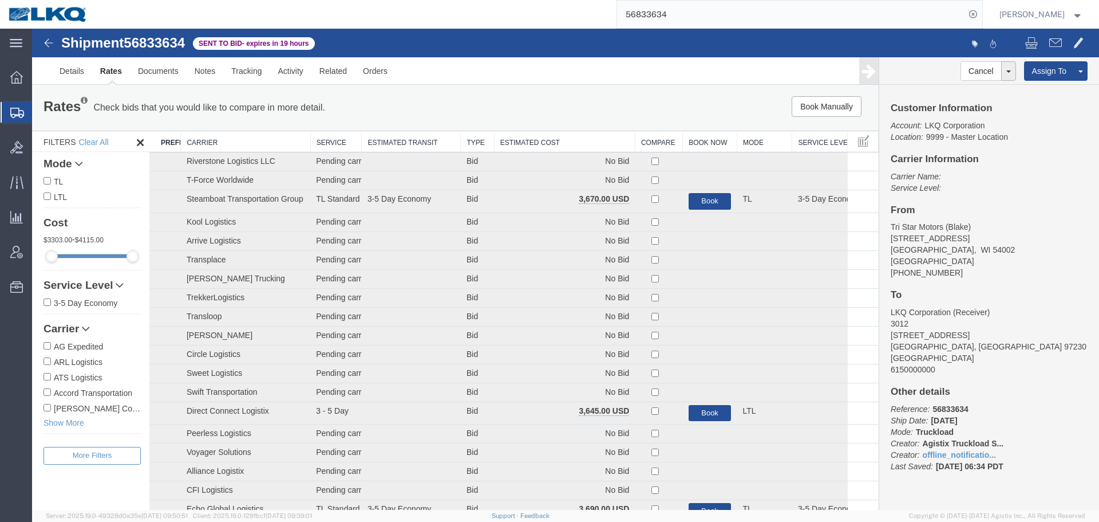
click at [539, 144] on th "Estimated Cost" at bounding box center [564, 141] width 141 height 21
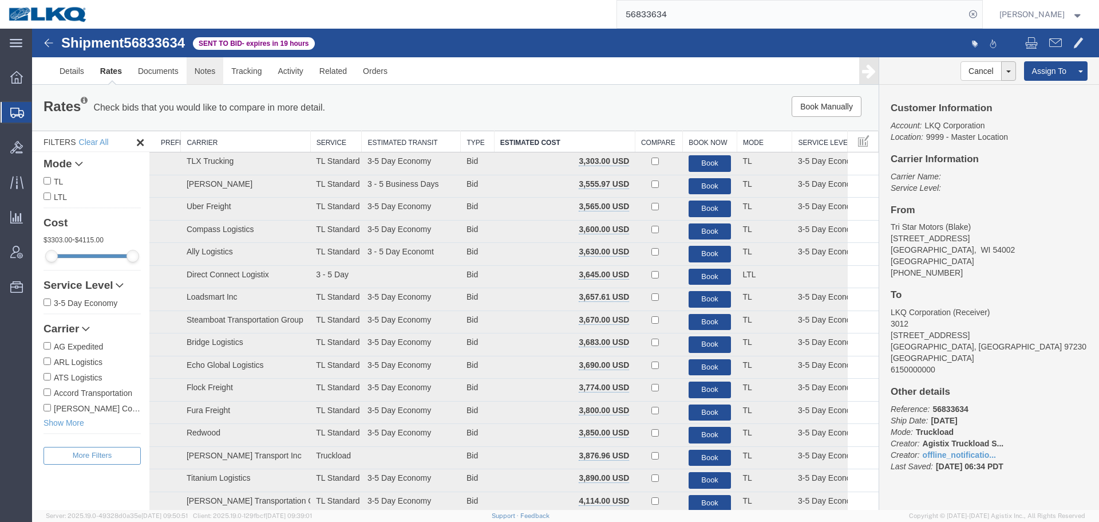
click at [201, 71] on link "Notes" at bounding box center [205, 70] width 37 height 27
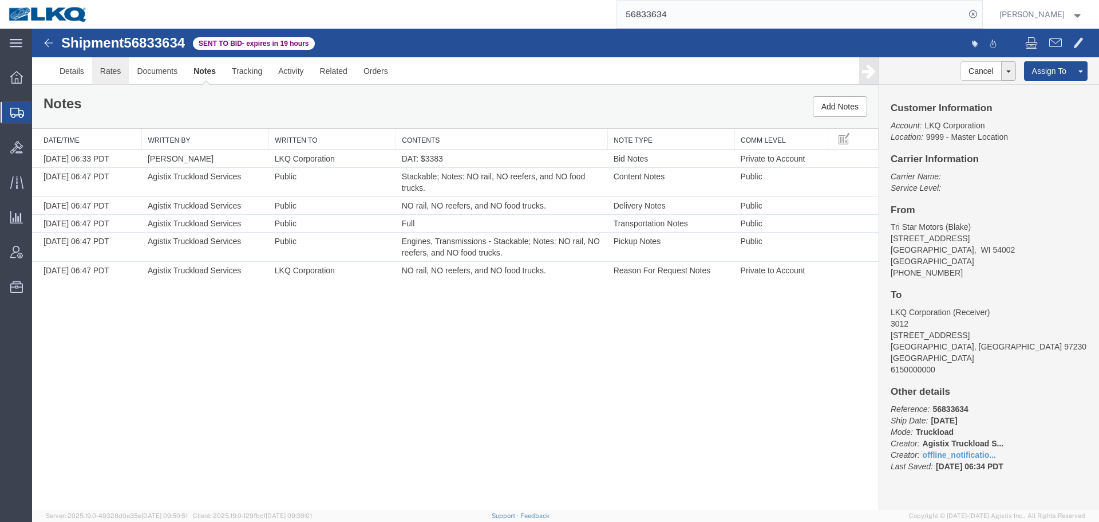
click at [106, 76] on link "Rates" at bounding box center [110, 70] width 37 height 27
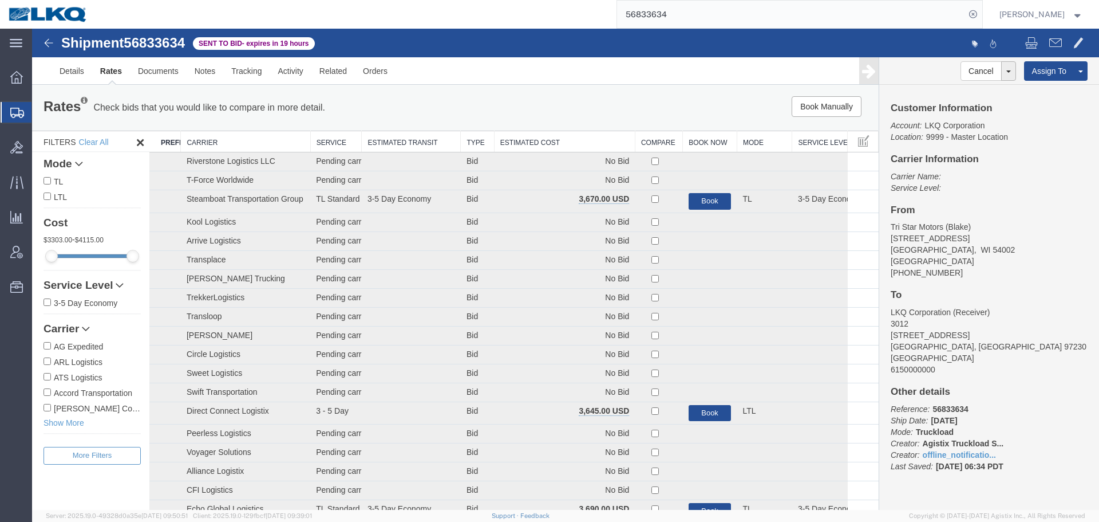
click at [551, 143] on th "Estimated Cost" at bounding box center [564, 141] width 141 height 21
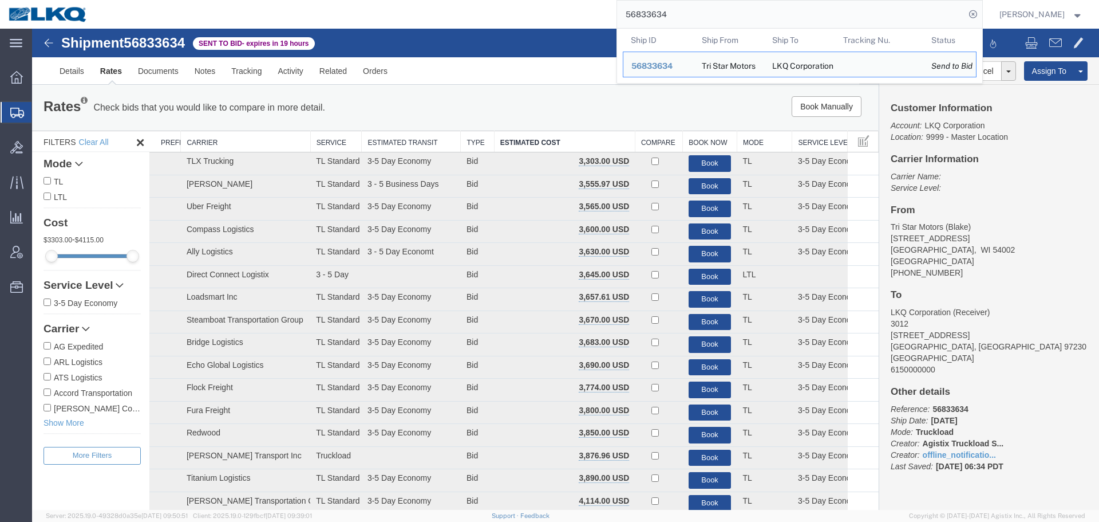
click at [687, 13] on input "56833634" at bounding box center [791, 14] width 348 height 27
paste input "47187"
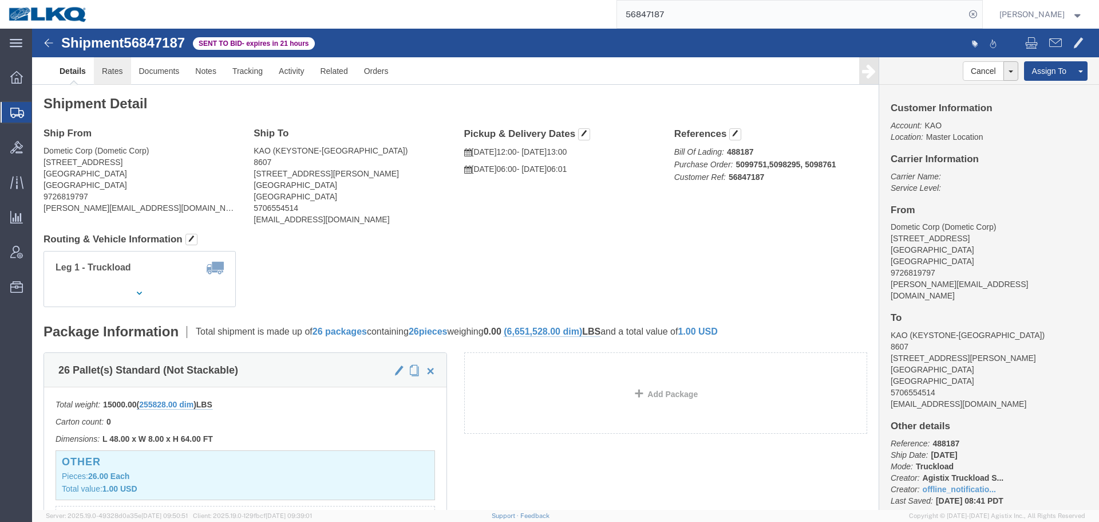
click link "Rates"
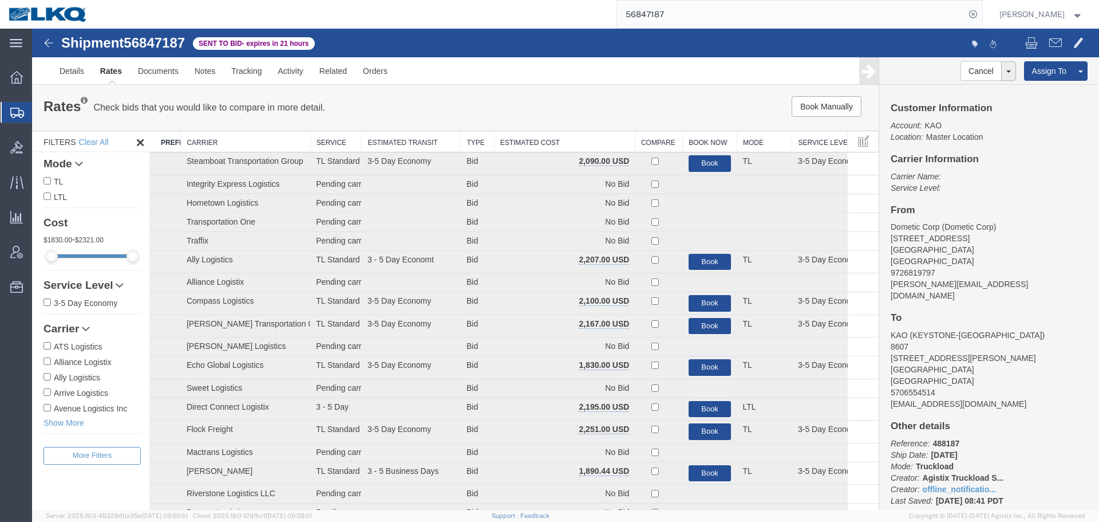
click at [485, 141] on th "Type" at bounding box center [477, 141] width 33 height 21
click at [505, 141] on th "Estimated Cost" at bounding box center [564, 141] width 141 height 21
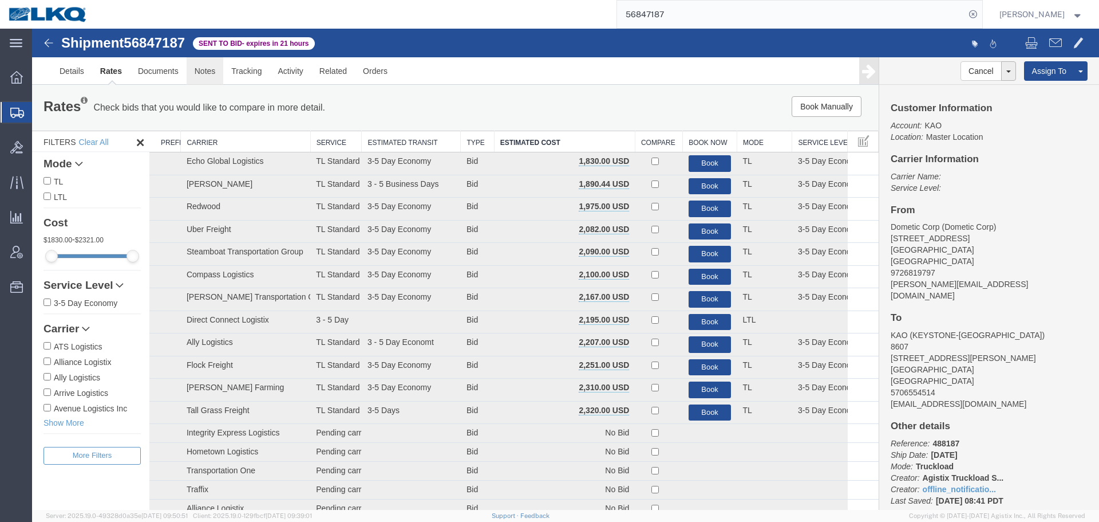
click at [219, 79] on link "Notes" at bounding box center [205, 70] width 37 height 27
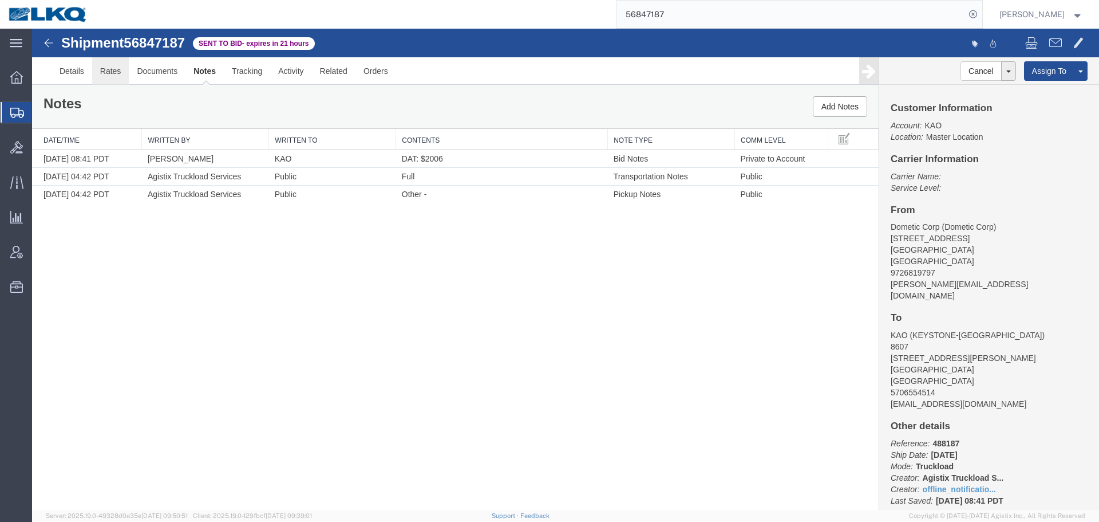
click at [107, 70] on link "Rates" at bounding box center [110, 70] width 37 height 27
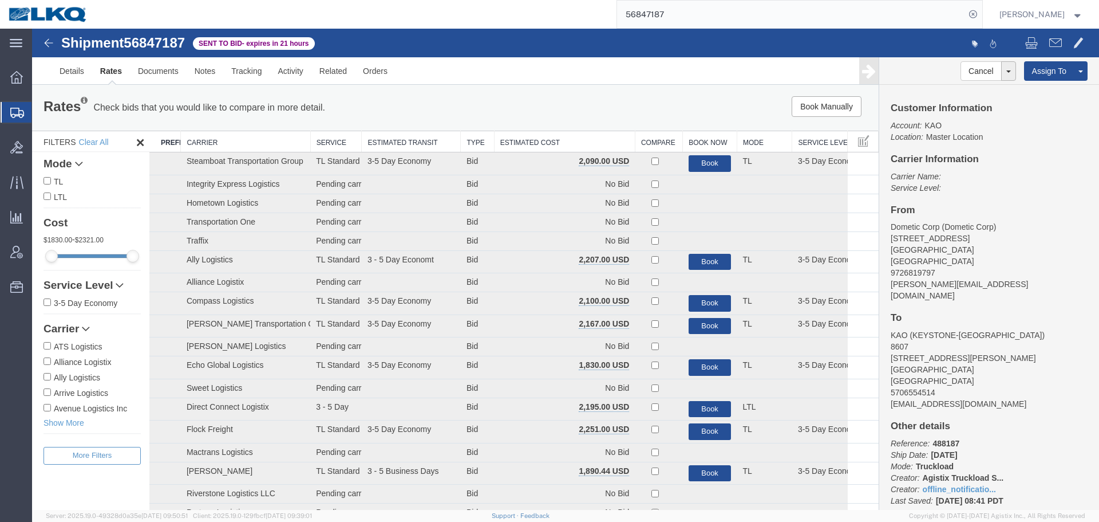
click at [539, 143] on th "Estimated Cost" at bounding box center [564, 141] width 141 height 21
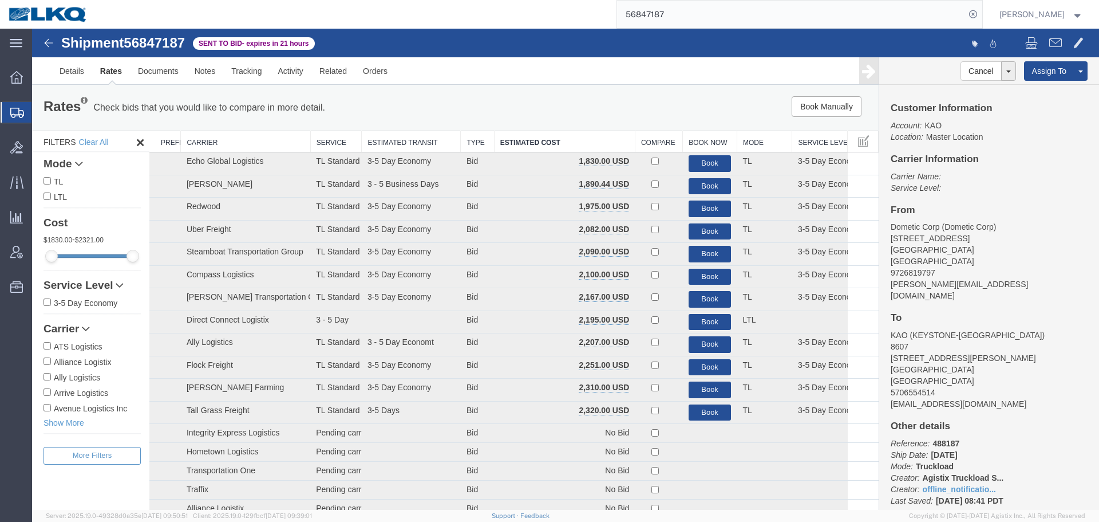
click at [759, 19] on input "56847187" at bounding box center [791, 14] width 348 height 27
click at [757, 10] on input "56847187" at bounding box center [791, 14] width 348 height 27
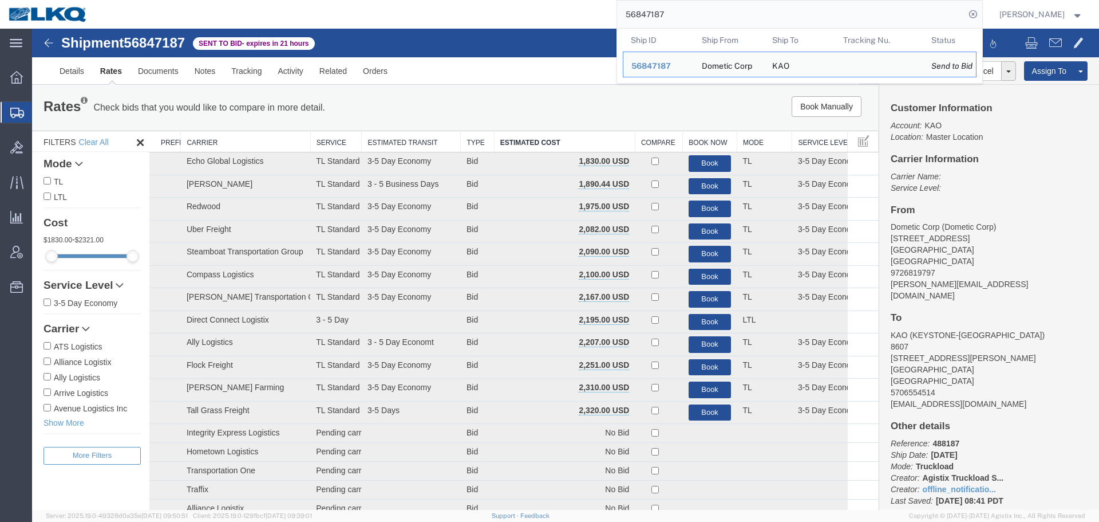
paste input "51759"
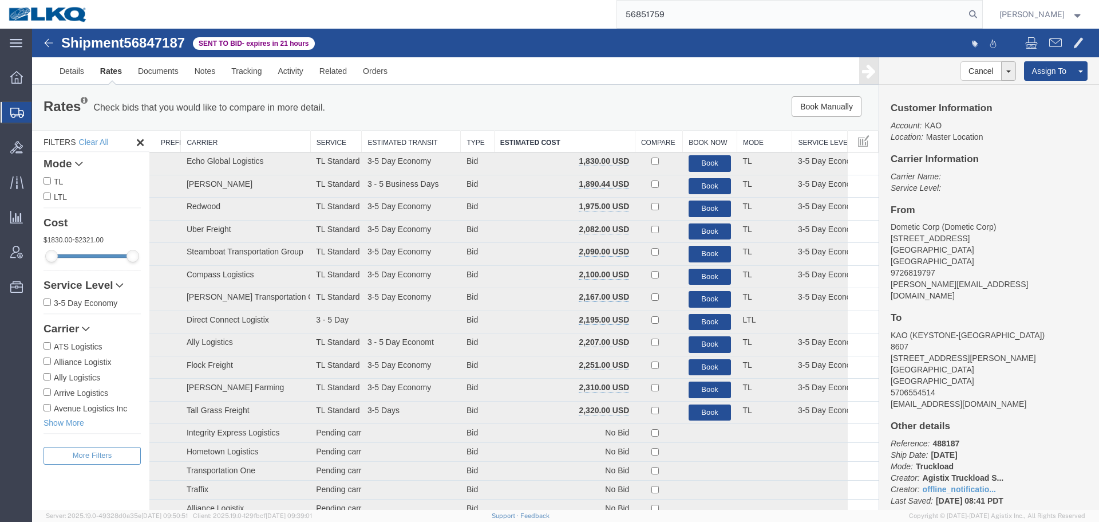
type input "56851759"
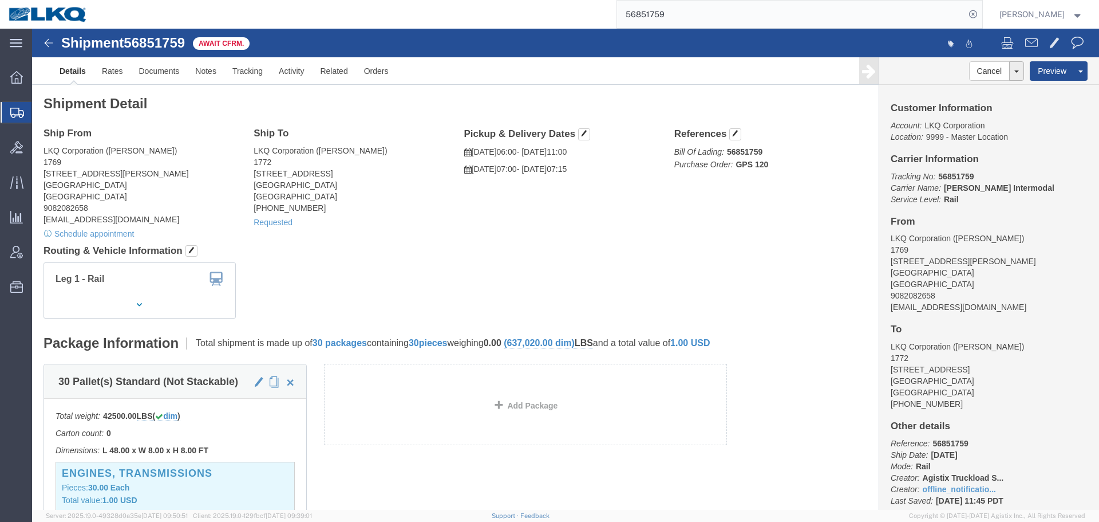
click div "Shipment Detail Ship From LKQ Corporation ([PERSON_NAME]) 1769 [STREET_ADDRESS]…"
click link "Rates"
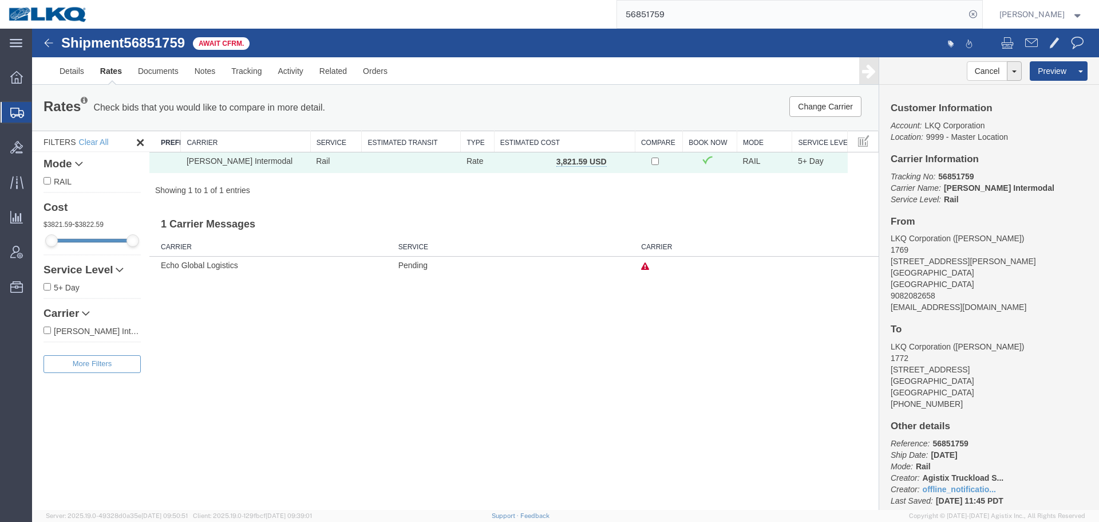
click at [771, 6] on input "56851759" at bounding box center [791, 14] width 348 height 27
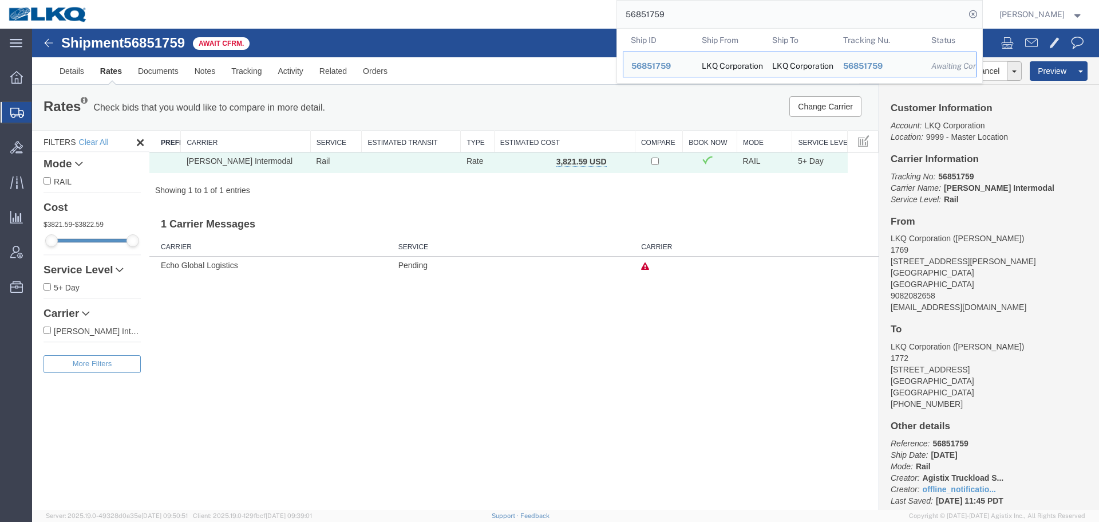
paste input "21064"
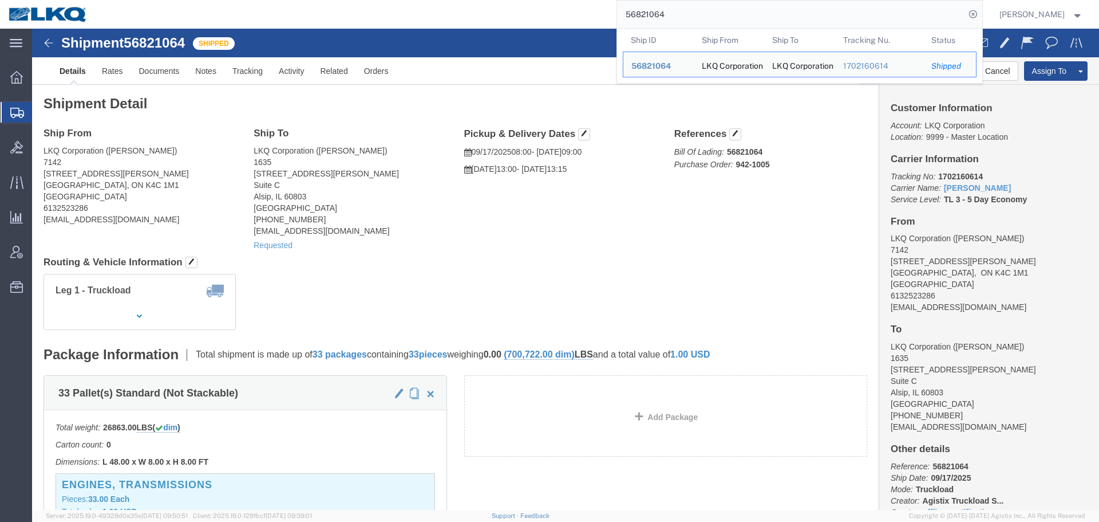
click h4 "Routing & Vehicle Information"
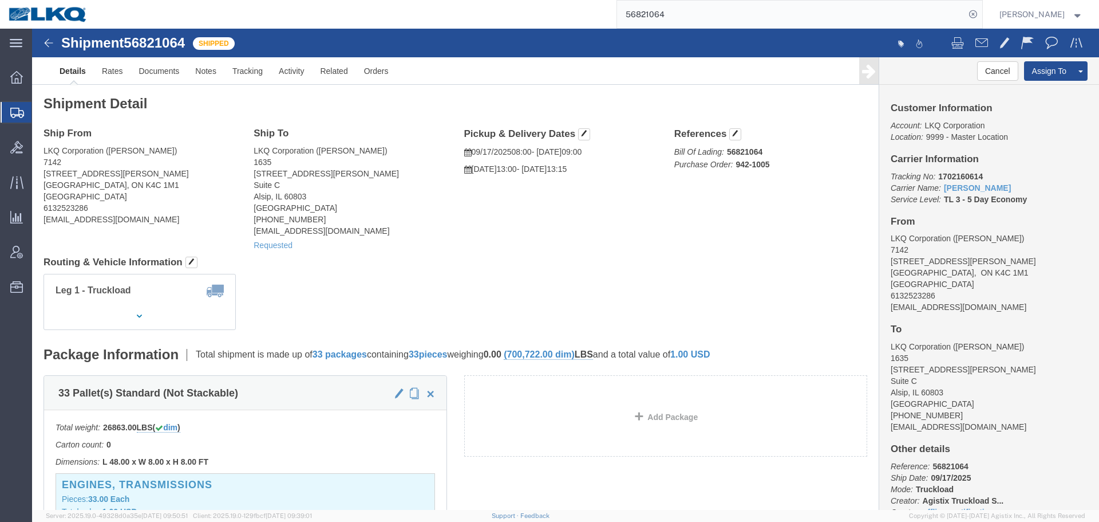
click at [707, 5] on input "56821064" at bounding box center [791, 14] width 348 height 27
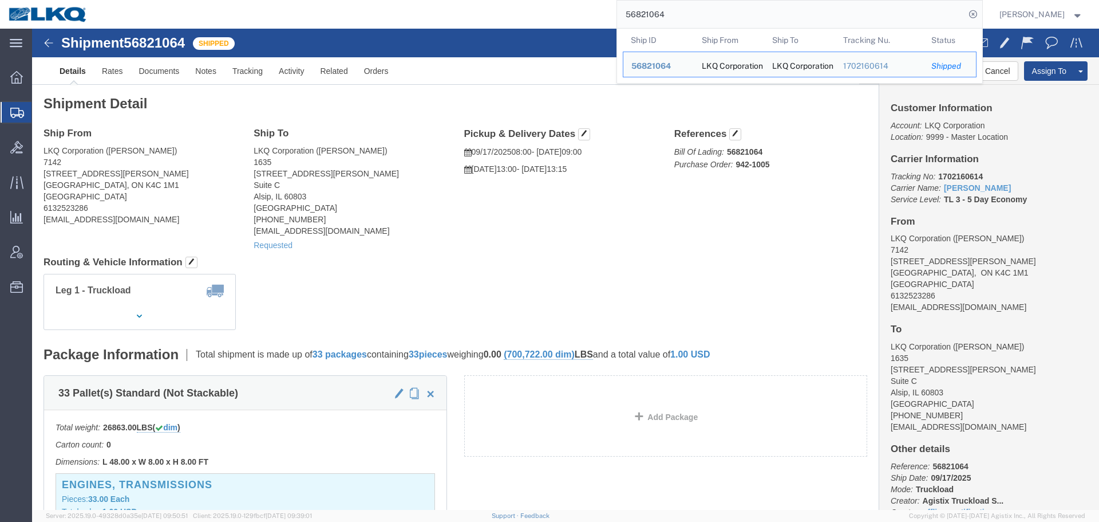
paste input "50512"
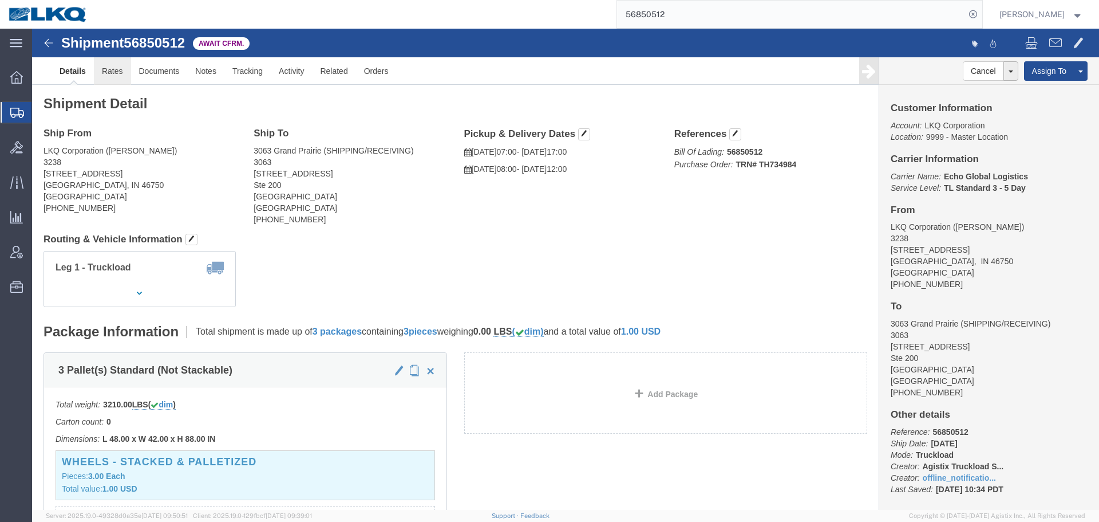
click link "Rates"
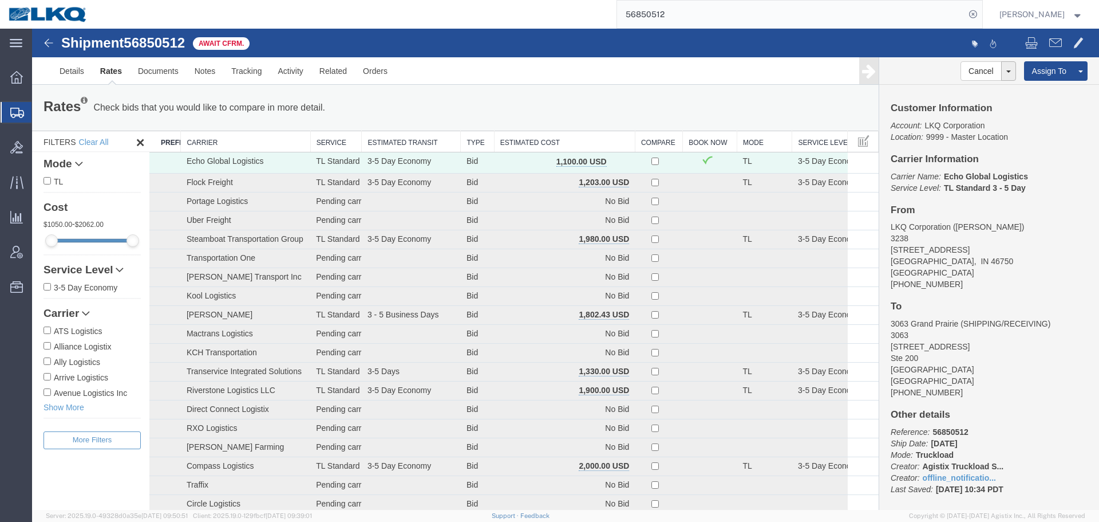
click at [525, 147] on th "Estimated Cost" at bounding box center [564, 141] width 141 height 21
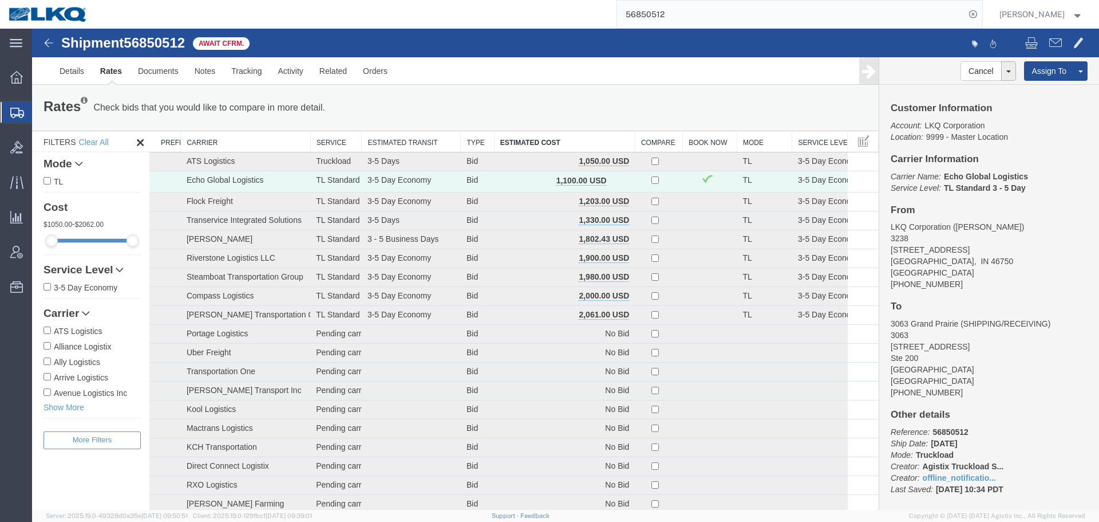
click at [701, 7] on input "56850512" at bounding box center [791, 14] width 348 height 27
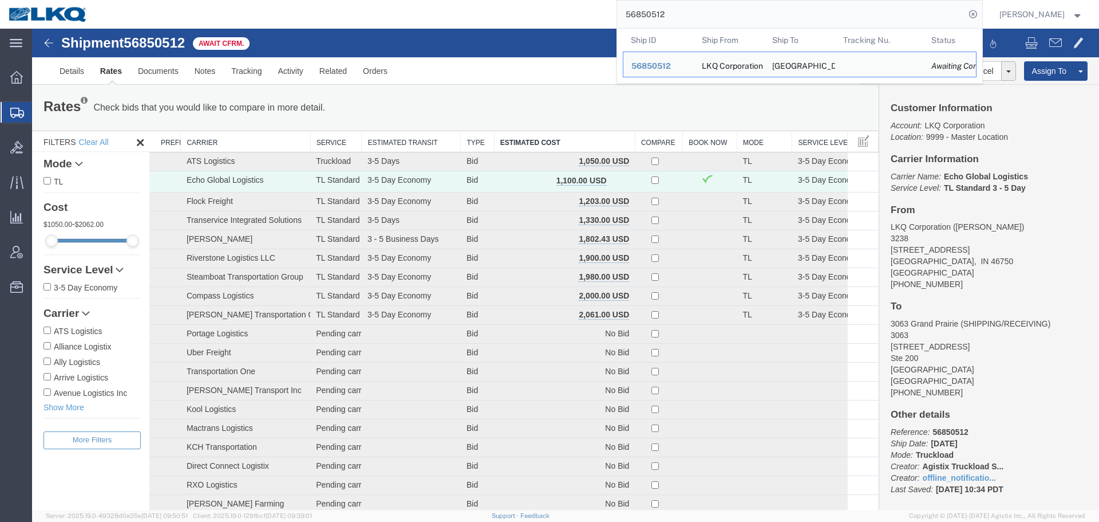
paste input "21064"
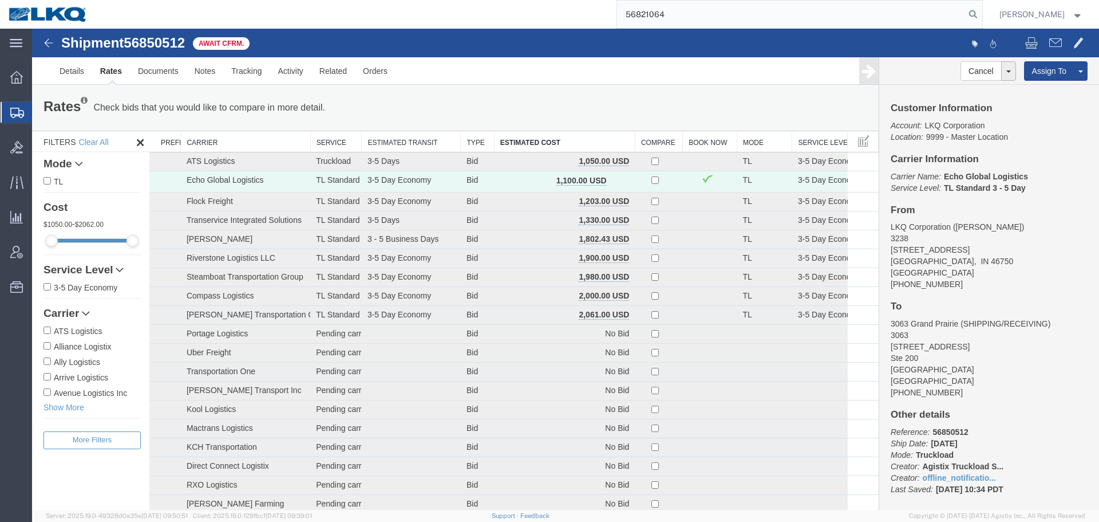
type input "56821064"
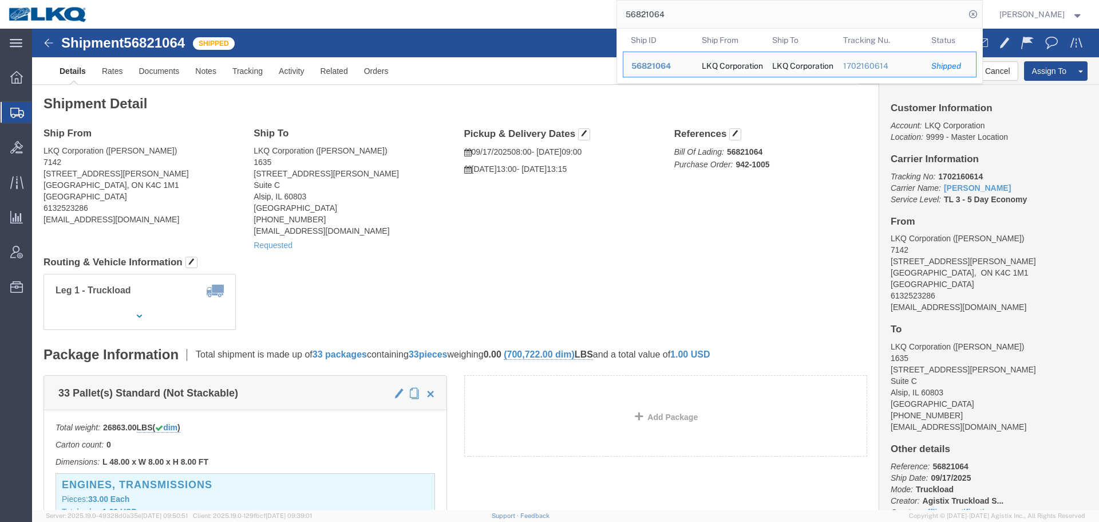
click div "Ship From LKQ Corporation ([PERSON_NAME]) 7142 [STREET_ADDRESS][PERSON_NAME] 61…"
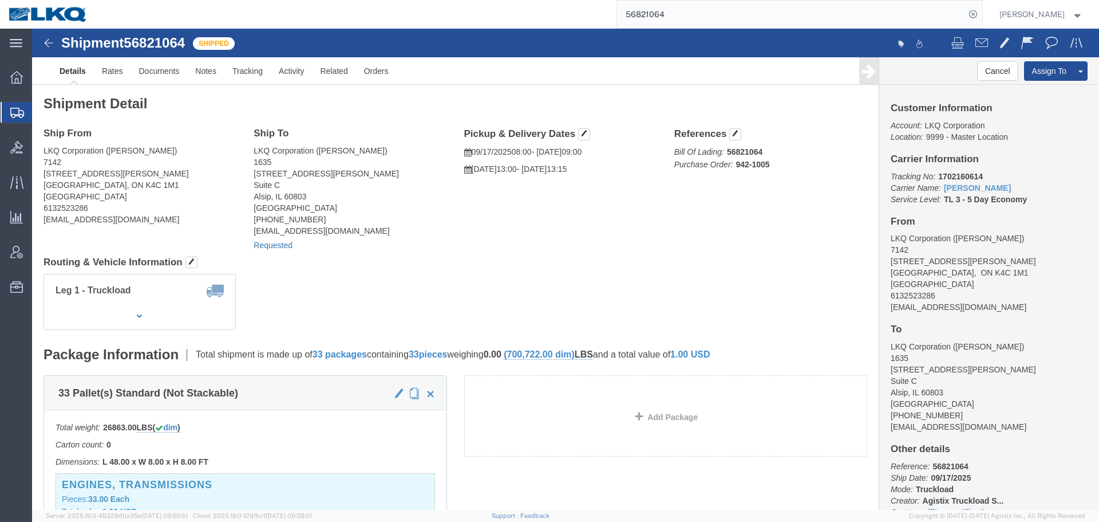
click link "Requested"
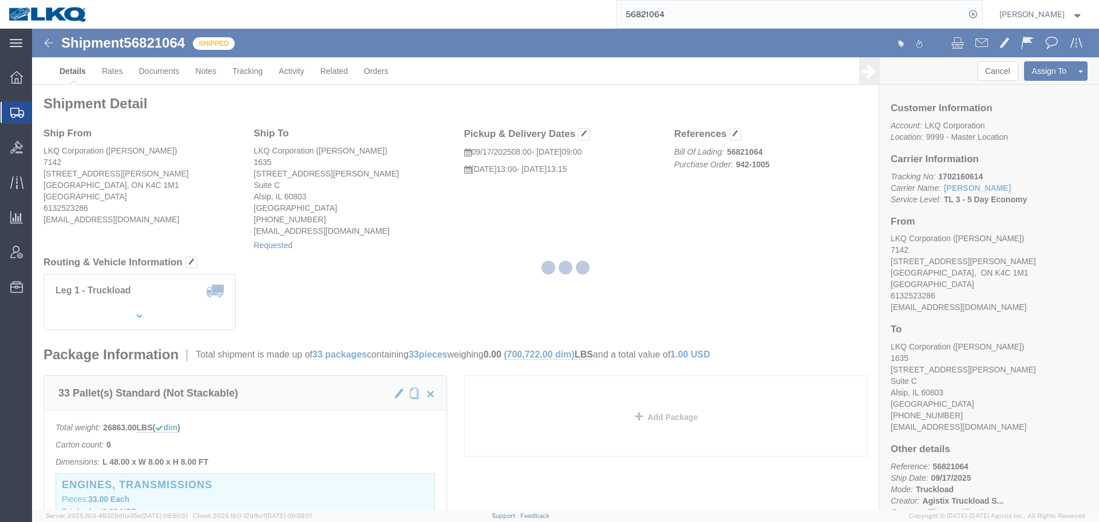
select select "1"
select select
select select "15"
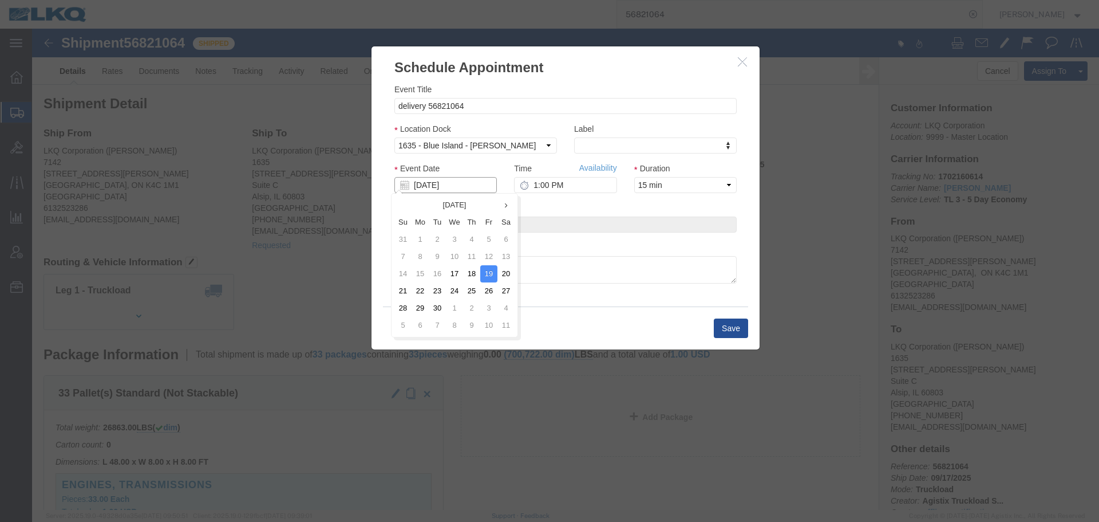
click input "[DATE]"
click td "22"
type input "[DATE]"
click input "1:00 PM"
type input "6:00 AM"
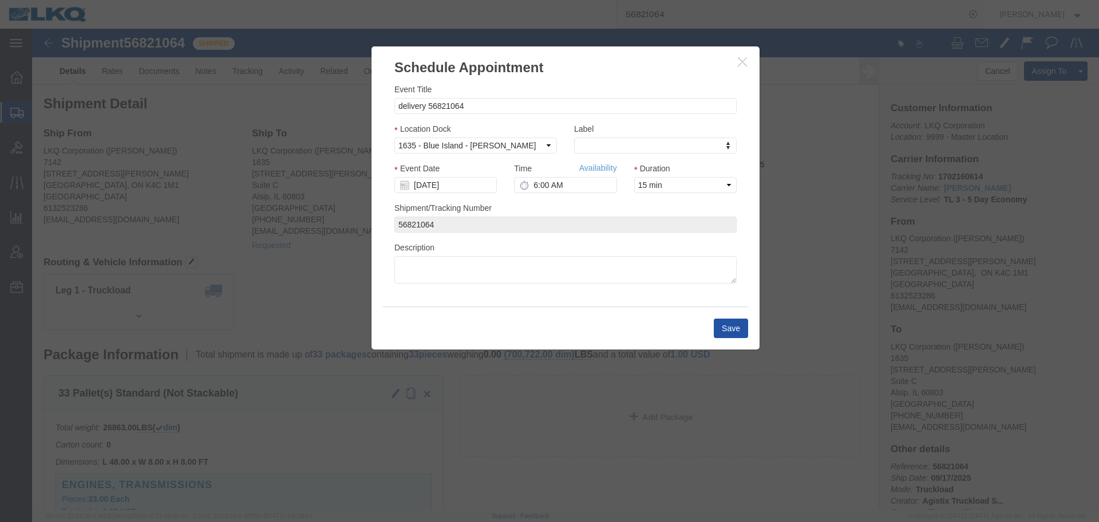
click button "Save"
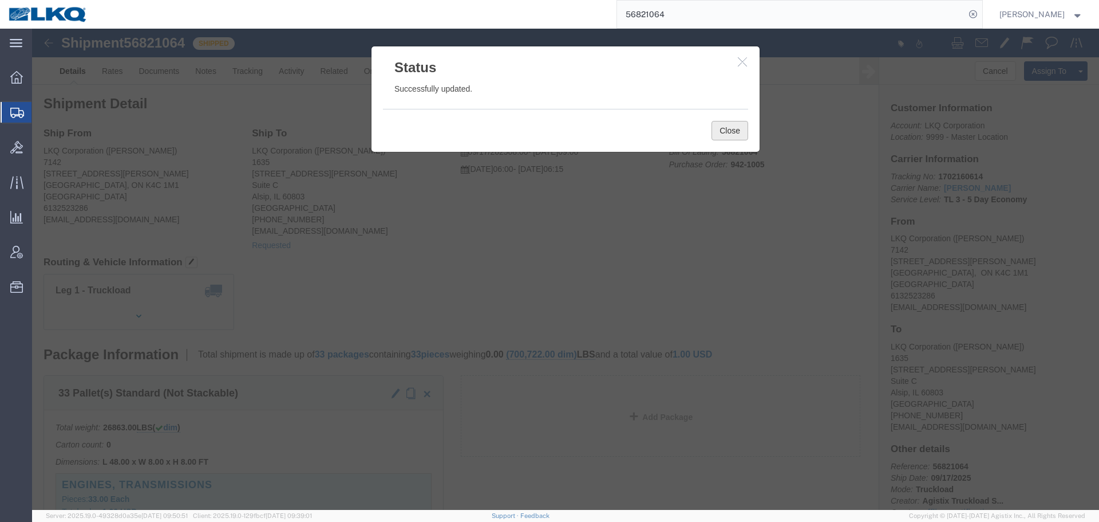
click button "Close"
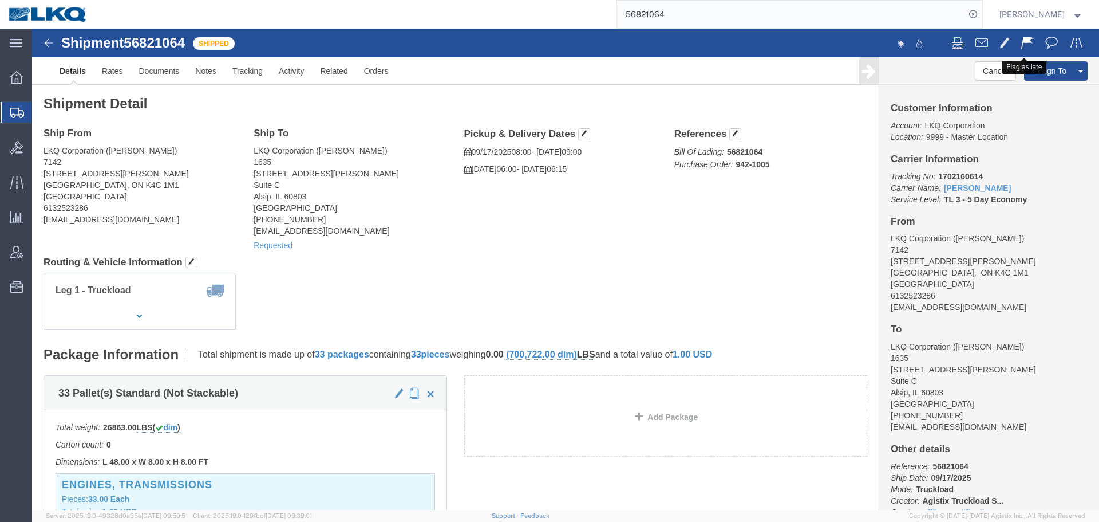
click span
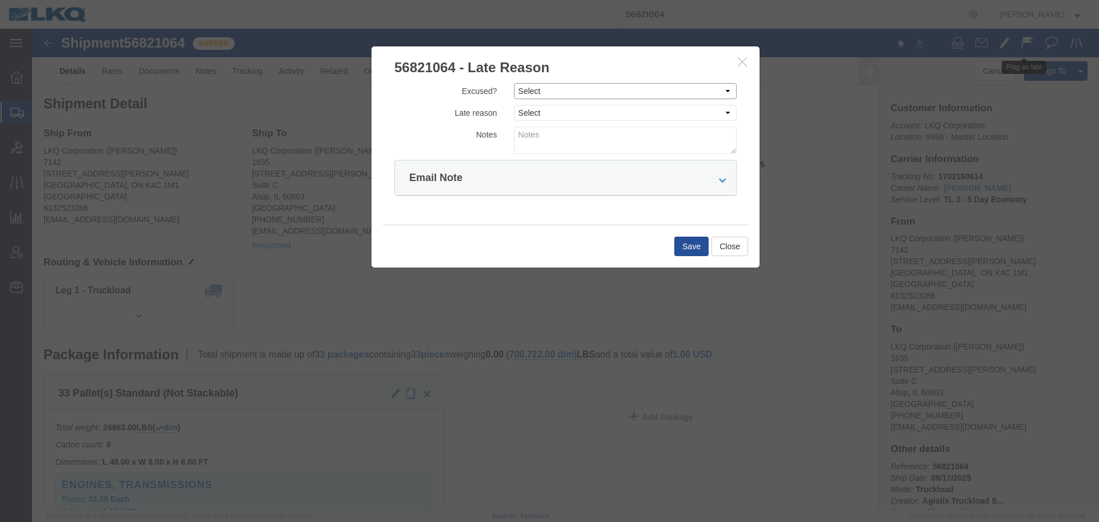
click select "Select Excused Not Excused"
select select "NOT_EXCUSED"
click select "Select Excused Not Excused"
click select "Select Bad Carrier Data Carrier Admin Error Delay Accident Driver Error Lack of…"
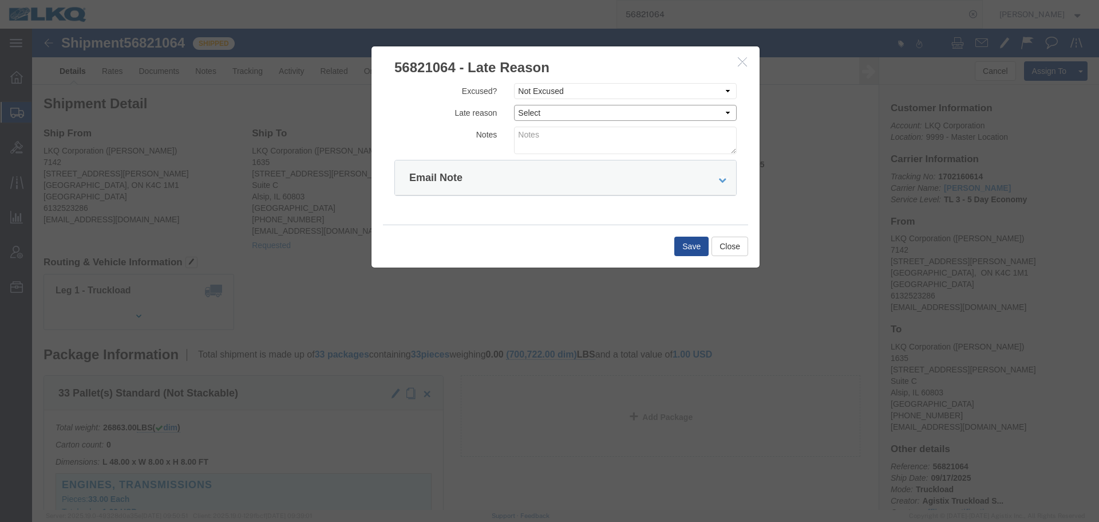
click select "Select Bad Carrier Data Carrier Admin Error Delay Accident Driver Error Lack of…"
select select "DRIVER_ERROR"
click select "Select Bad Carrier Data Carrier Admin Error Delay Accident Driver Error Lack of…"
click textarea
type textarea "09/17 pickup"
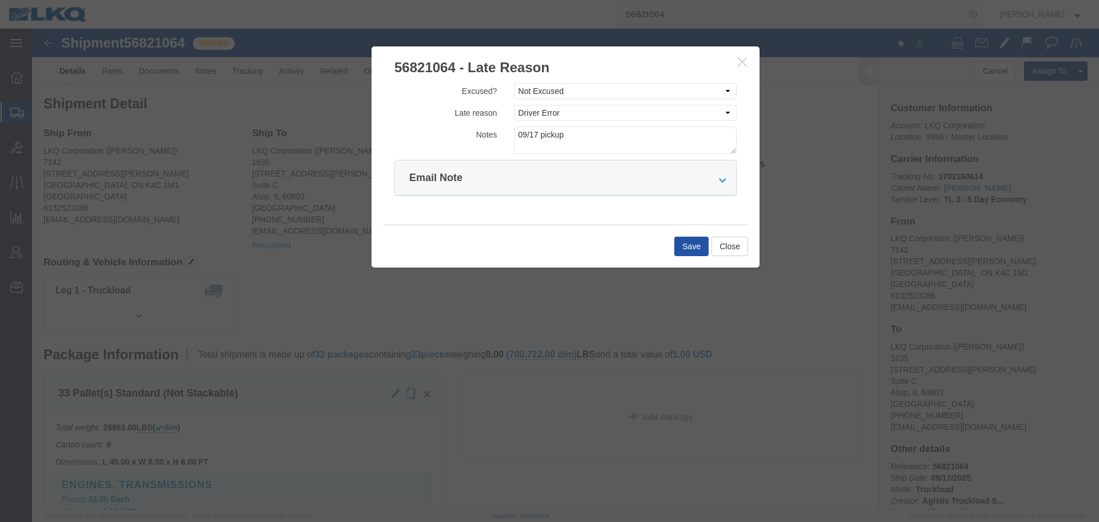
click button "Save"
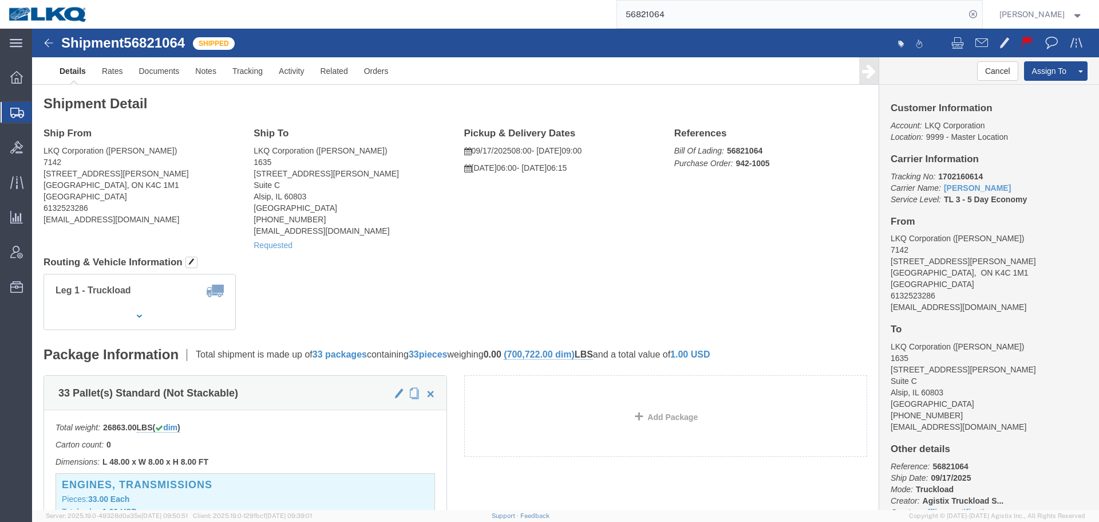
click at [727, 21] on input "56821064" at bounding box center [791, 14] width 348 height 27
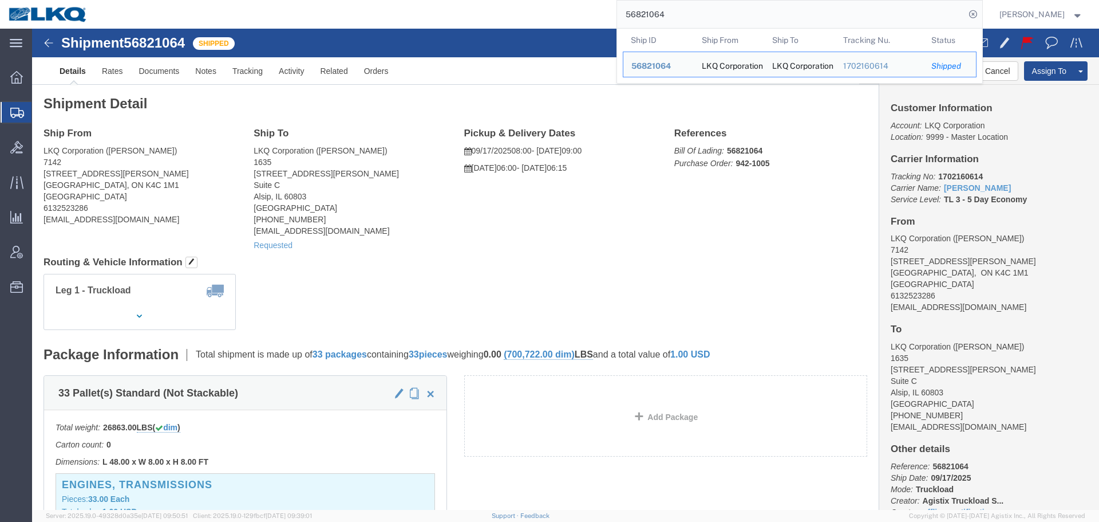
paste input "32469"
type input "56832469"
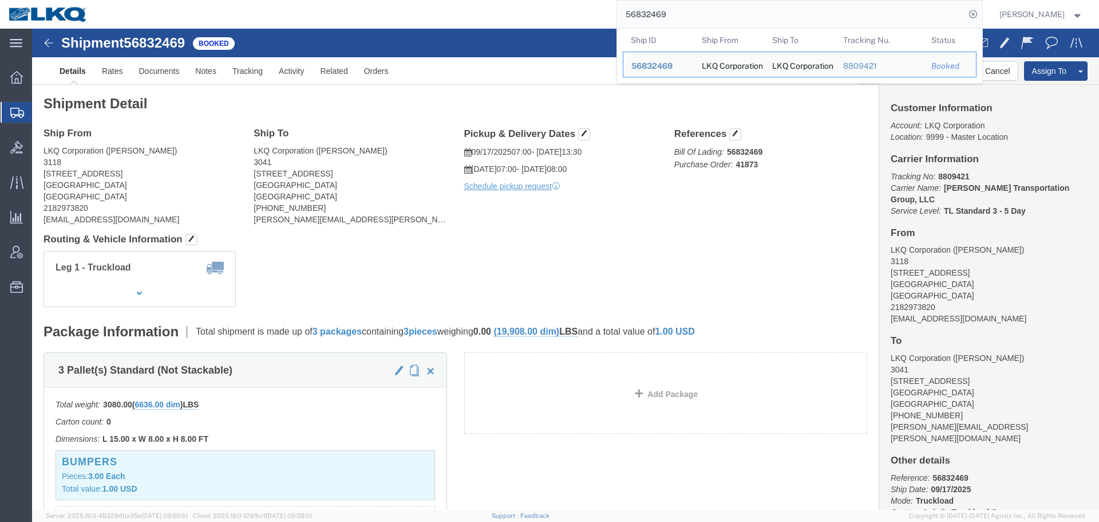
click div "Shipment Detail Ship From LKQ Corporation (Mark Tabor) 3118 2110 South10TH Stre…"
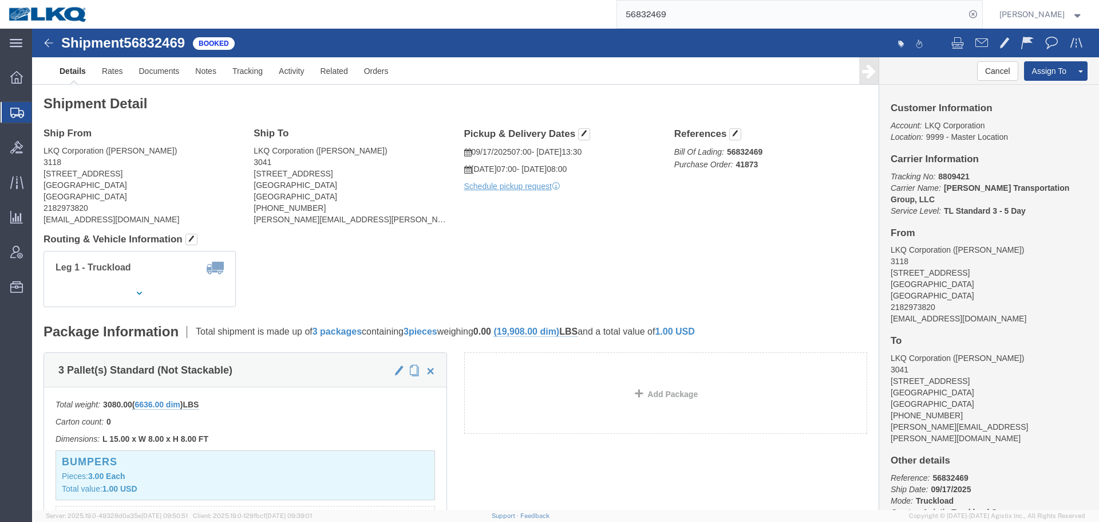
click div "Leg 1 - Truckload Vehicle 1: Standard Dry Van (53 Feet) Number of trucks: 1"
click h4 "Routing & Vehicle Information"
click span "button"
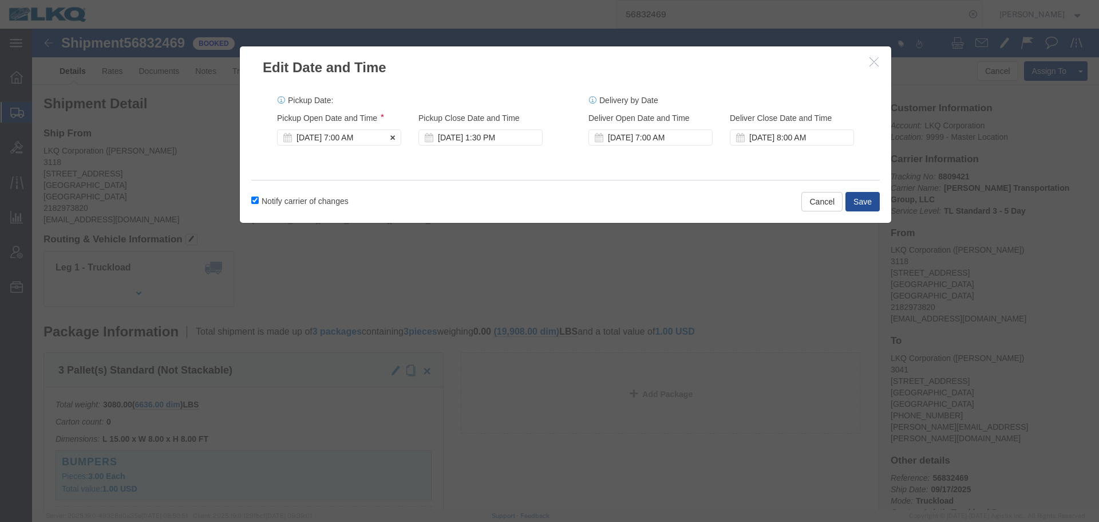
click div "Sep 17 2025 7:00 AM"
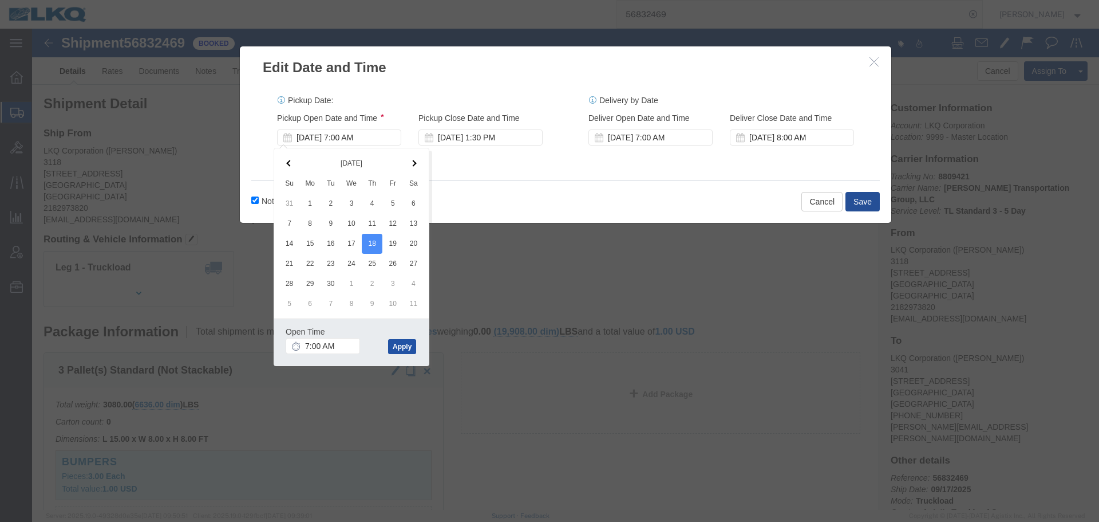
click button "Apply"
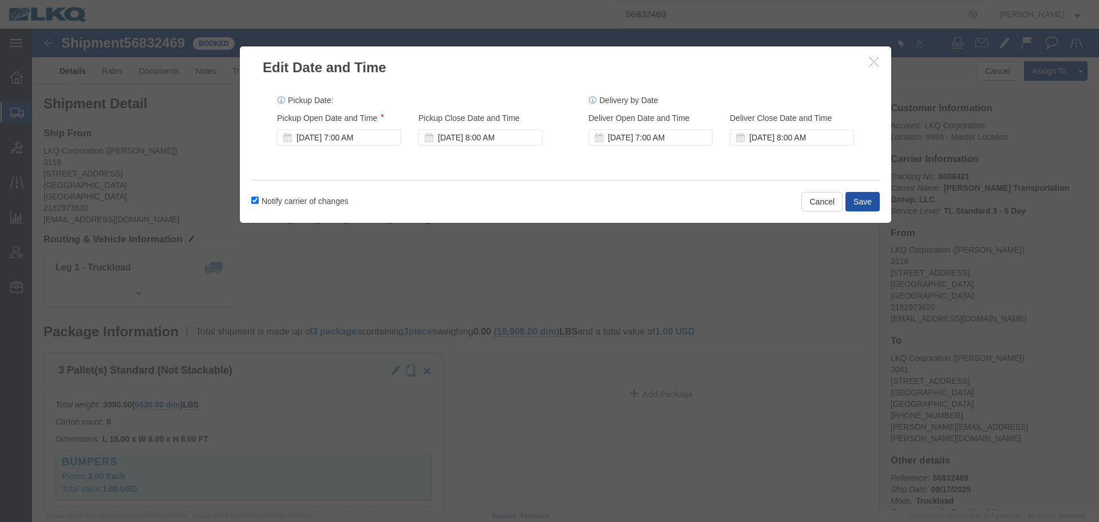
click button "Save"
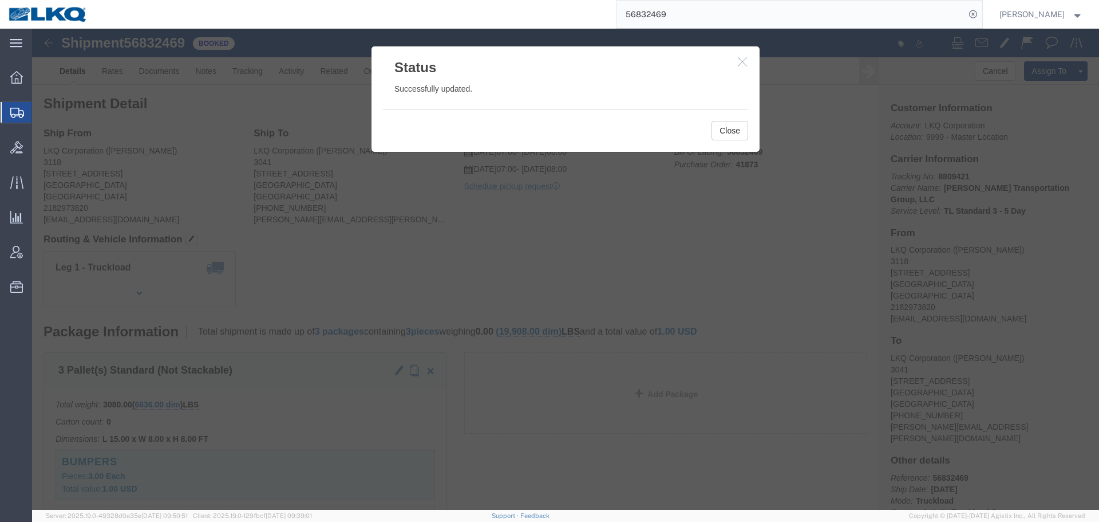
click icon "button"
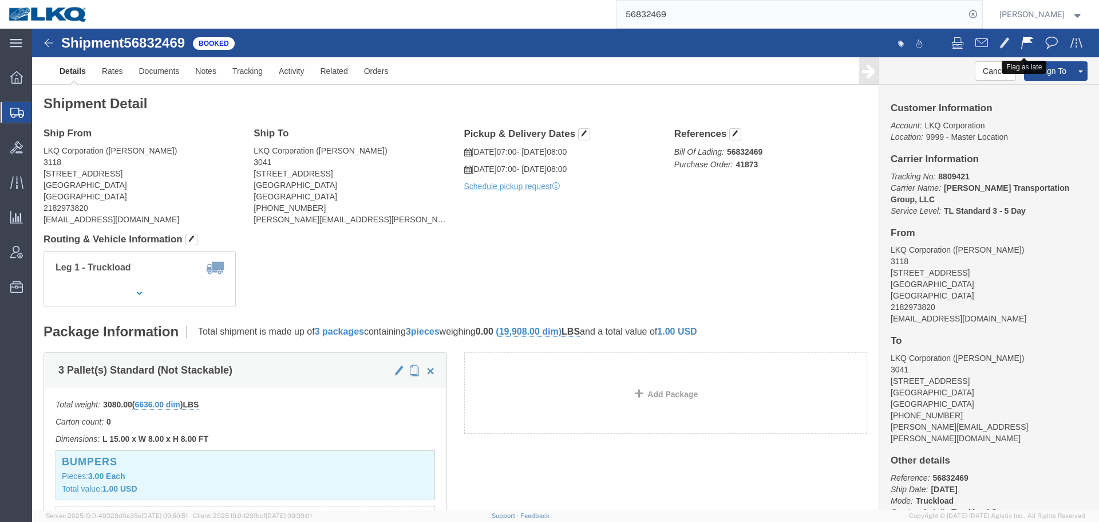
click span
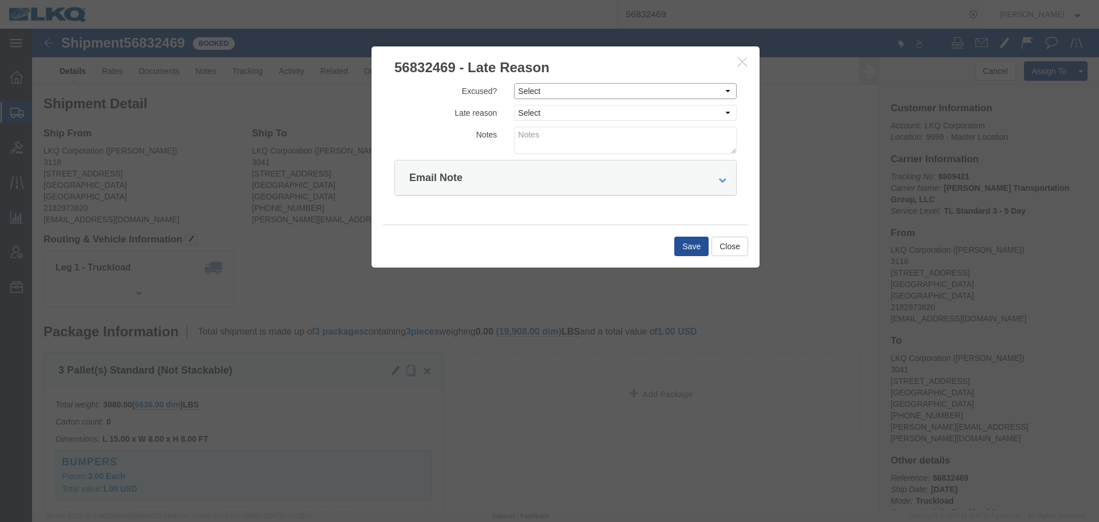
click select "Select Excused Not Excused"
select select "NOT_EXCUSED"
click select "Select Excused Not Excused"
click select "Select Bad Carrier Data Carrier Admin Error Delay Accident Driver Error Lack of…"
select select "DRIVER_ERROR"
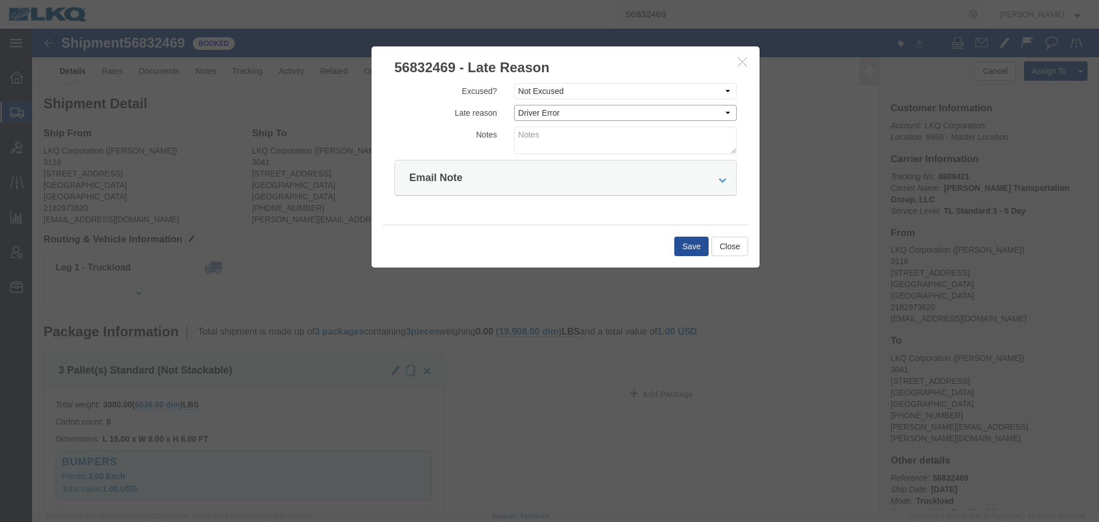
click select "Select Bad Carrier Data Carrier Admin Error Delay Accident Driver Error Lack of…"
click textarea
type textarea "09/17 pickup"
click div "Save Close"
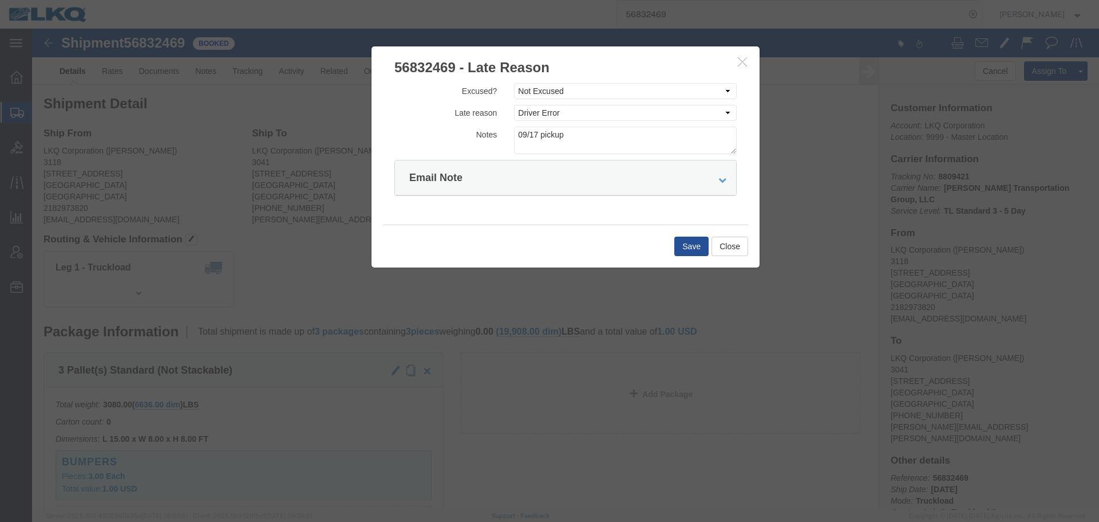
click div "Save Close"
click button "Save"
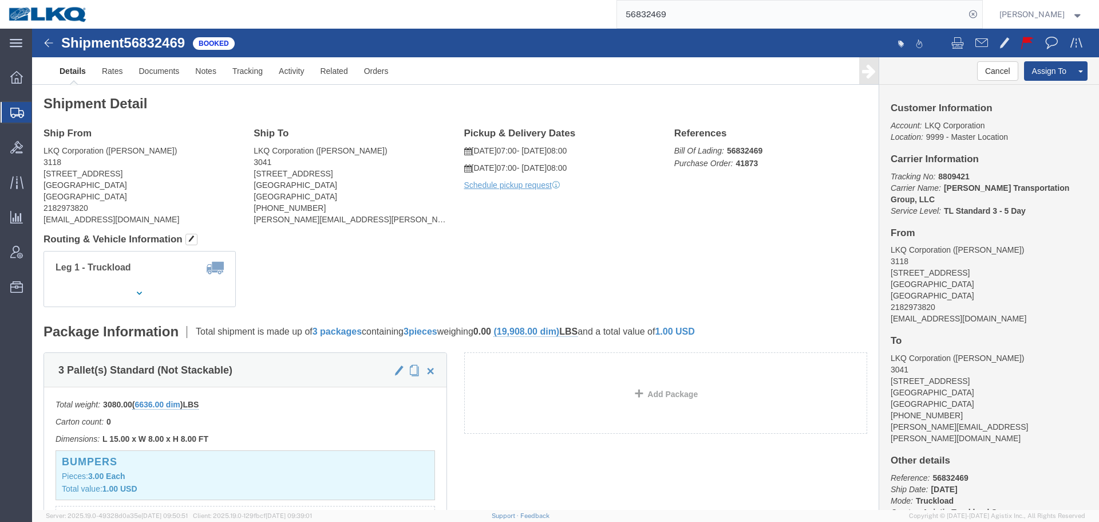
click at [708, 15] on input "56832469" at bounding box center [791, 14] width 348 height 27
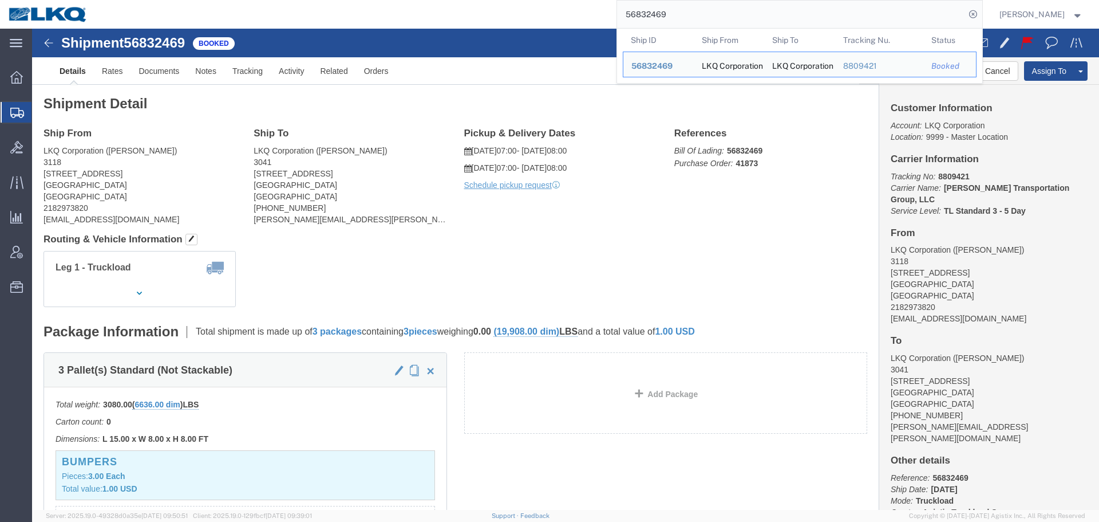
paste input "5701904"
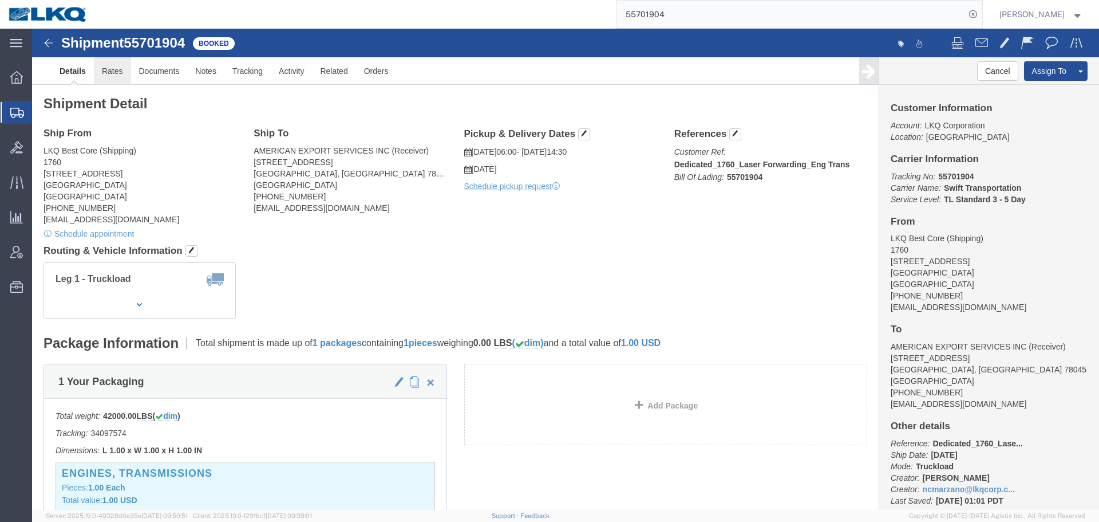
click link "Rates"
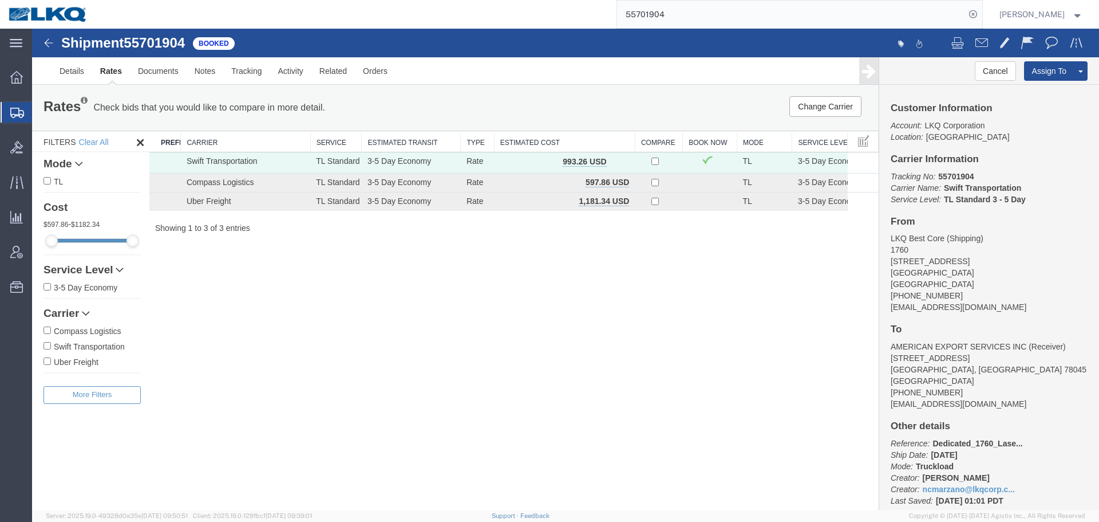
click at [714, 5] on input "55701904" at bounding box center [791, 14] width 348 height 27
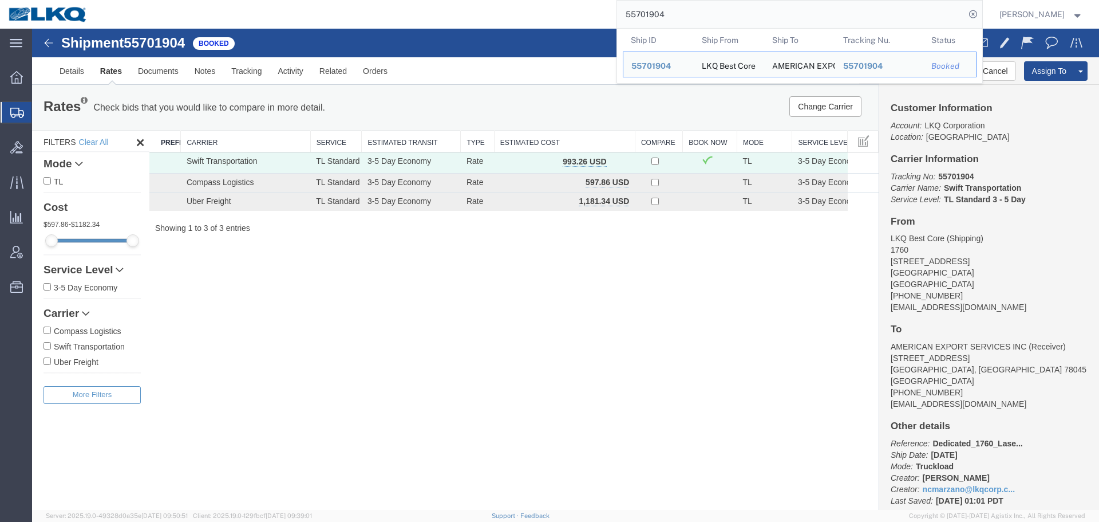
paste input "6852686"
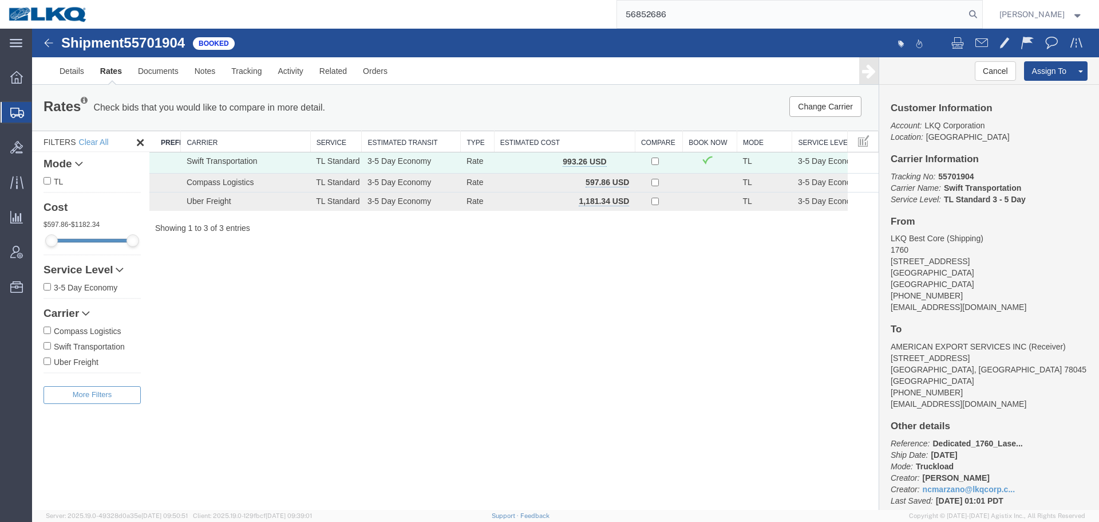
type input "56852686"
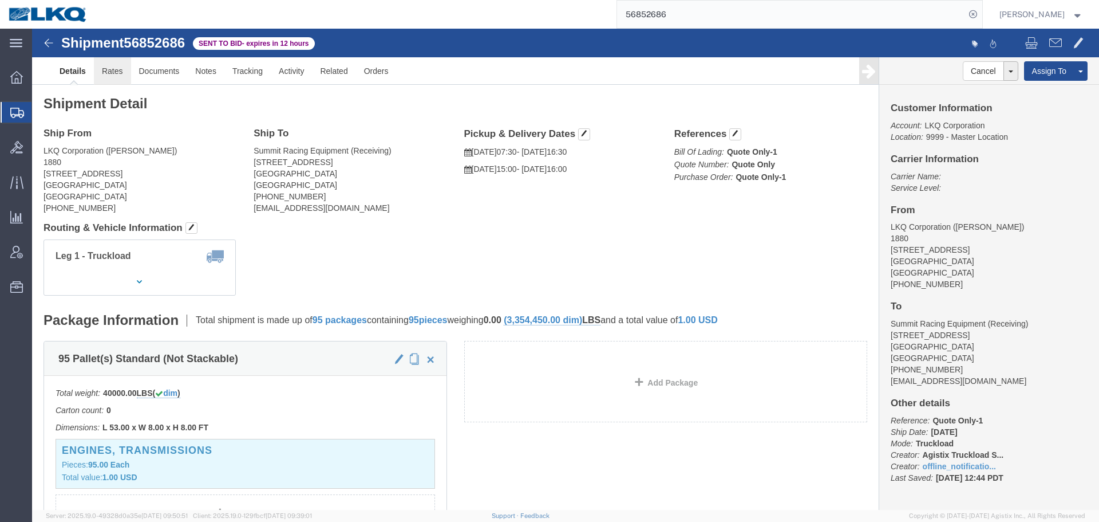
drag, startPoint x: 112, startPoint y: 76, endPoint x: 80, endPoint y: 48, distance: 43.0
click link "Rates"
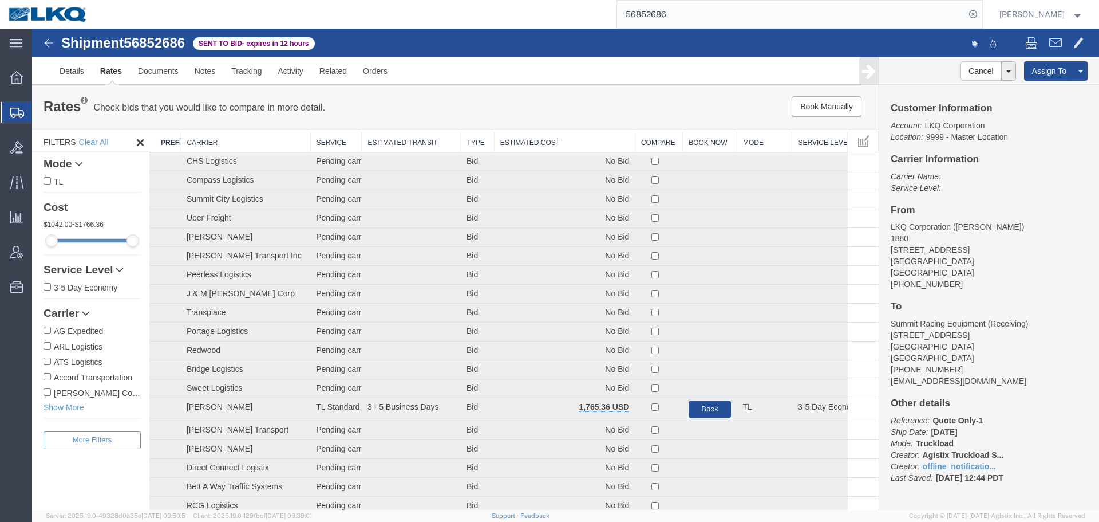
click at [527, 136] on th "Estimated Cost" at bounding box center [564, 141] width 141 height 21
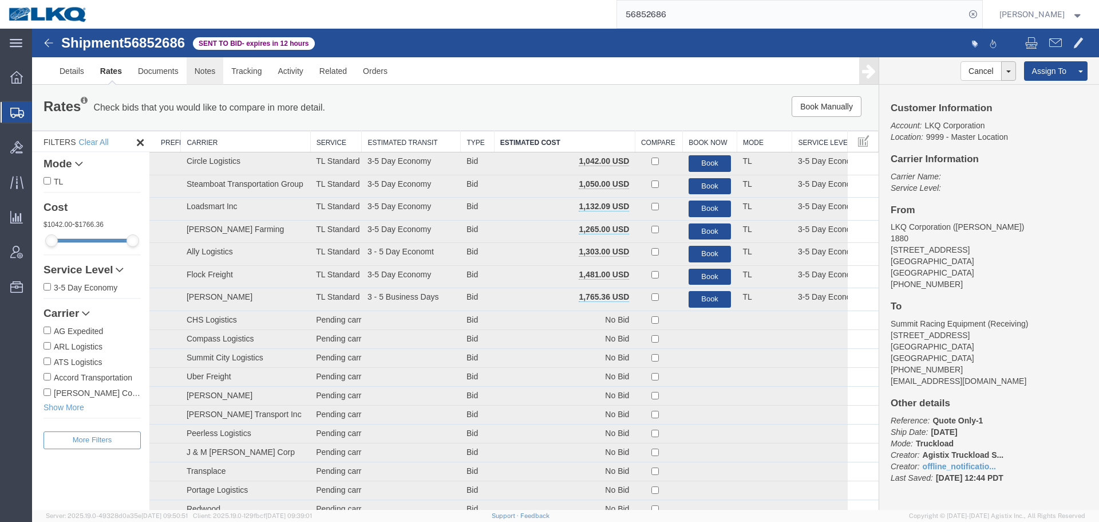
click at [210, 76] on link "Notes" at bounding box center [205, 70] width 37 height 27
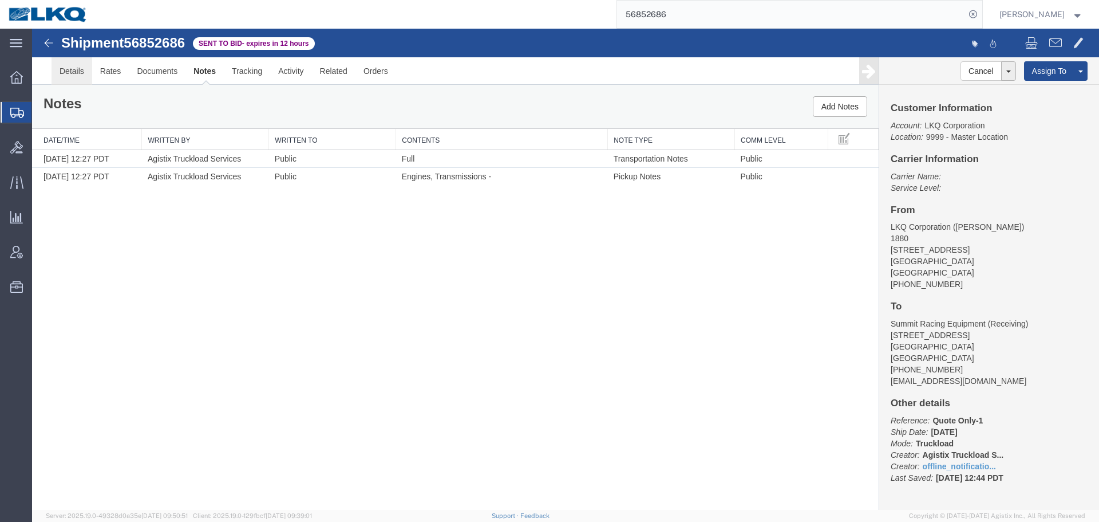
click at [55, 77] on link "Details" at bounding box center [72, 70] width 41 height 27
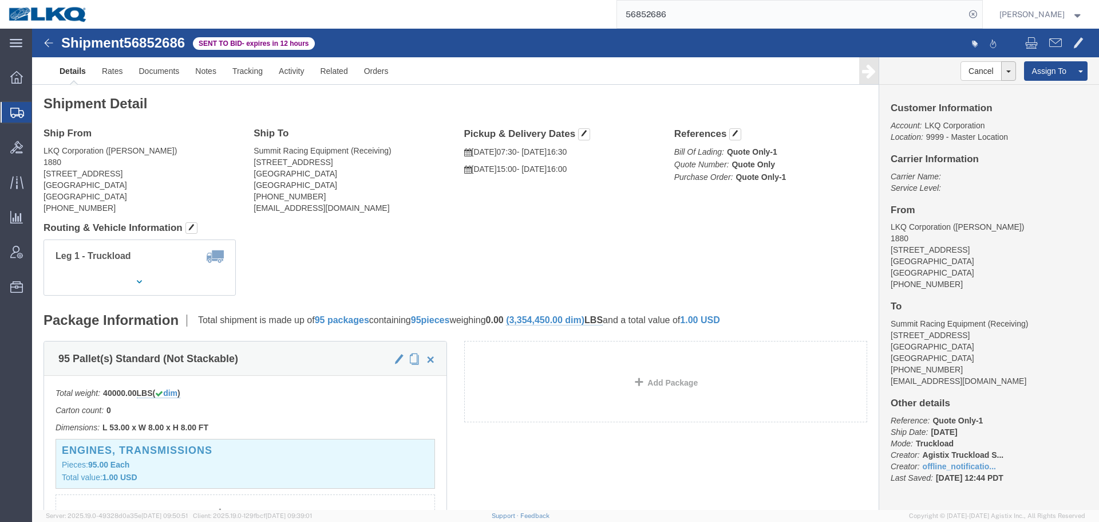
click address "LKQ Corporation (Justin) 1880 2720 N Airport Commerce Avenue Springfield, MO 65…"
copy address "65803"
click address "Summit Racing Equipment (Receiving) 2200 E Interstate 20 Arlington, TX 76018 Un…"
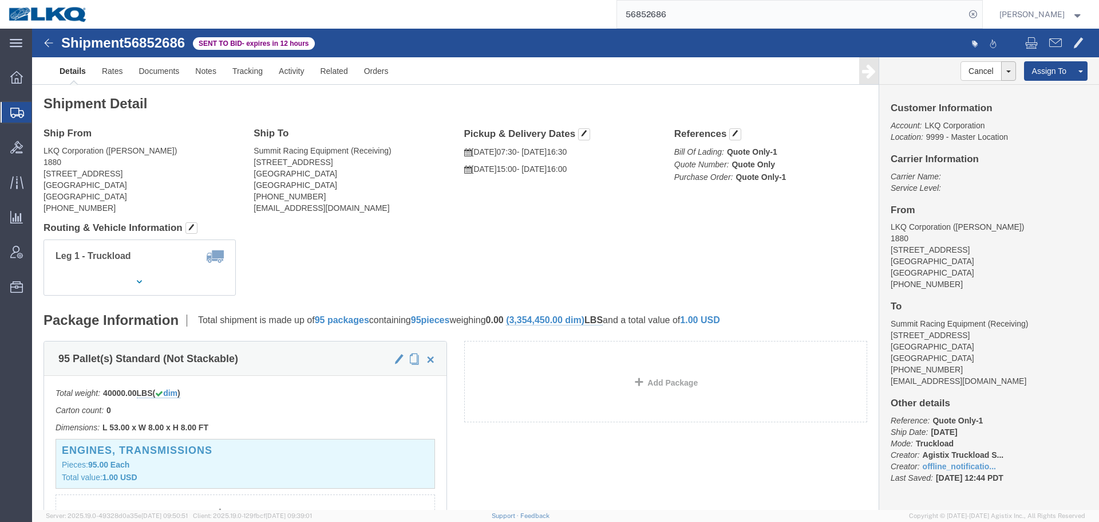
click address "Summit Racing Equipment (Receiving) 2200 E Interstate 20 Arlington, TX 76018 Un…"
copy address "76018"
click button
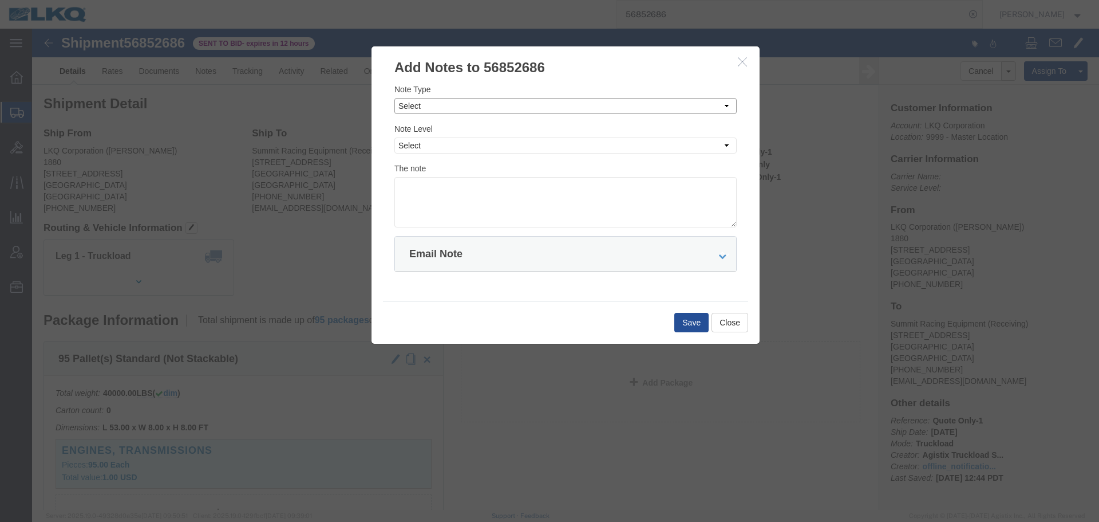
click select "Select Approval Bid Notes Carrier Change Notes Claim Notes Content Hazmat Notes…"
select select "BID_NOTES"
click select "Select Approval Bid Notes Carrier Change Notes Claim Notes Content Hazmat Notes…"
click select "Select Private to Account Private to Vendor Public"
select select "PRIVATE_TO_ACCOUNT"
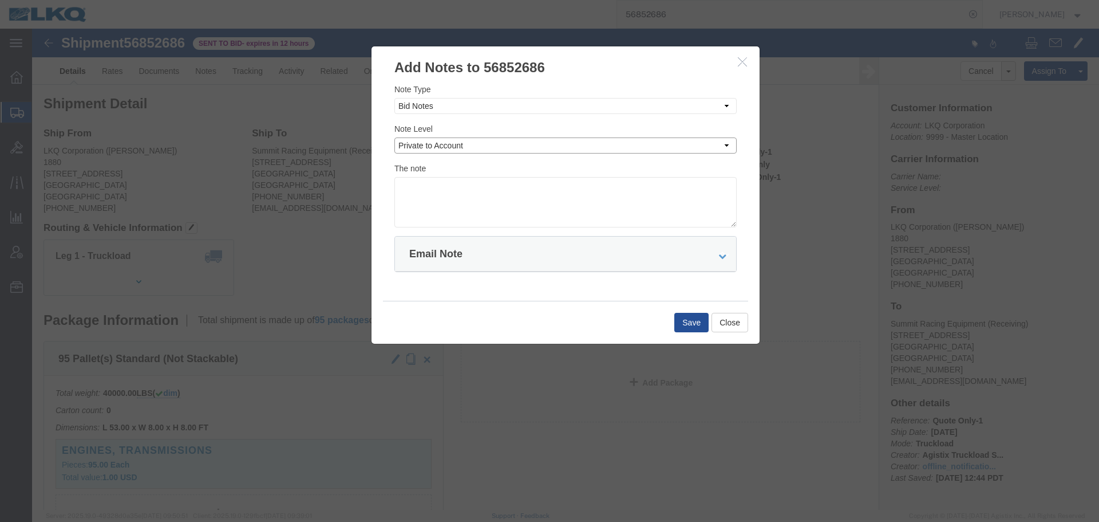
click select "Select Private to Account Private to Vendor Public"
click textarea
paste textarea "$1,020"
drag, startPoint x: 395, startPoint y: 159, endPoint x: 402, endPoint y: 182, distance: 23.5
click textarea "DAT: $1,020"
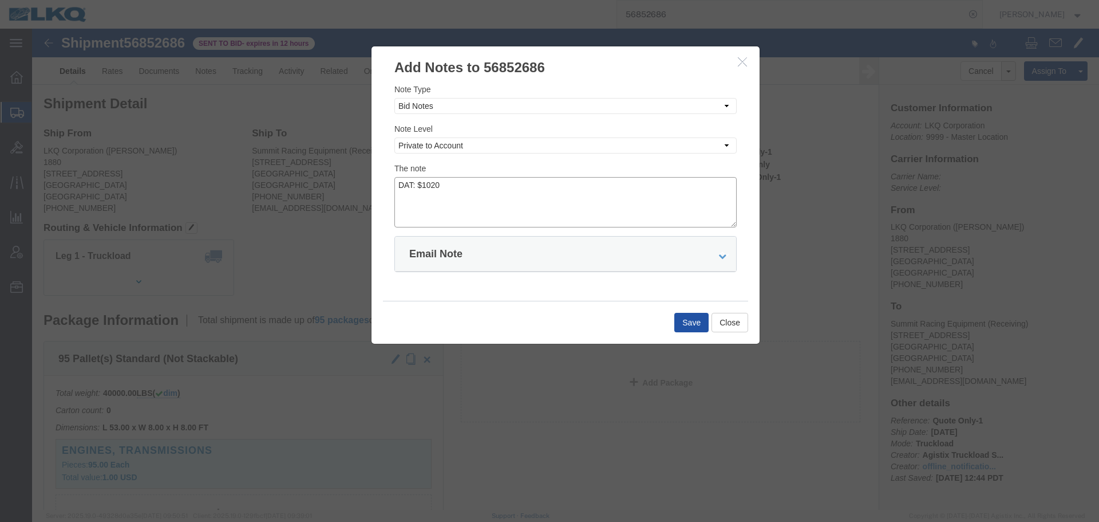
type textarea "DAT: $1020"
click button "Save"
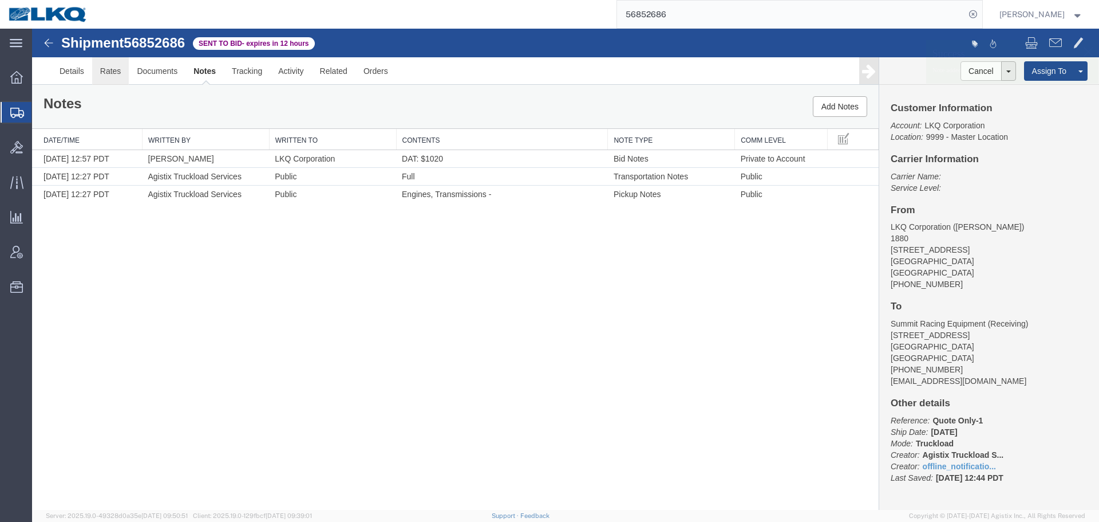
click at [107, 76] on link "Rates" at bounding box center [110, 70] width 37 height 27
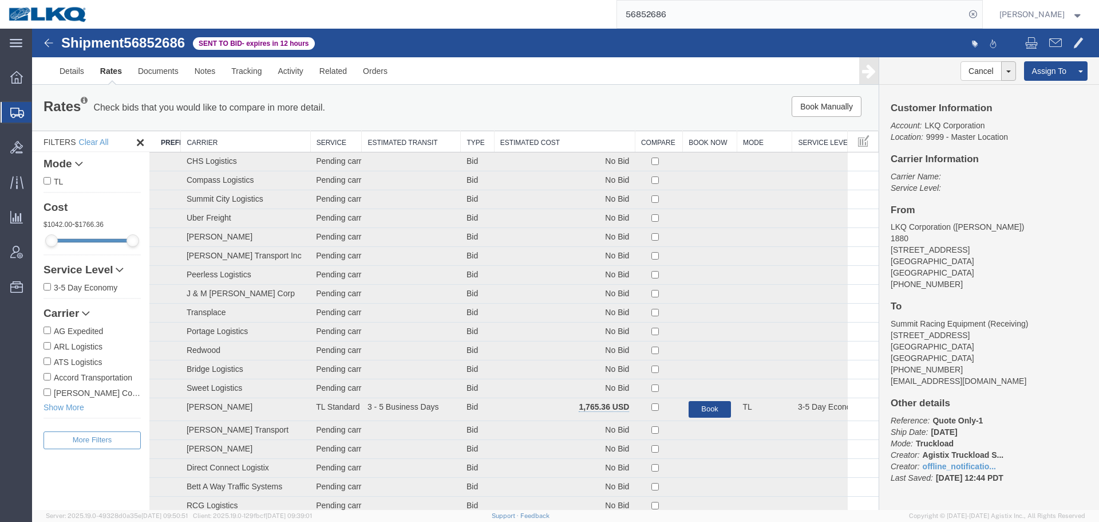
click at [518, 145] on th "Estimated Cost" at bounding box center [564, 141] width 141 height 21
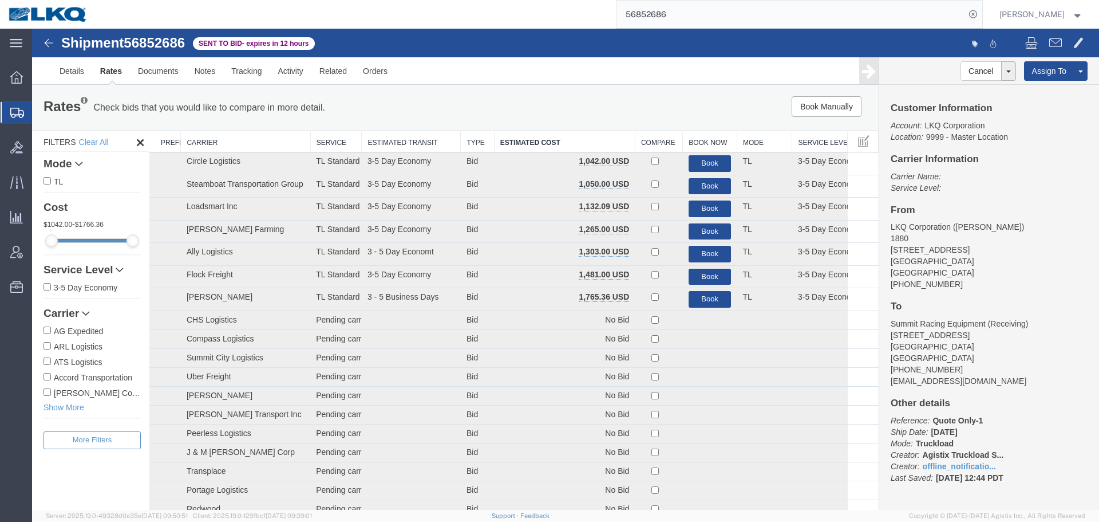
click at [526, 72] on ul "Details Rates Documents Notes Tracking Activity Related Orders" at bounding box center [566, 70] width 1028 height 27
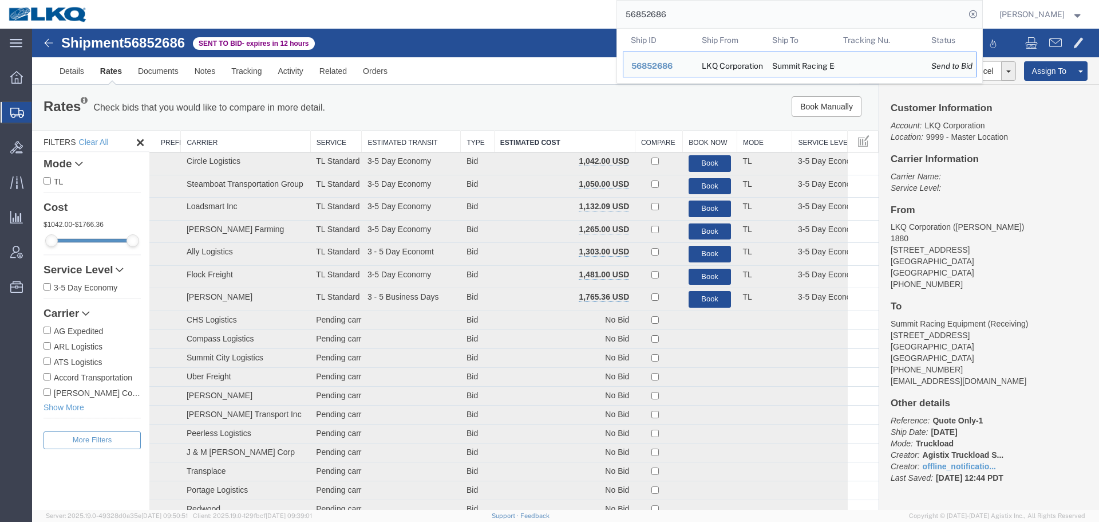
click at [665, 16] on input "56852686" at bounding box center [791, 14] width 348 height 27
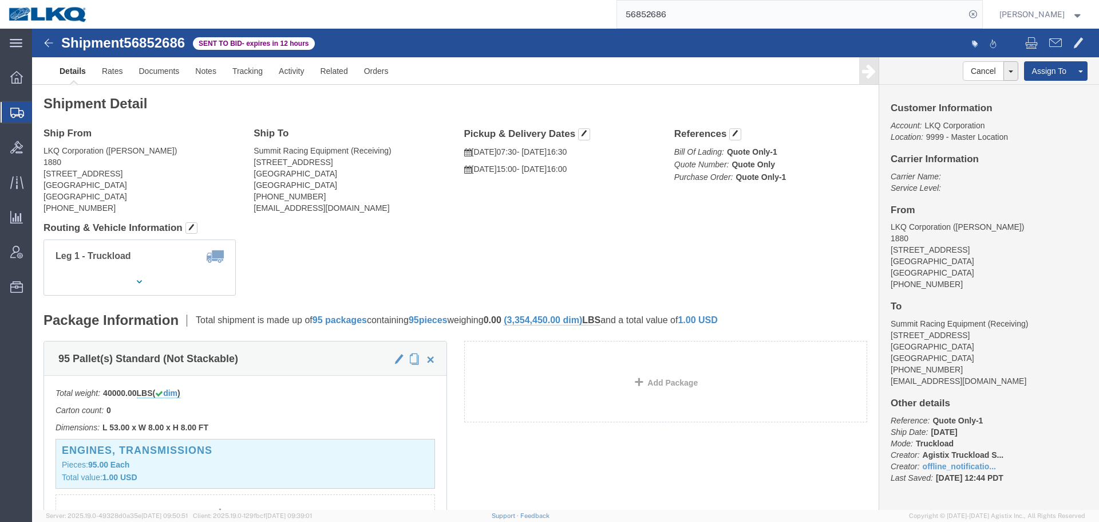
click at [689, 28] on form "56852686" at bounding box center [800, 14] width 366 height 29
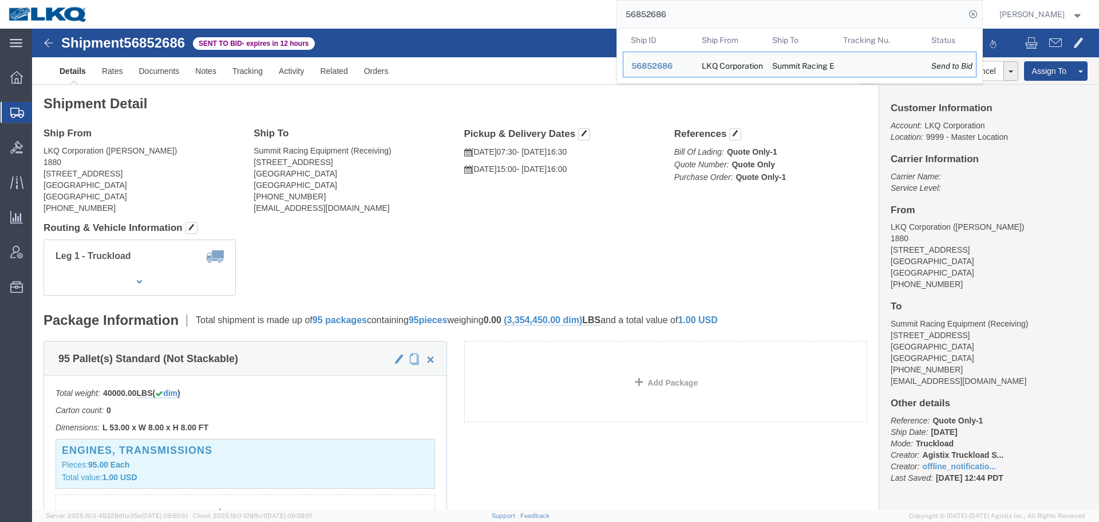
click at [688, 17] on input "56852686" at bounding box center [791, 14] width 348 height 27
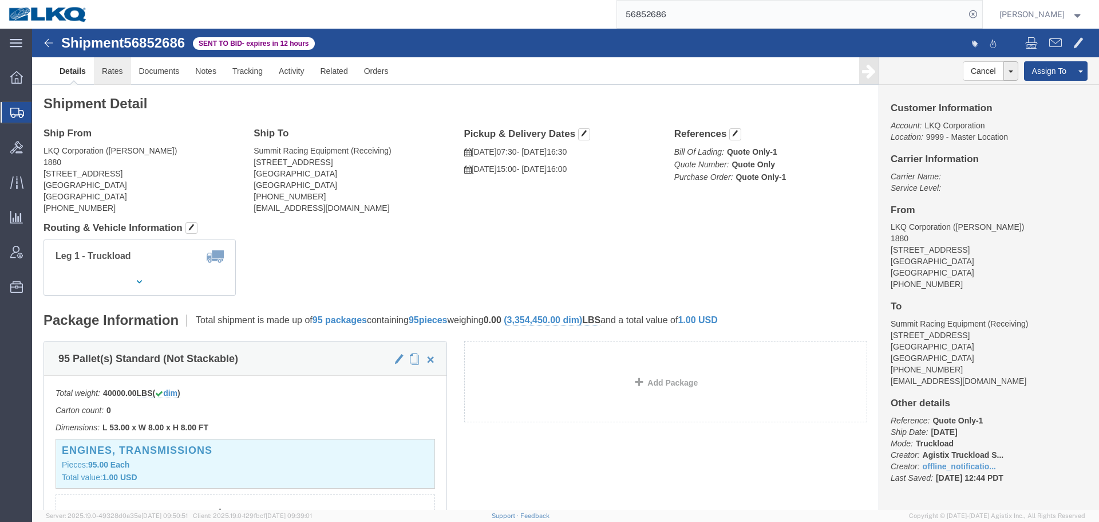
click link "Rates"
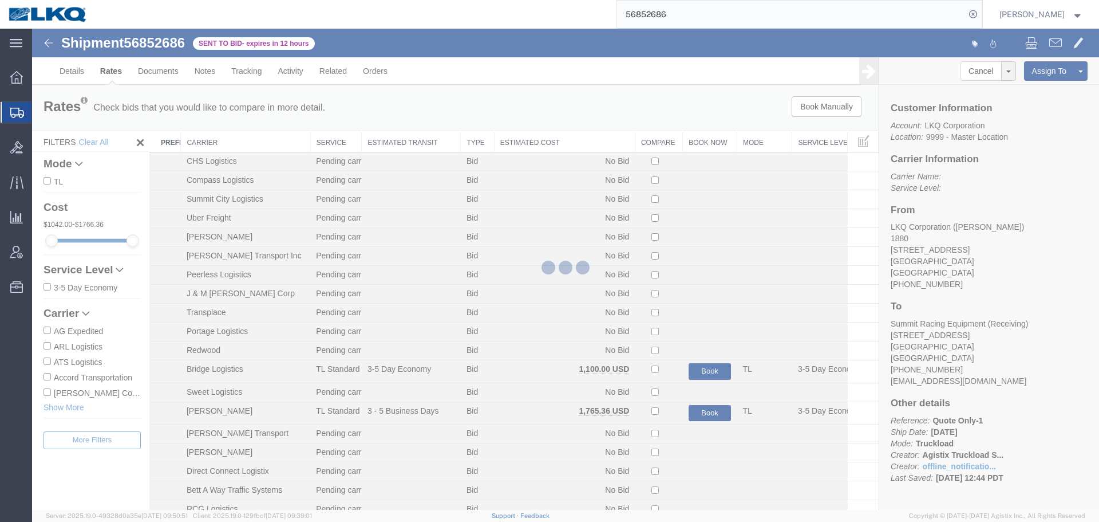
click at [561, 140] on div at bounding box center [565, 269] width 1067 height 481
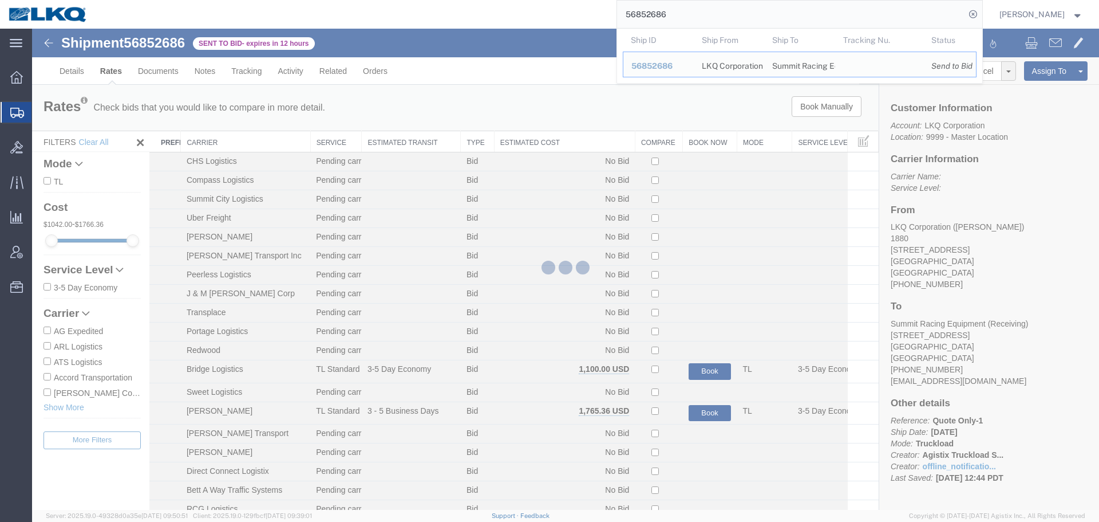
click at [676, 11] on input "56852686" at bounding box center [791, 14] width 348 height 27
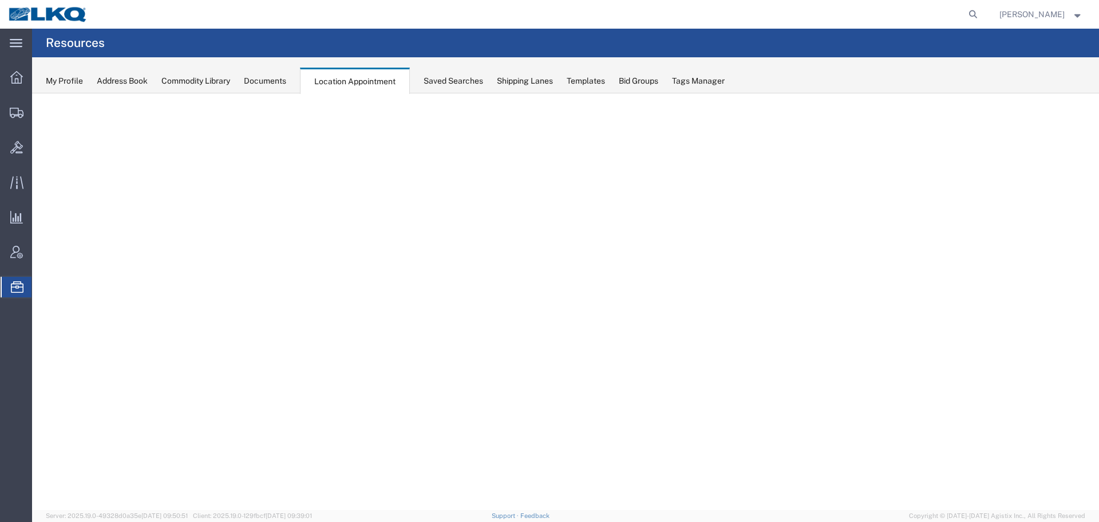
select select "27634"
select select "agendaWeek"
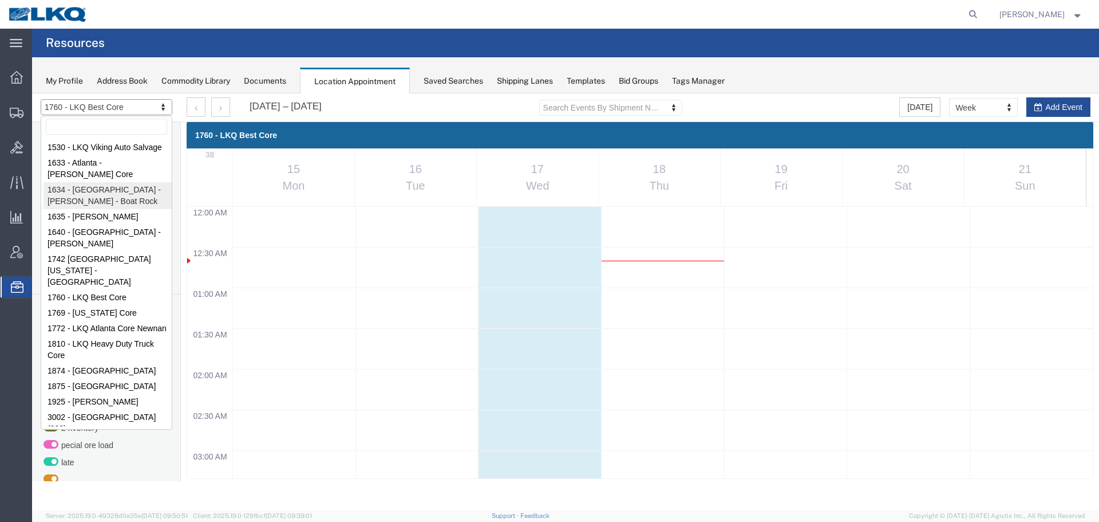
scroll to position [869, 0]
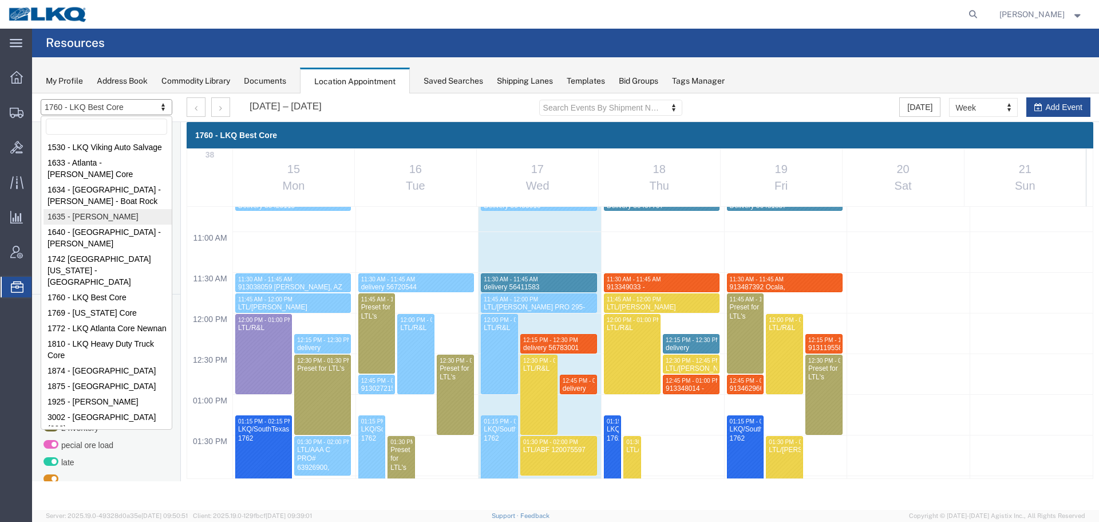
select select "27578"
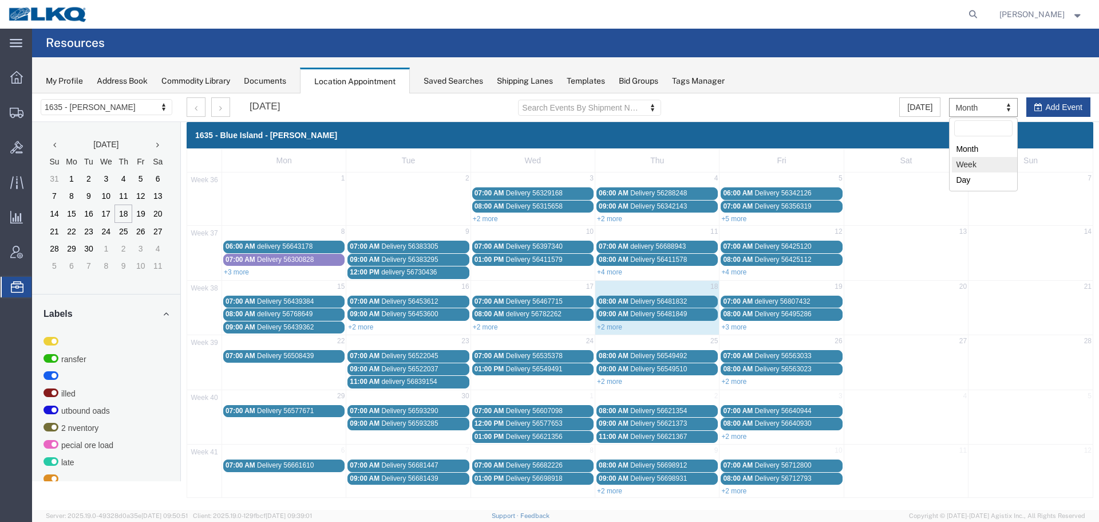
select select "agendaWeek"
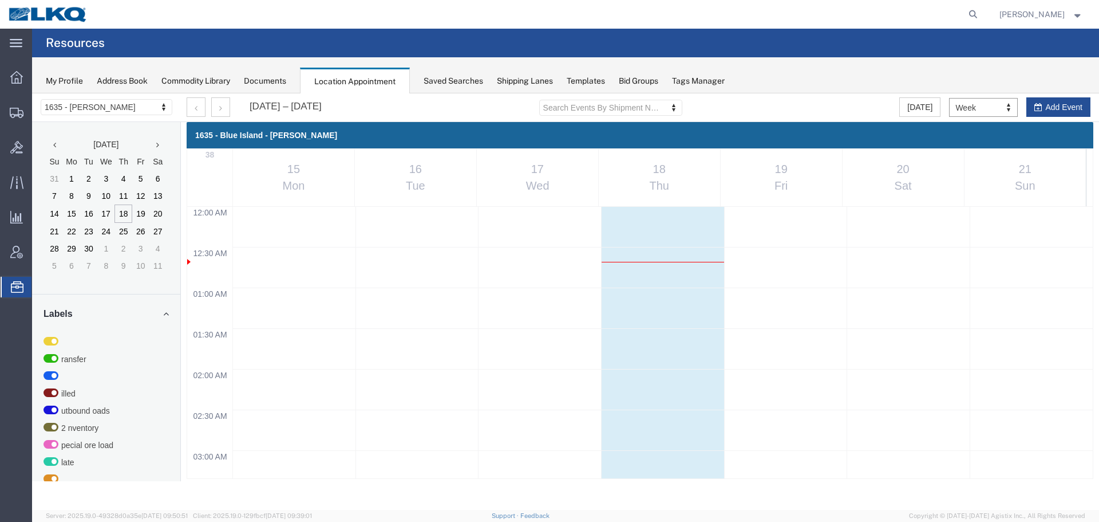
scroll to position [488, 0]
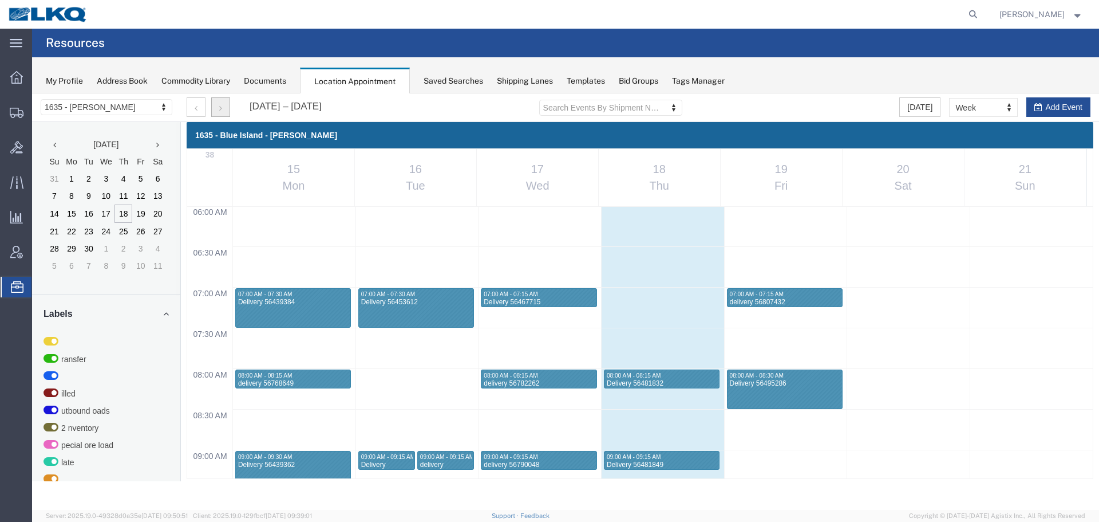
click at [229, 108] on button "button" at bounding box center [220, 106] width 19 height 19
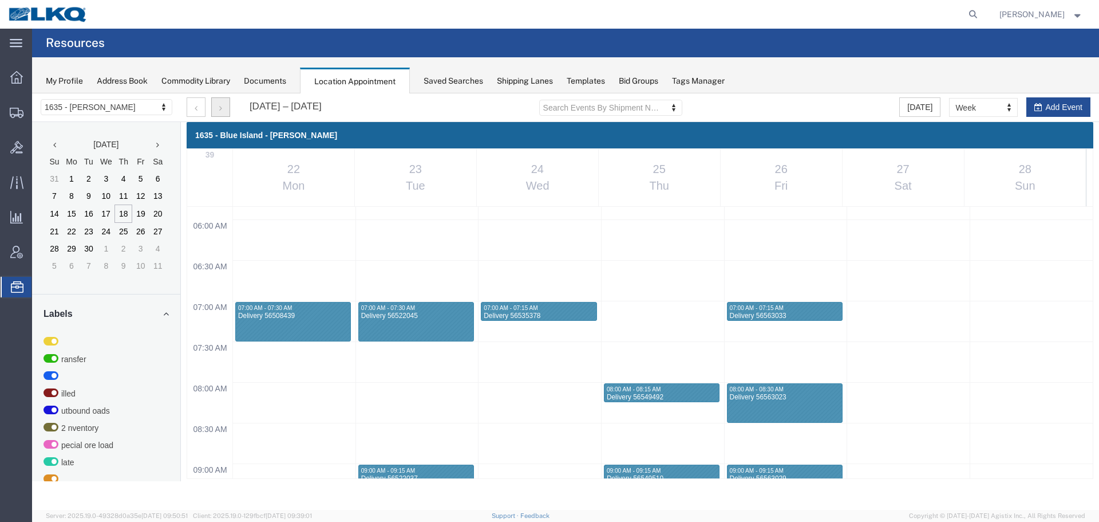
scroll to position [374, 0]
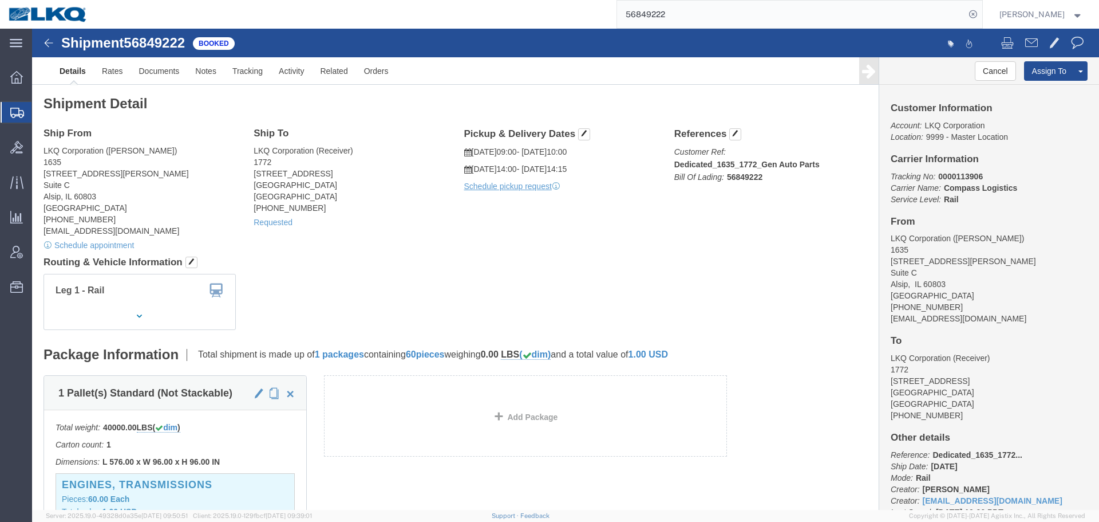
scroll to position [630, 0]
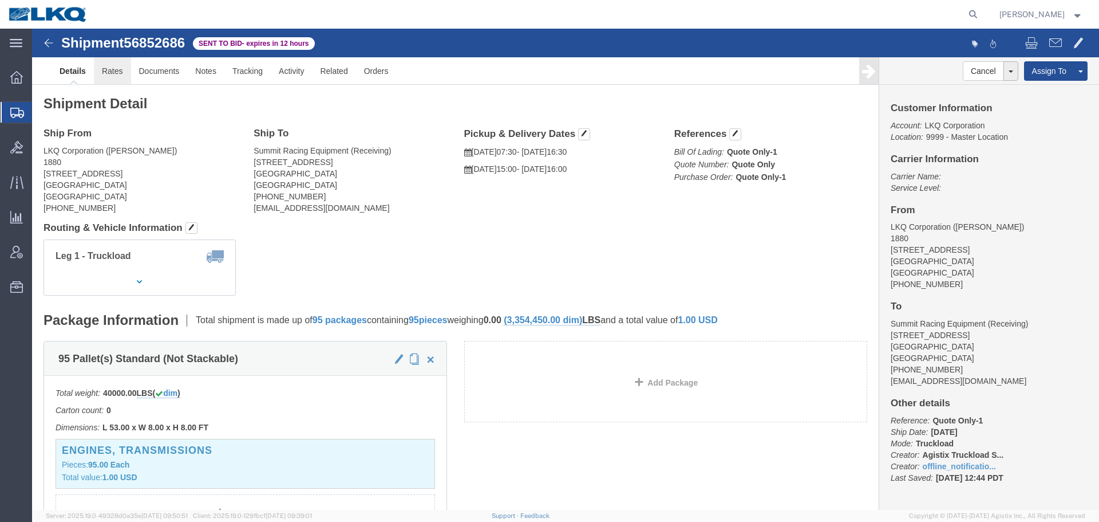
click link "Rates"
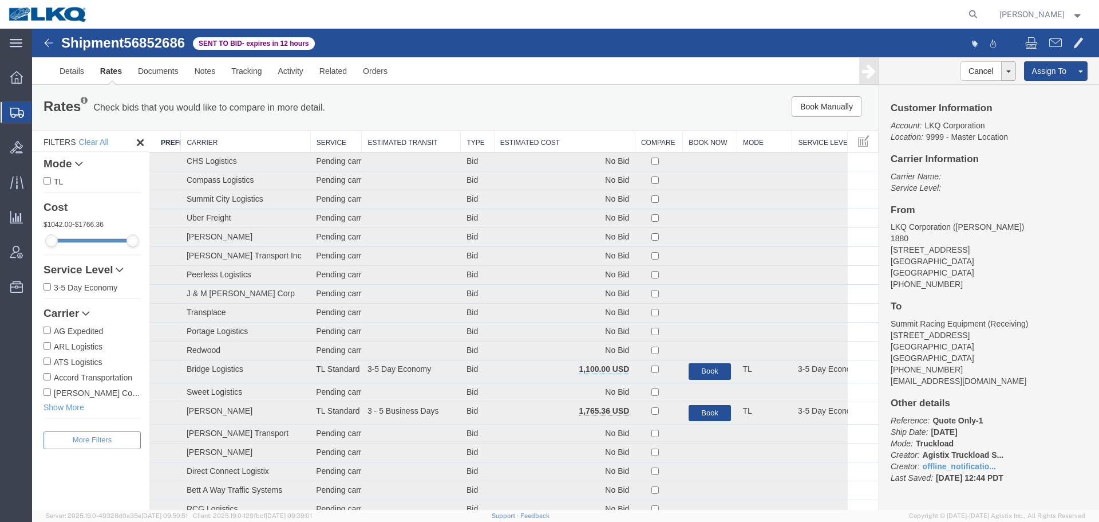
click at [549, 141] on th "Estimated Cost" at bounding box center [564, 141] width 141 height 21
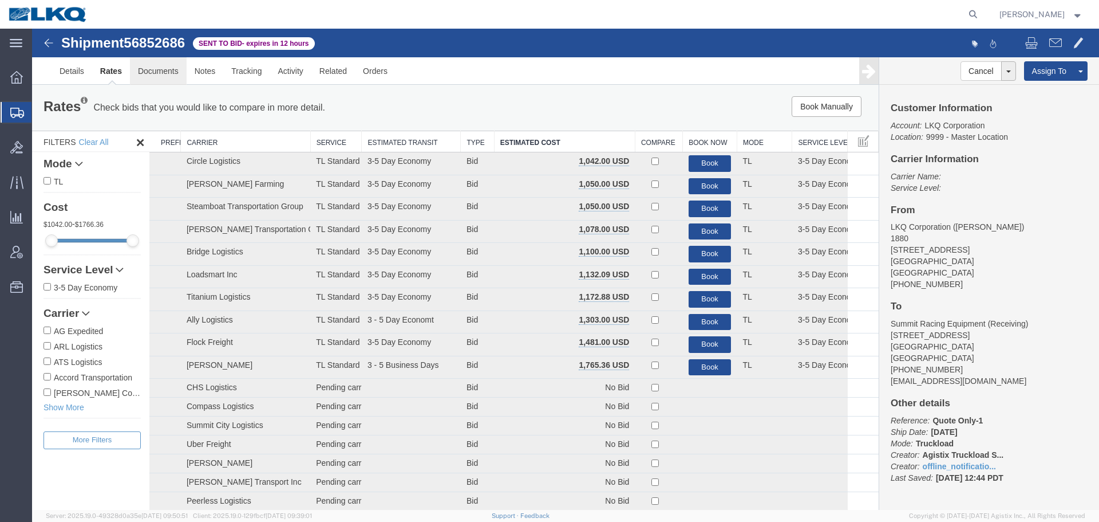
click at [145, 78] on link "Documents" at bounding box center [158, 70] width 57 height 27
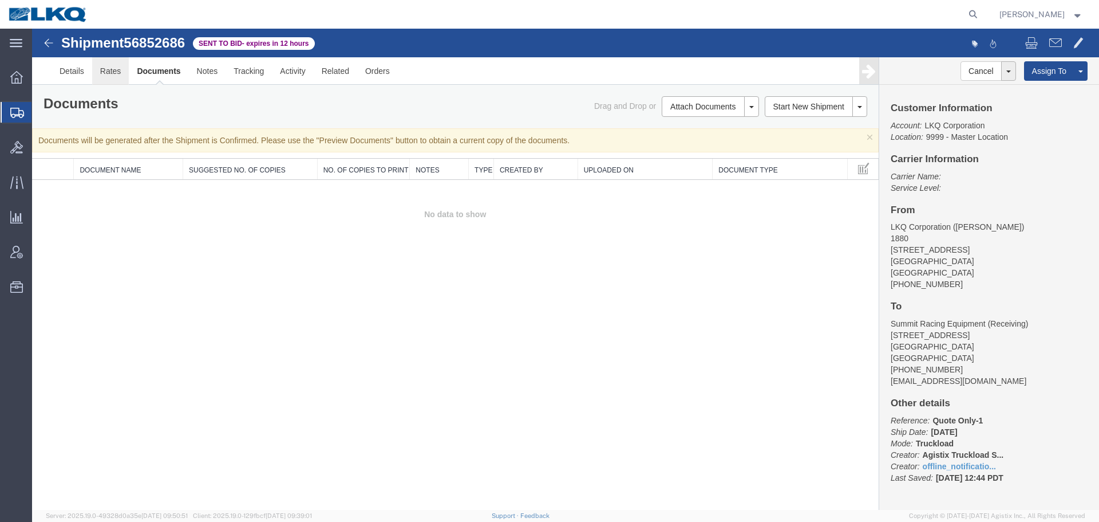
click at [127, 78] on link "Rates" at bounding box center [110, 70] width 37 height 27
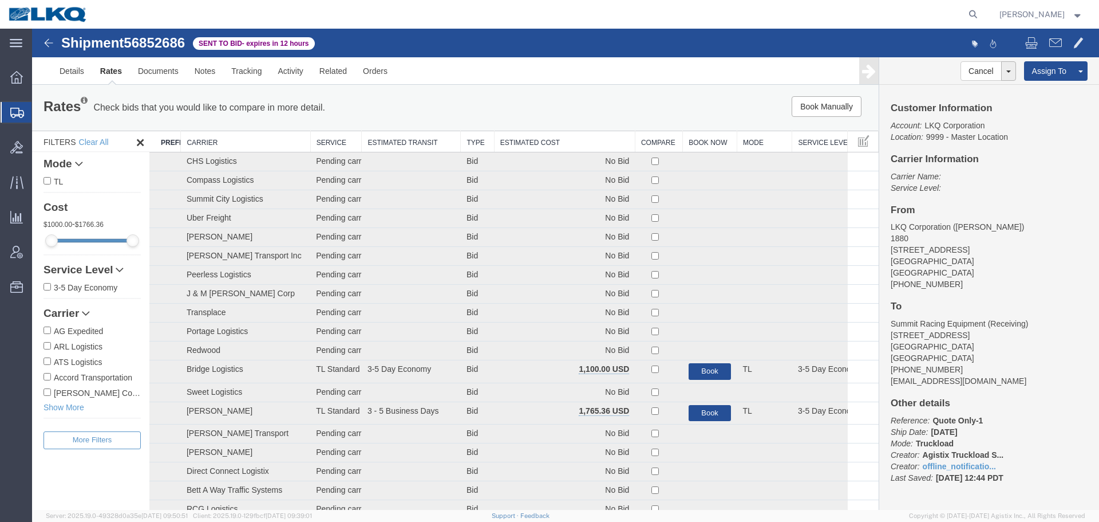
click at [554, 144] on th "Estimated Cost" at bounding box center [564, 141] width 141 height 21
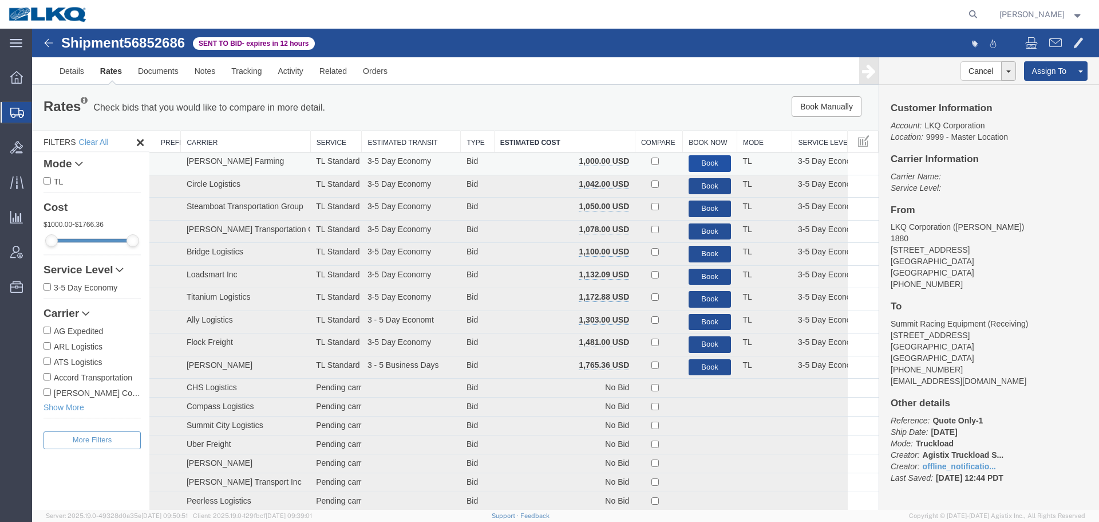
click at [719, 166] on button "Book" at bounding box center [710, 163] width 43 height 17
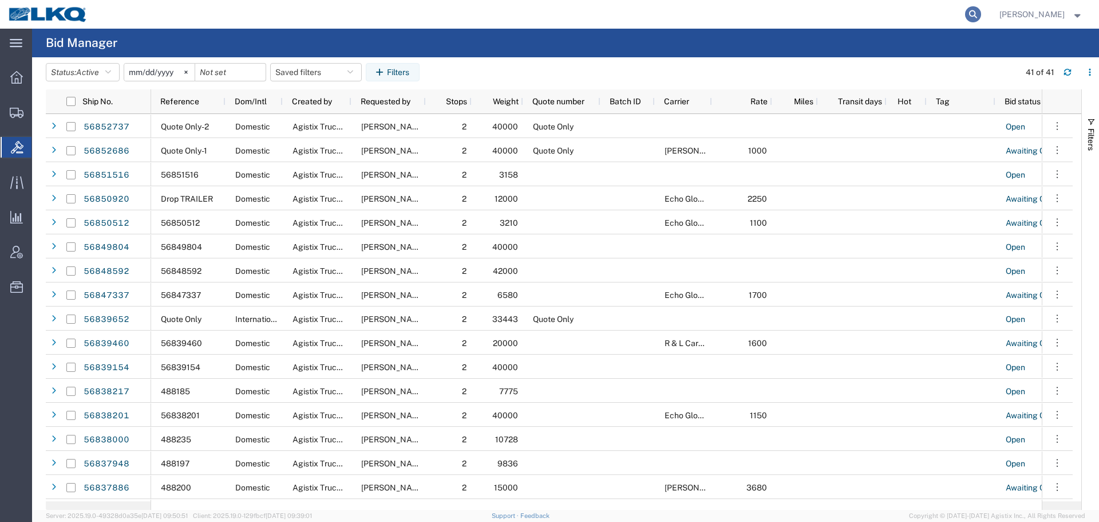
click at [976, 16] on icon at bounding box center [973, 14] width 16 height 16
paste input "56852686"
type input "56852686"
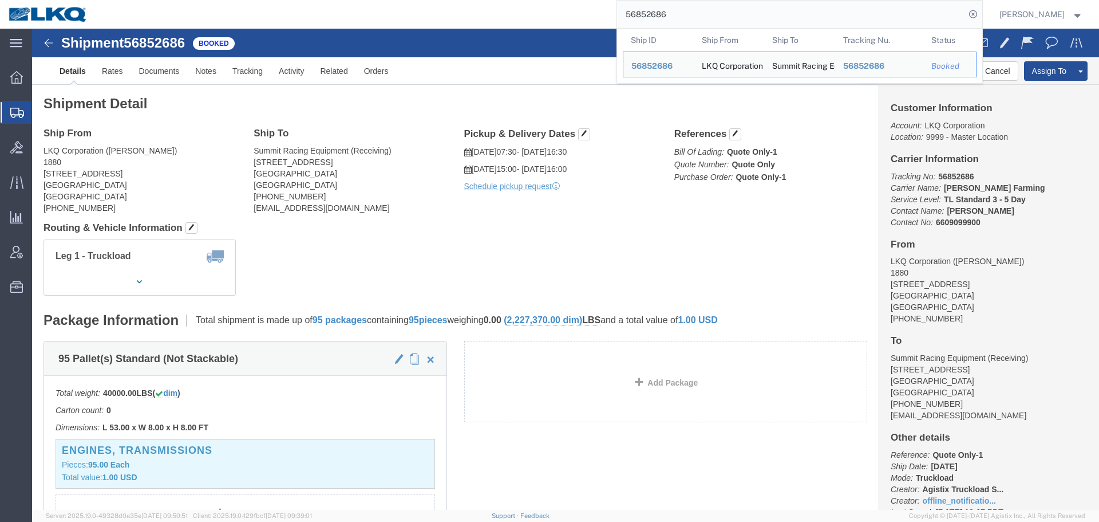
click div "Leg 1 - Truckload Vehicle 1: Standard Dry Van (53 Feet) Number of trucks: 1"
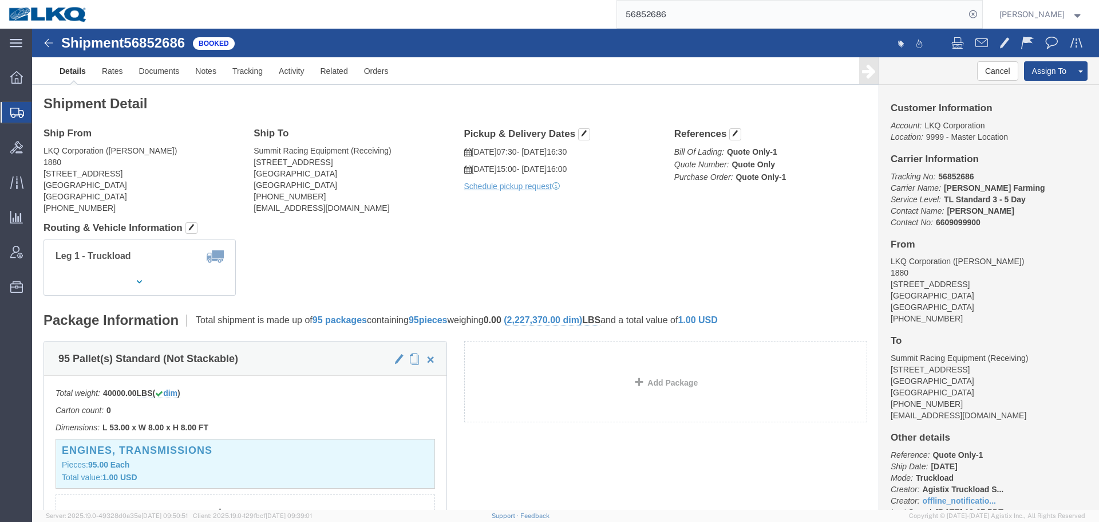
click at [856, 7] on input "56852686" at bounding box center [791, 14] width 348 height 27
click link "Details"
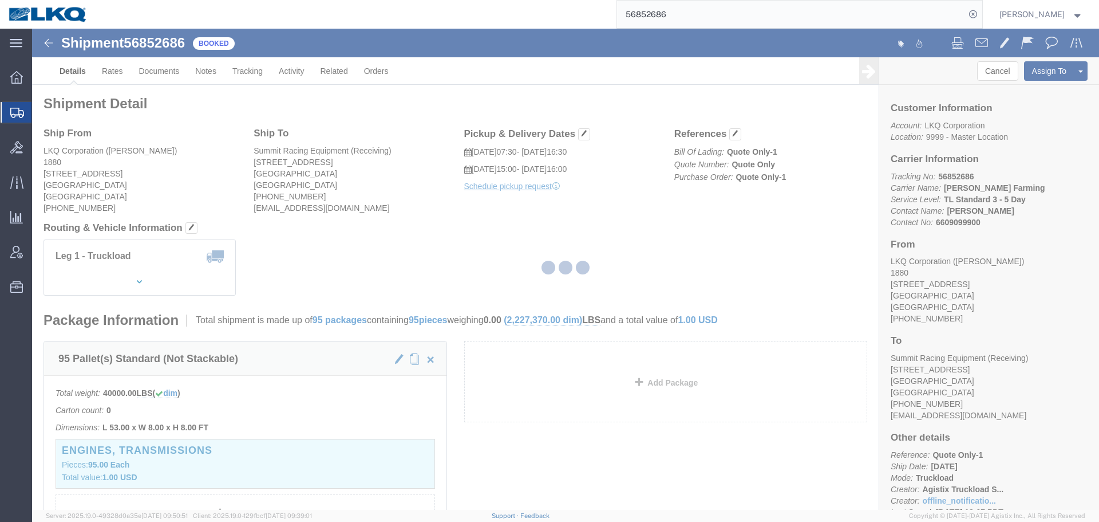
click at [103, 78] on div at bounding box center [565, 269] width 1067 height 481
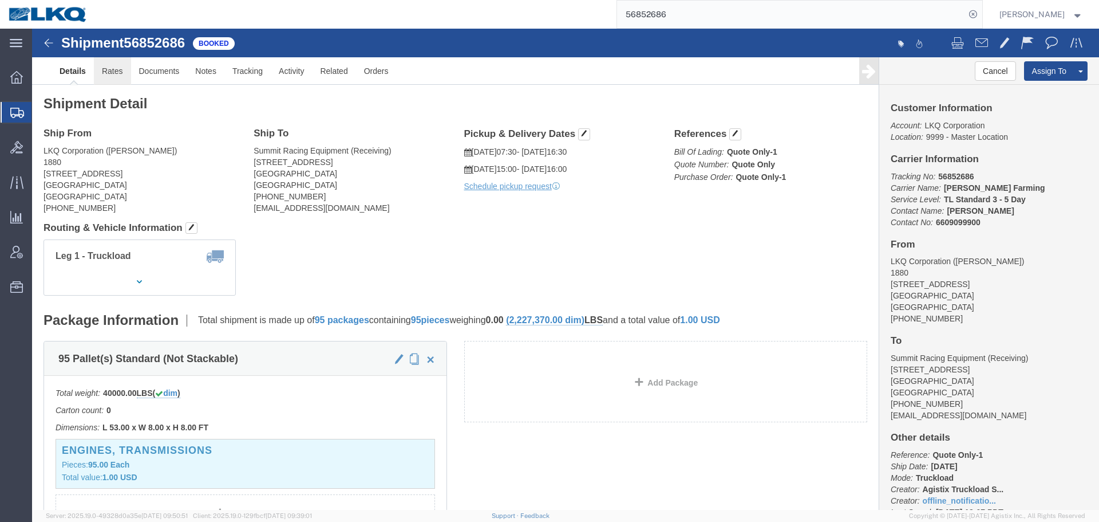
click link "Rates"
click at [971, 17] on icon at bounding box center [973, 14] width 16 height 16
paste input "56838064"
type input "56838064"
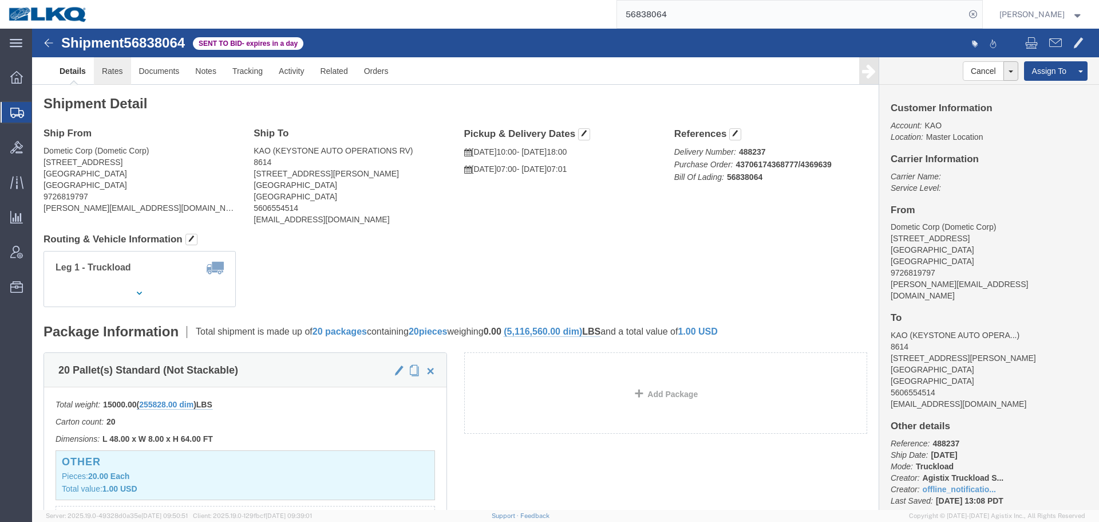
click link "Rates"
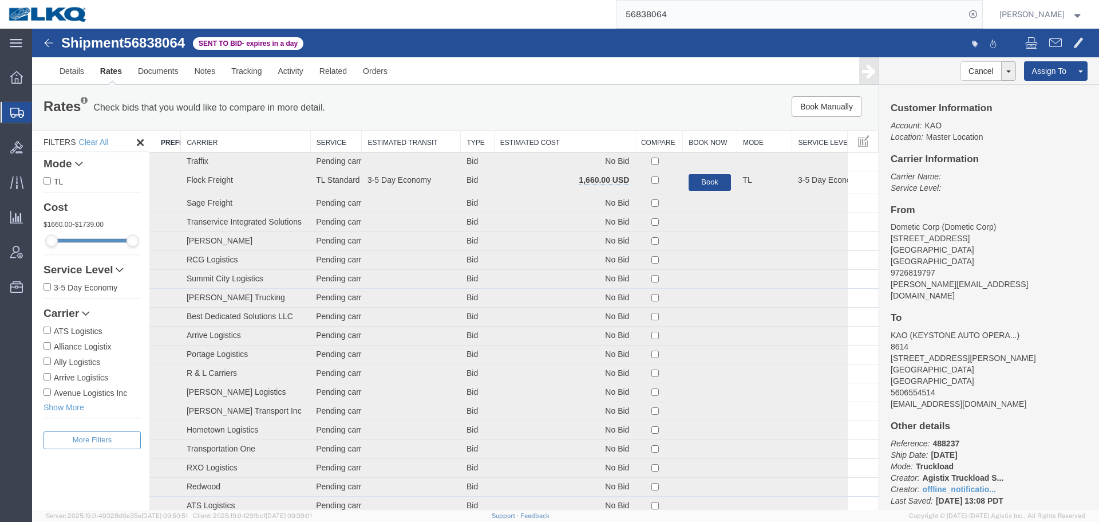
click at [560, 139] on th "Estimated Cost" at bounding box center [564, 141] width 141 height 21
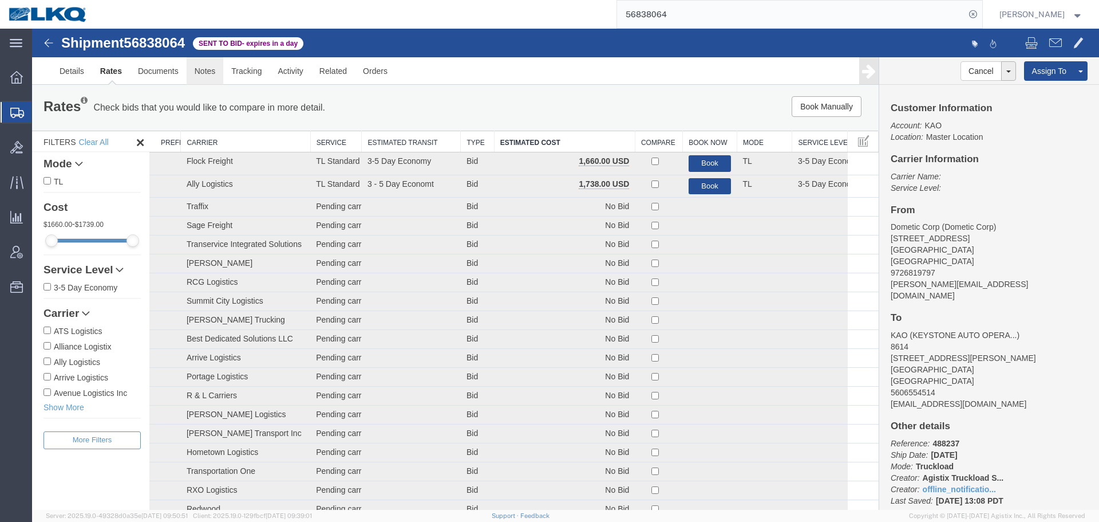
click at [198, 65] on link "Notes" at bounding box center [205, 70] width 37 height 27
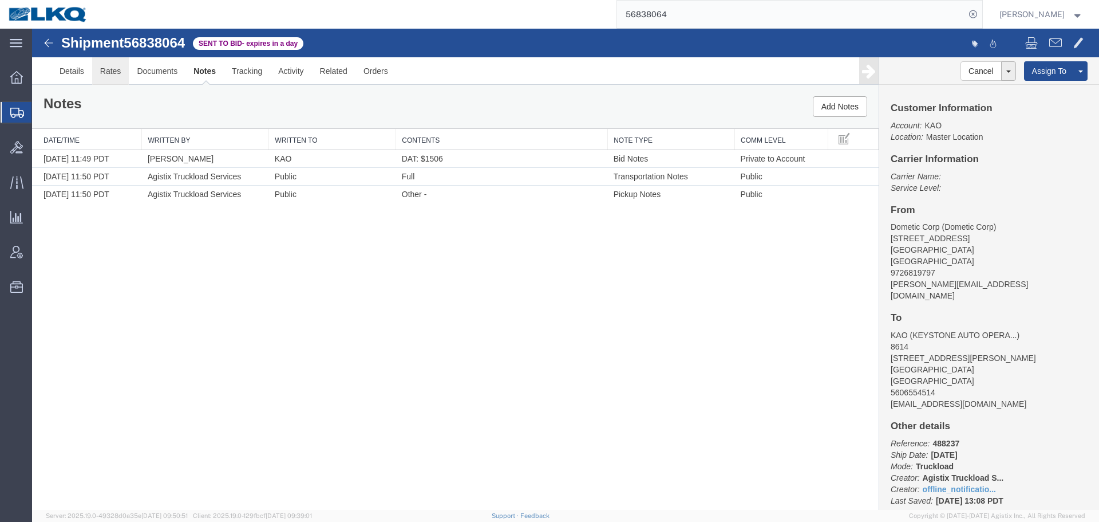
click at [112, 76] on link "Rates" at bounding box center [110, 70] width 37 height 27
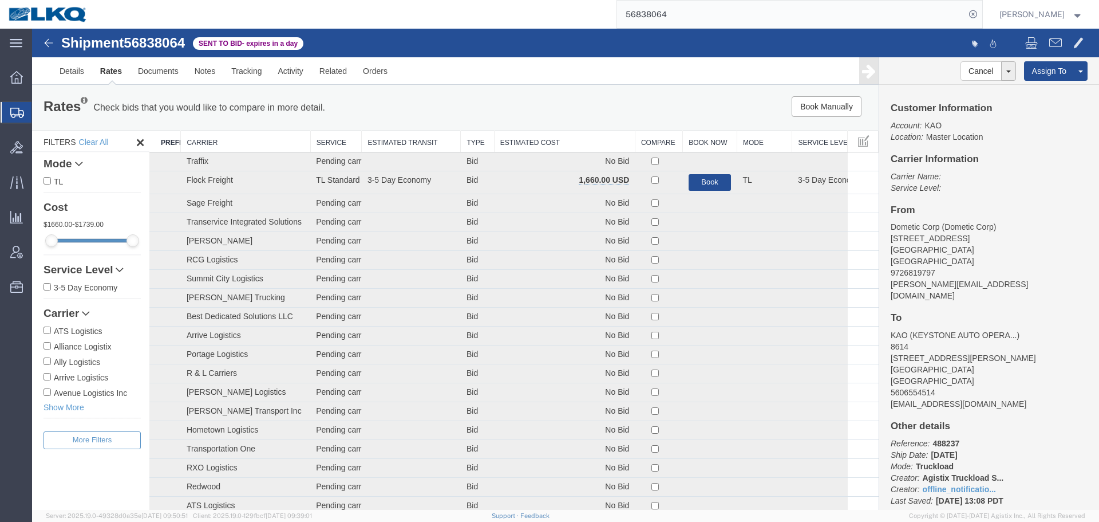
click at [563, 135] on th "Estimated Cost" at bounding box center [564, 141] width 141 height 21
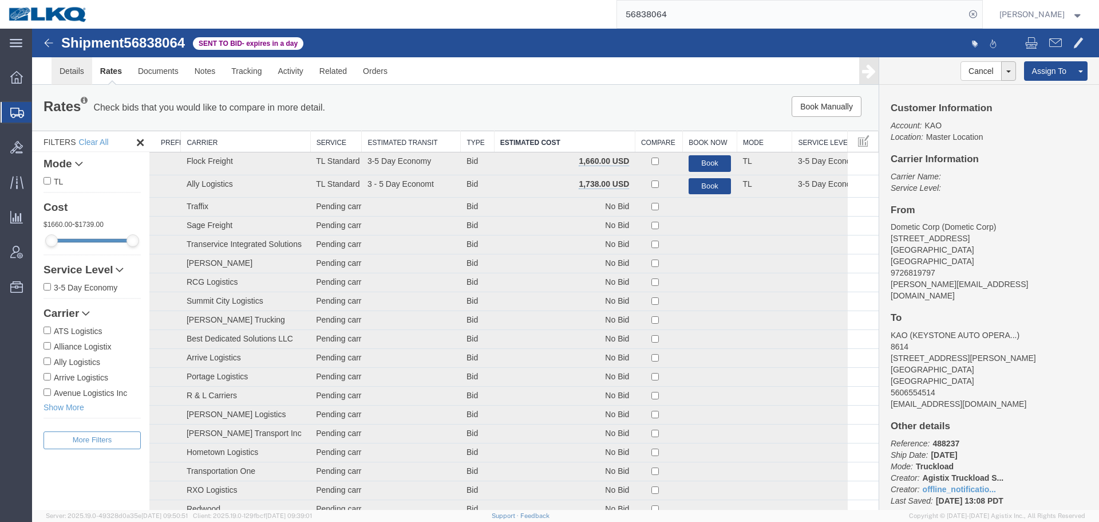
click at [70, 76] on link "Details" at bounding box center [72, 70] width 41 height 27
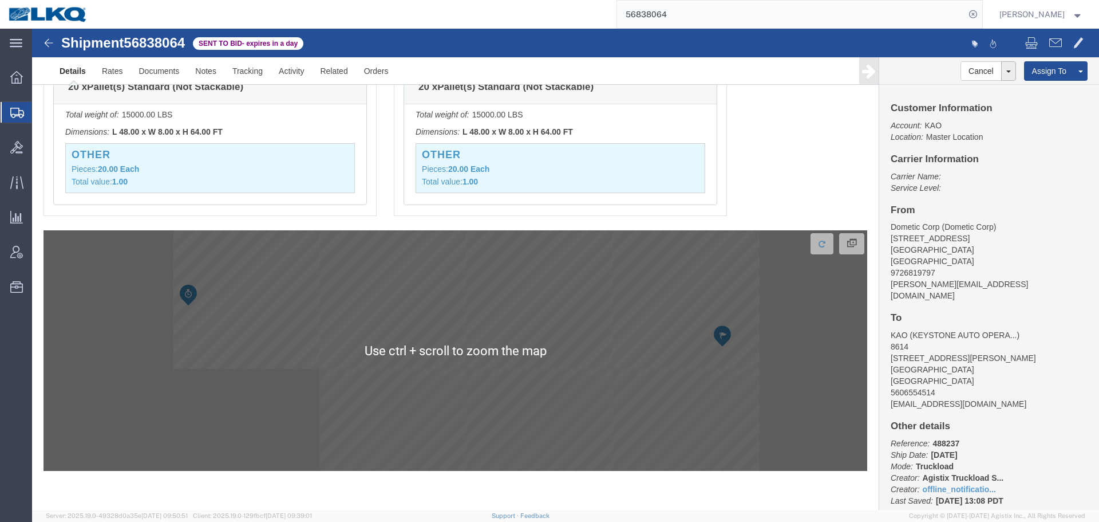
scroll to position [847, 0]
